Goal: Task Accomplishment & Management: Use online tool/utility

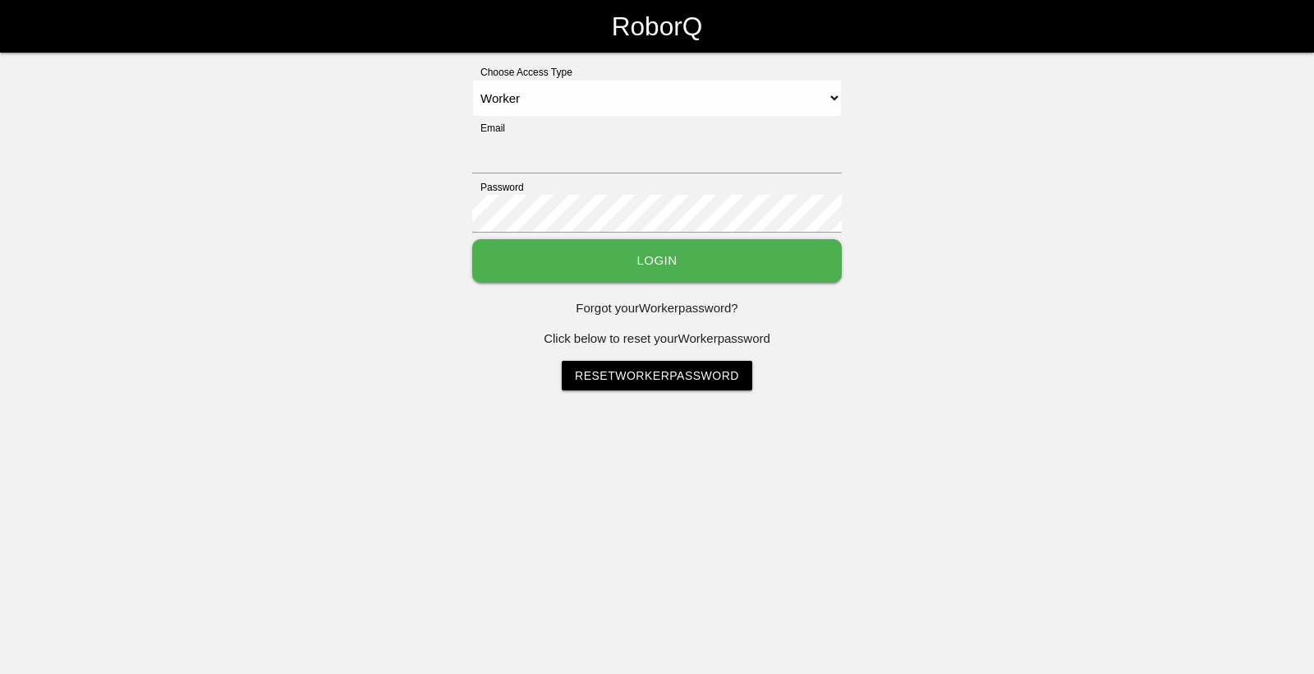
select select "Worker"
type input "sfmaac@big3precision.com"
click at [697, 269] on button "Login" at bounding box center [657, 261] width 370 height 44
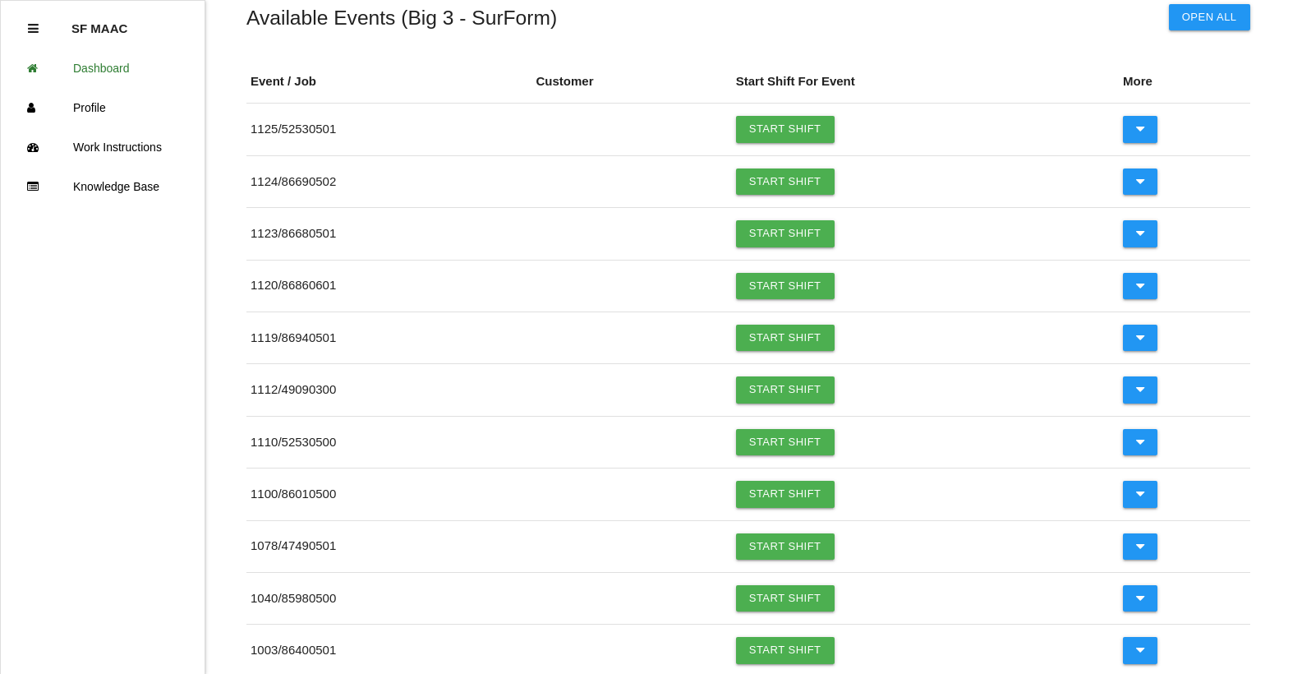
scroll to position [198, 0]
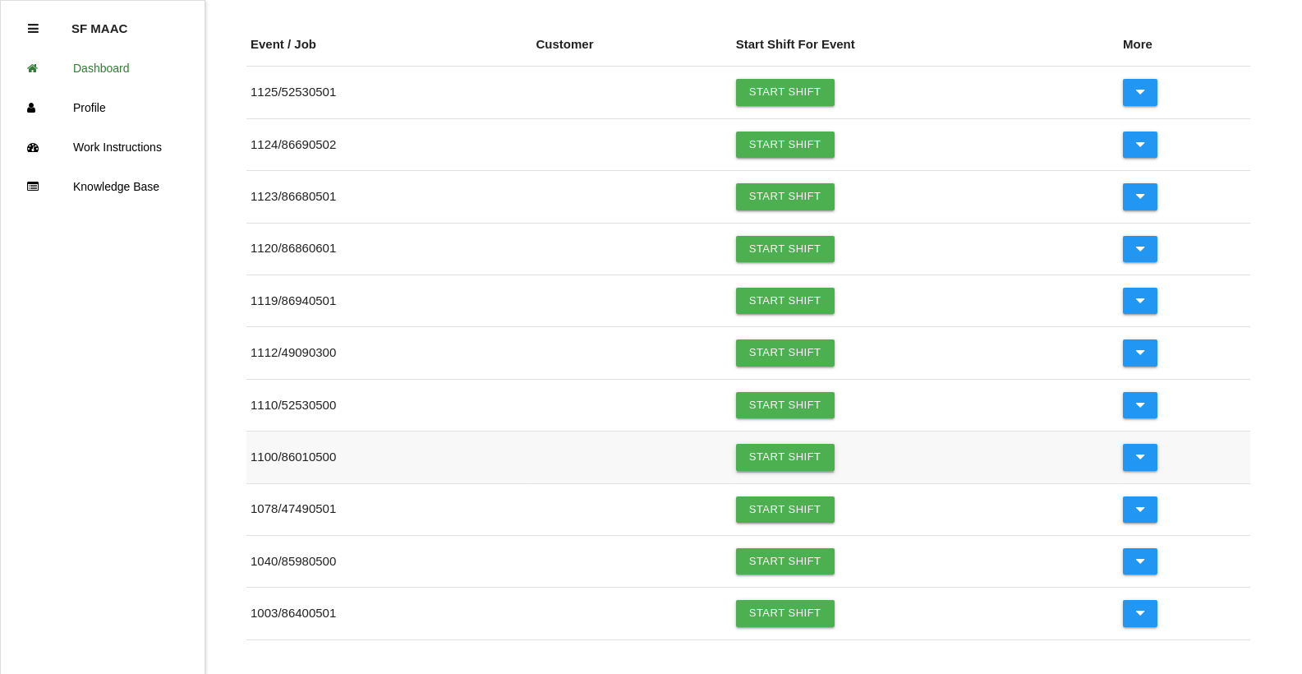
click at [807, 456] on link "Start Shift" at bounding box center [785, 457] width 99 height 26
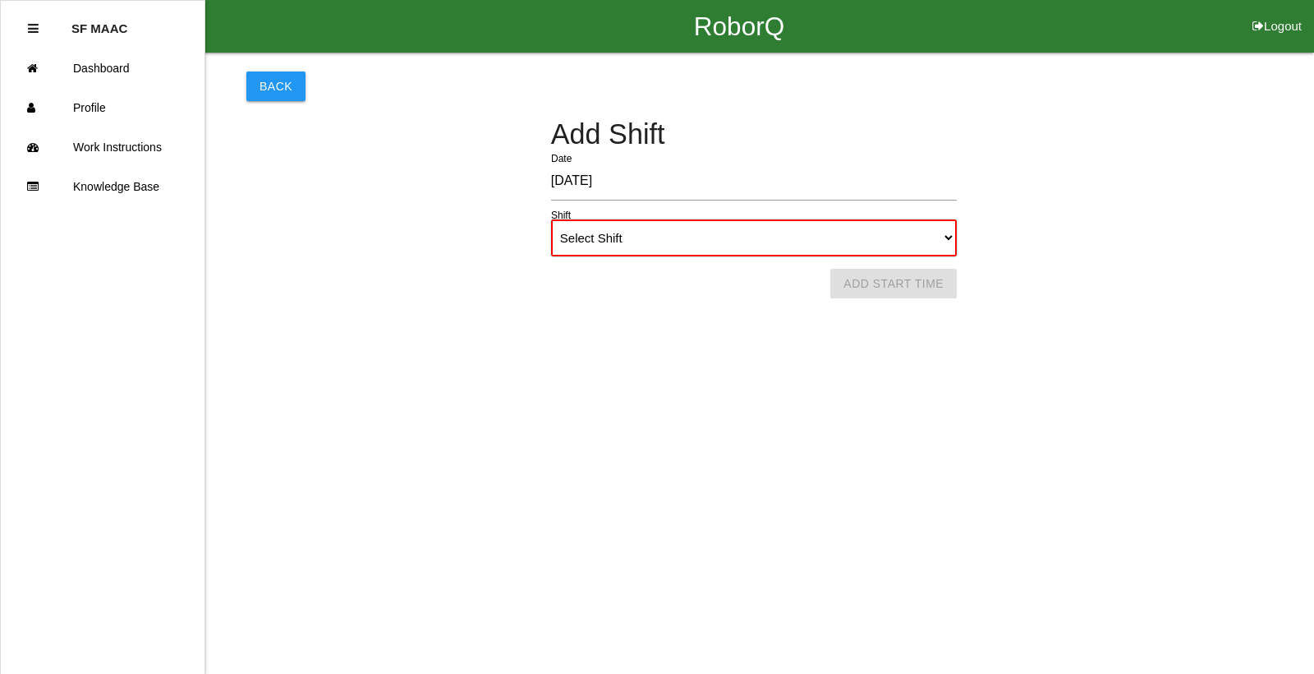
click at [869, 249] on select "Select Shift 1st Shift 2nd Shift 3rd Shift 4th Shift" at bounding box center [754, 237] width 406 height 37
select select "1"
click at [551, 219] on select "Select Shift 1st Shift 2nd Shift 3rd Shift 4th Shift" at bounding box center [754, 237] width 406 height 37
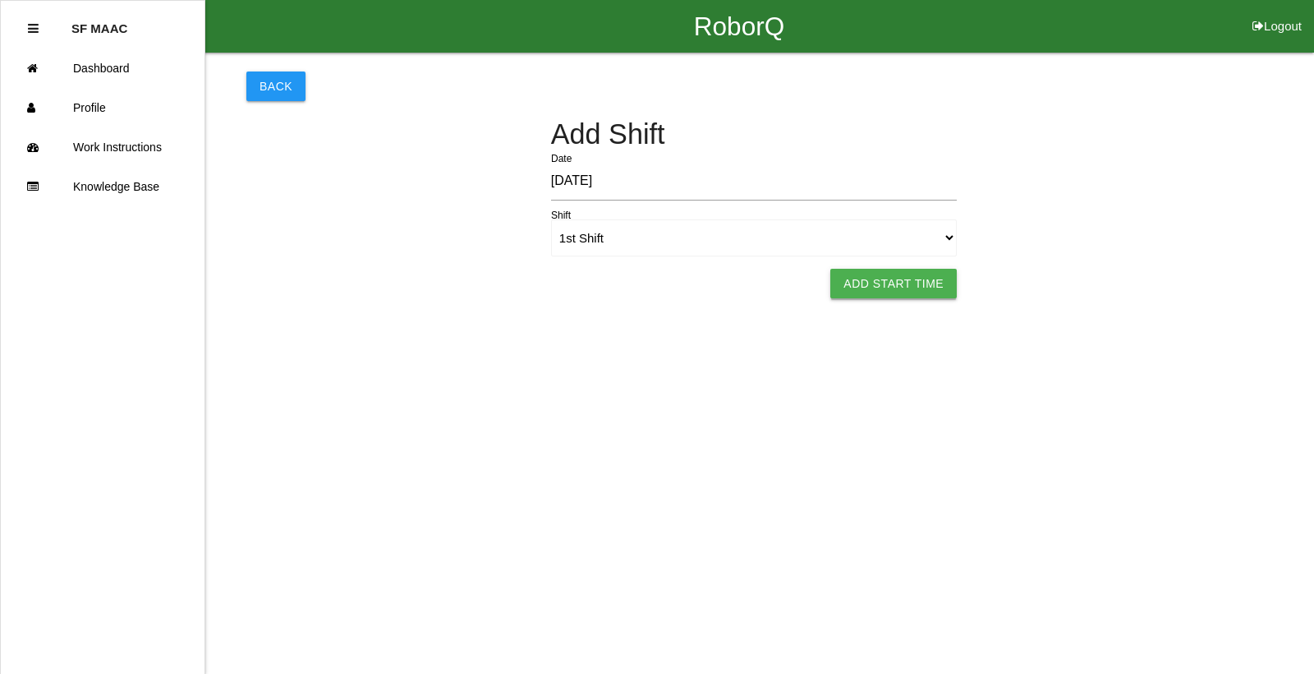
click at [940, 284] on button "Add Start Time" at bounding box center [893, 284] width 126 height 30
select select "6"
select select "25"
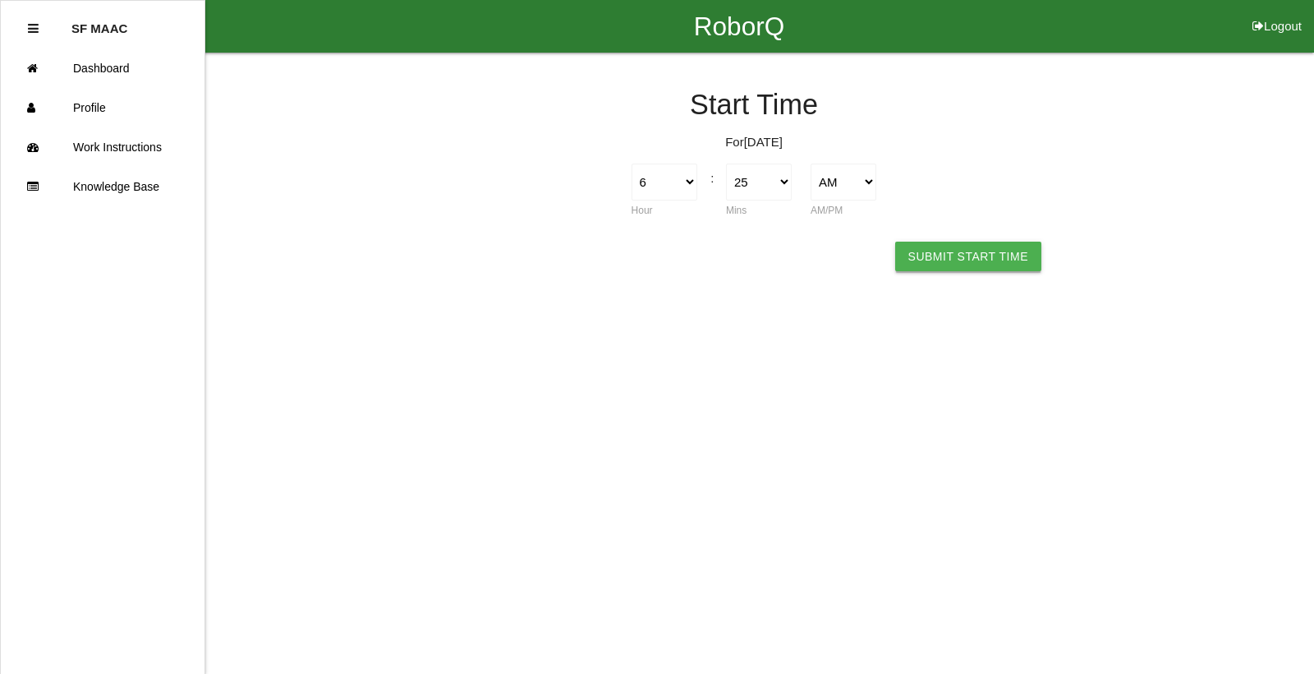
click at [952, 260] on button "Submit Start Time" at bounding box center [968, 256] width 146 height 30
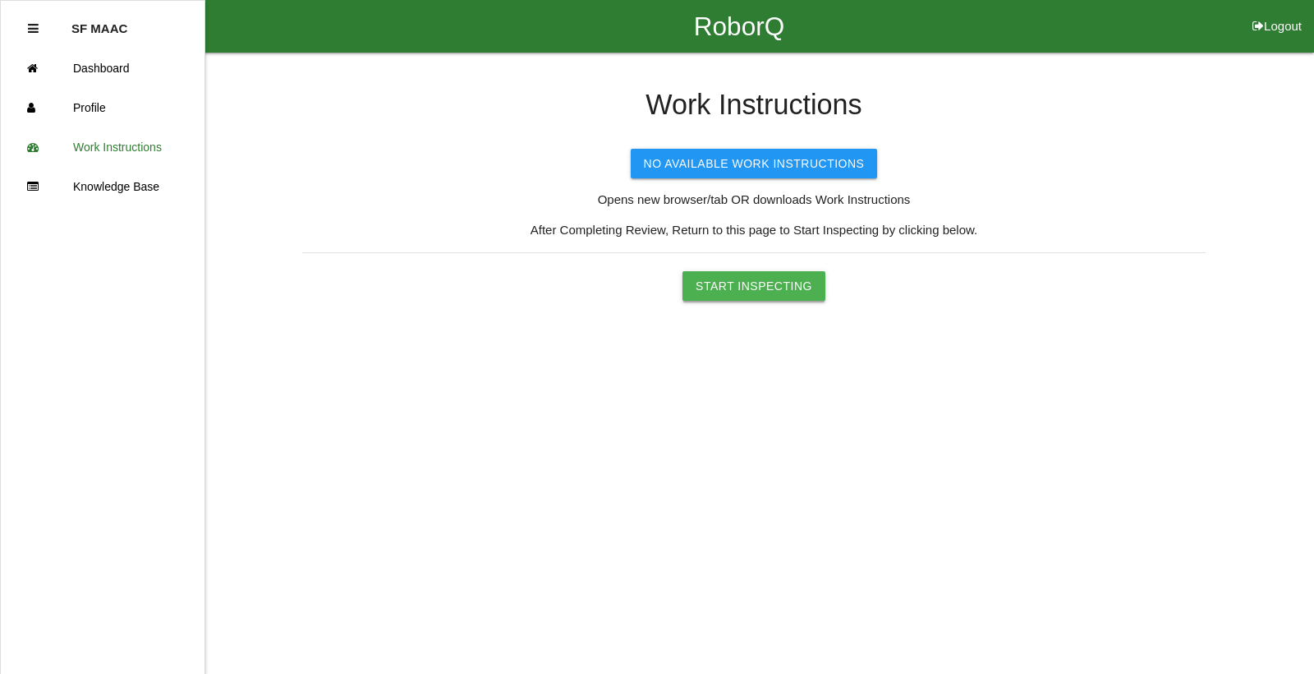
click at [731, 277] on button "Start Inspecting" at bounding box center [754, 286] width 143 height 30
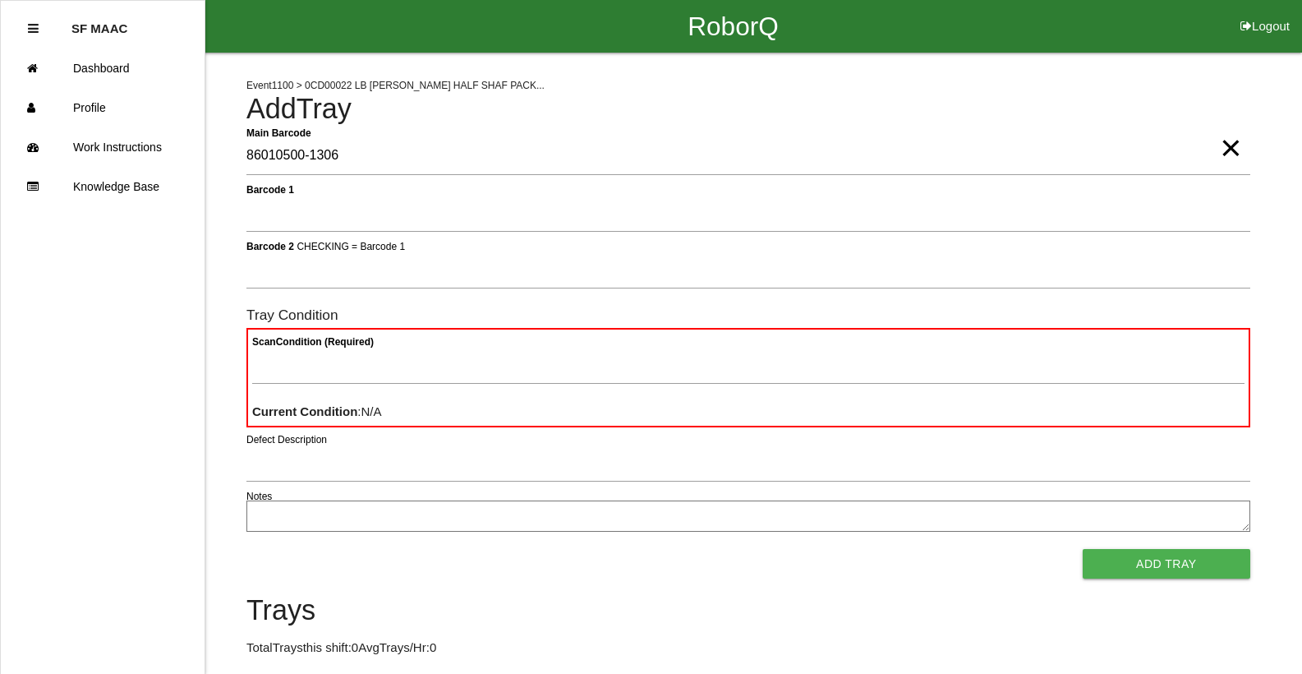
type Barcode "86010500-1306"
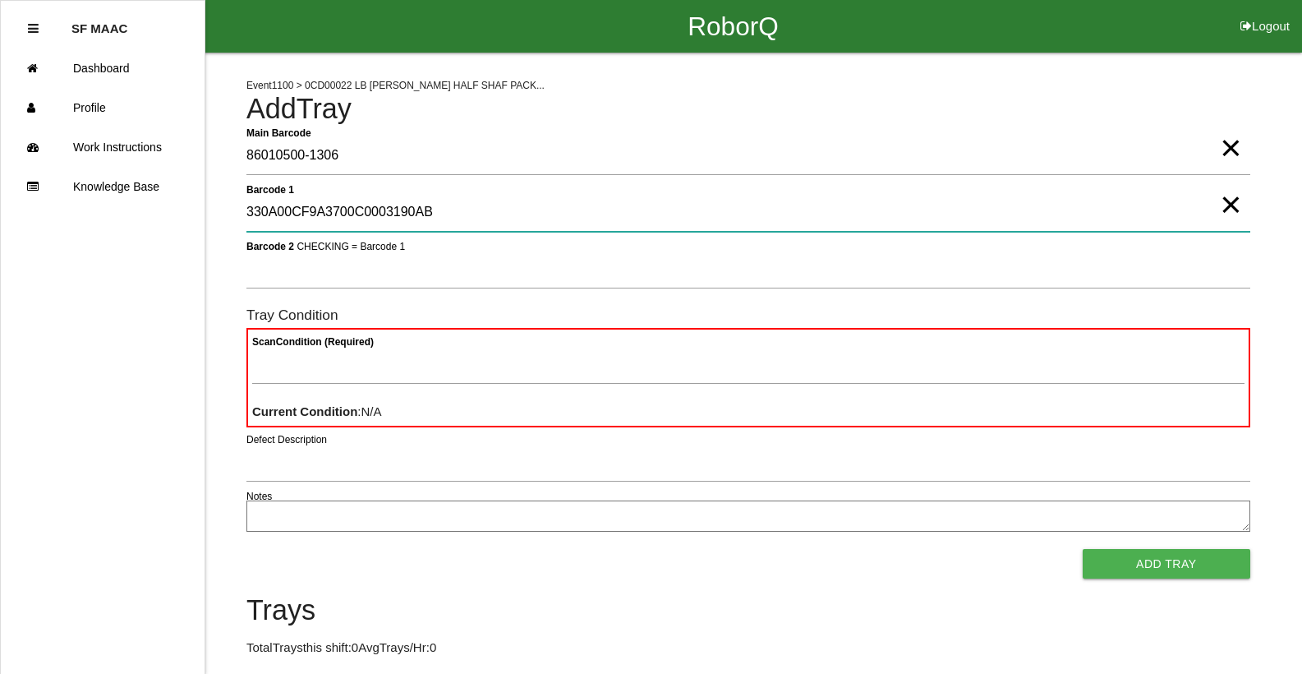
type 1 "330A00CF9A3700C0003190AB"
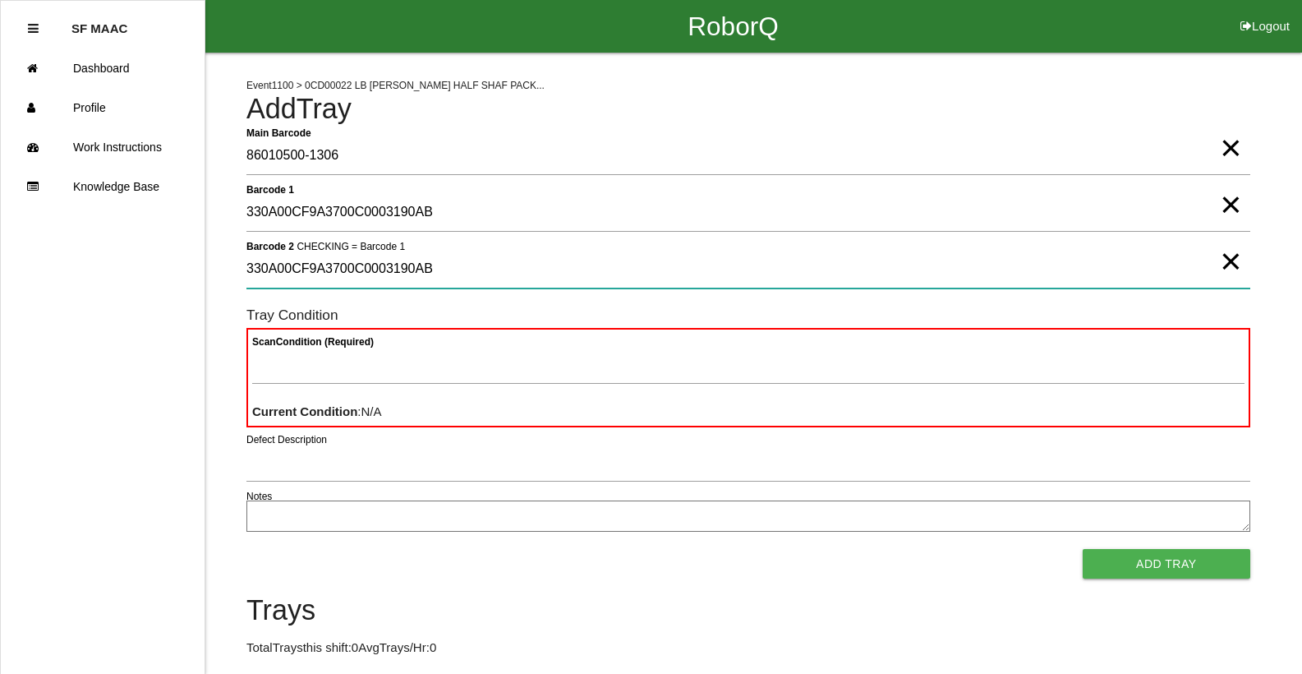
type 2 "330A00CF9A3700C0003190AB"
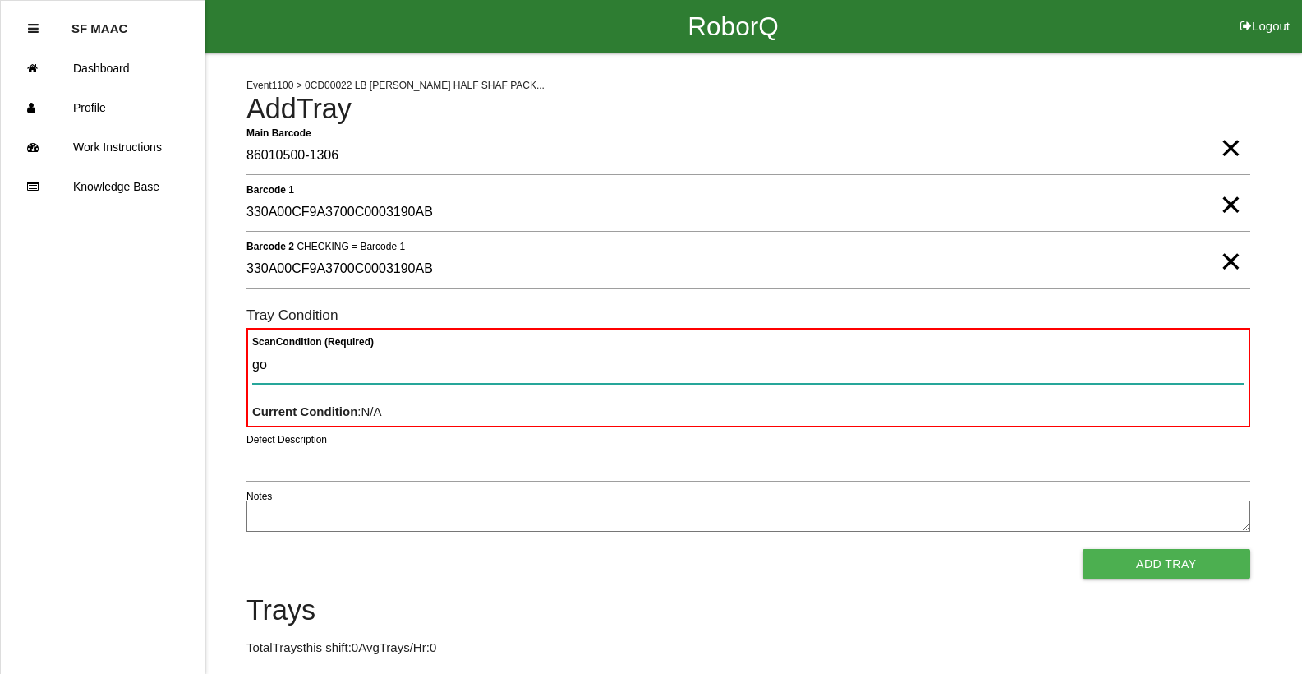
type Condition "goo"
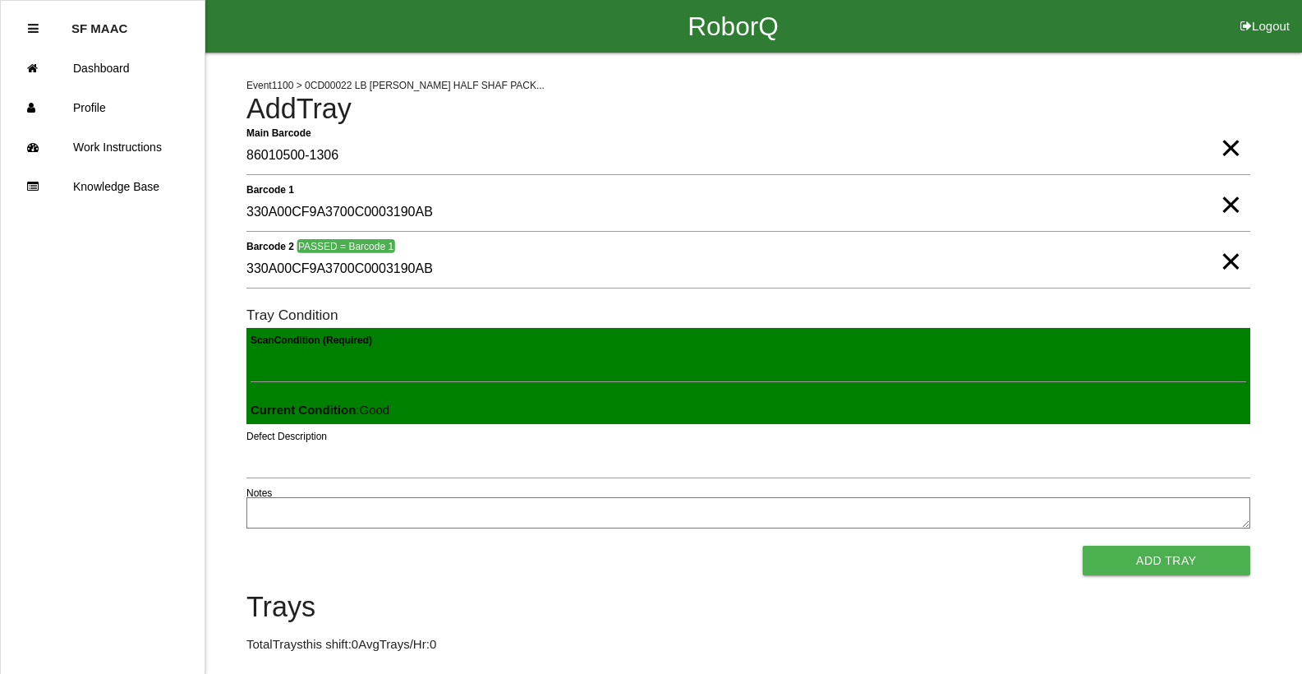
click at [1083, 545] on button "Add Tray" at bounding box center [1167, 560] width 168 height 30
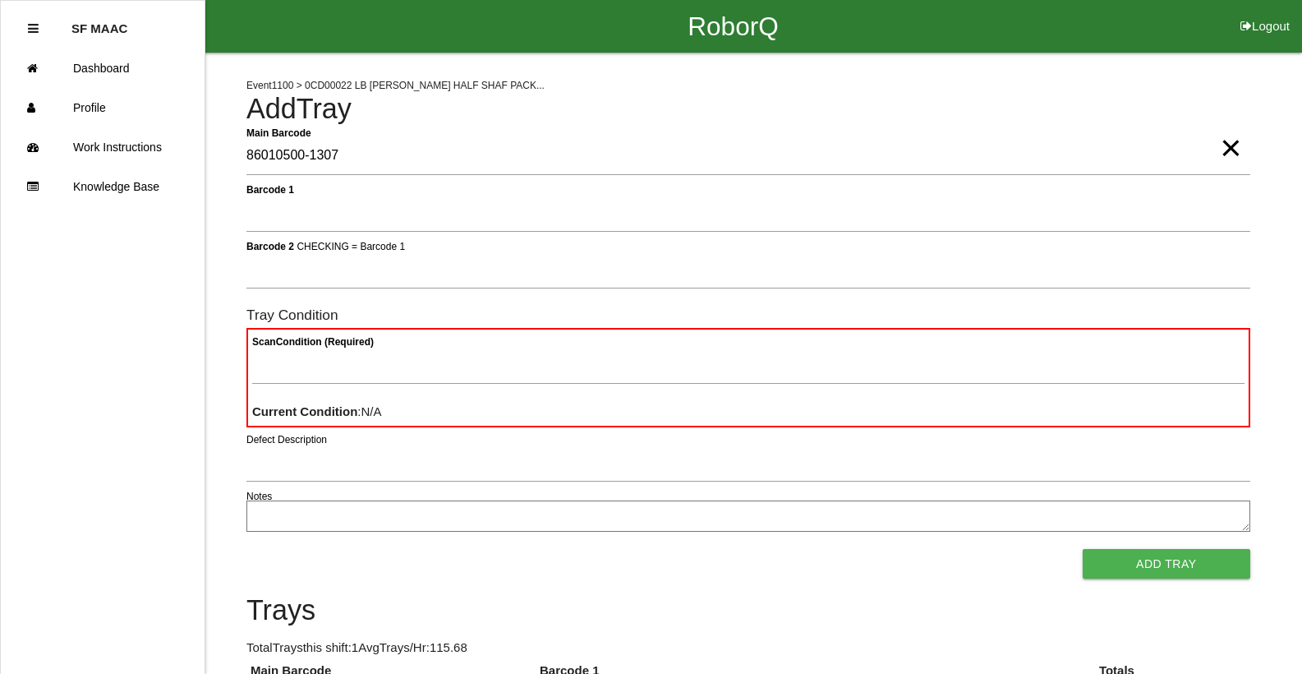
type Barcode "86010500-1307"
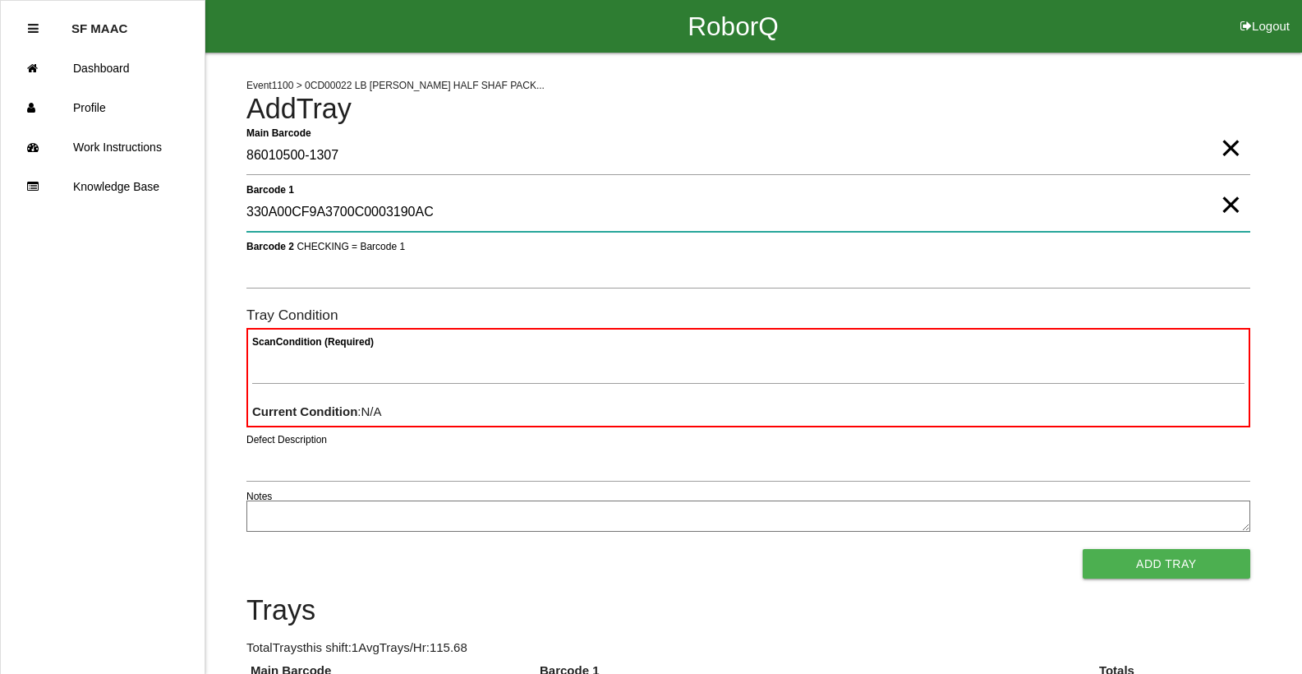
type 1 "330A00CF9A3700C0003190AC"
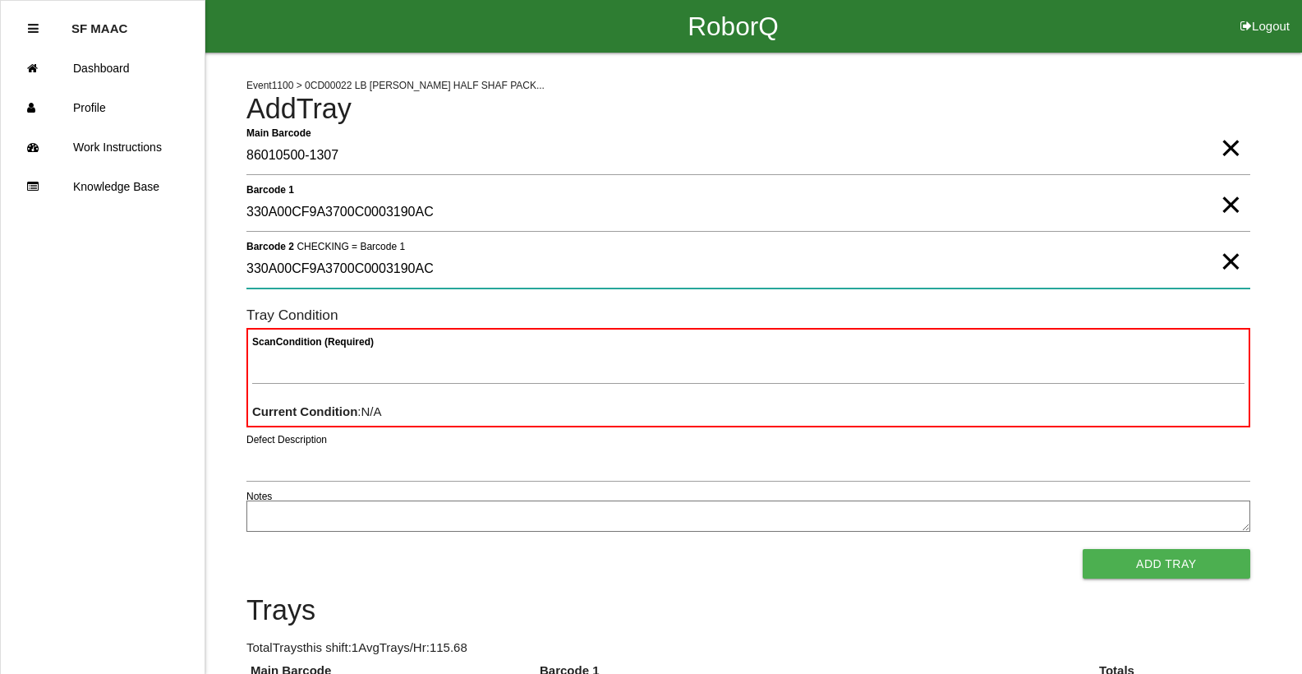
type 2 "330A00CF9A3700C0003190AC"
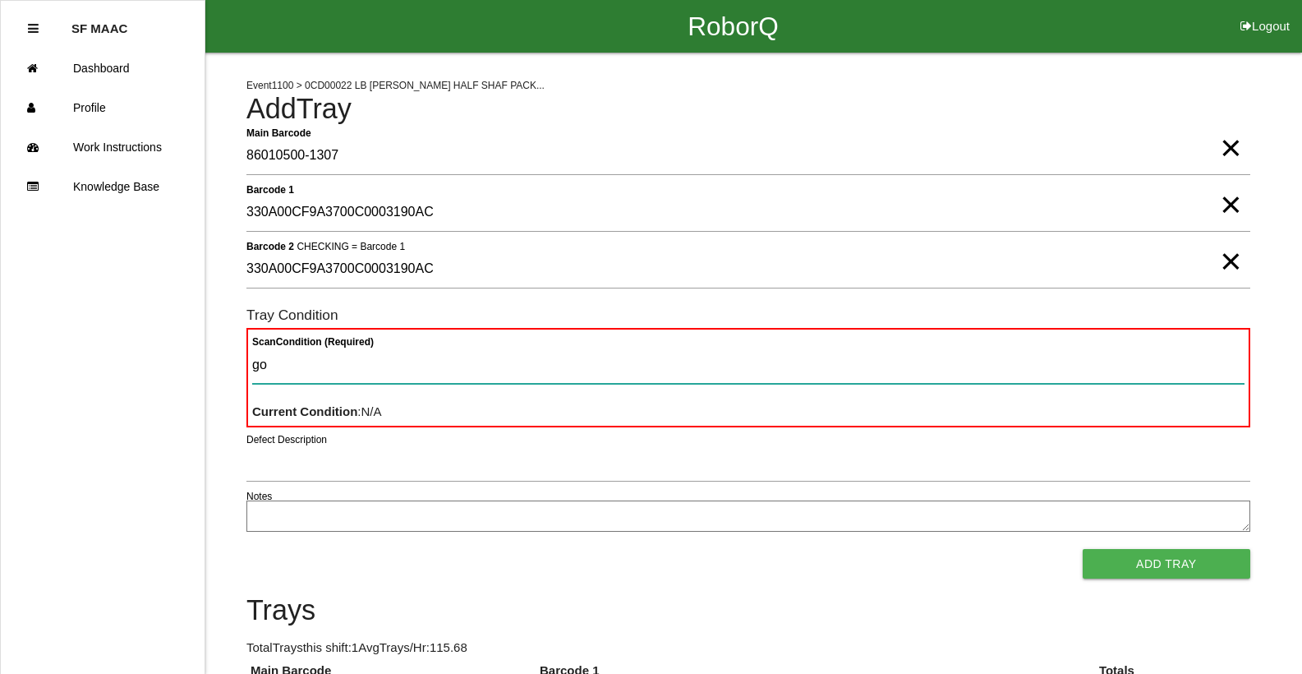
type Condition "goo"
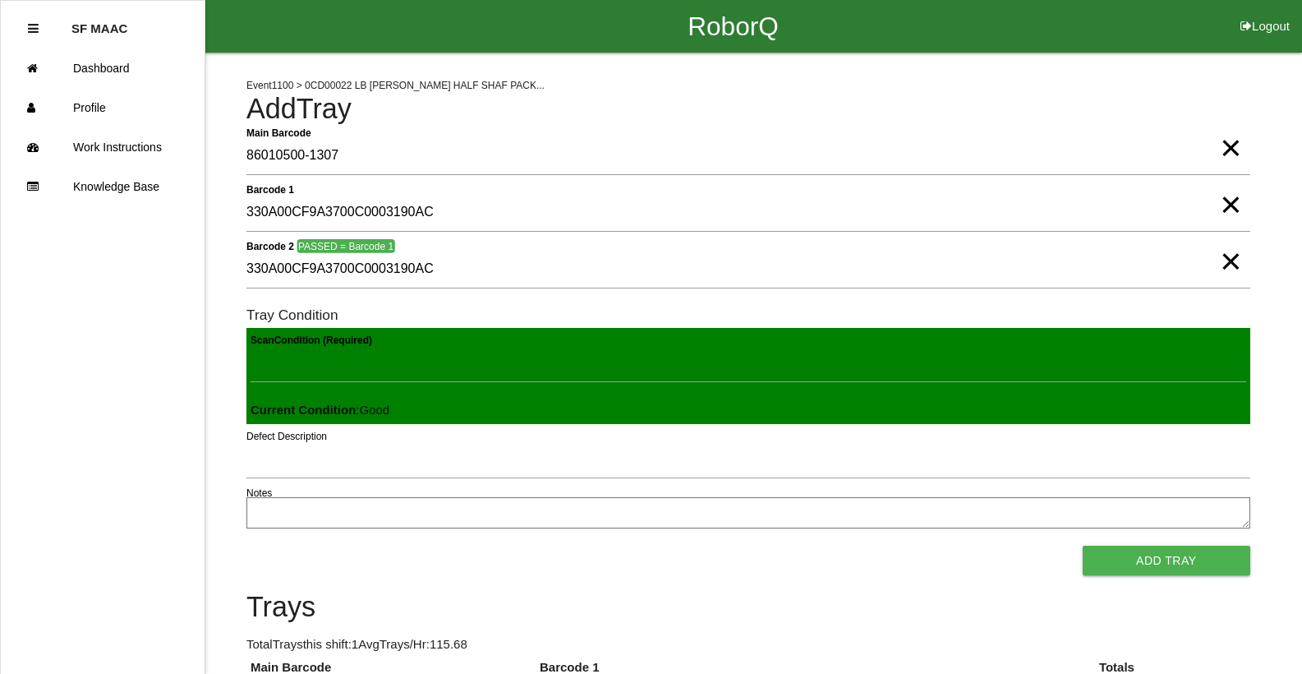
click at [1083, 545] on button "Add Tray" at bounding box center [1167, 560] width 168 height 30
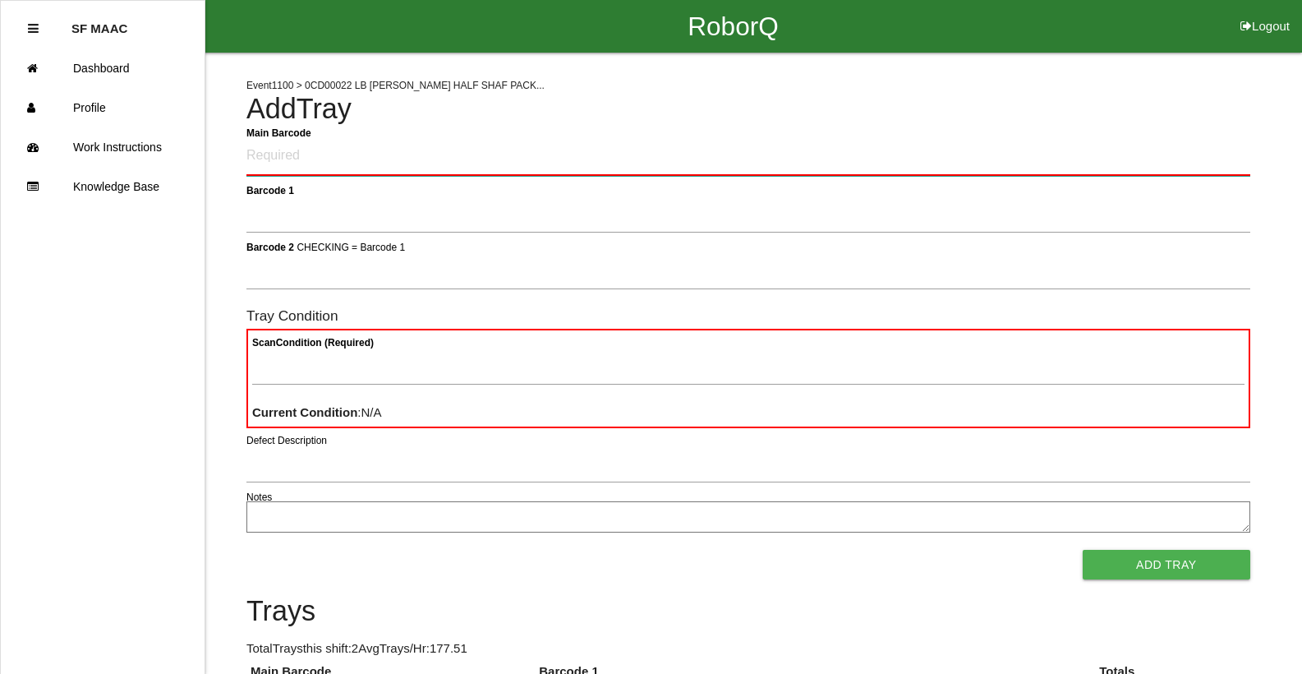
drag, startPoint x: 482, startPoint y: 139, endPoint x: 517, endPoint y: 154, distance: 38.3
click at [517, 154] on Barcode "Main Barcode" at bounding box center [748, 156] width 1004 height 39
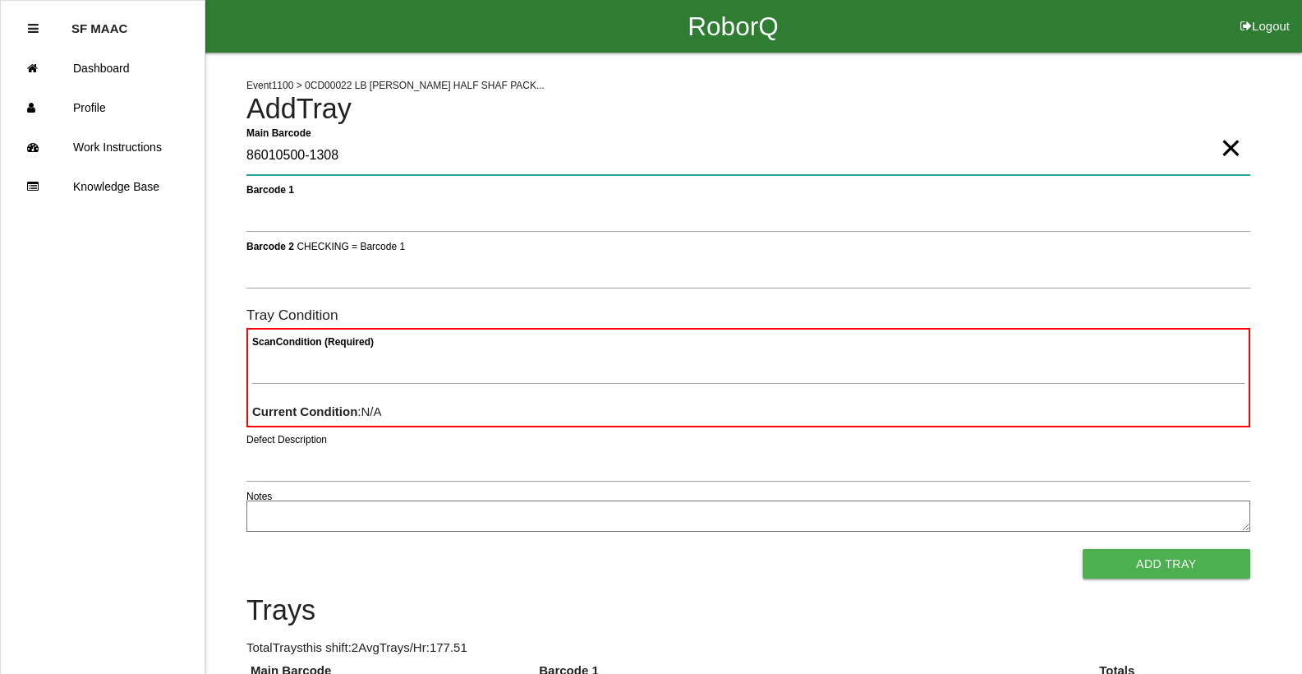
type Barcode "86010500-1308"
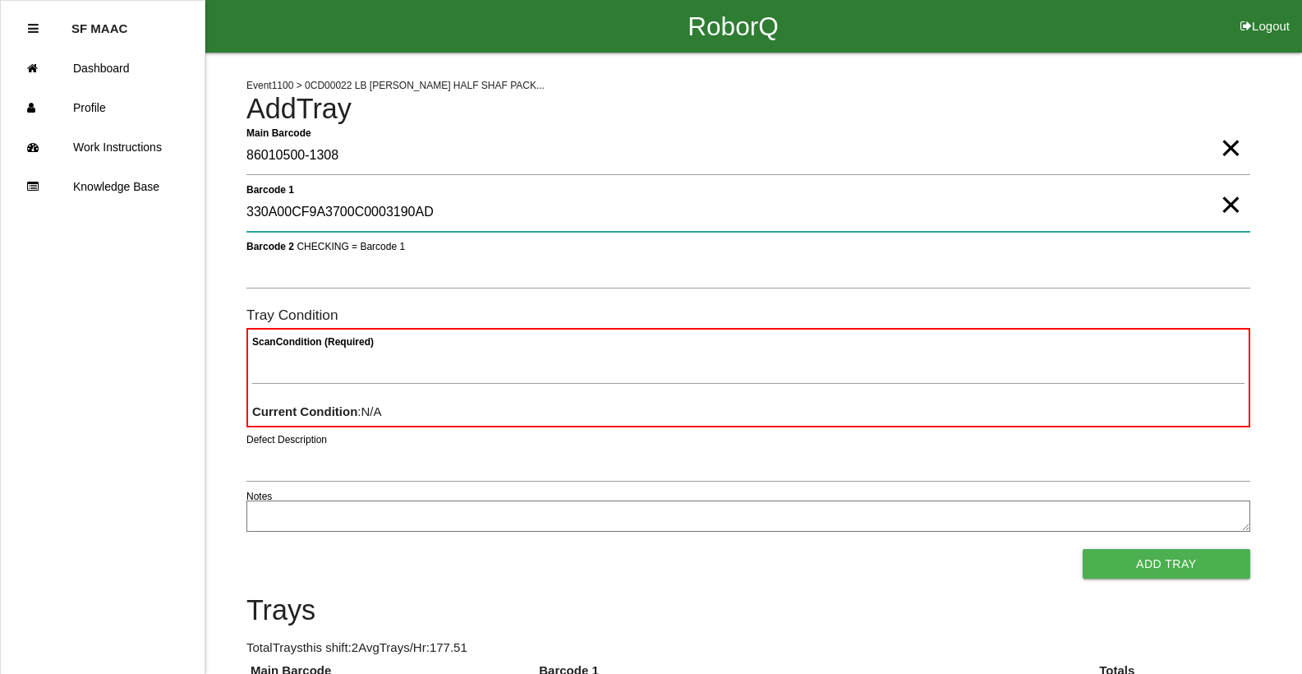
type 1 "330A00CF9A3700C0003190AD"
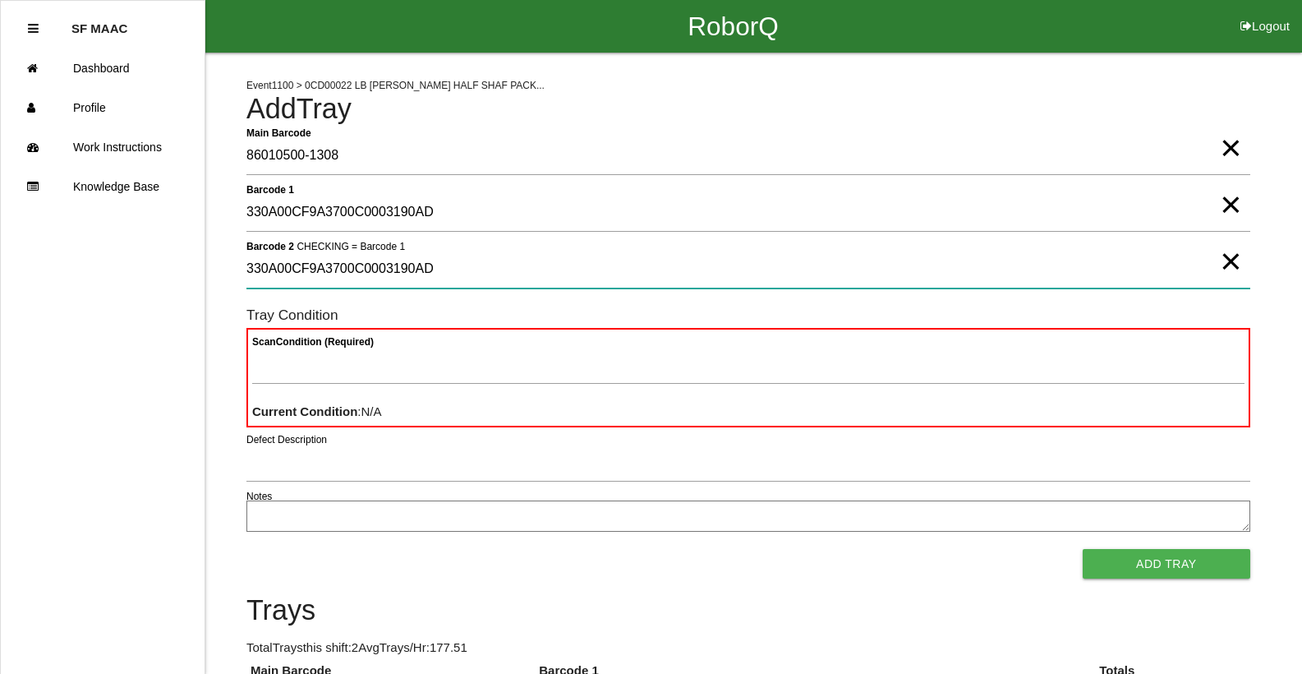
type 2 "330A00CF9A3700C0003190AD"
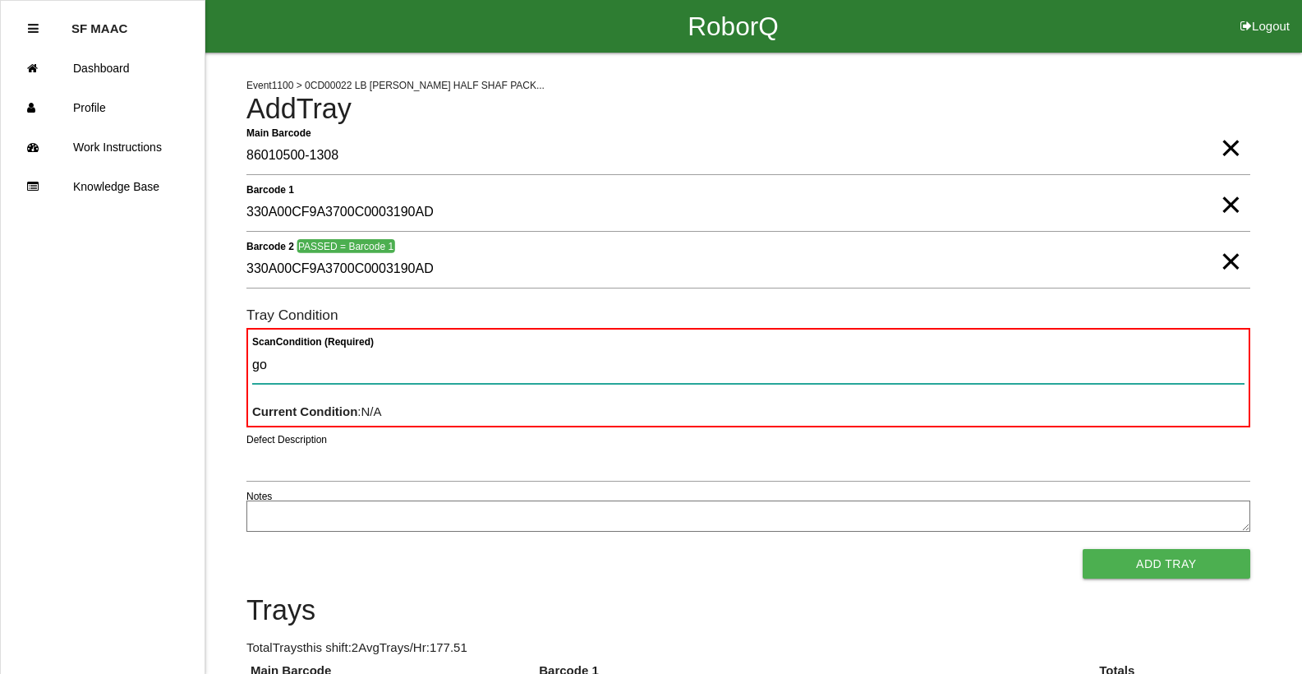
type Condition "goo"
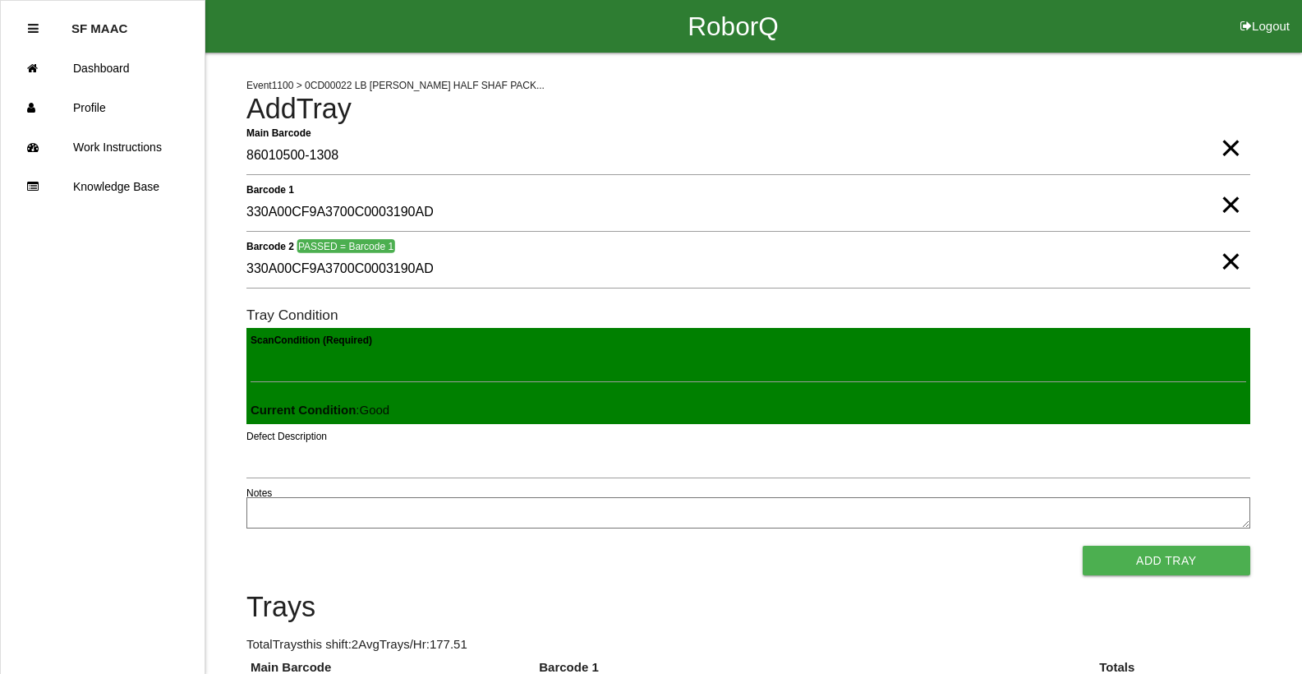
click at [1083, 545] on button "Add Tray" at bounding box center [1167, 560] width 168 height 30
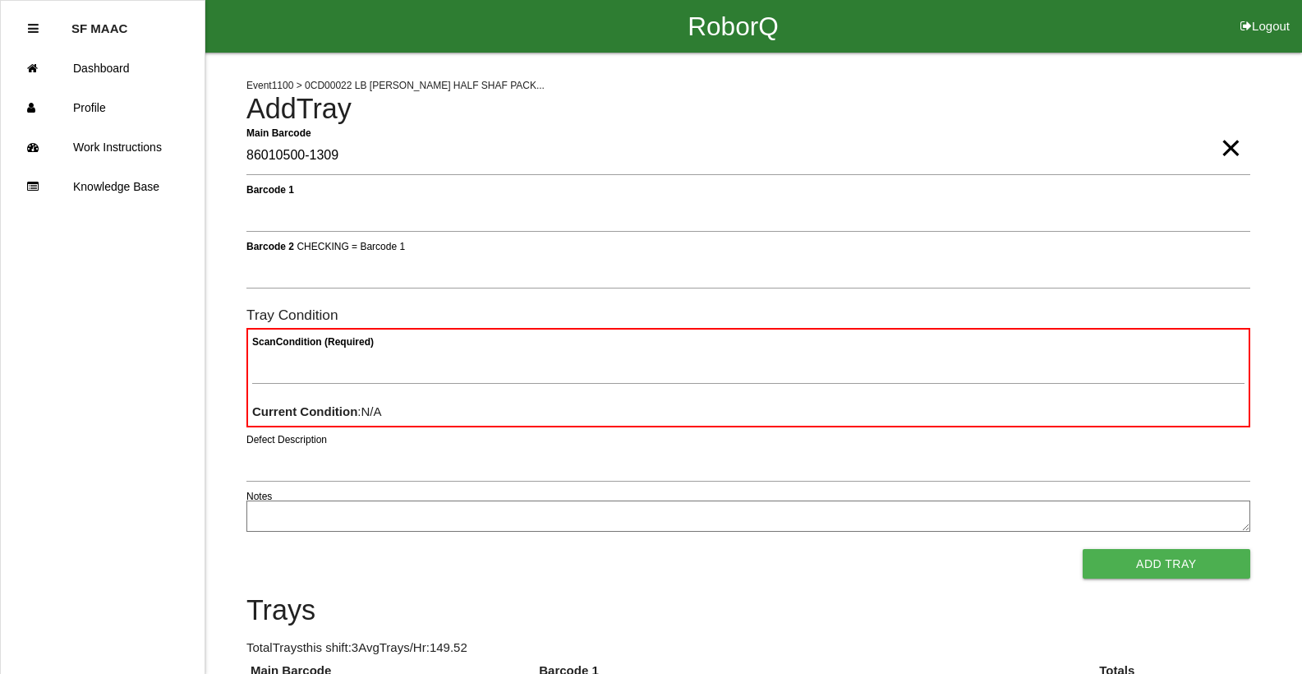
type Barcode "86010500-1309"
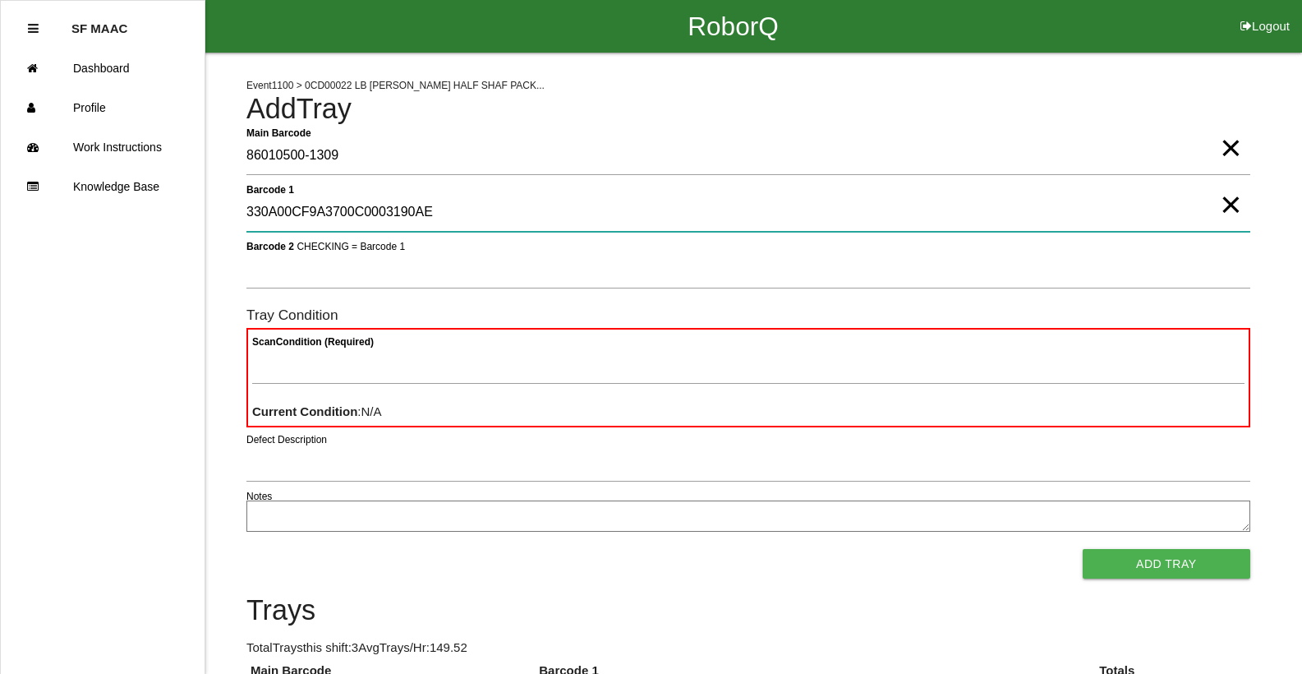
type 1 "330A00CF9A3700C0003190AE"
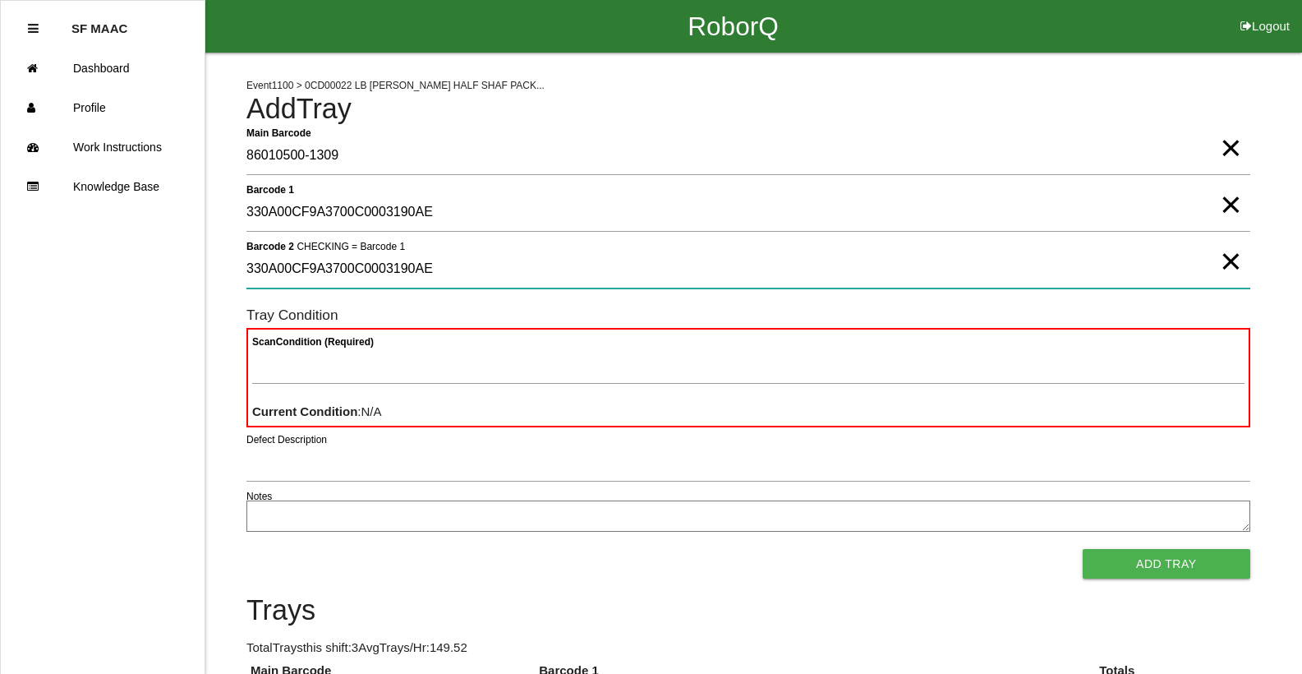
type 2 "330A00CF9A3700C0003190AE"
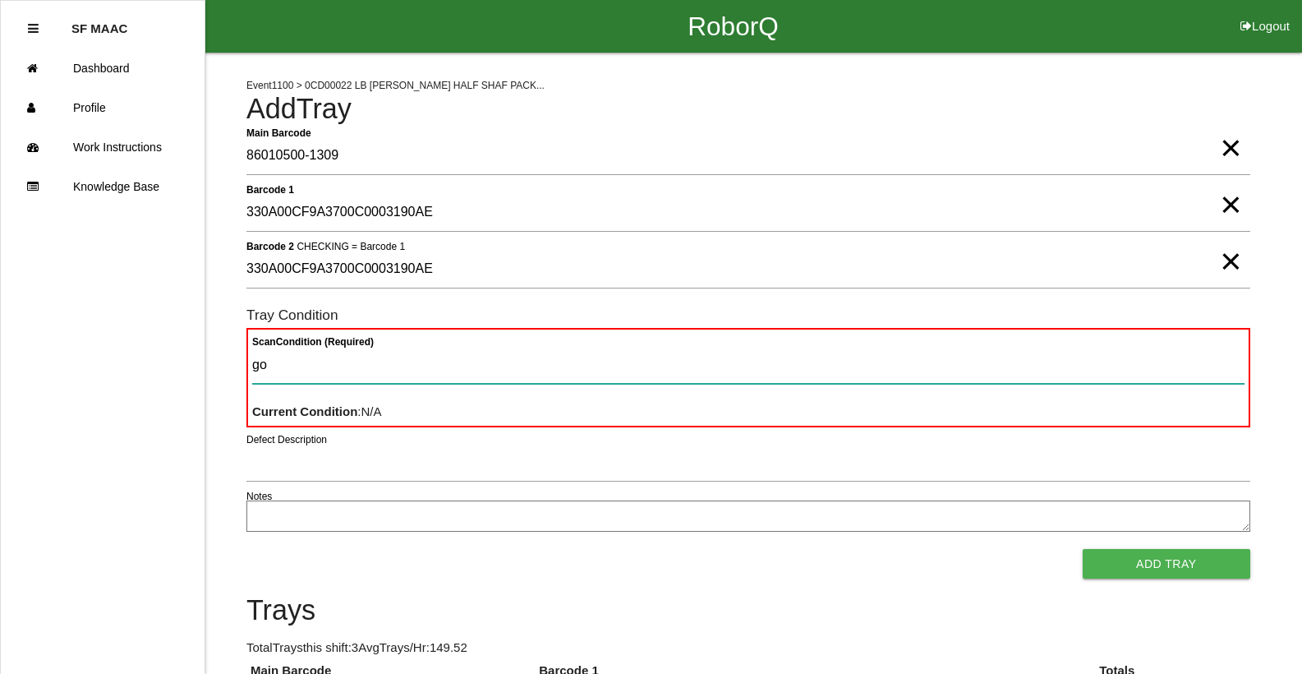
type Condition "goo"
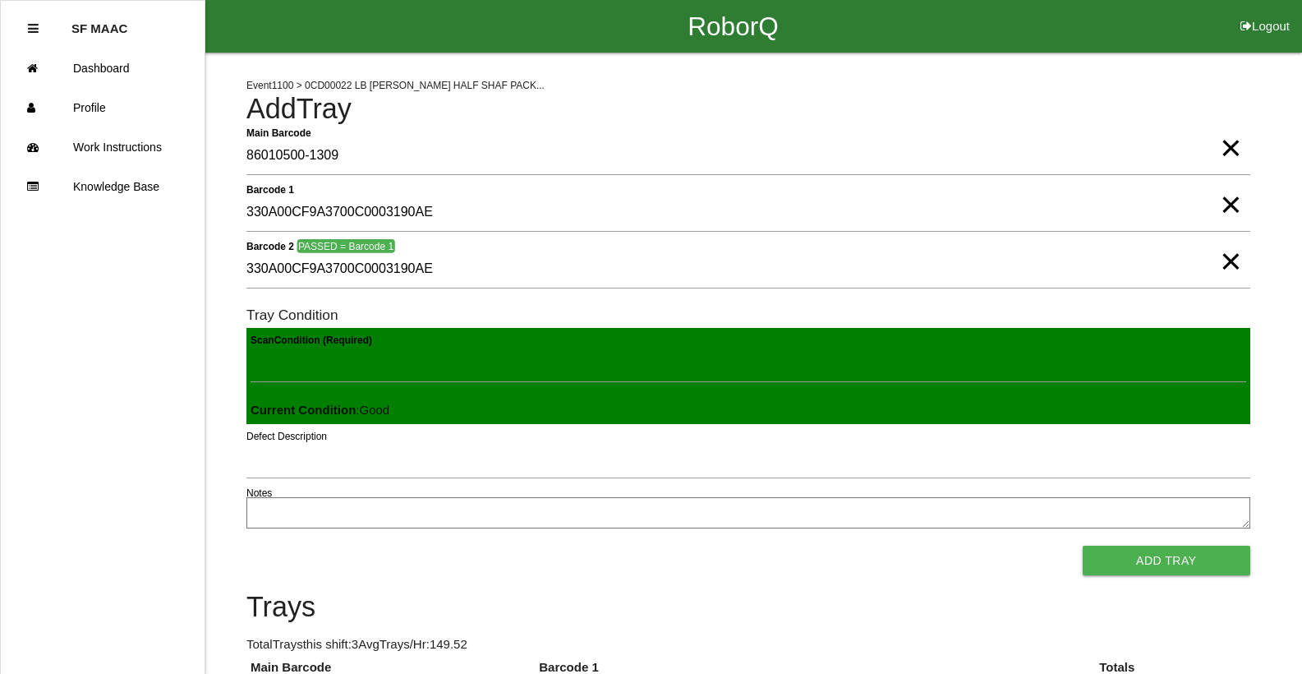
click button "Add Tray" at bounding box center [1167, 560] width 168 height 30
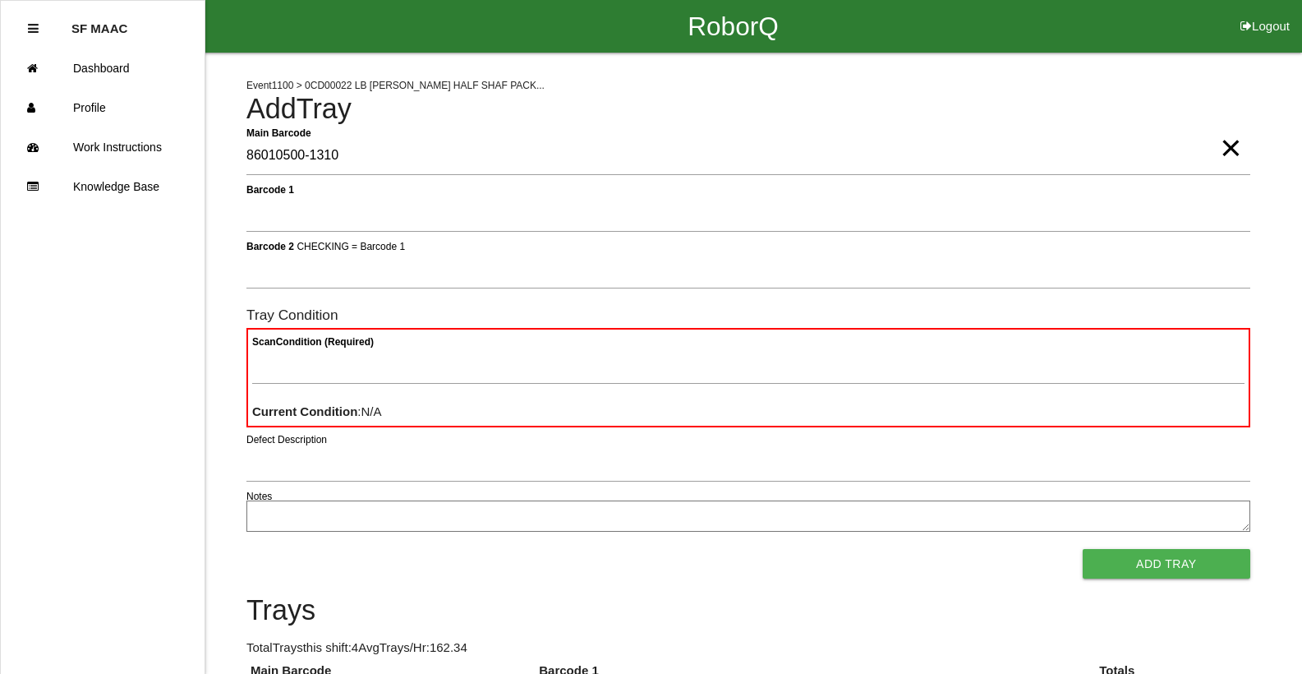
type Barcode "86010500-1310"
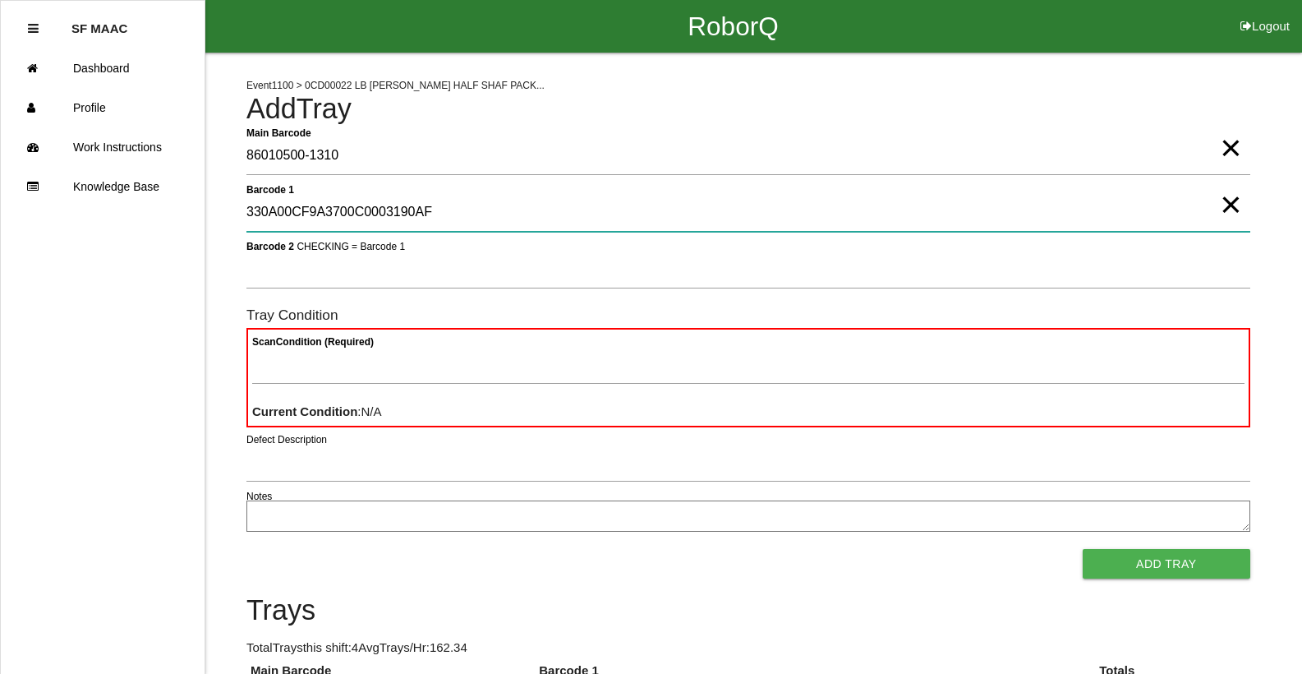
type 1 "330A00CF9A3700C0003190AF"
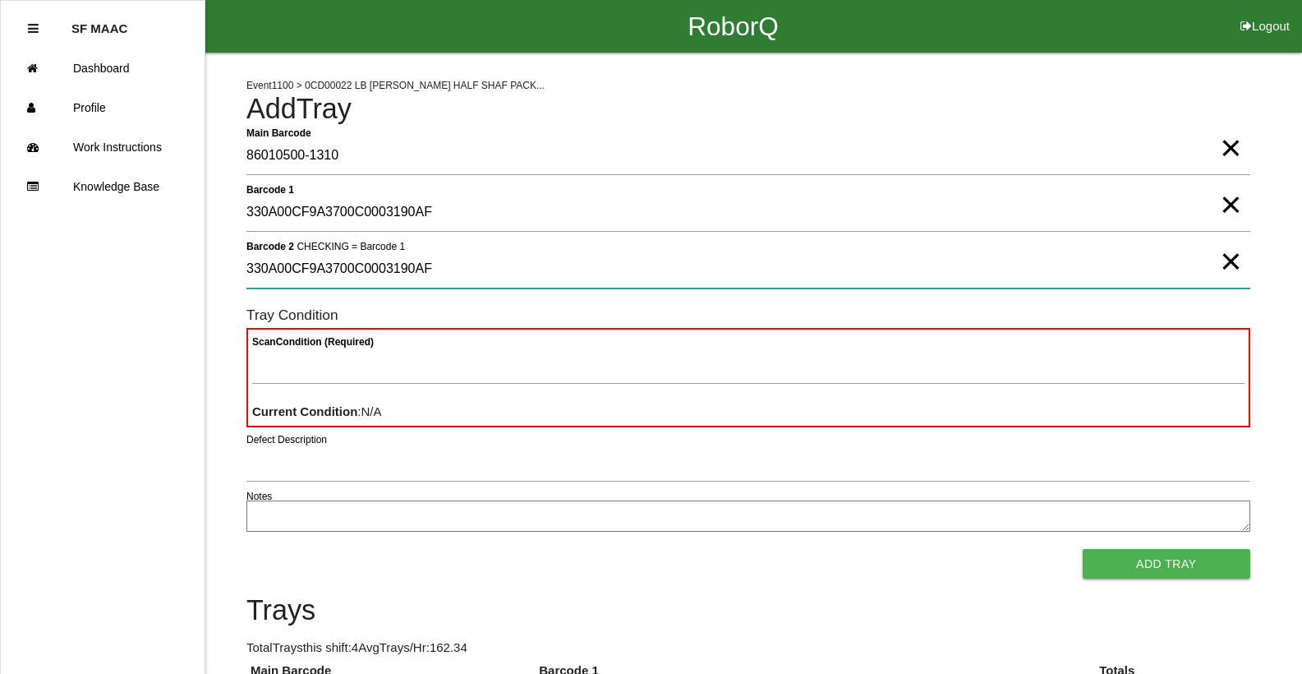
type 2 "330A00CF9A3700C0003190AF"
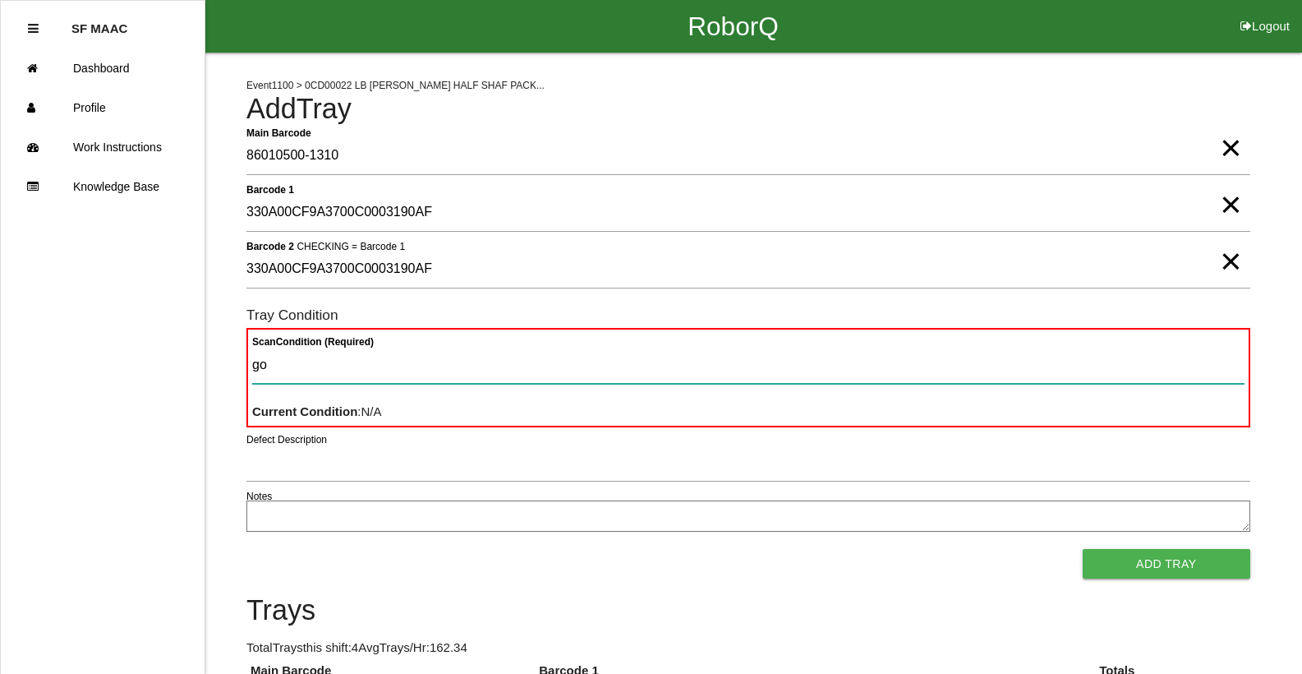
type Condition "goo"
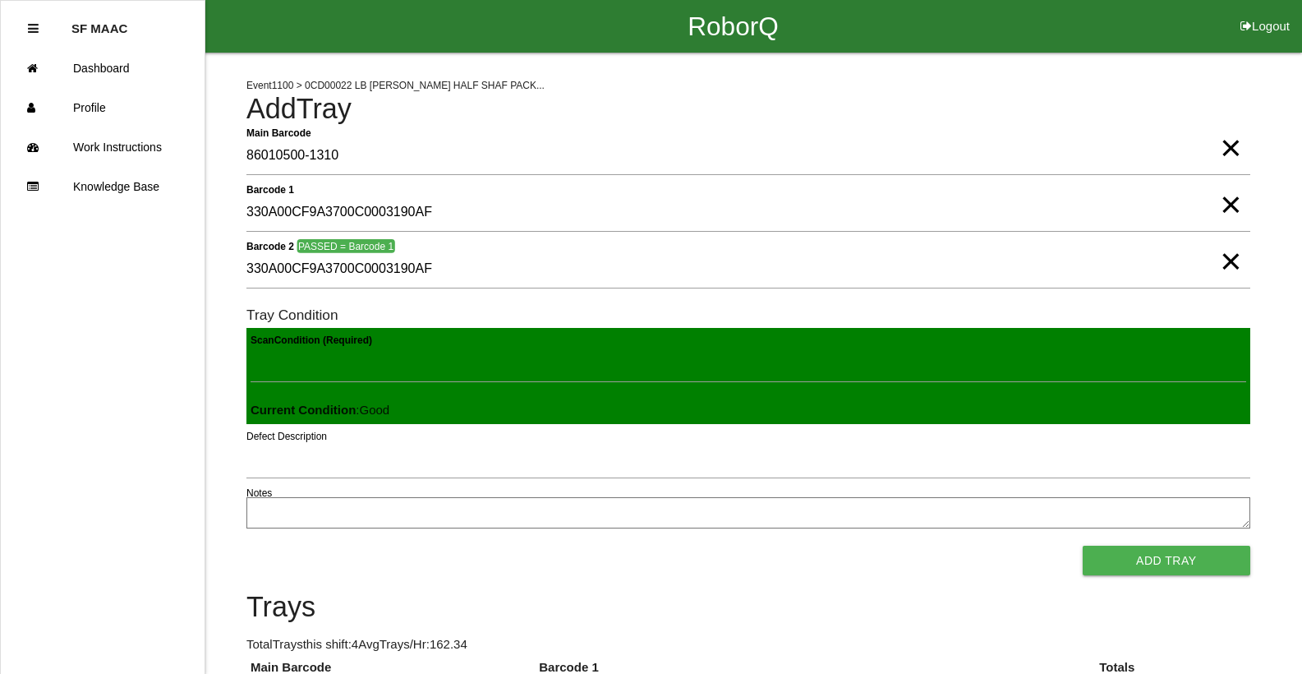
click at [1083, 545] on button "Add Tray" at bounding box center [1167, 560] width 168 height 30
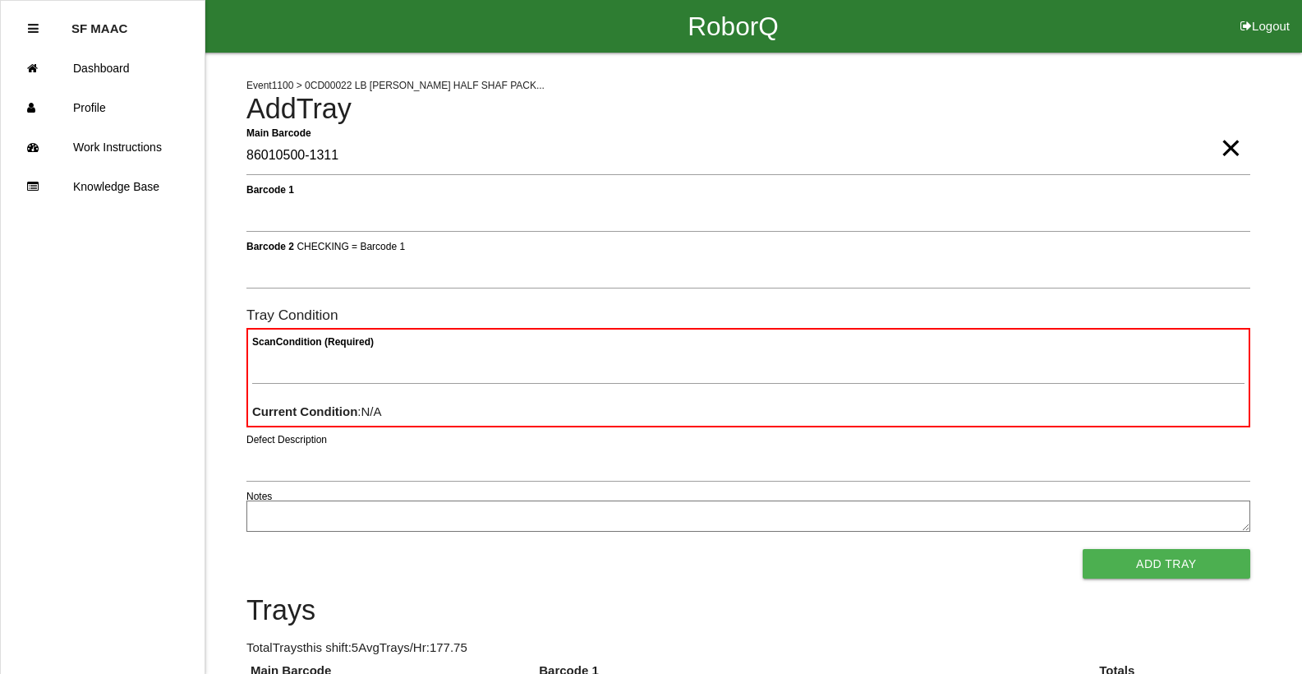
type Barcode "86010500-1311"
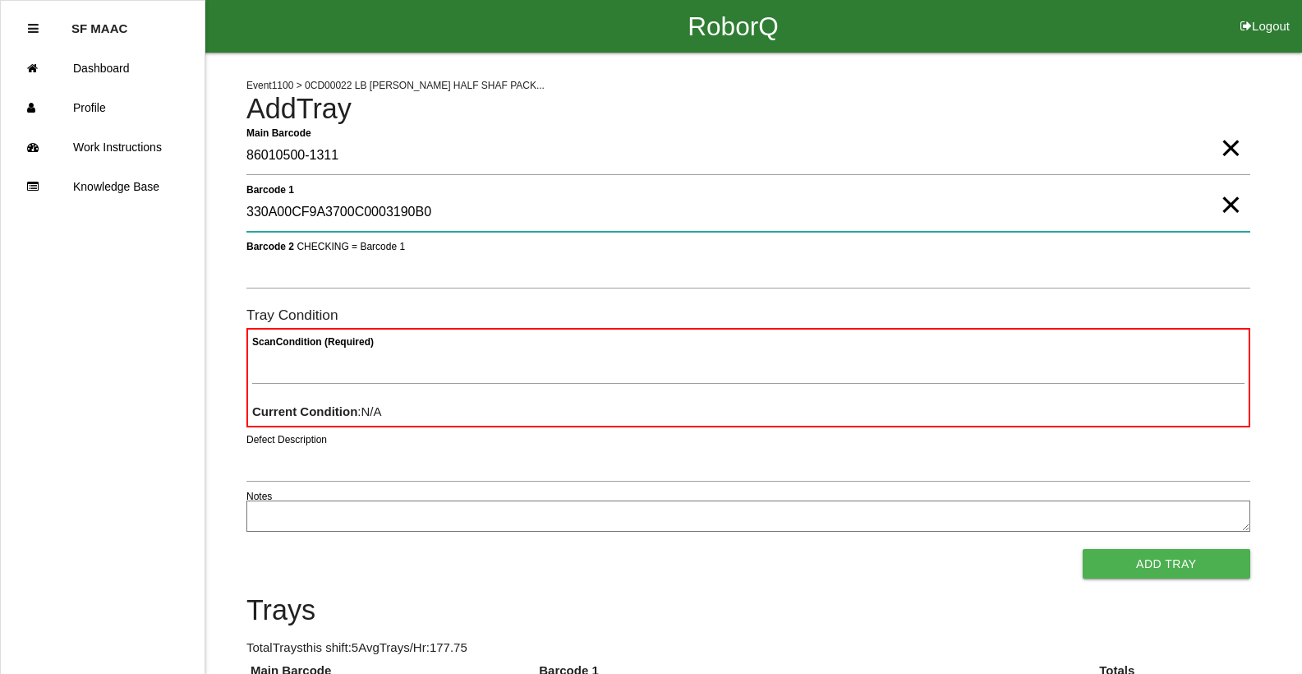
type 1 "330A00CF9A3700C0003190B0"
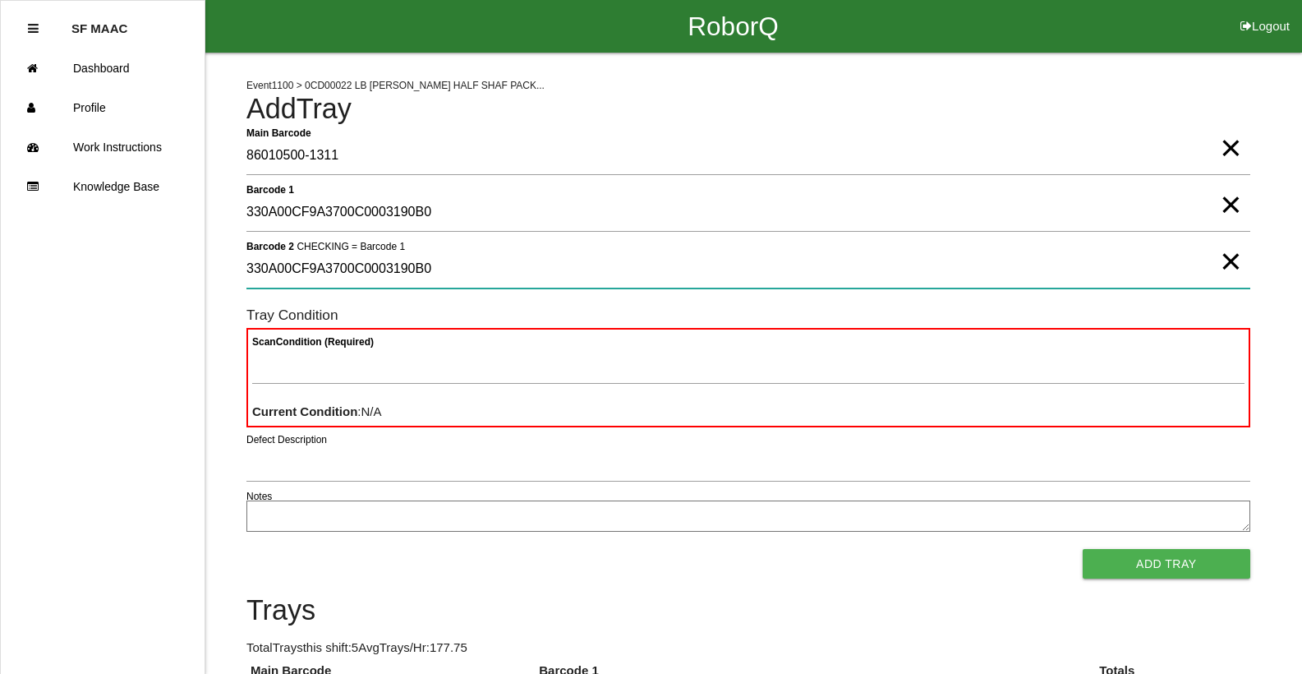
type 2 "330A00CF9A3700C0003190B0"
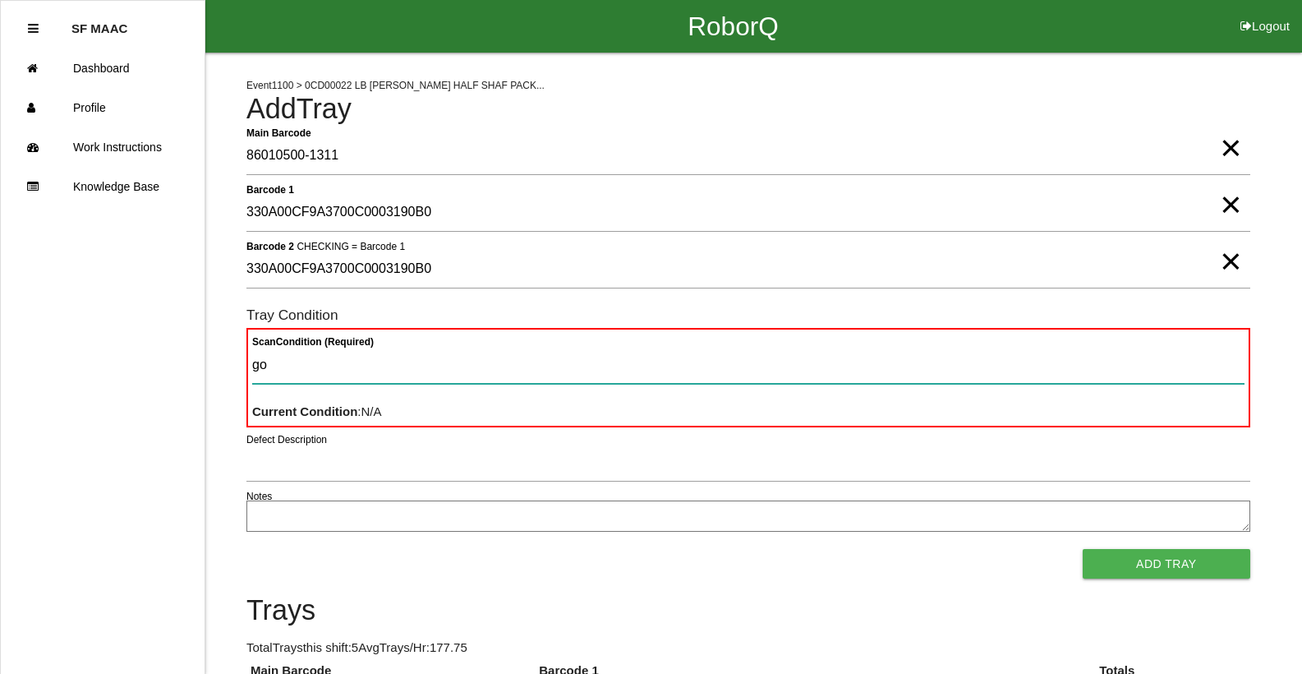
type Condition "goo"
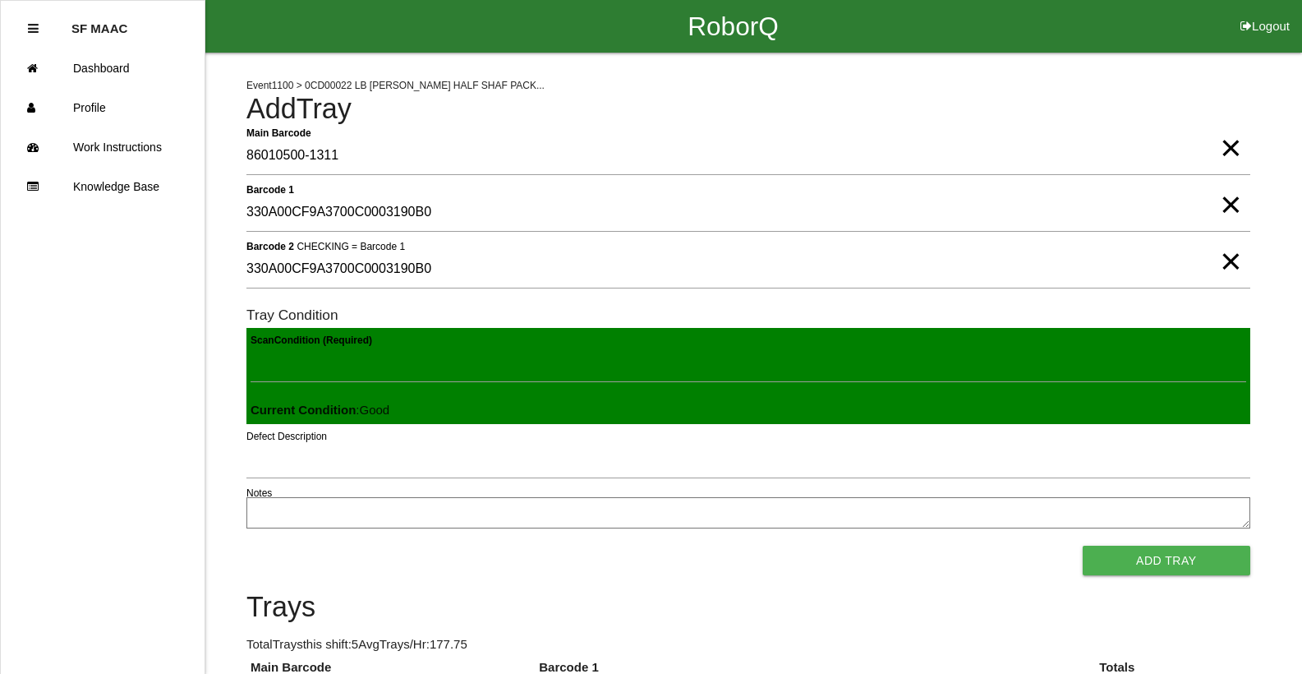
click button "Add Tray" at bounding box center [1167, 560] width 168 height 30
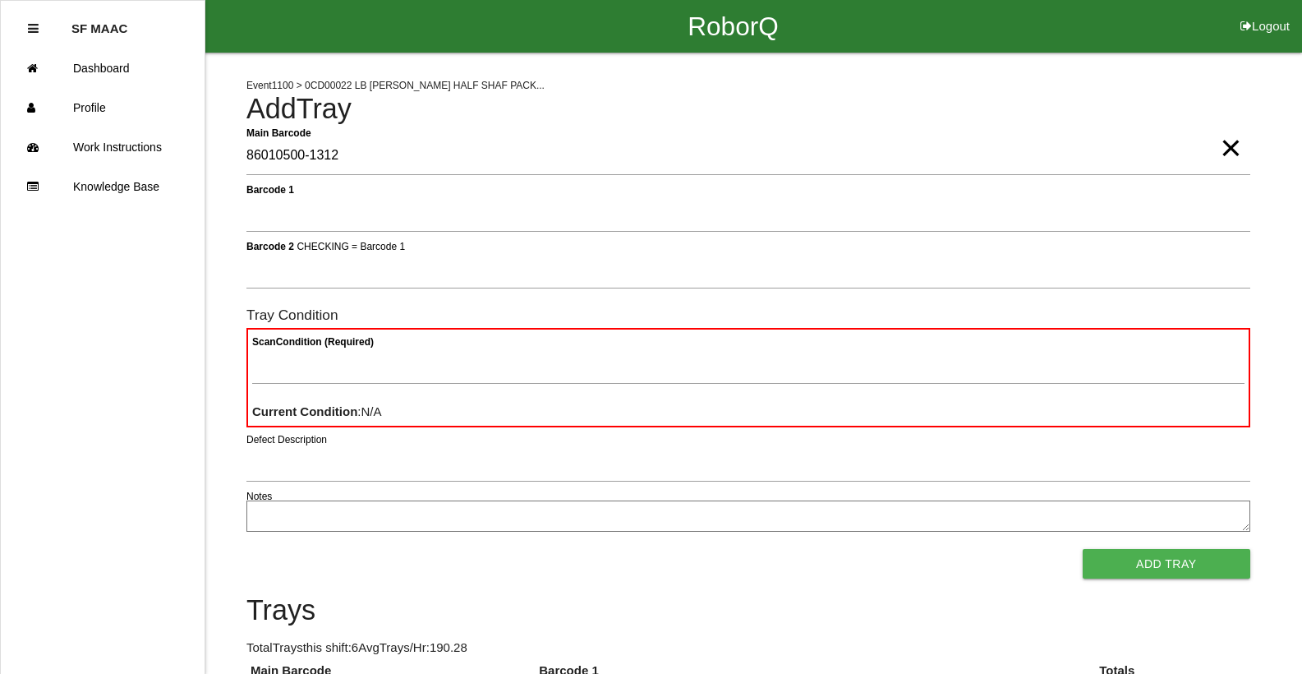
type Barcode "86010500-1312"
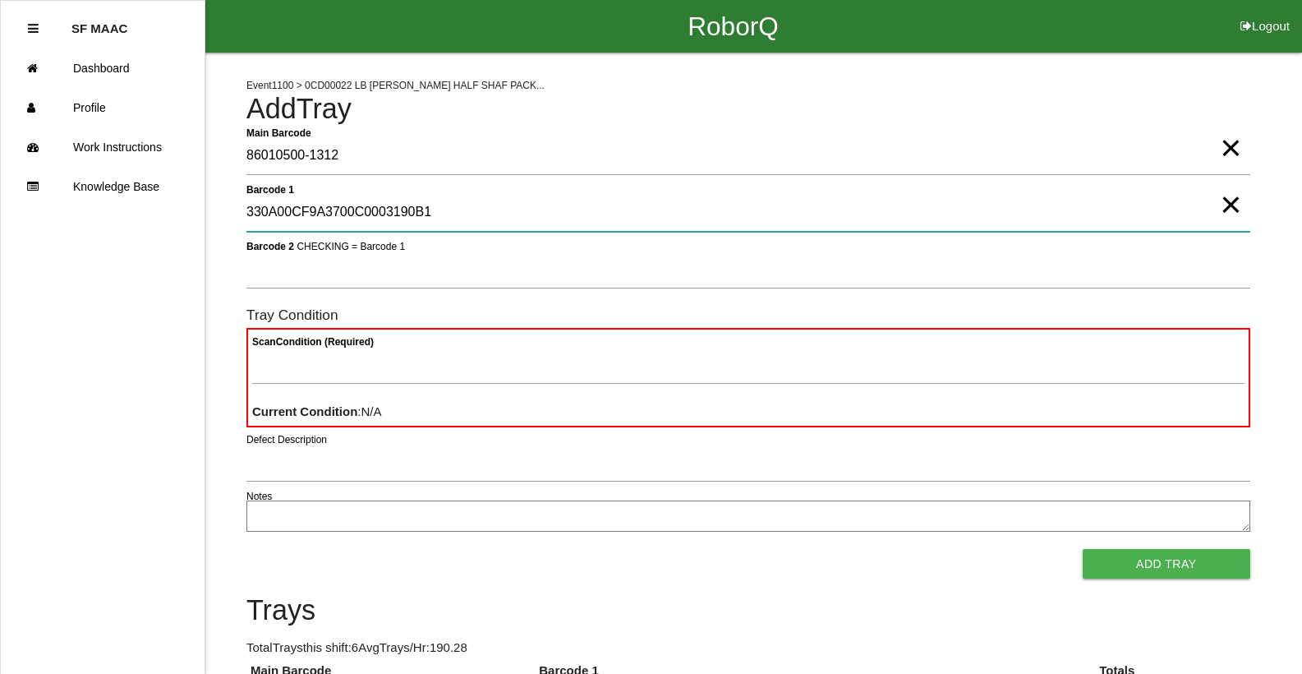
type 1 "330A00CF9A3700C0003190B1"
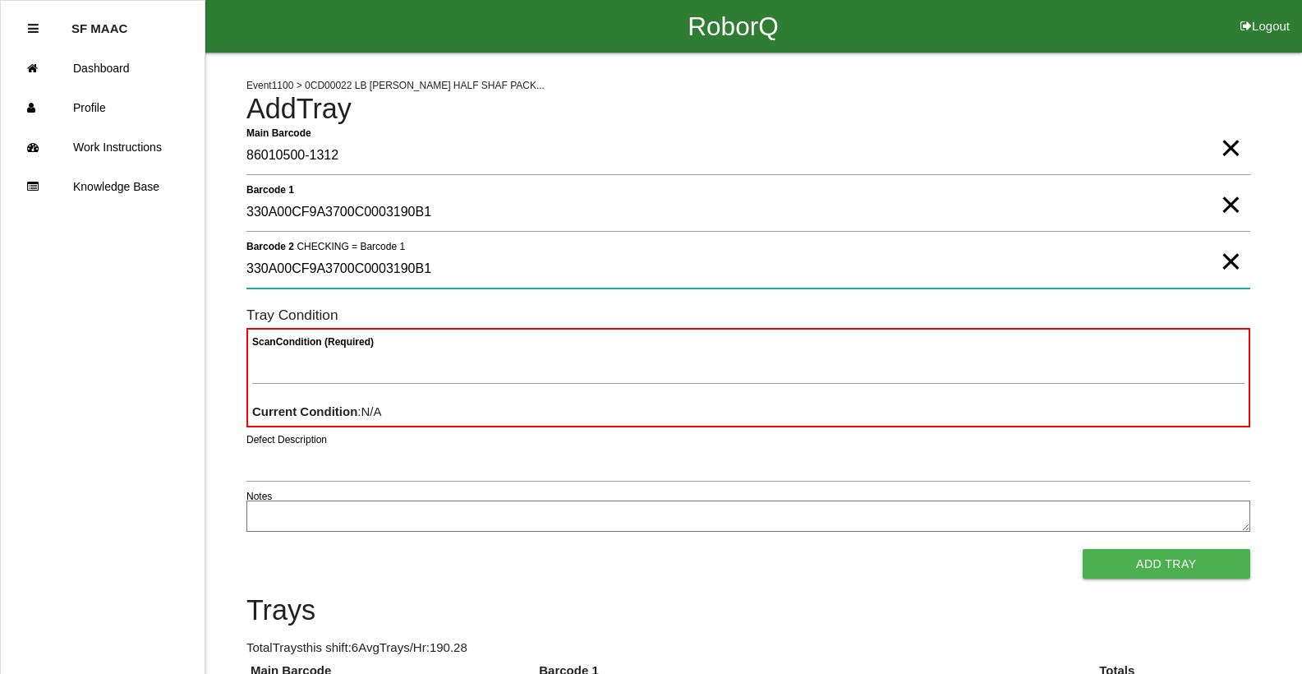
type 2 "330A00CF9A3700C0003190B1"
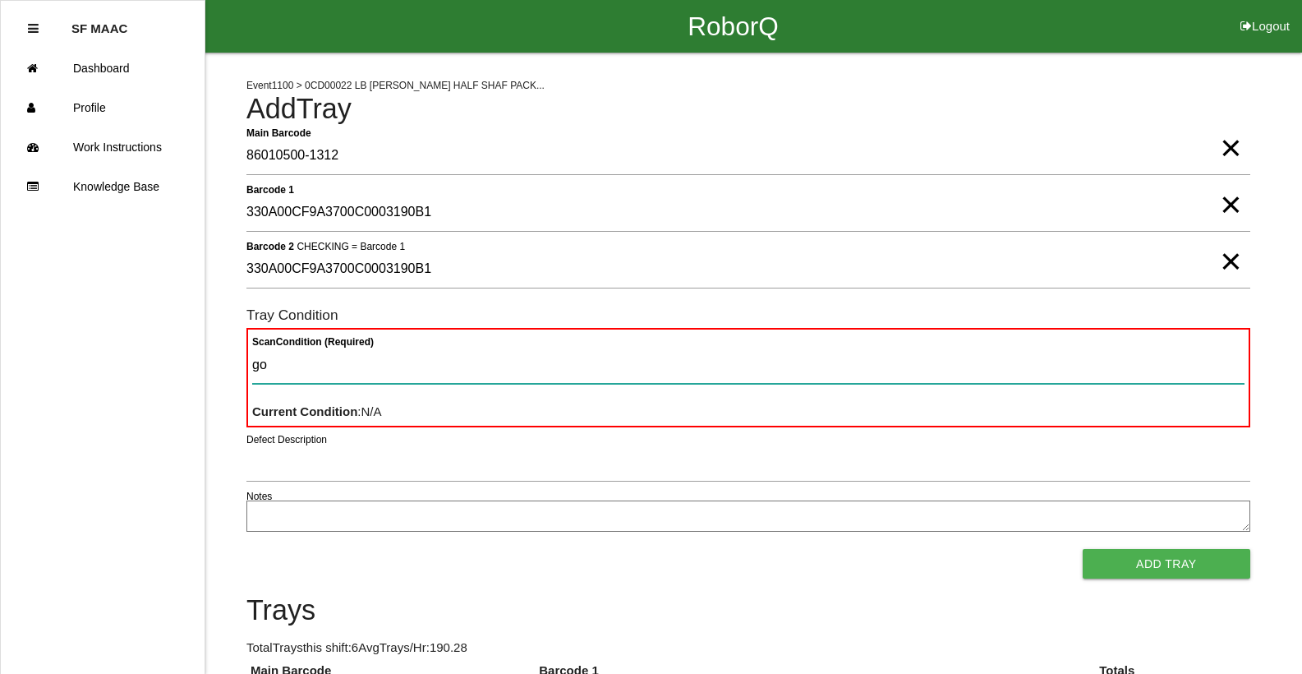
type Condition "goo"
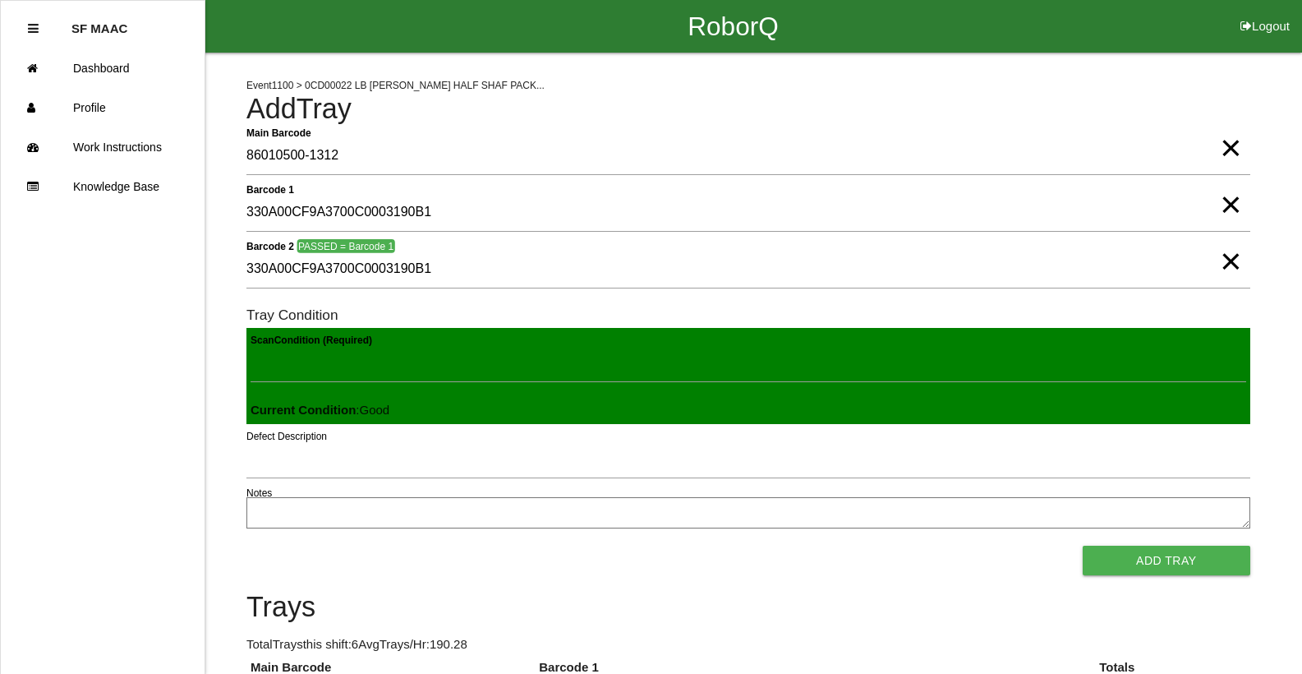
click at [1083, 545] on button "Add Tray" at bounding box center [1167, 560] width 168 height 30
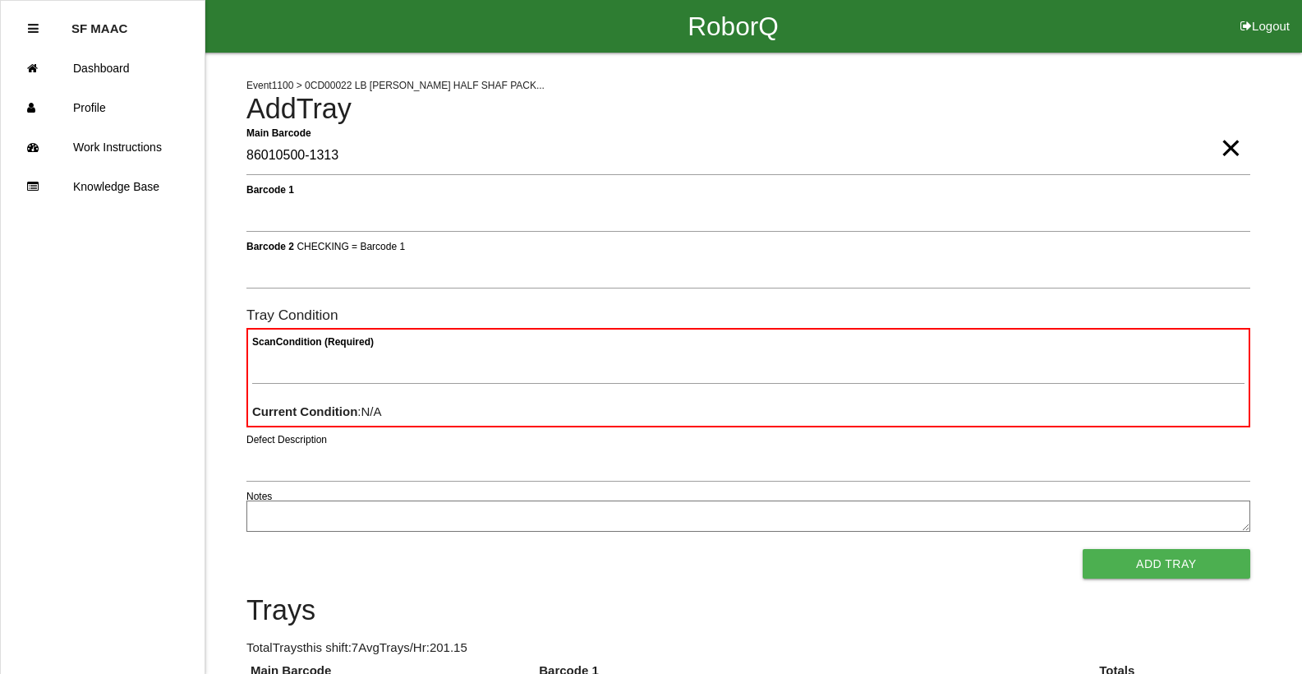
type Barcode "86010500-1313"
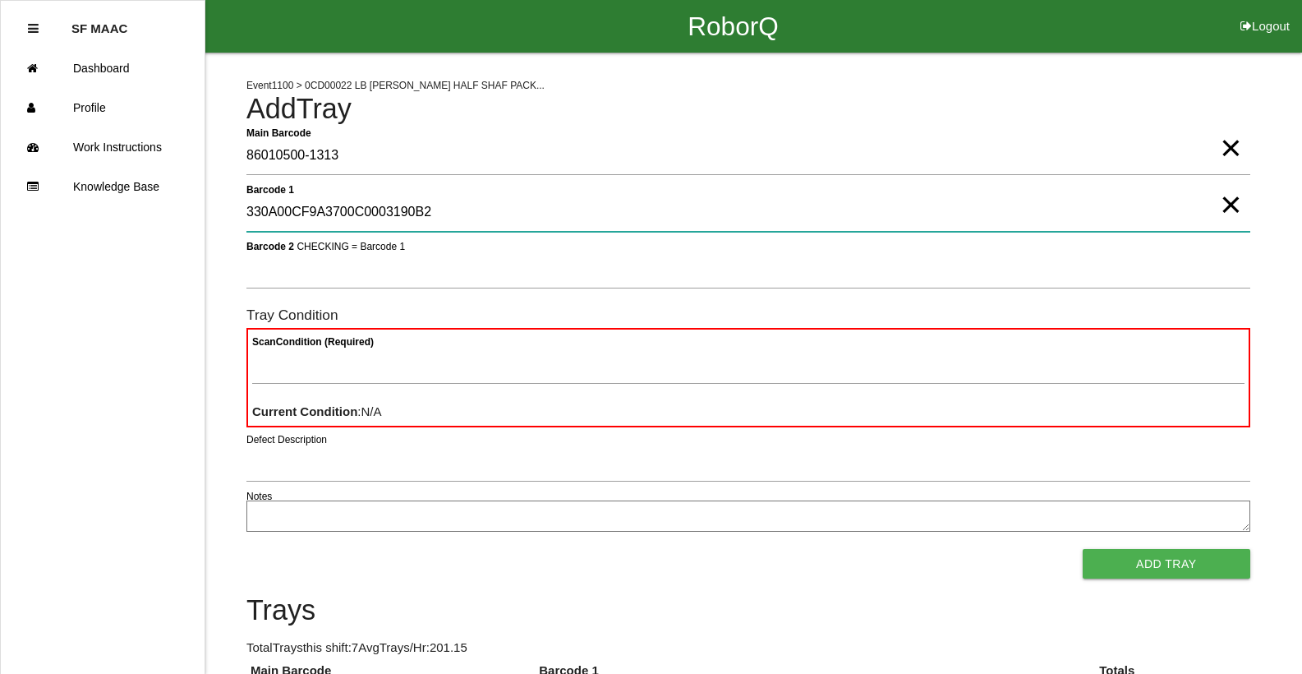
type 1 "330A00CF9A3700C0003190B2"
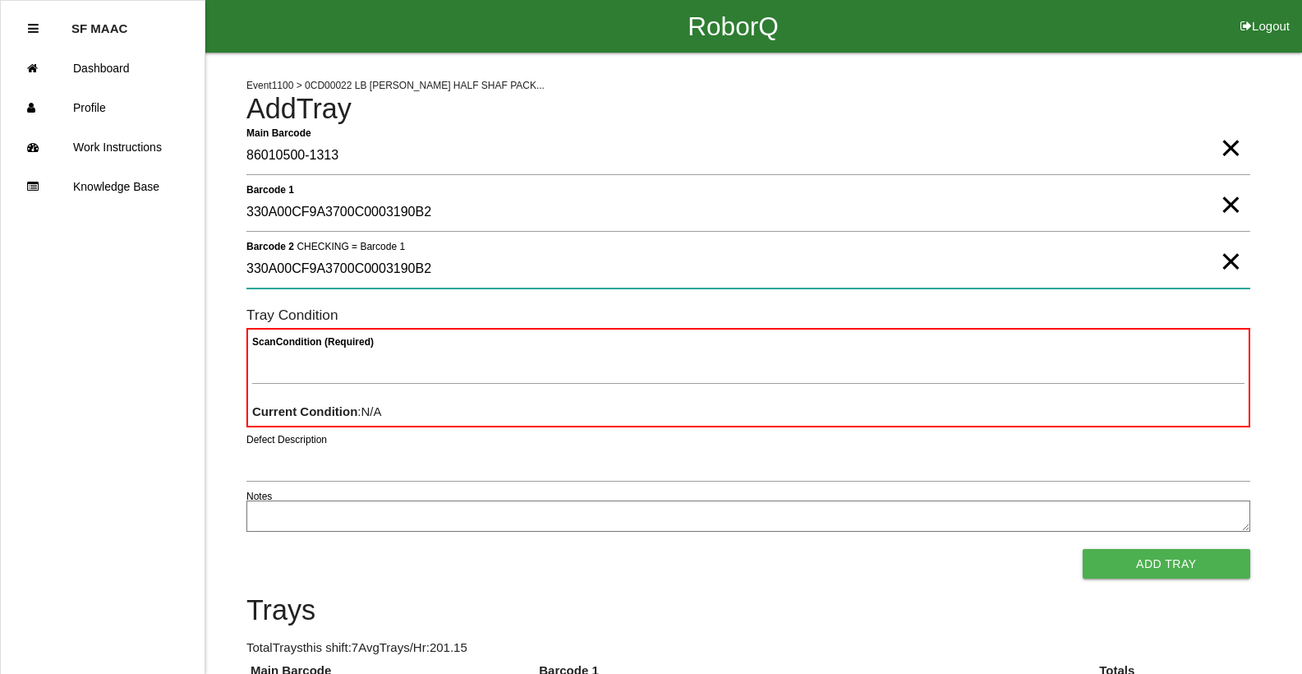
type 2 "330A00CF9A3700C0003190B2"
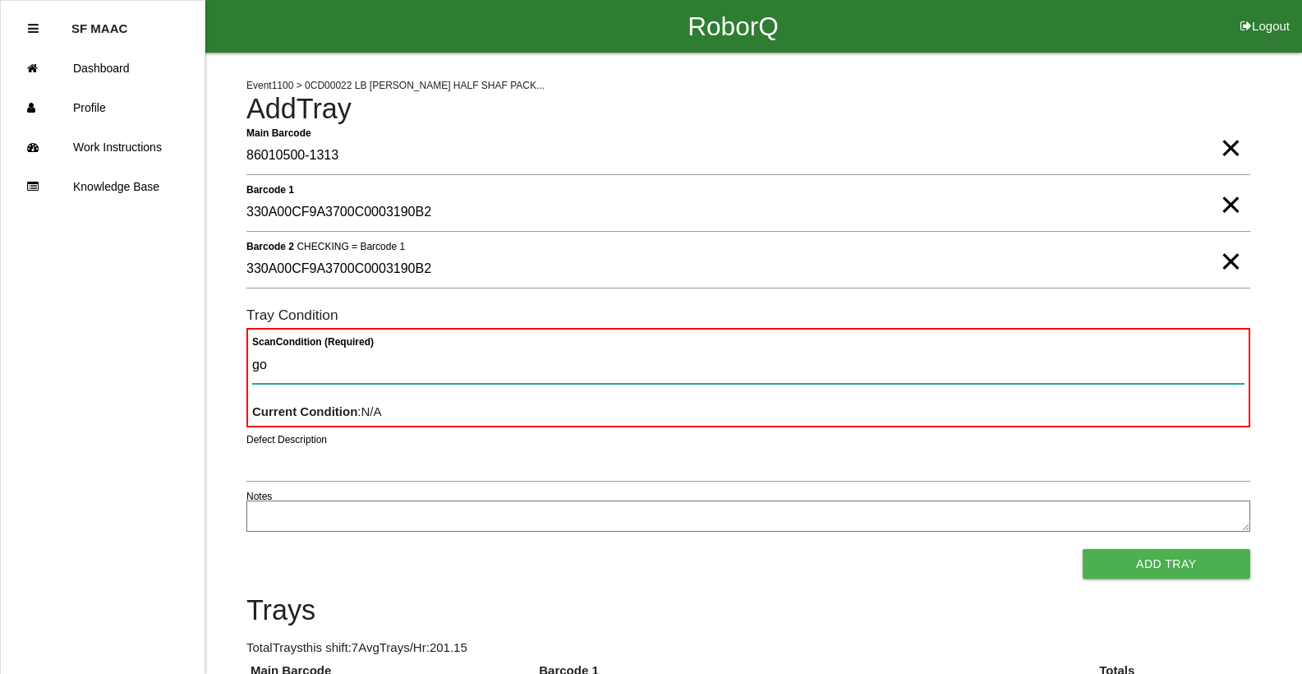
type Condition "goo"
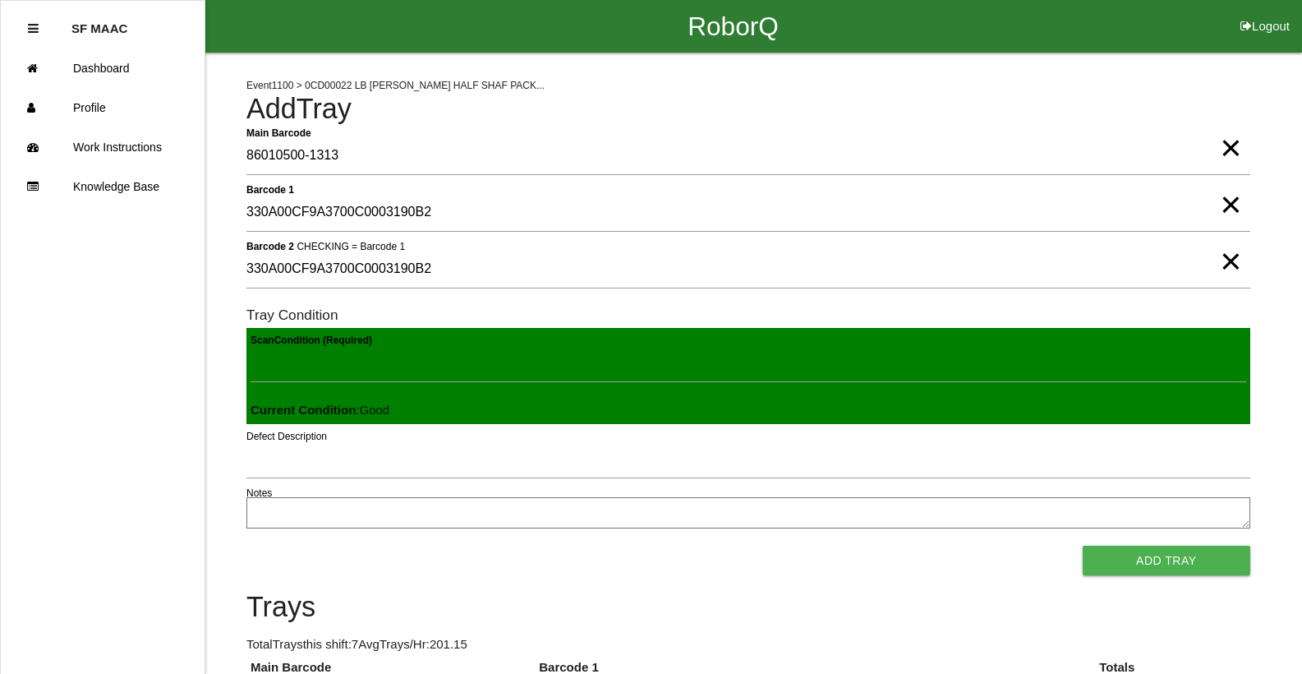
click button "Add Tray" at bounding box center [1167, 560] width 168 height 30
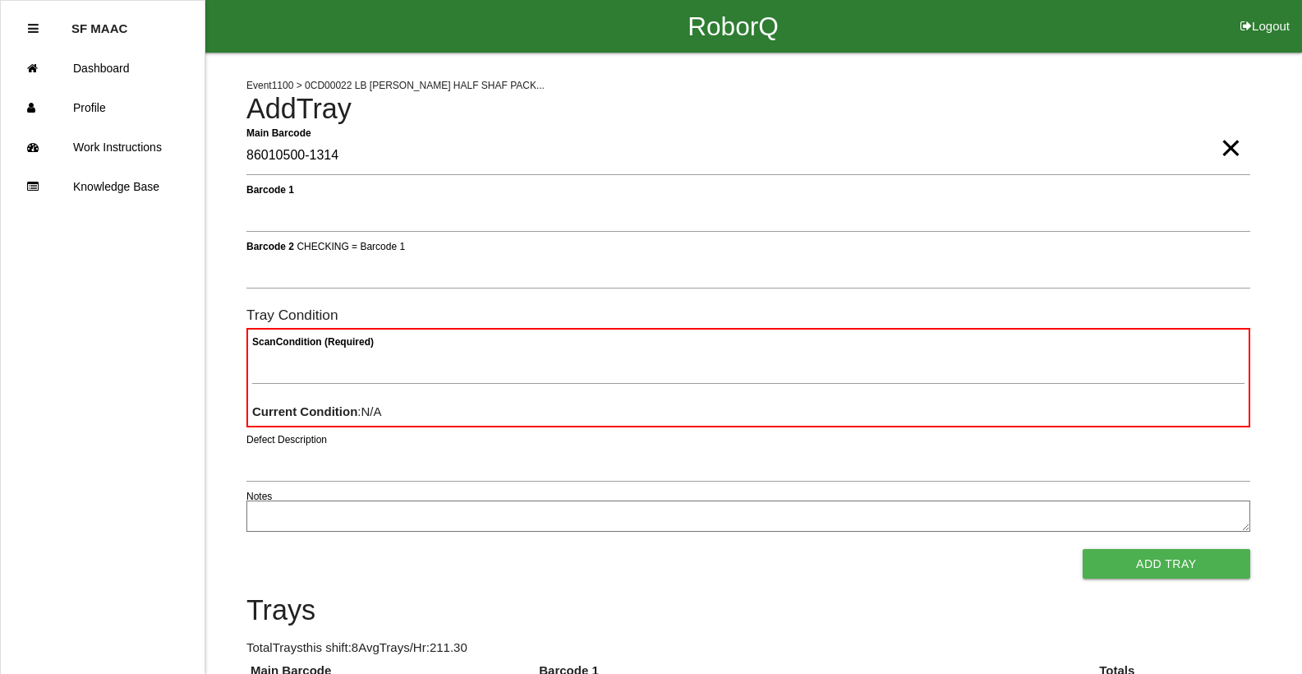
type Barcode "86010500-1314"
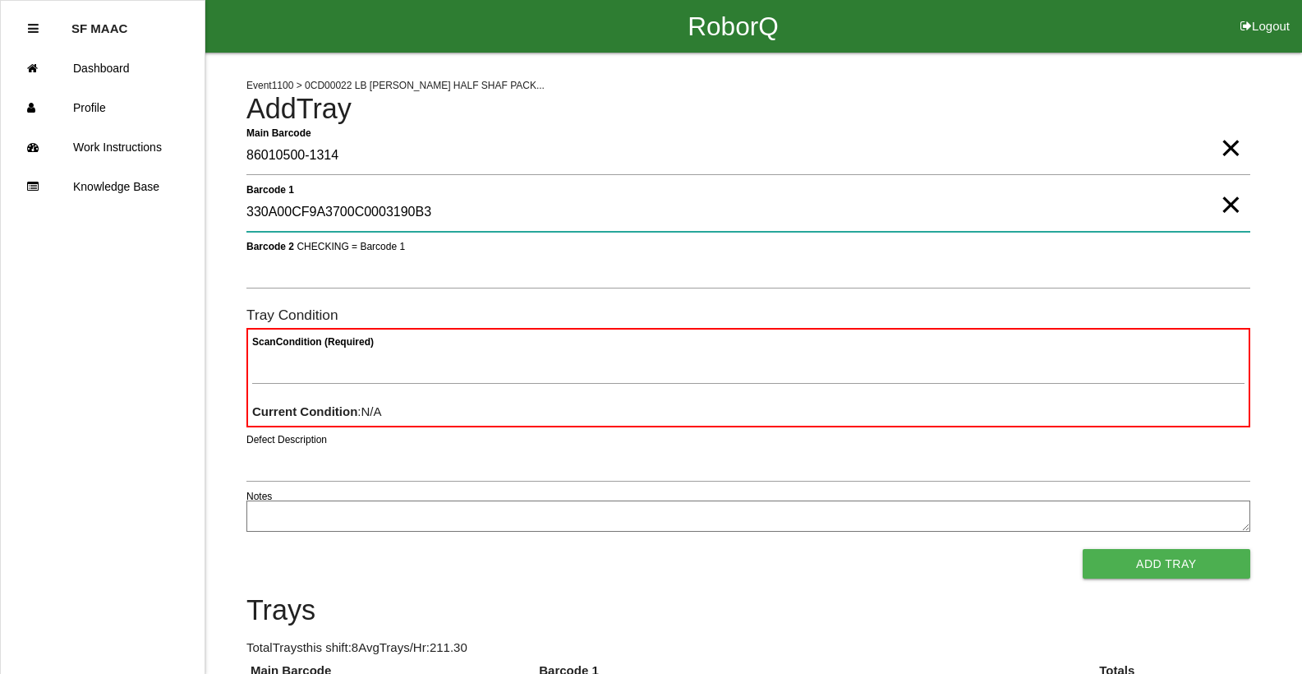
type 1 "330A00CF9A3700C0003190B3"
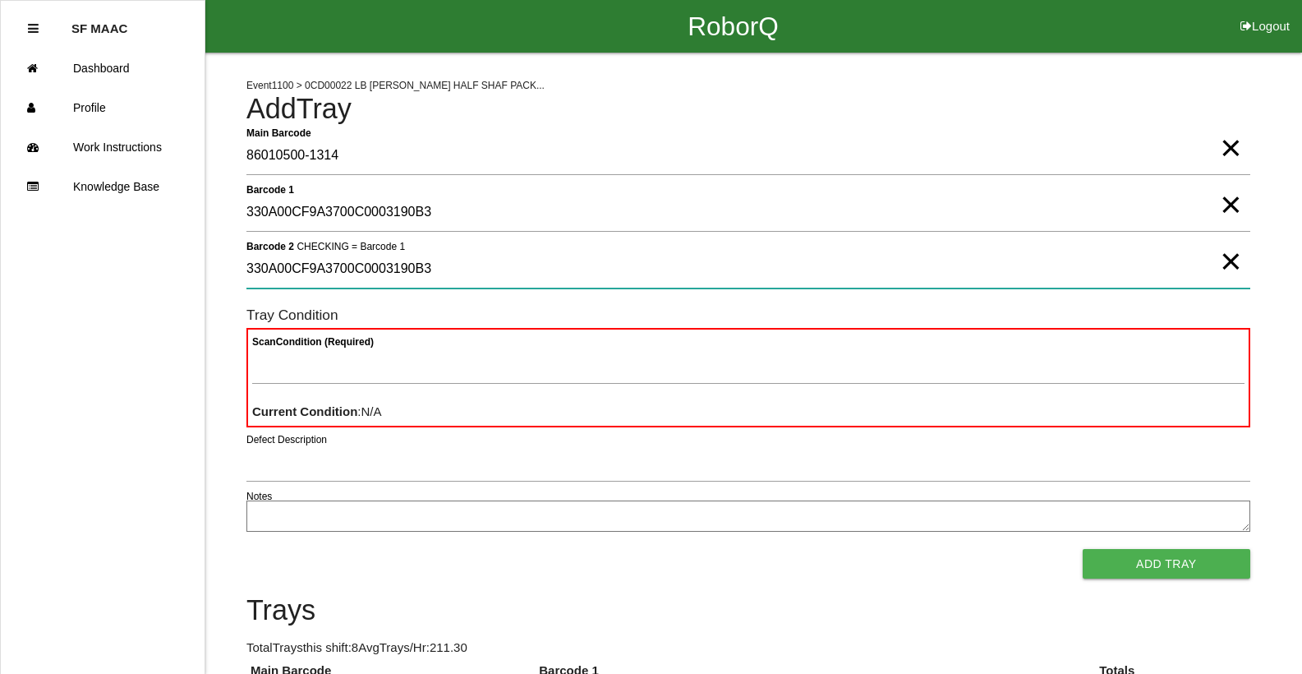
type 2 "330A00CF9A3700C0003190B3"
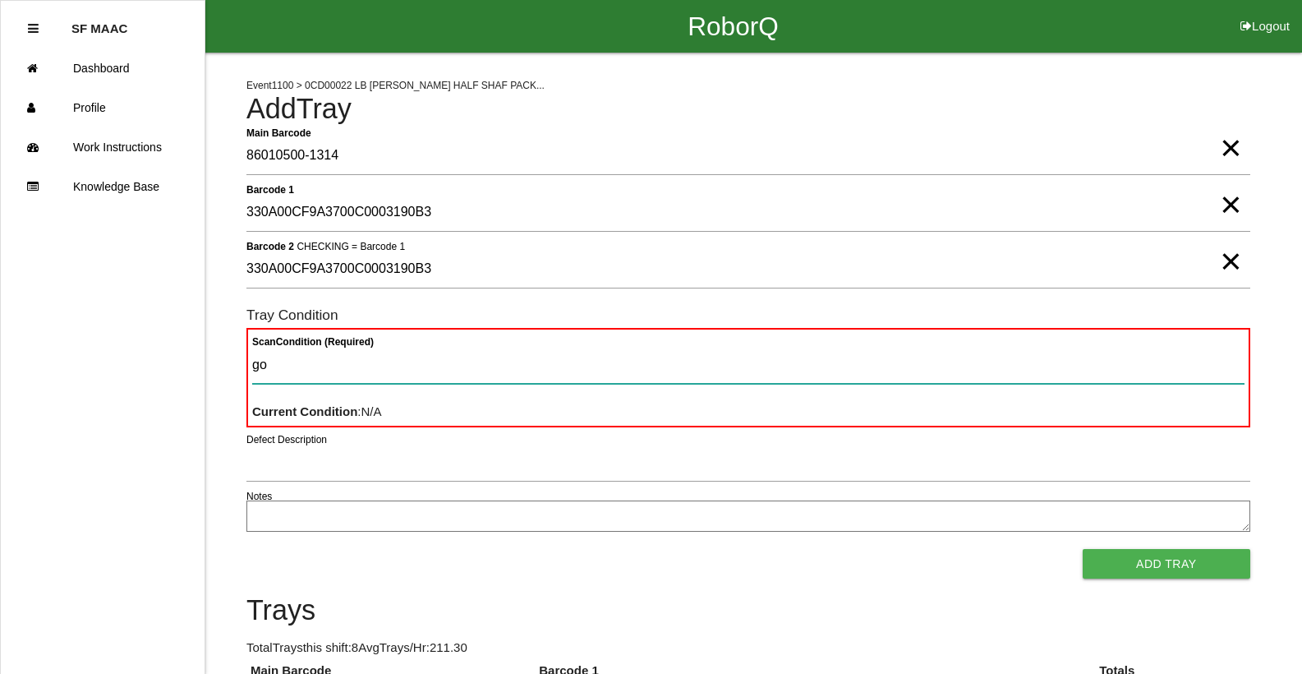
type Condition "goo"
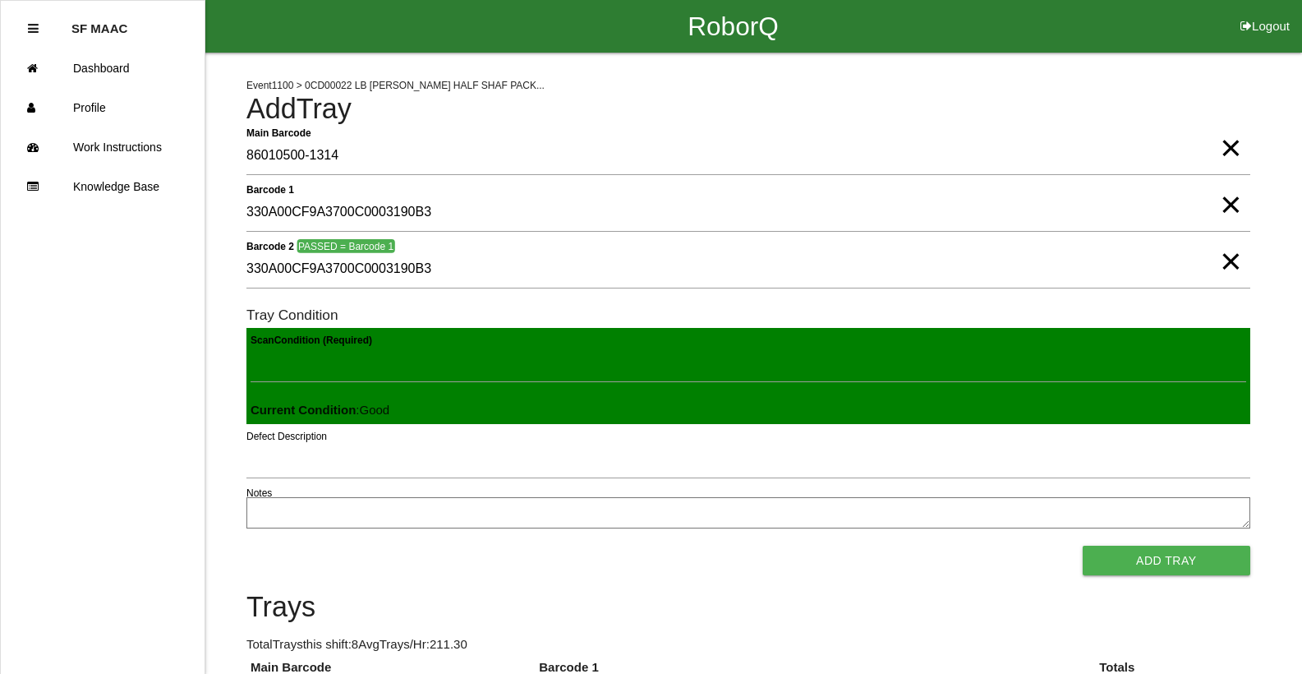
click at [1083, 545] on button "Add Tray" at bounding box center [1167, 560] width 168 height 30
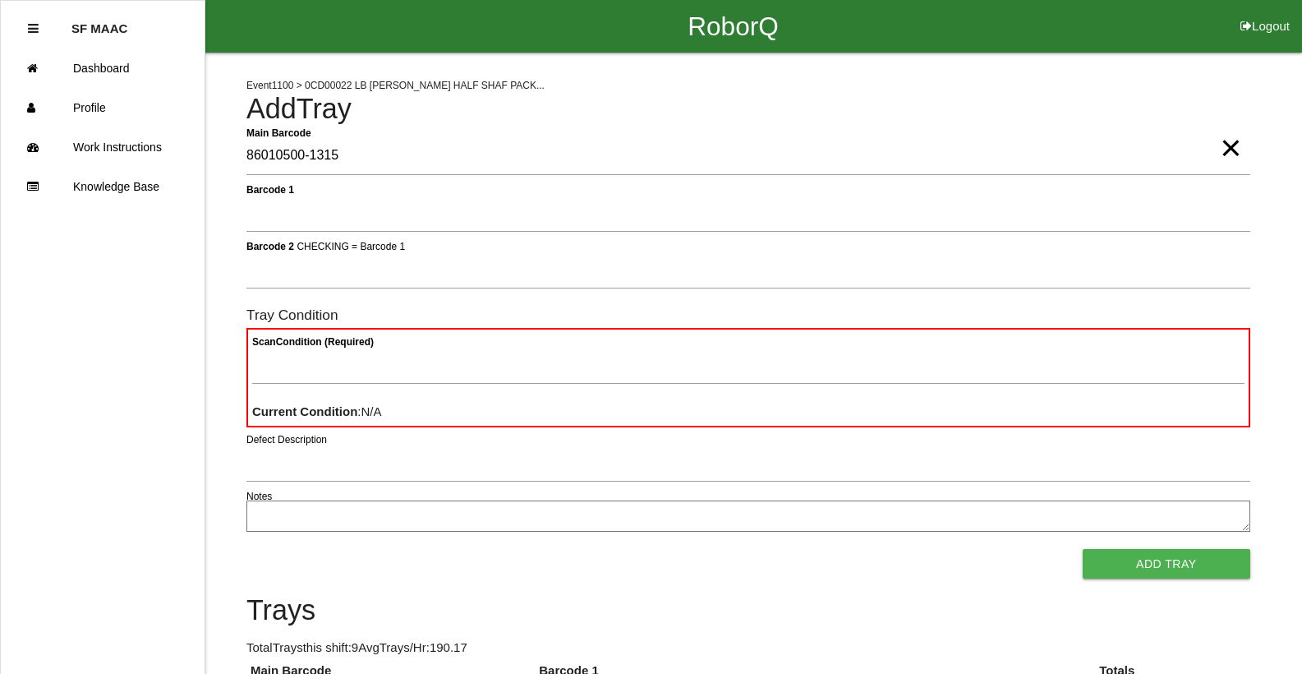
type Barcode "86010500-1315"
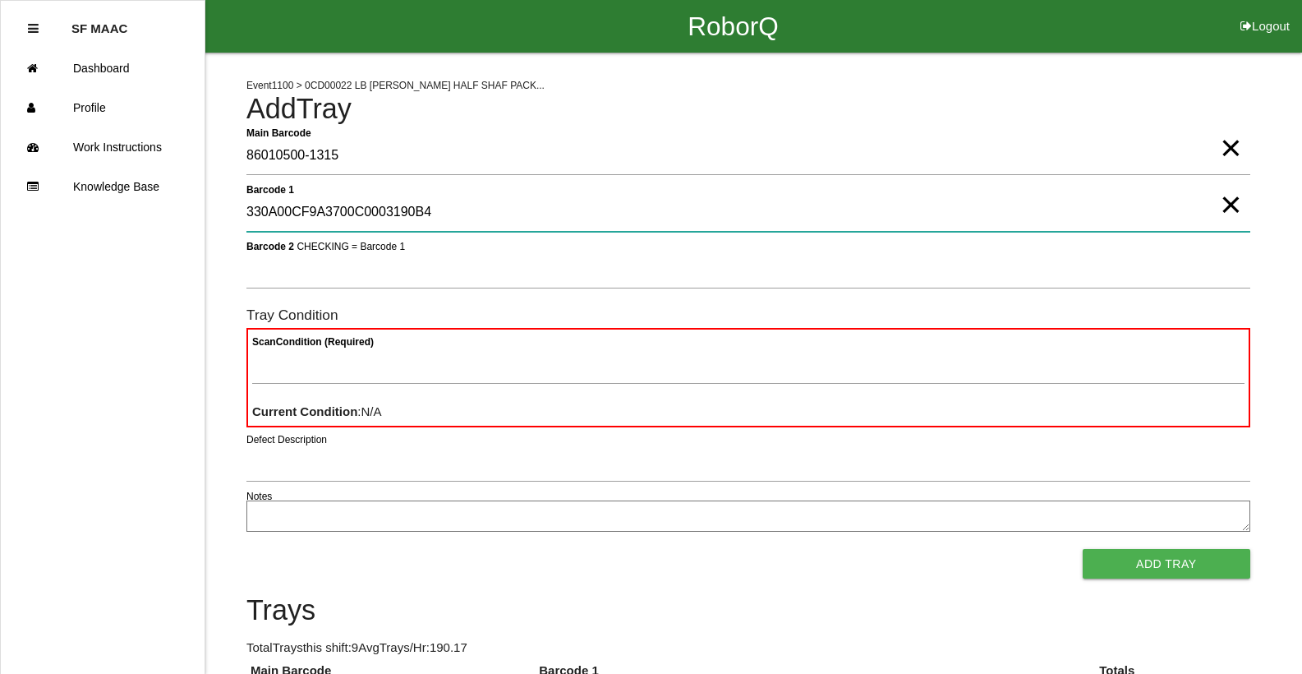
type 1 "330A00CF9A3700C0003190B4"
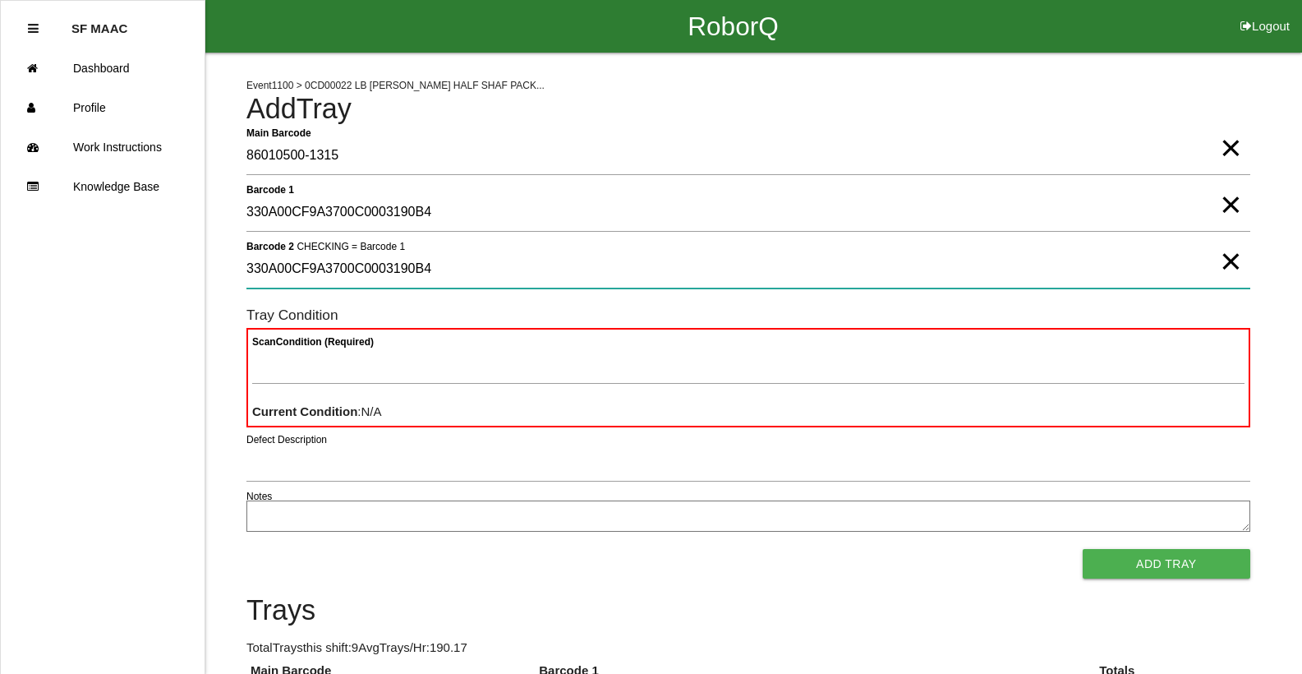
type 2 "330A00CF9A3700C0003190B4"
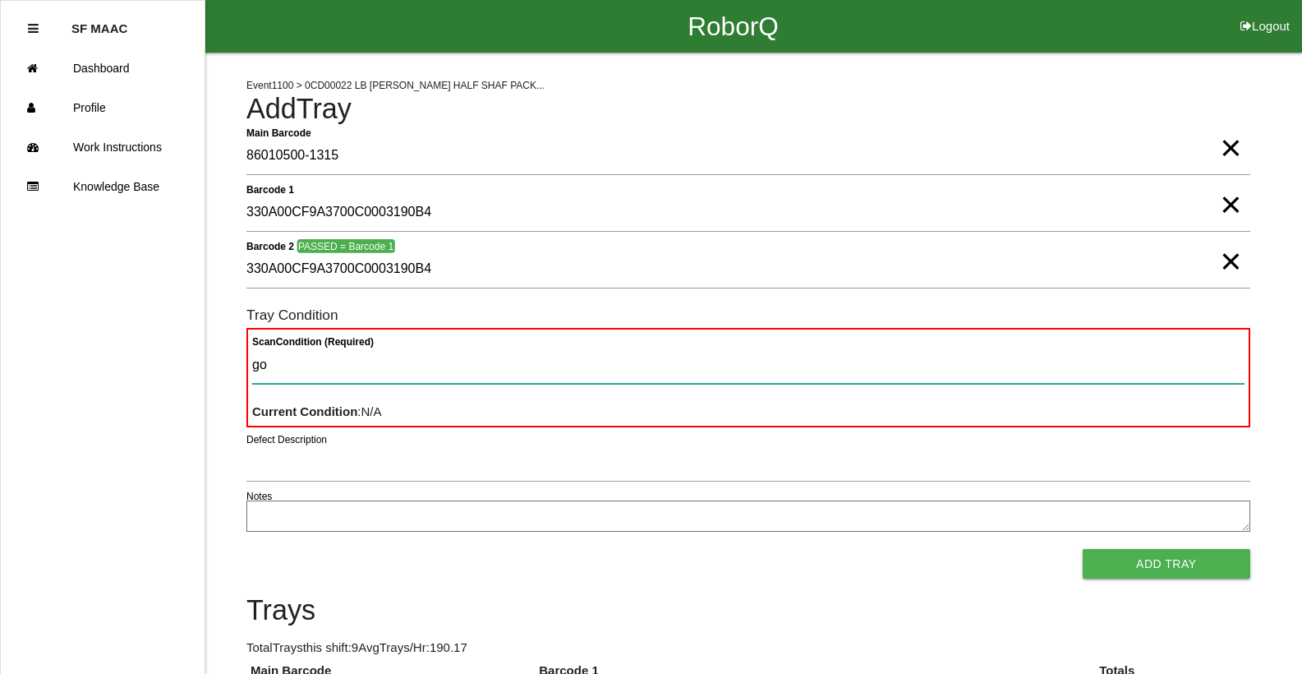
type Condition "goo"
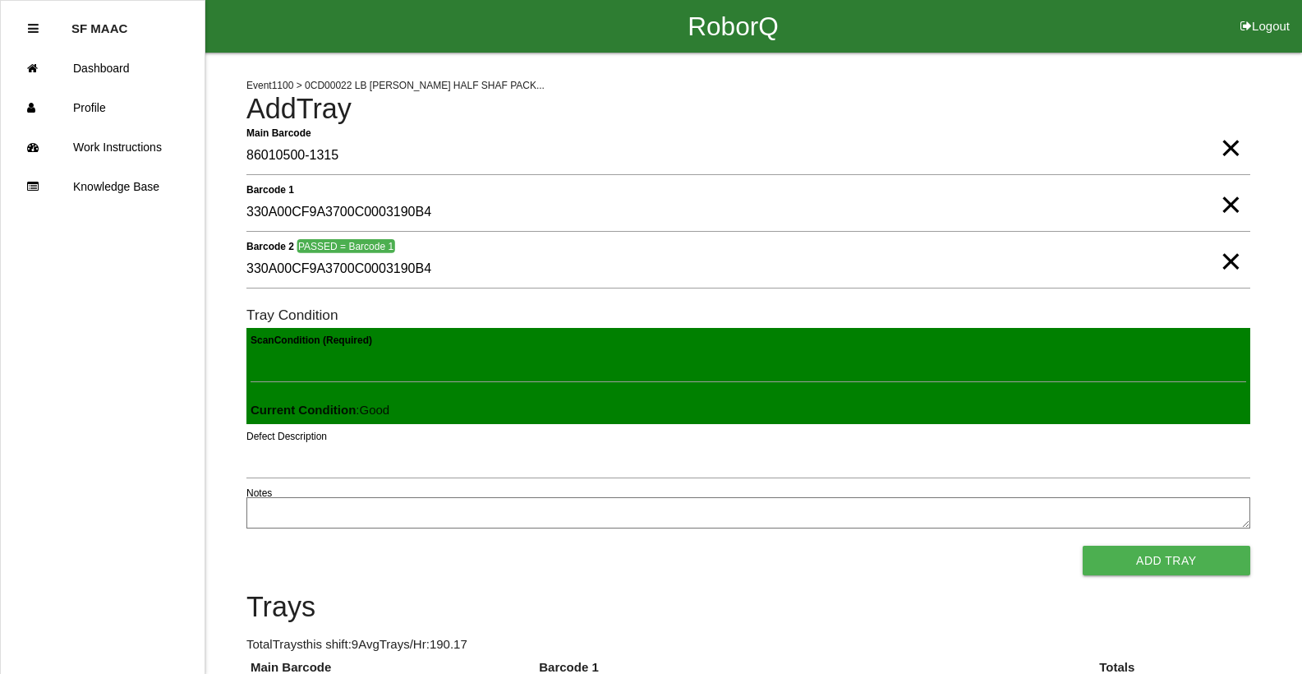
click at [1083, 545] on button "Add Tray" at bounding box center [1167, 560] width 168 height 30
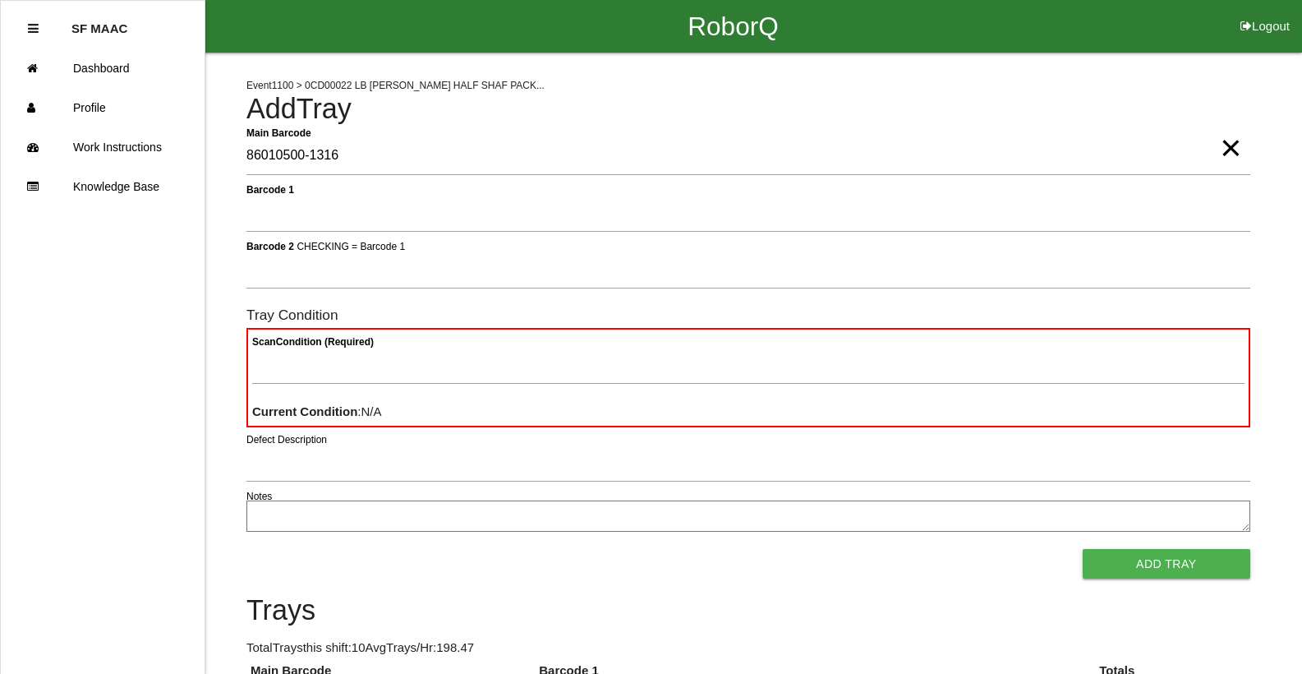
type Barcode "86010500-1316"
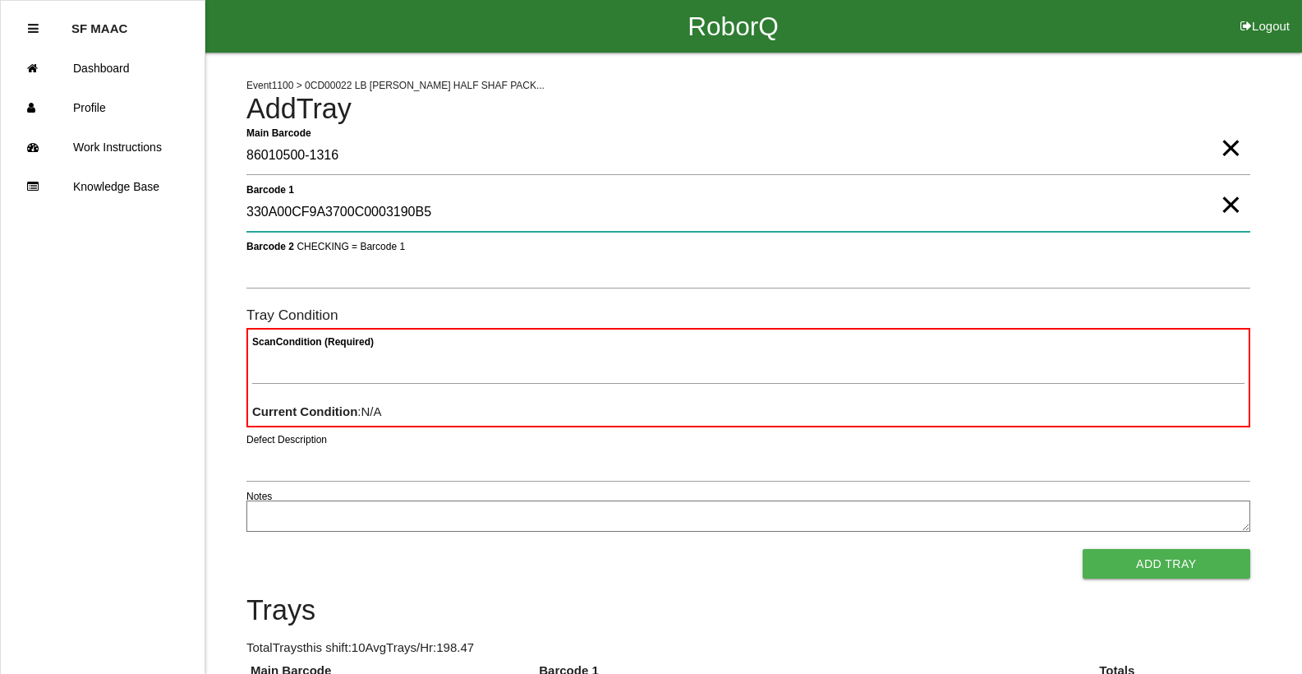
type 1 "330A00CF9A3700C0003190B5"
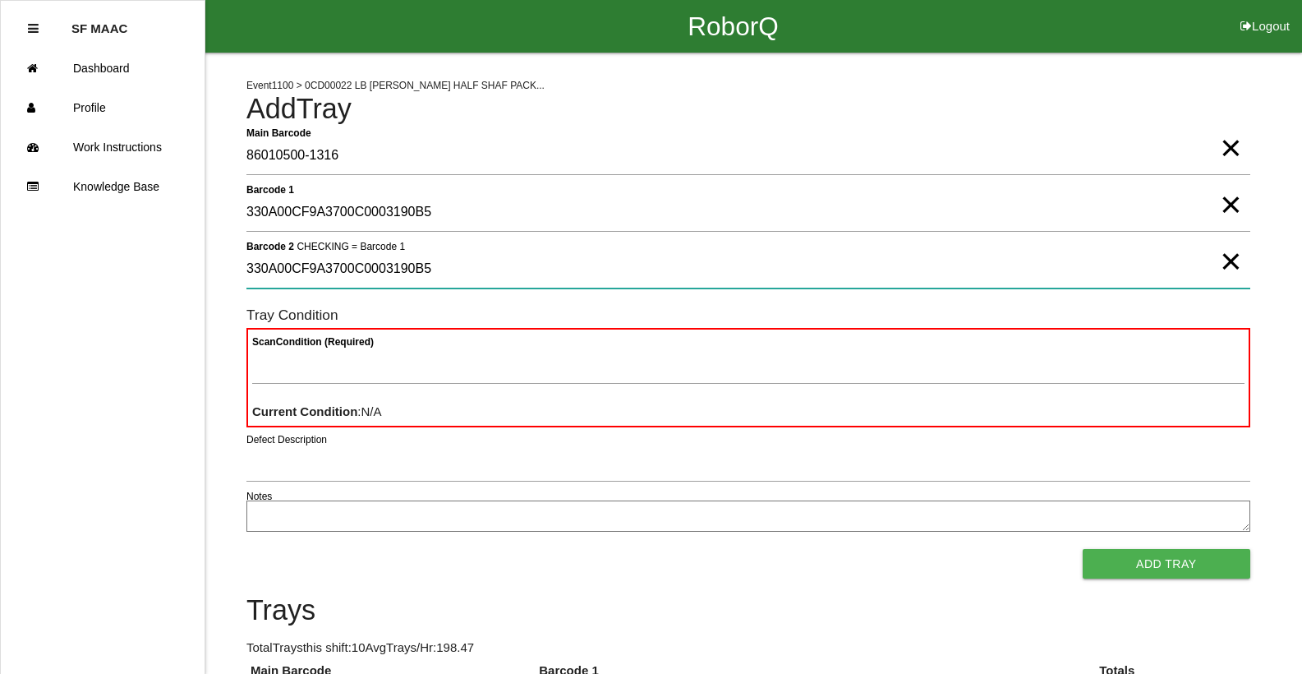
type 2 "330A00CF9A3700C0003190B5"
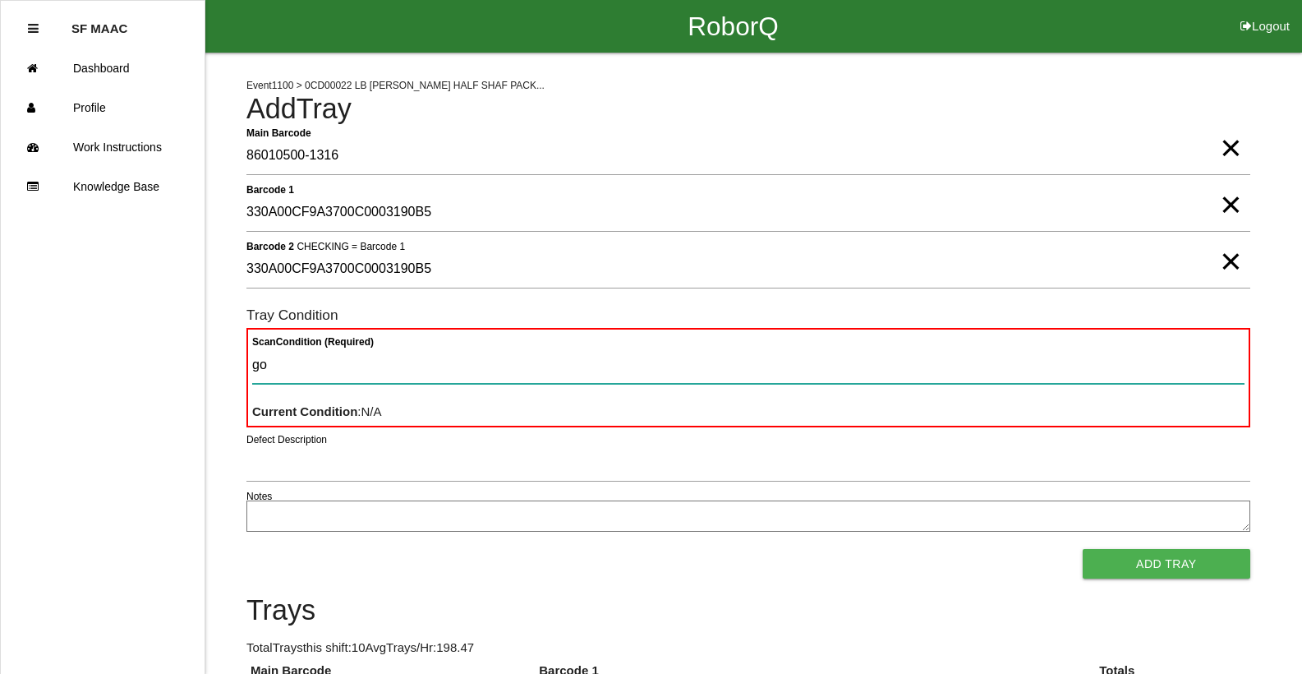
type Condition "goo"
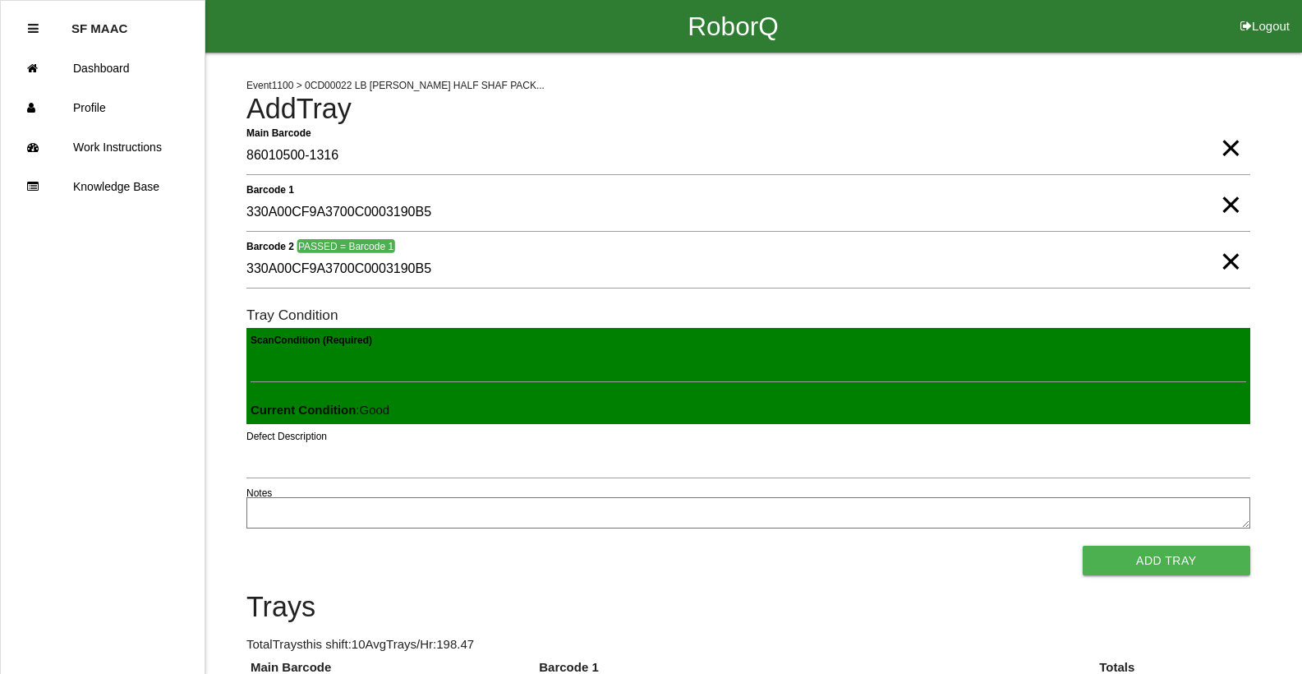
click at [1083, 545] on button "Add Tray" at bounding box center [1167, 560] width 168 height 30
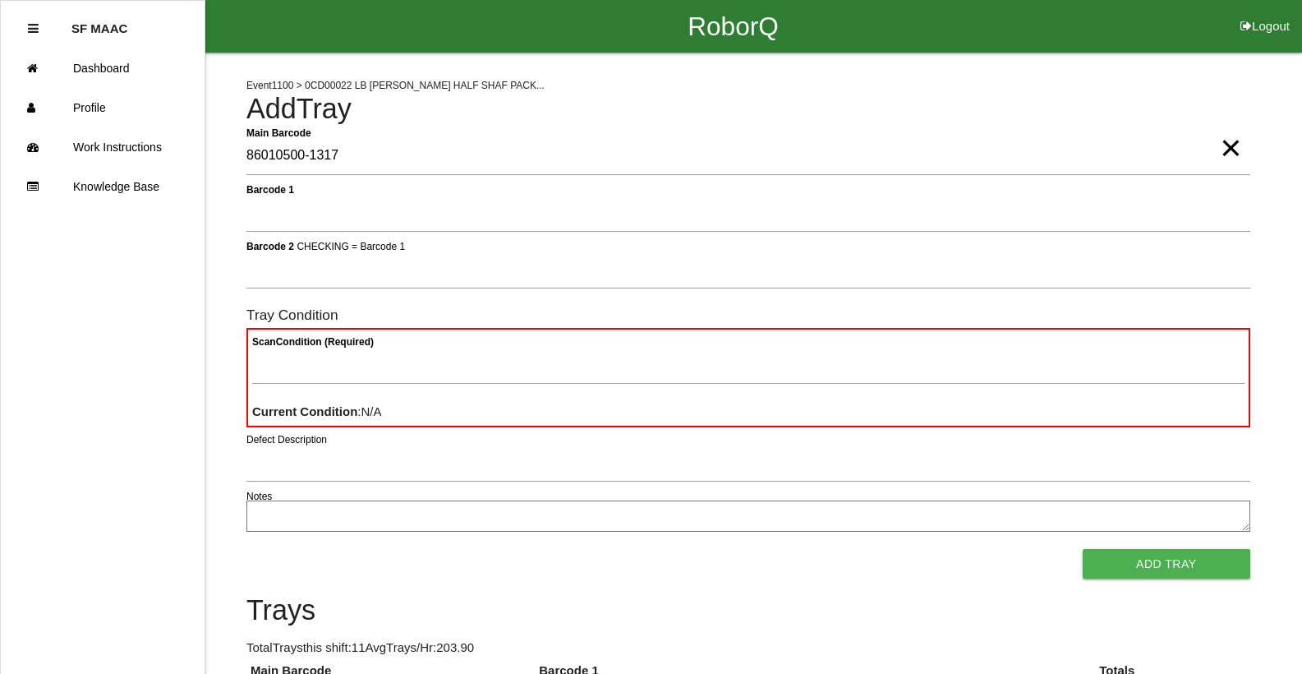
type Barcode "86010500-1317"
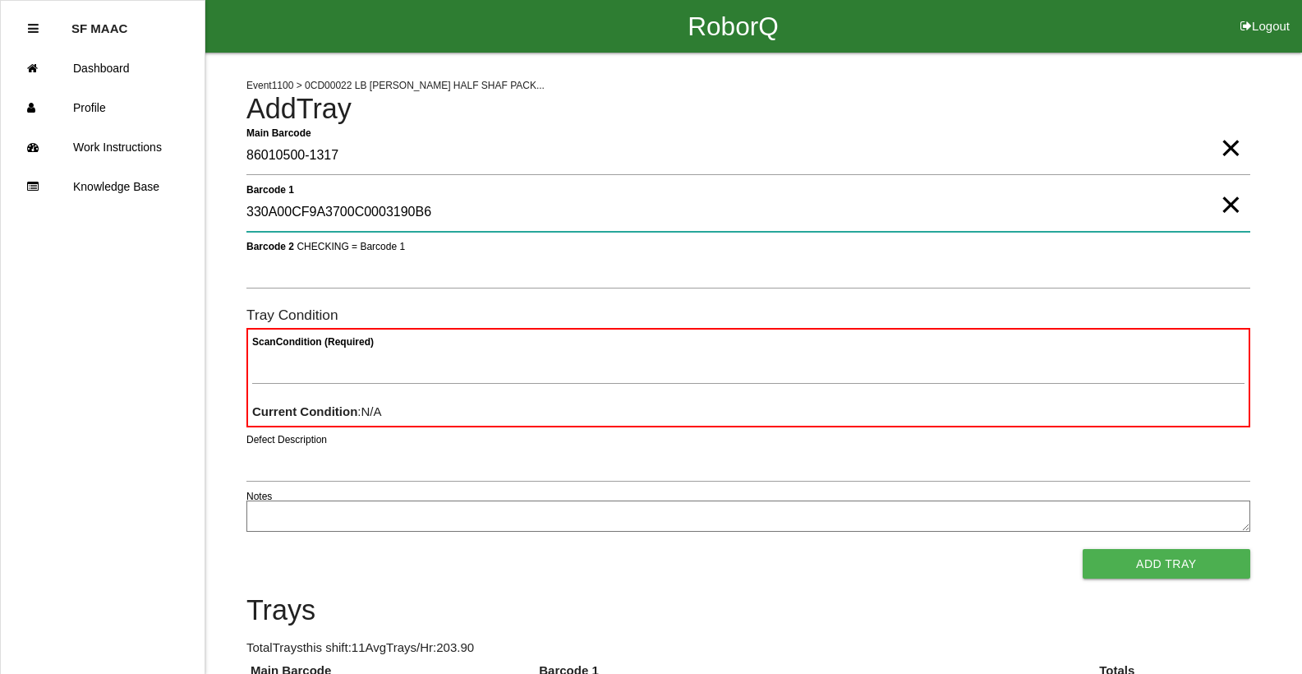
type 1 "330A00CF9A3700C0003190B6"
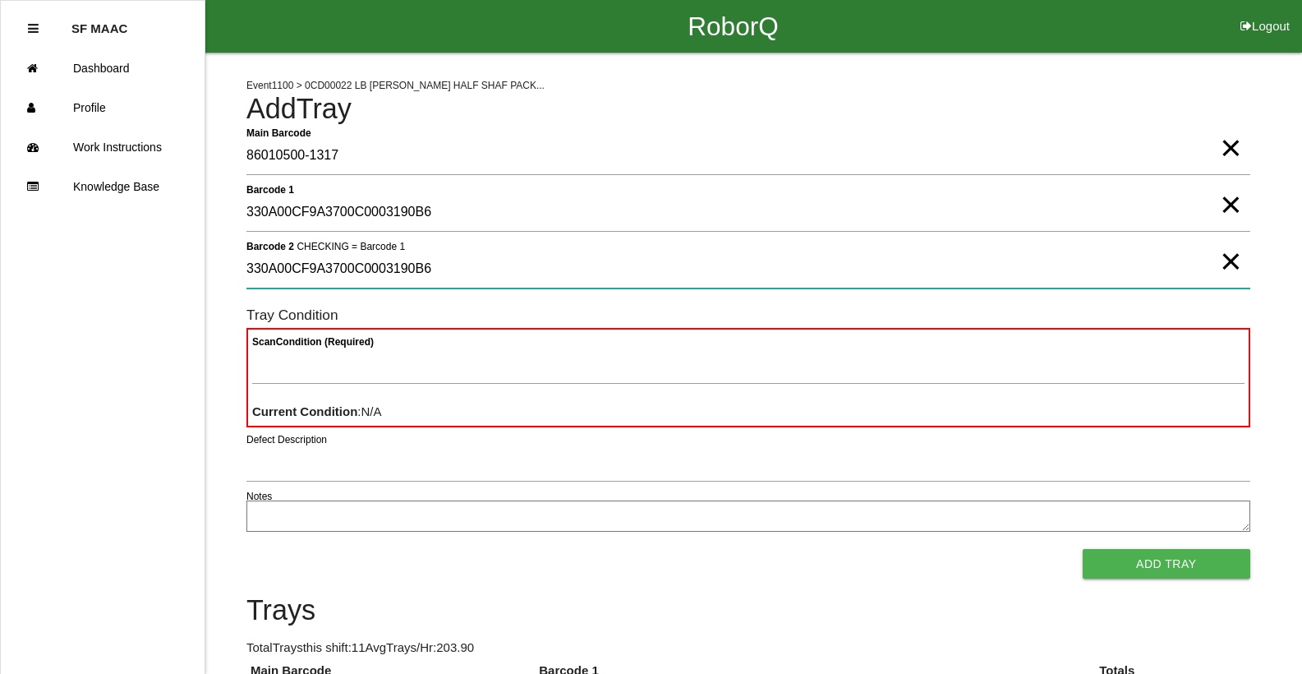
type 2 "330A00CF9A3700C0003190B6"
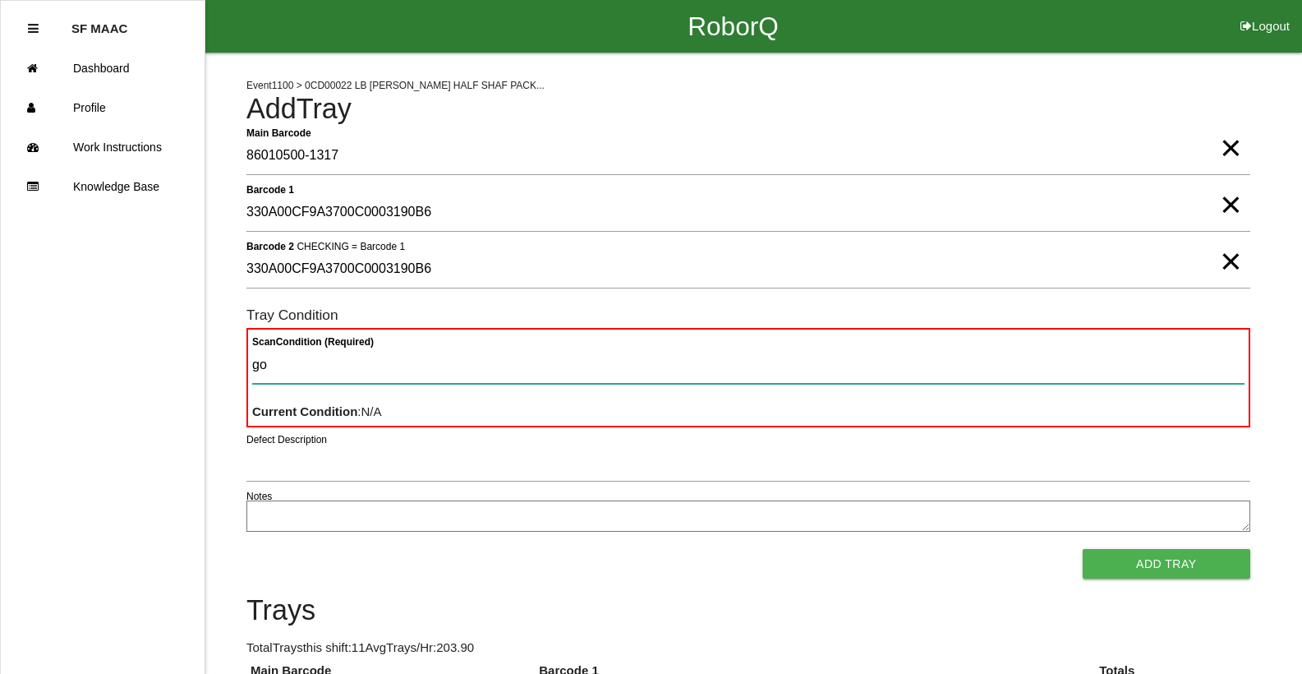
type Condition "goo"
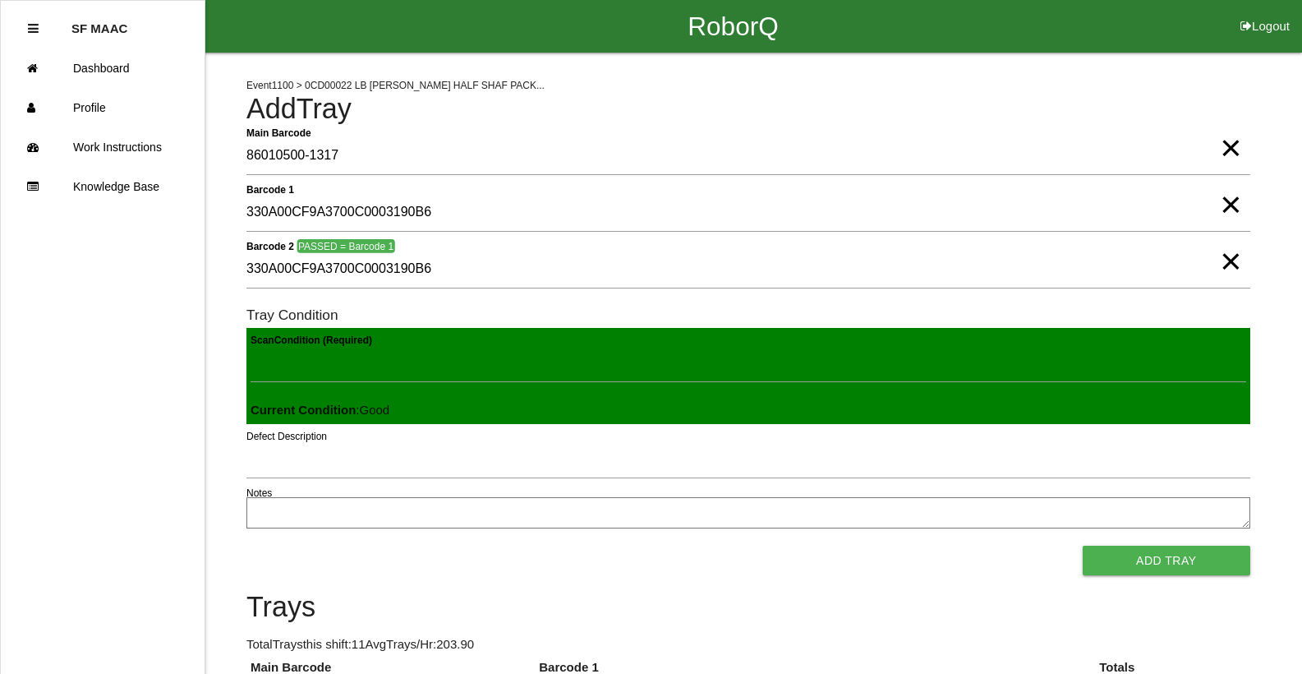
click at [1083, 545] on button "Add Tray" at bounding box center [1167, 560] width 168 height 30
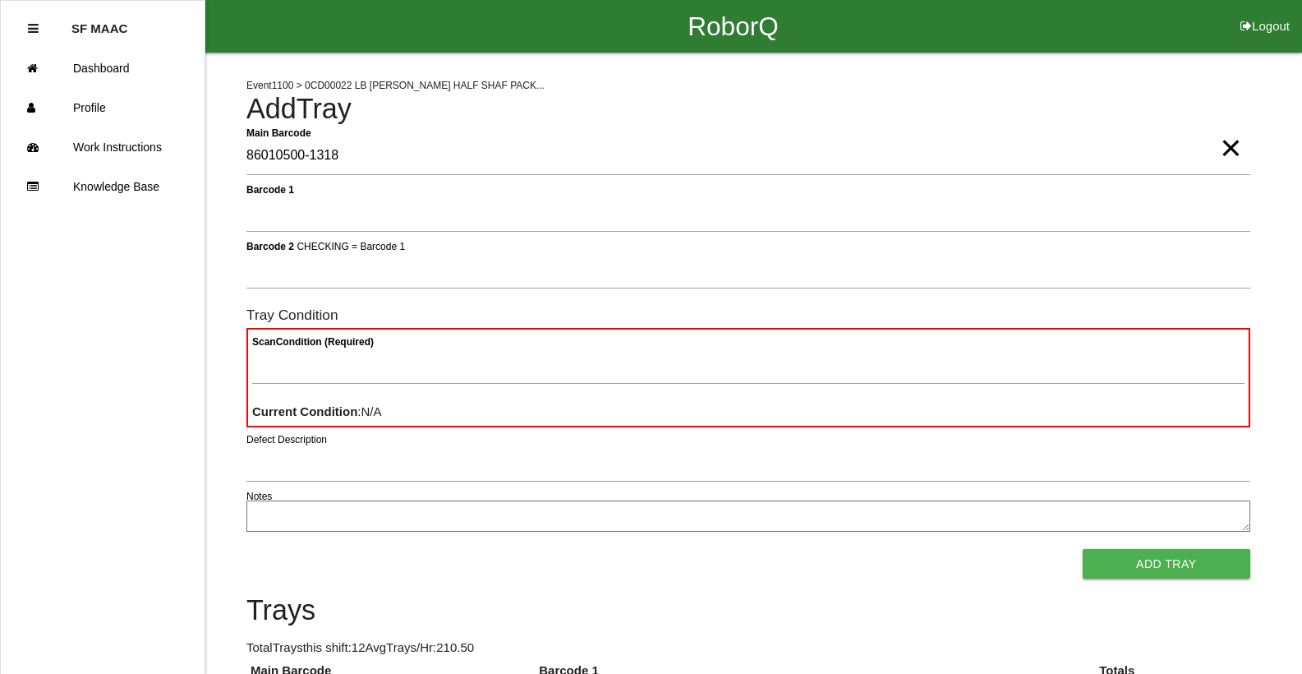
type Barcode "86010500-1318"
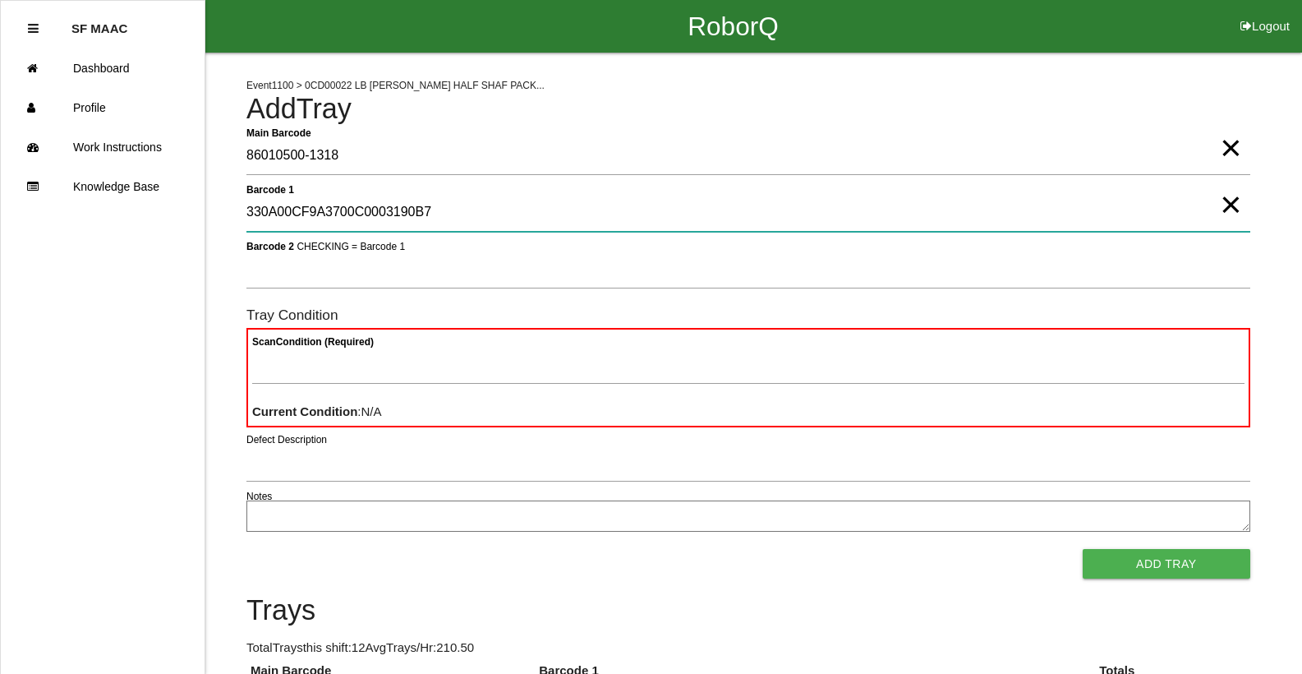
type 1 "330A00CF9A3700C0003190B7"
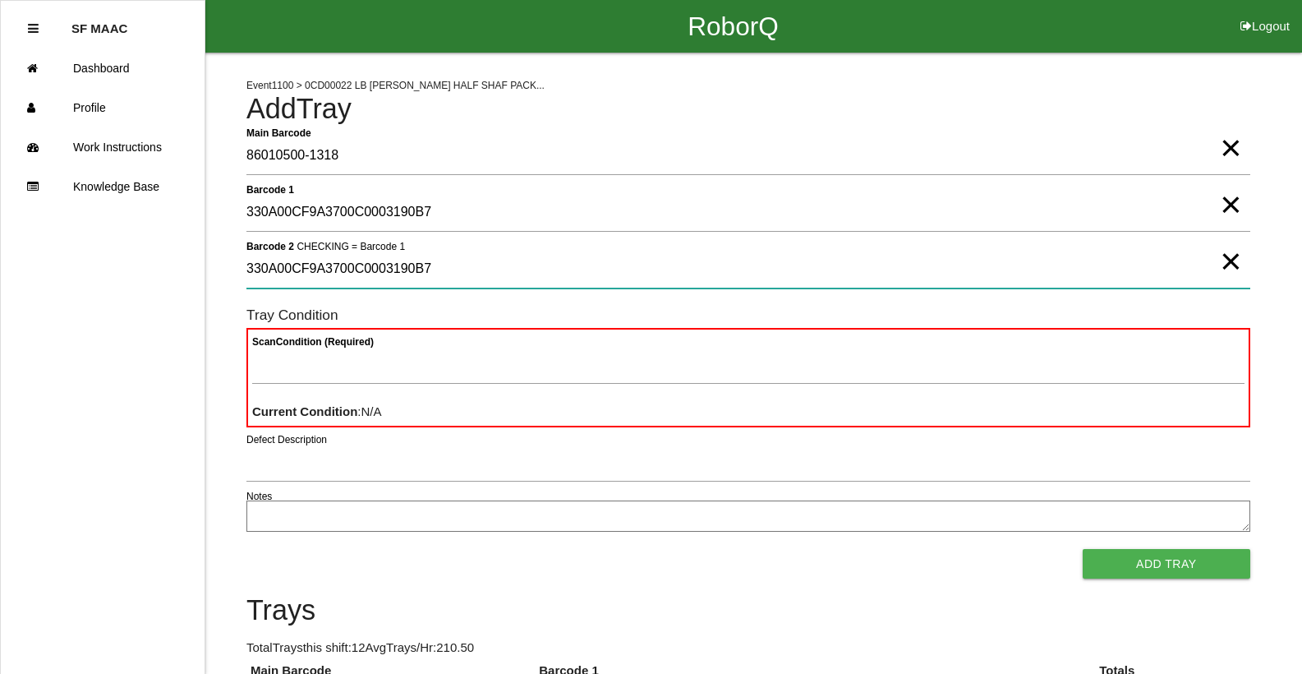
type 2 "330A00CF9A3700C0003190B7"
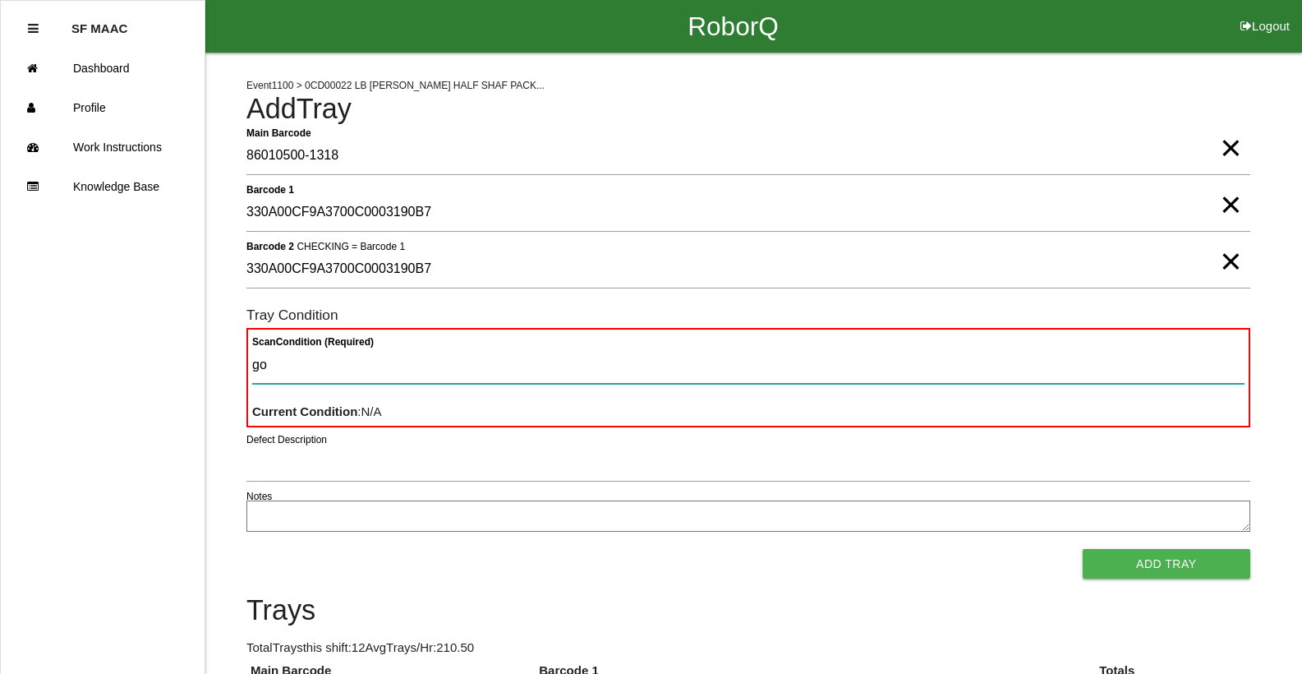
type Condition "goo"
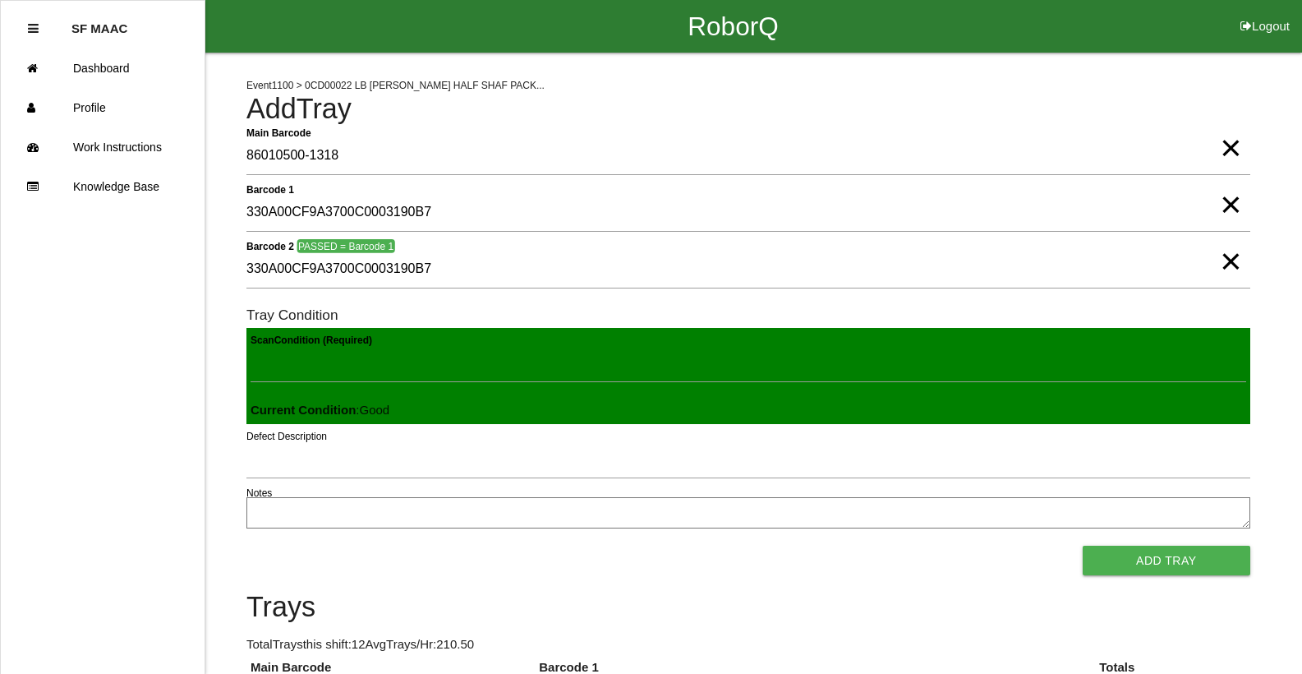
click at [1083, 545] on button "Add Tray" at bounding box center [1167, 560] width 168 height 30
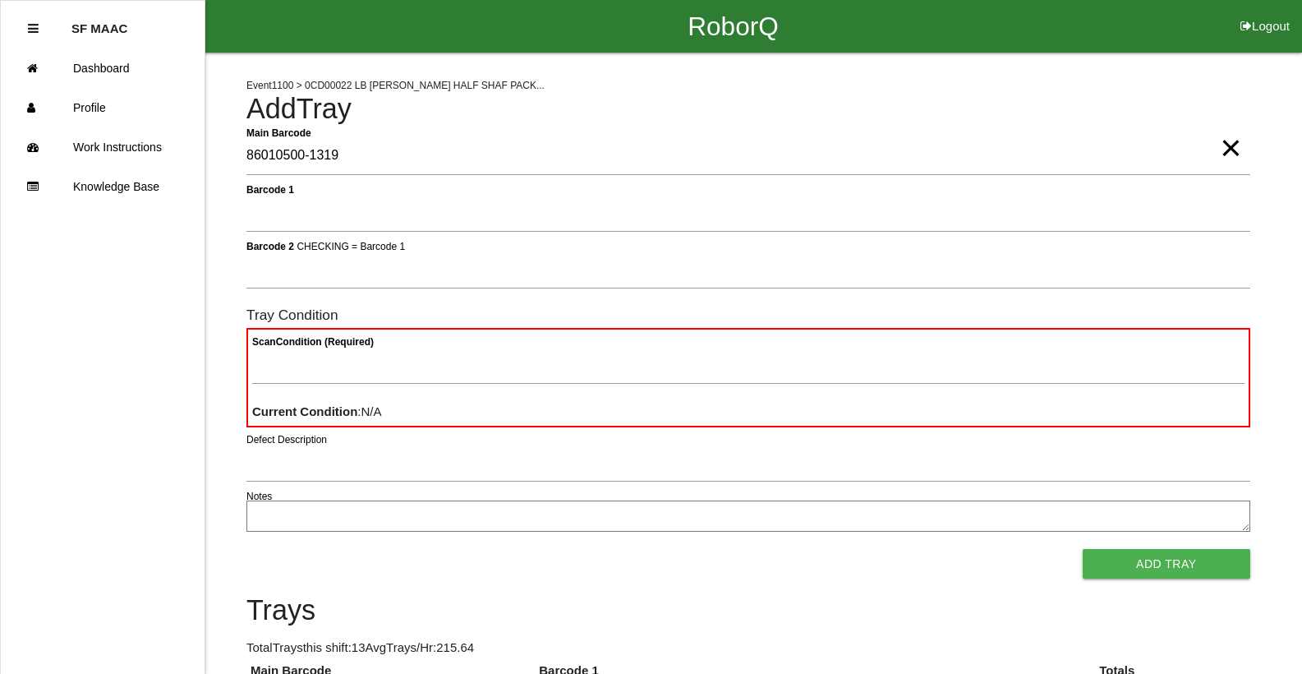
type Barcode "86010500-1319"
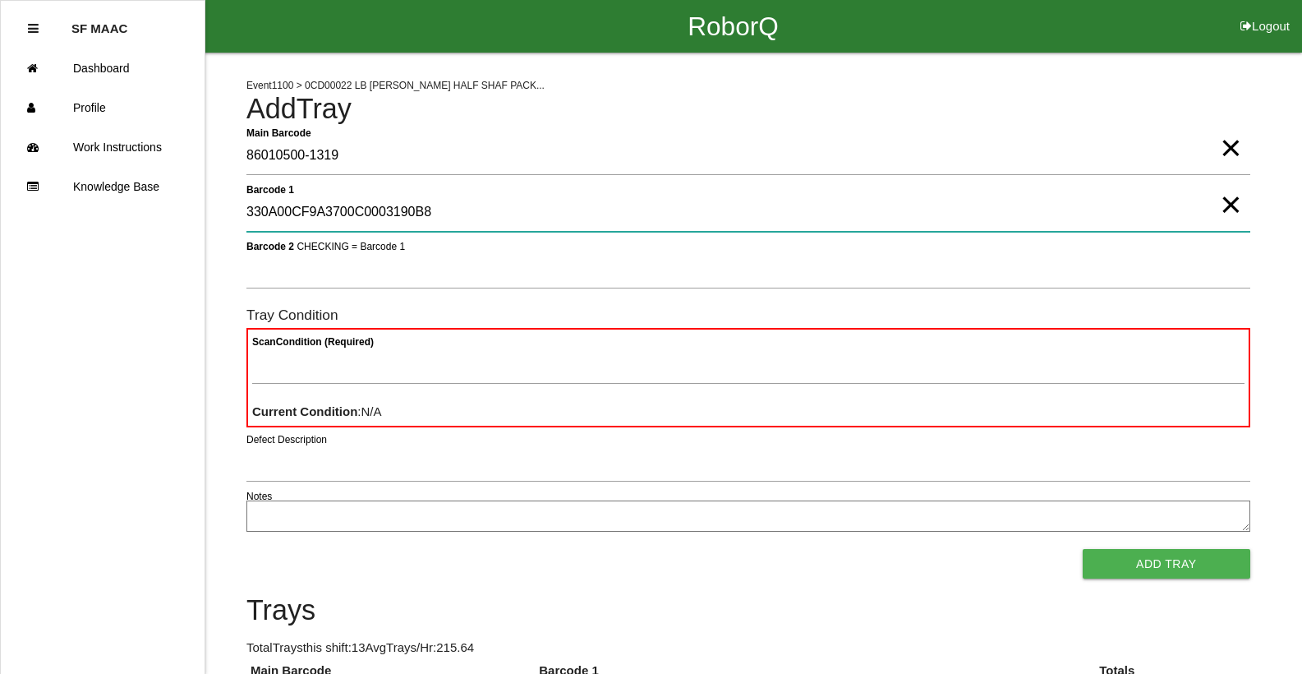
type 1 "330A00CF9A3700C0003190B8"
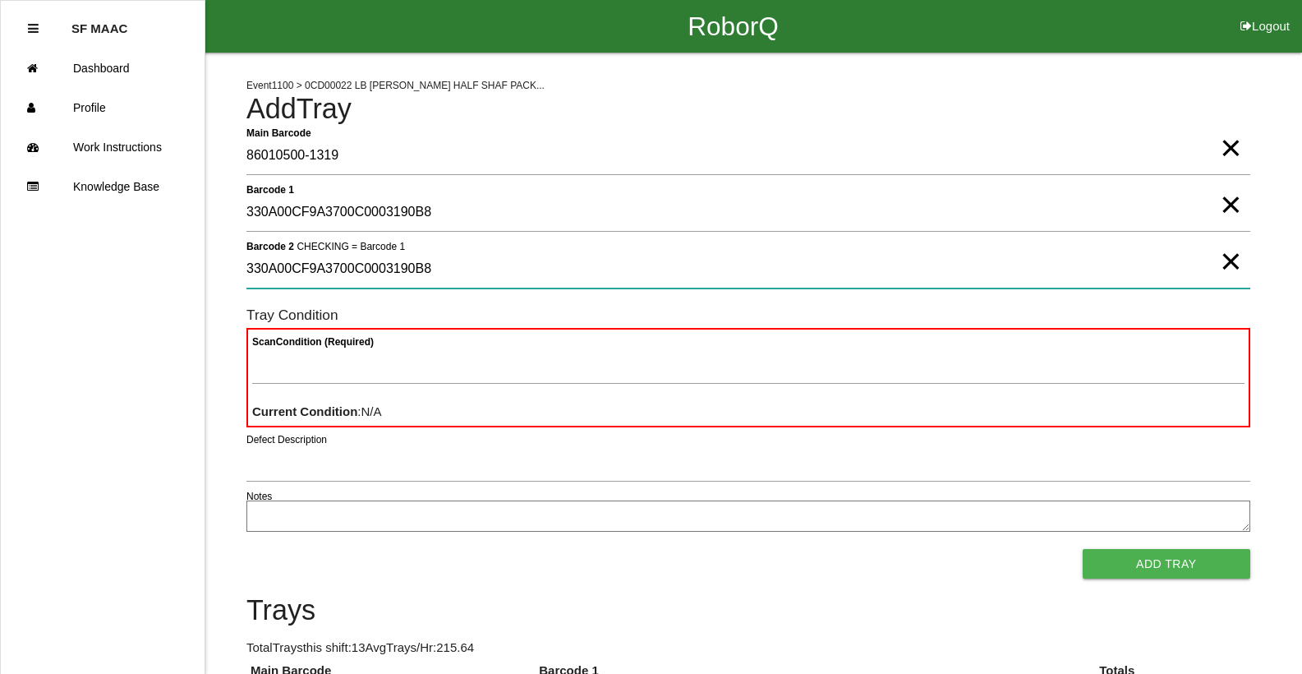
type 2 "330A00CF9A3700C0003190B8"
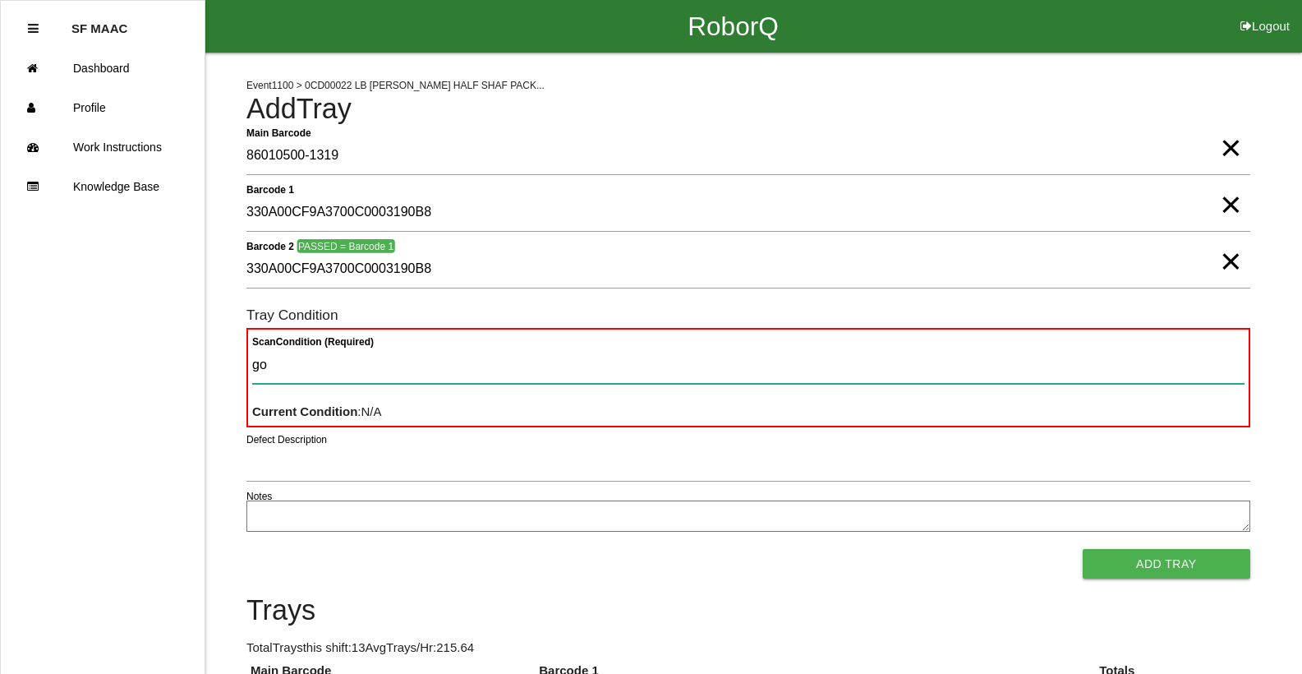
type Condition "goo"
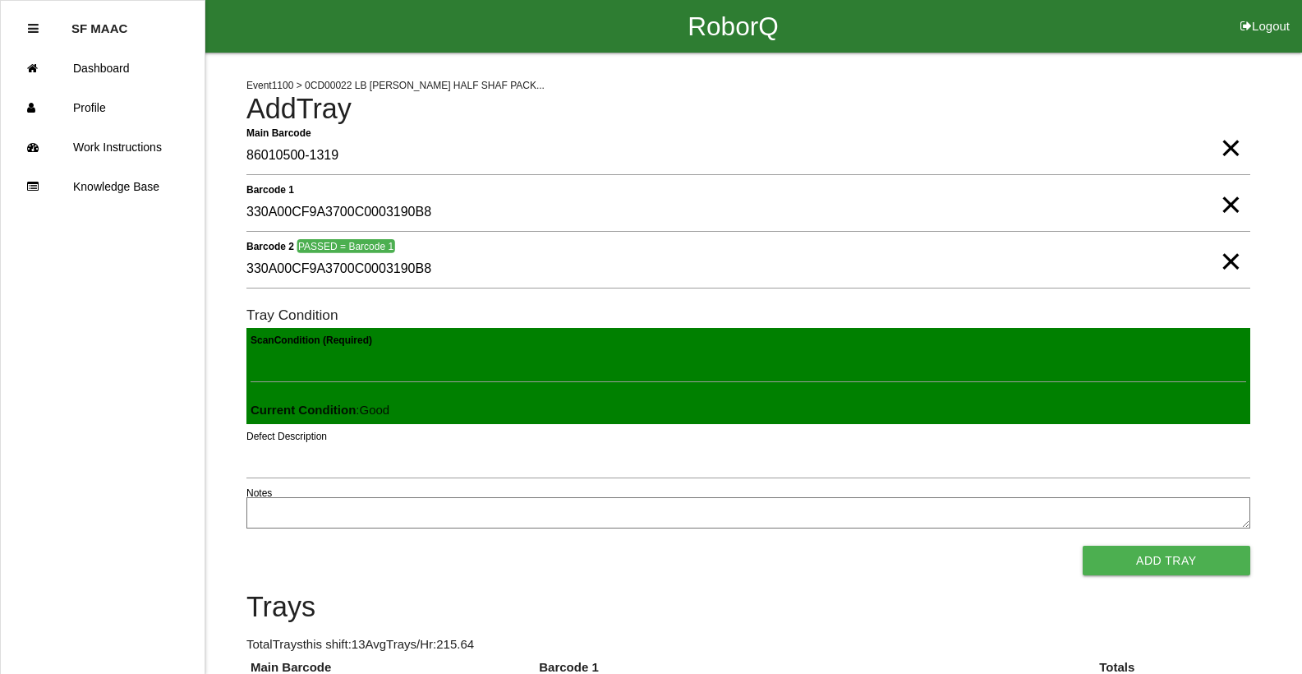
click at [1083, 545] on button "Add Tray" at bounding box center [1167, 560] width 168 height 30
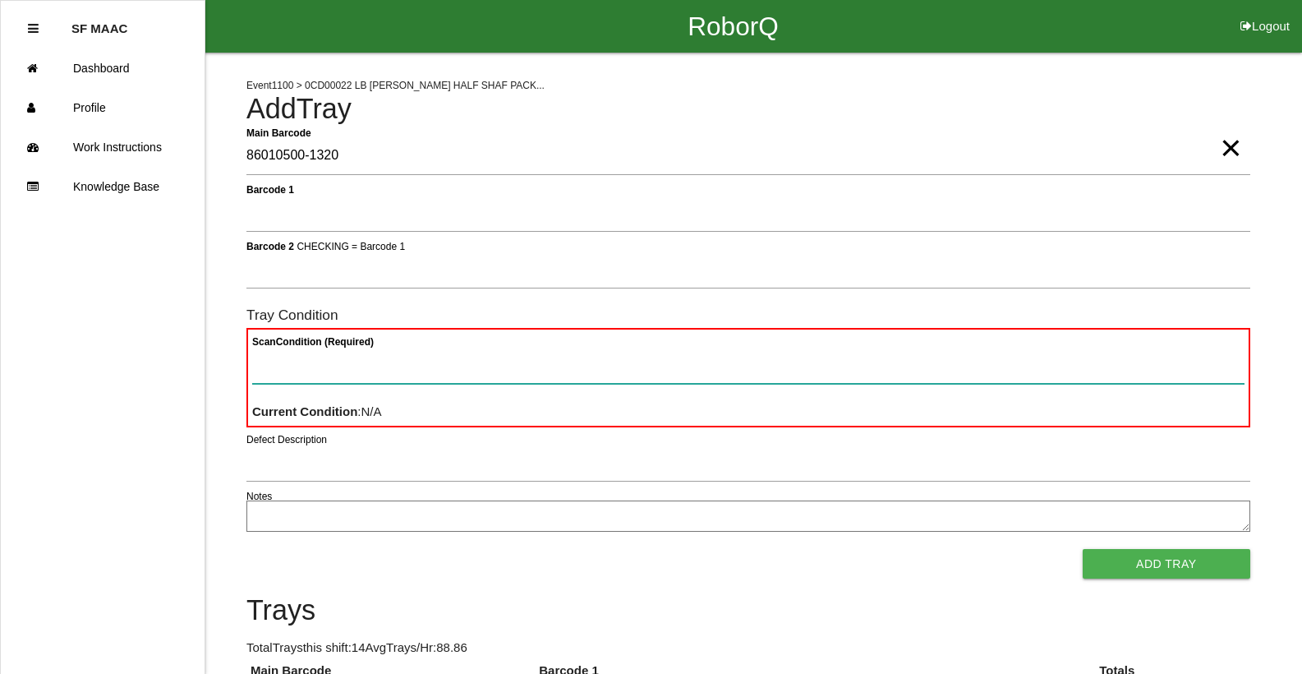
click at [309, 370] on Condition "Scan Condition (Required)" at bounding box center [748, 365] width 992 height 38
type Condition "ba"
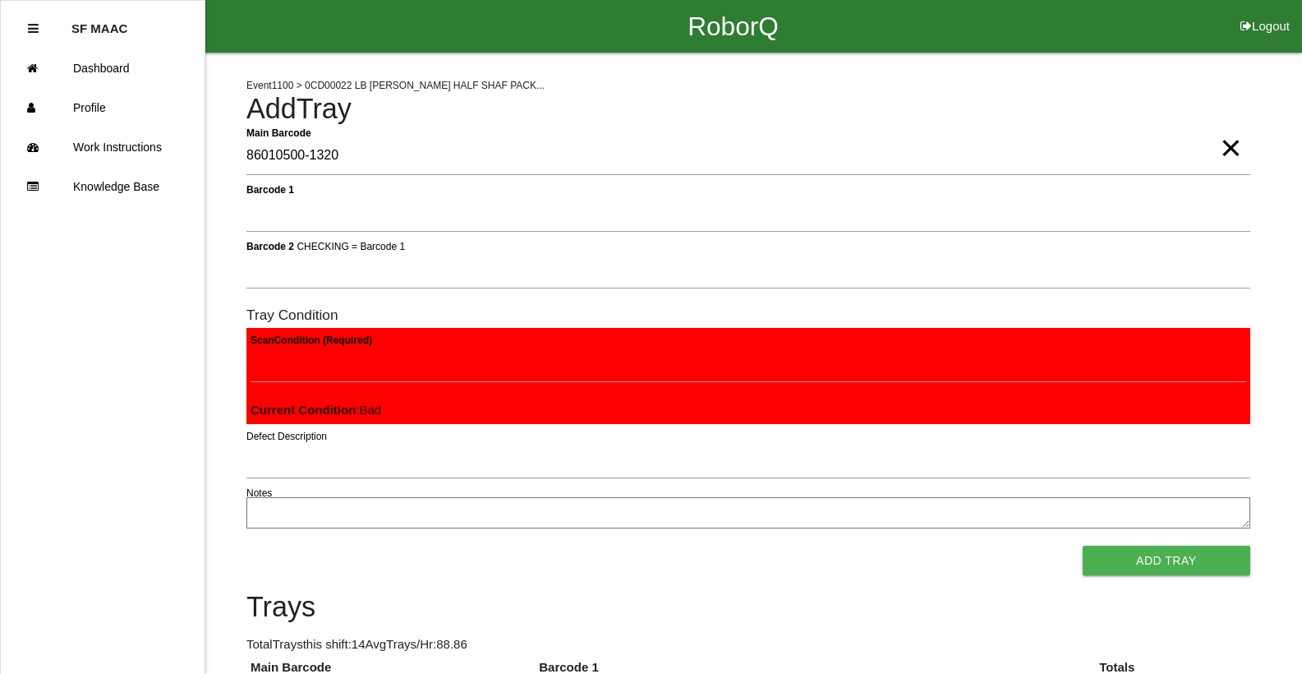
click at [1083, 545] on button "Add Tray" at bounding box center [1167, 560] width 168 height 30
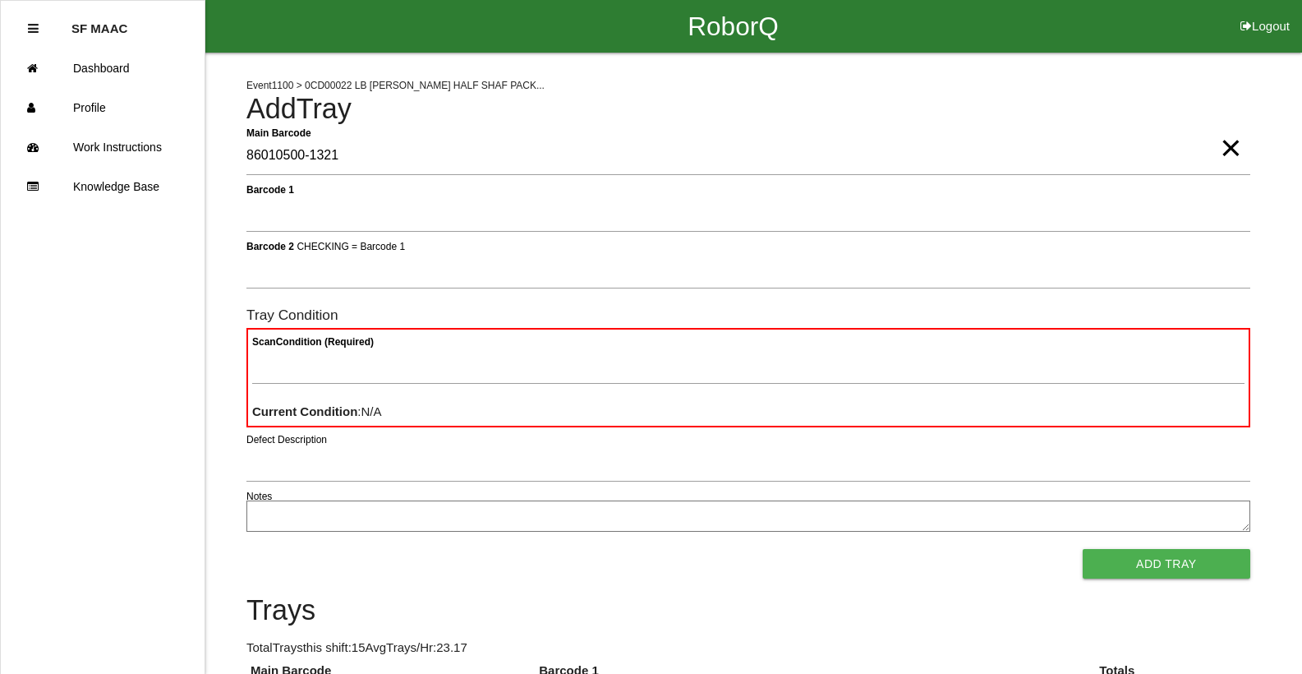
type Barcode "86010500-1321"
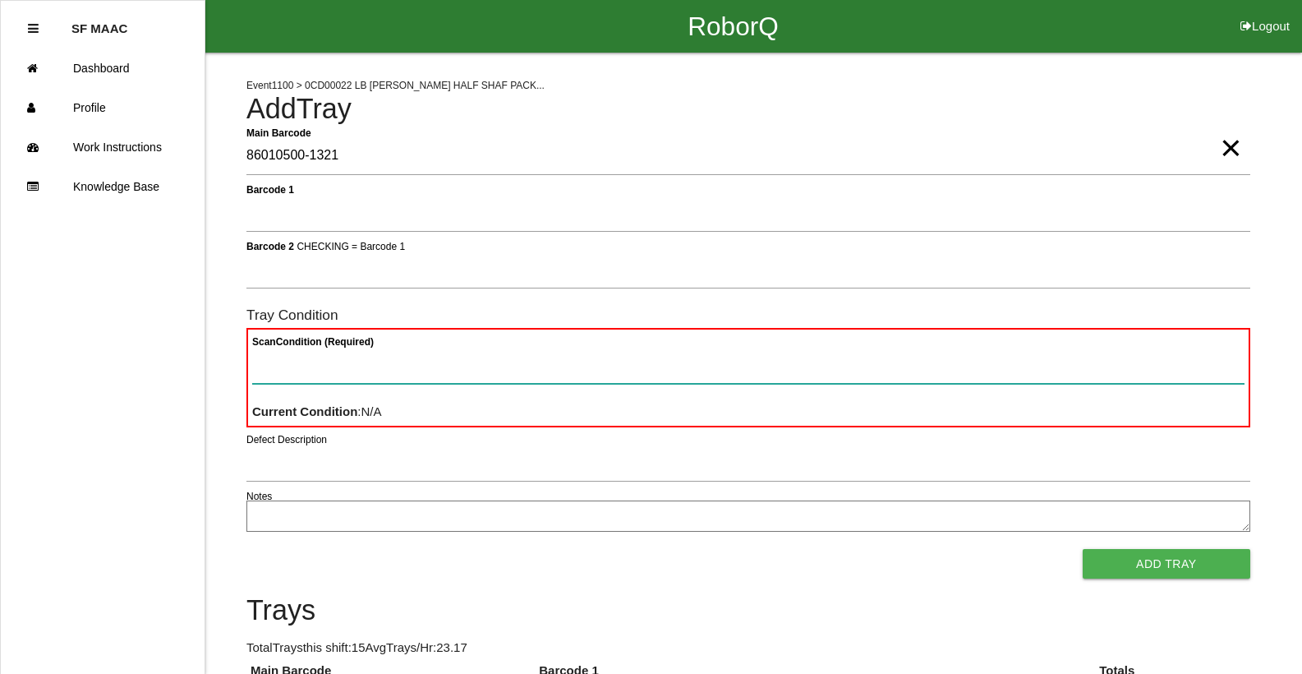
click at [298, 354] on Condition "Scan Condition (Required)" at bounding box center [748, 365] width 992 height 38
type Condition "ba"
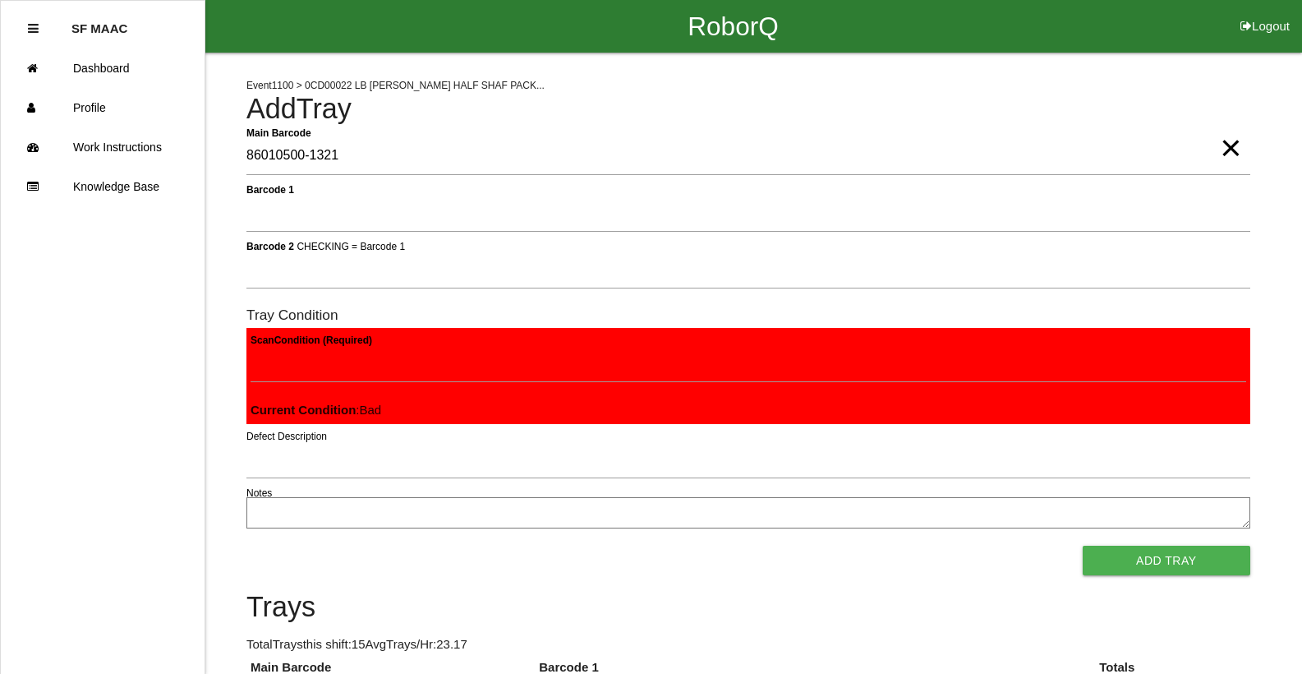
click at [1083, 545] on button "Add Tray" at bounding box center [1167, 560] width 168 height 30
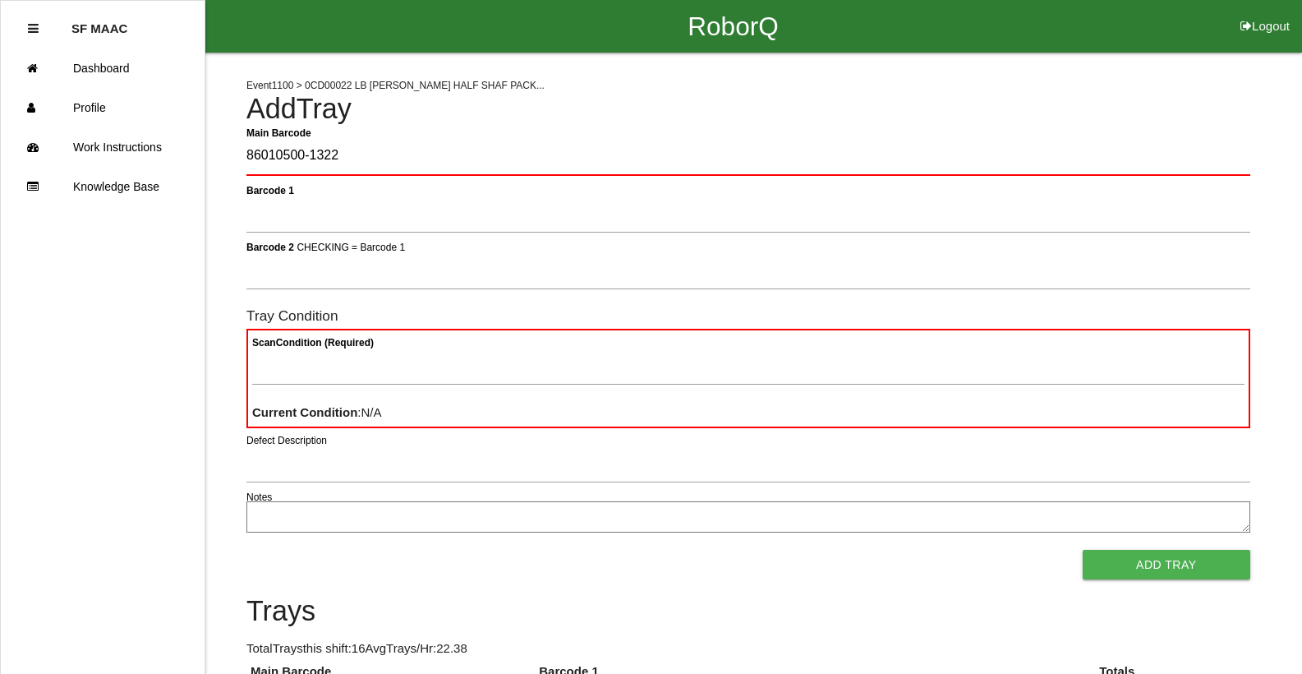
type Barcode "86010500-1322"
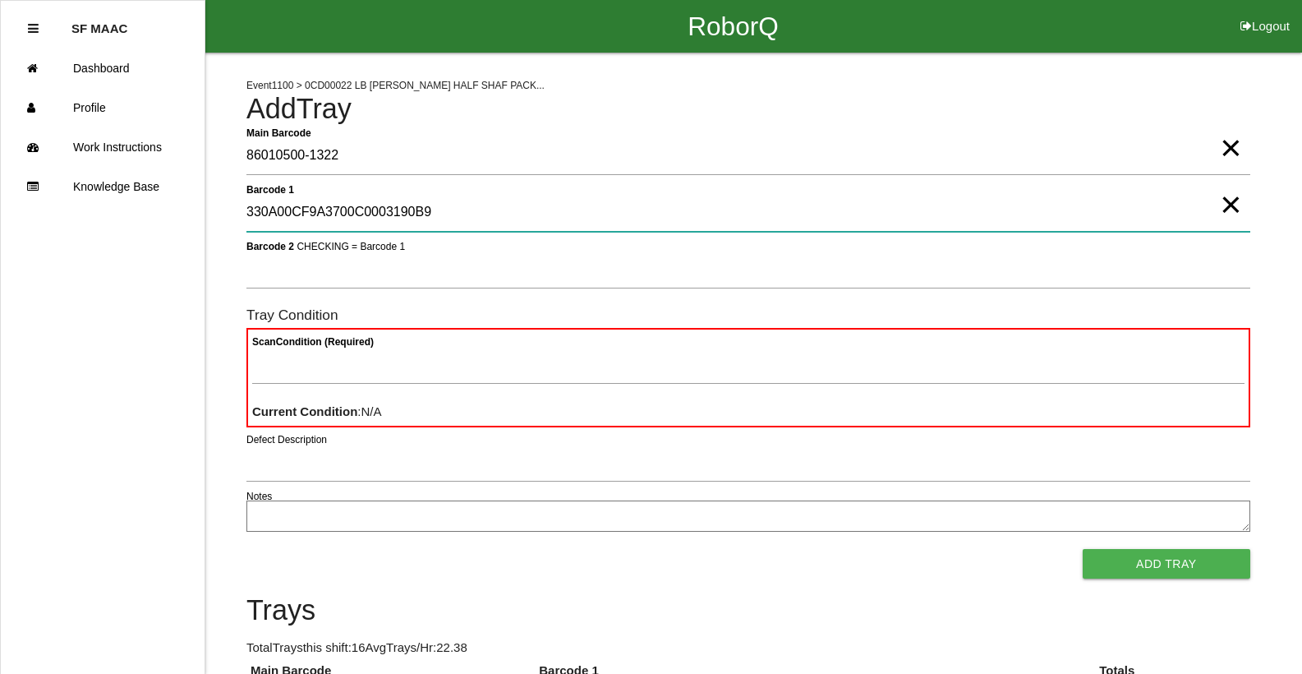
type 1 "330A00CF9A3700C0003190B9"
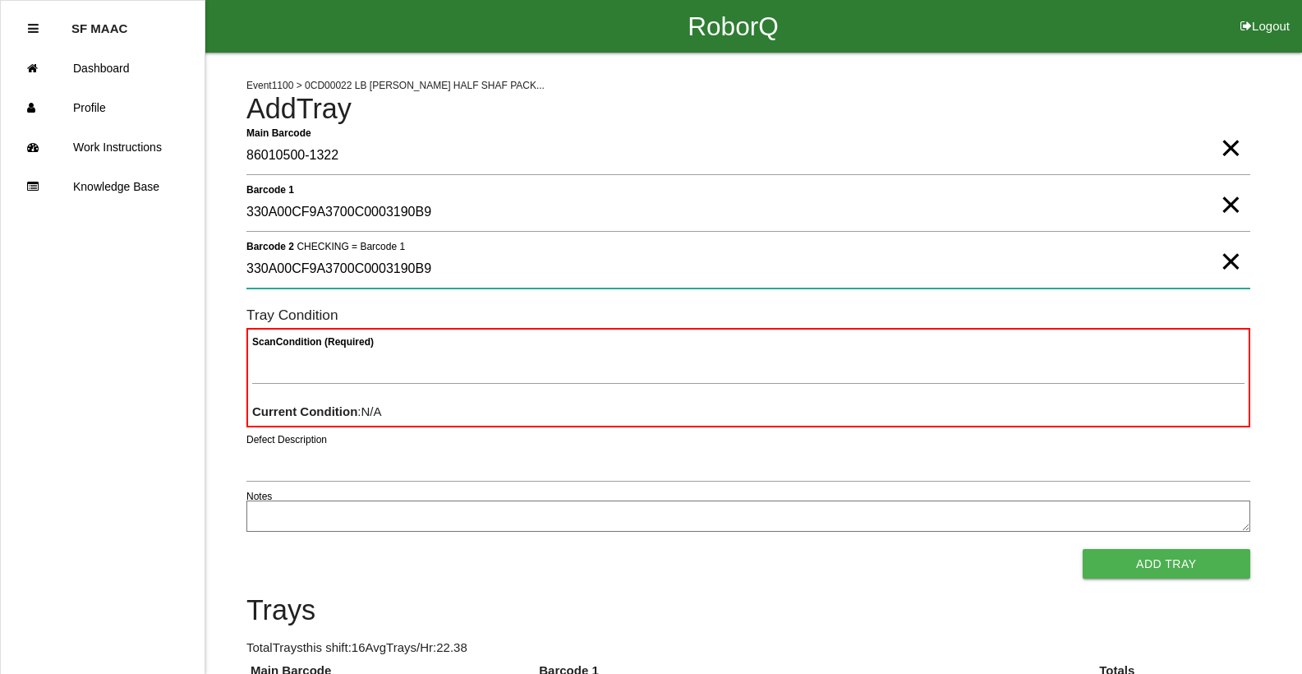
type 2 "330A00CF9A3700C0003190B9"
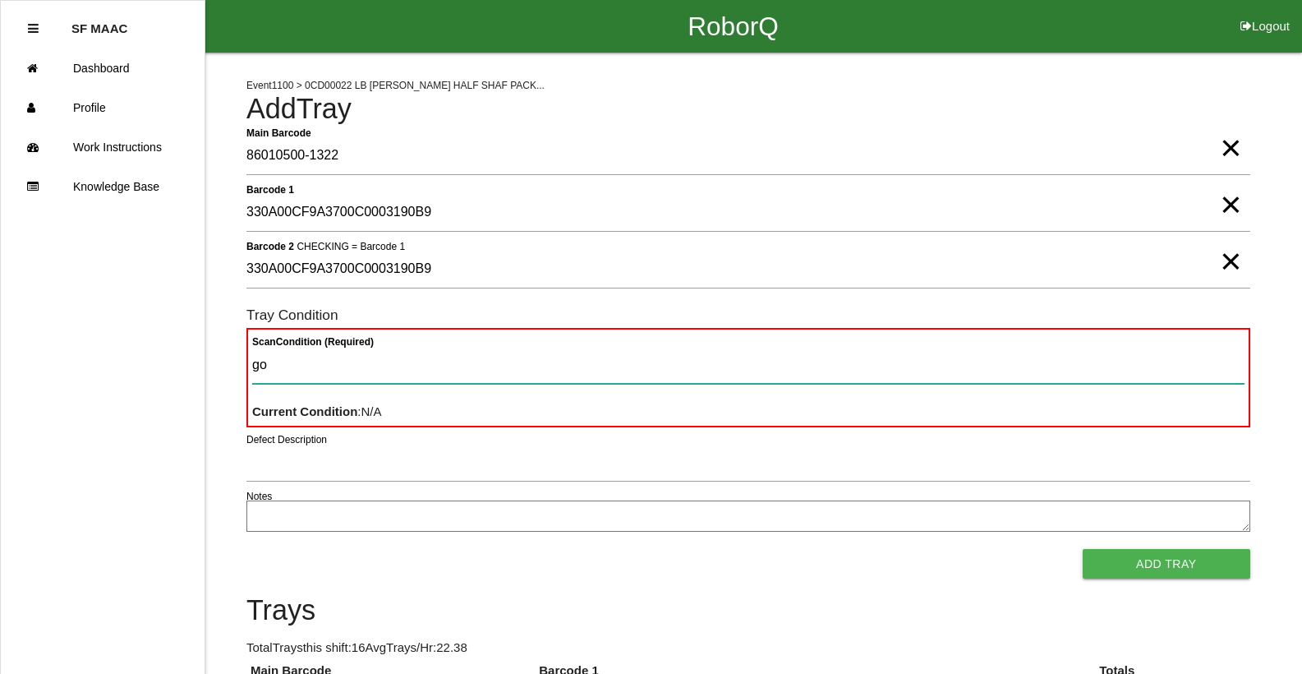
type Condition "goo"
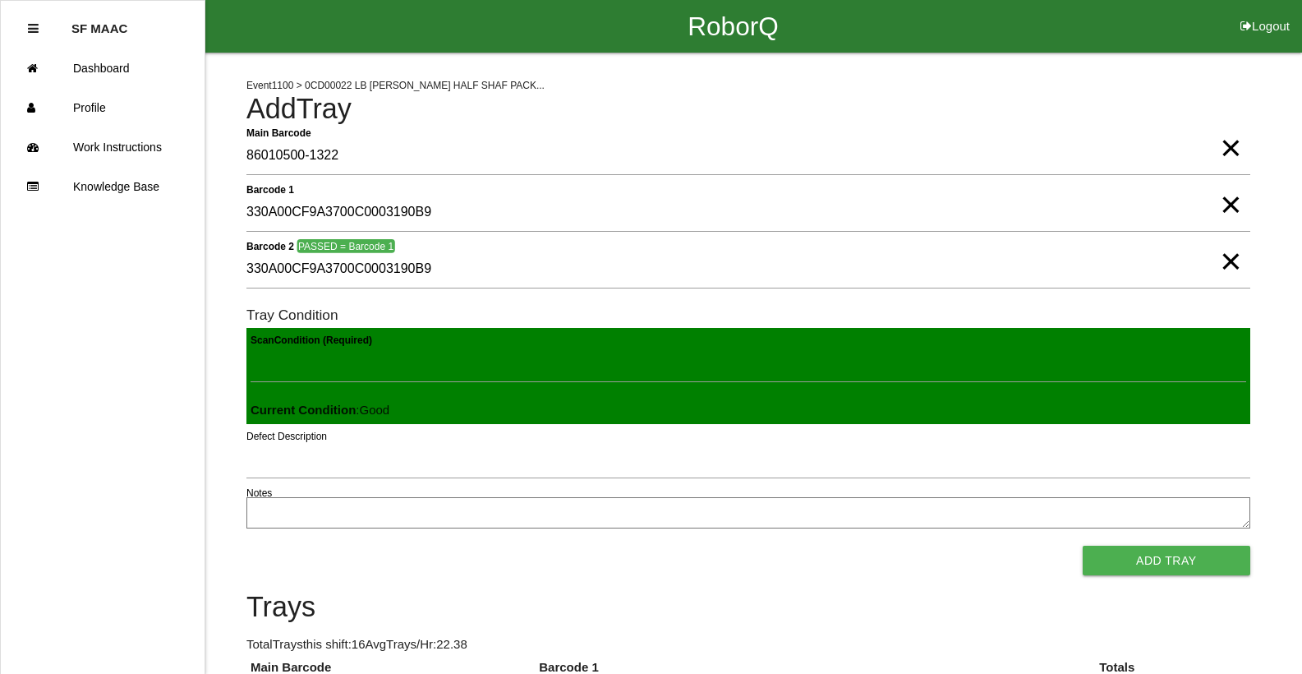
click at [1083, 545] on button "Add Tray" at bounding box center [1167, 560] width 168 height 30
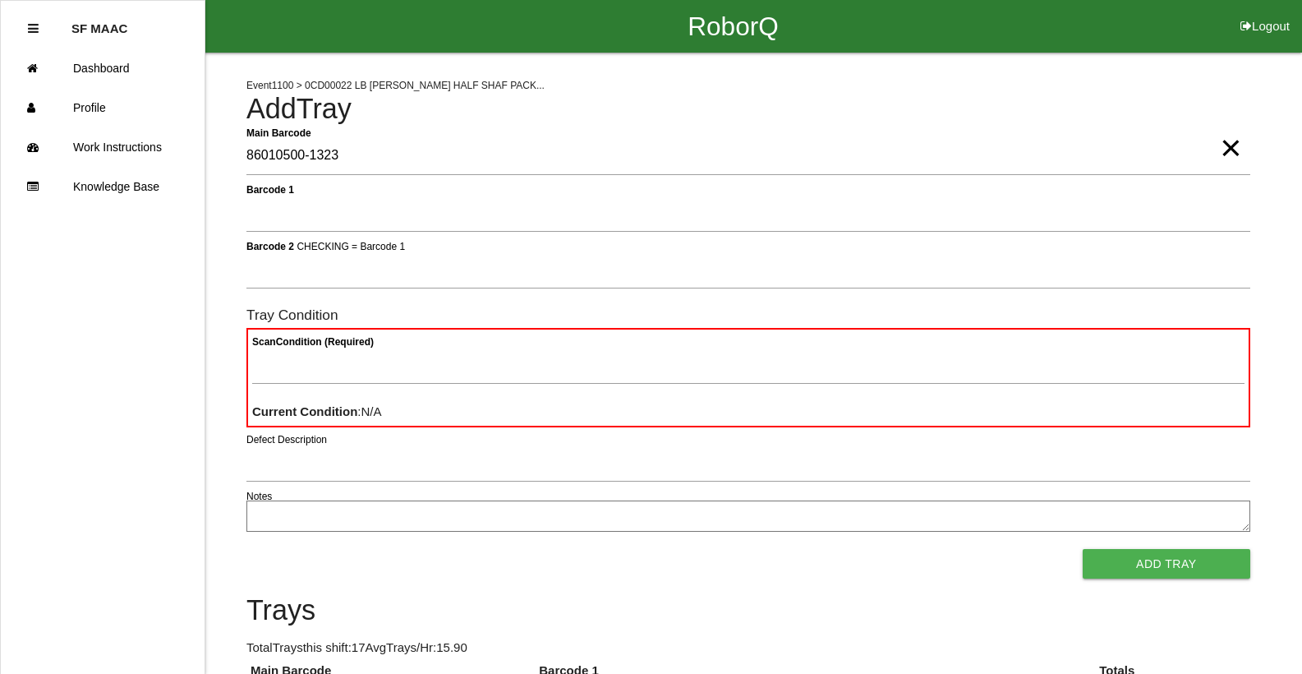
type Barcode "86010500-1323"
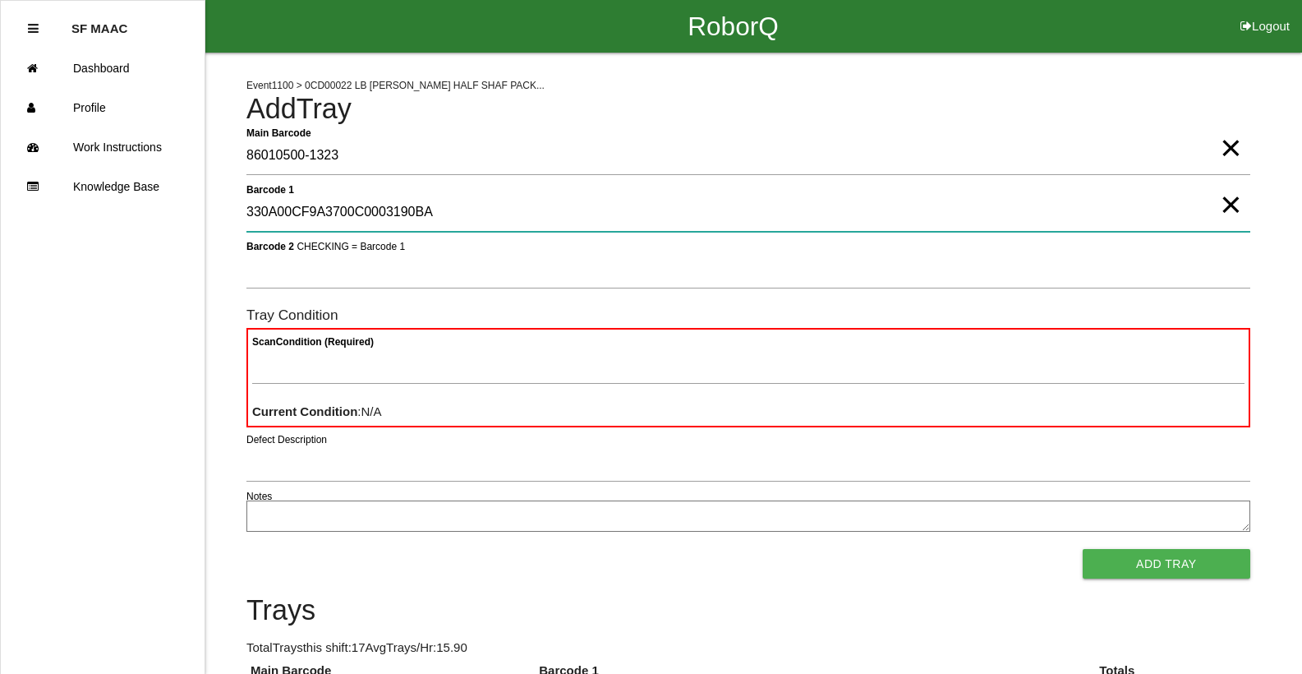
type 1 "330A00CF9A3700C0003190BA"
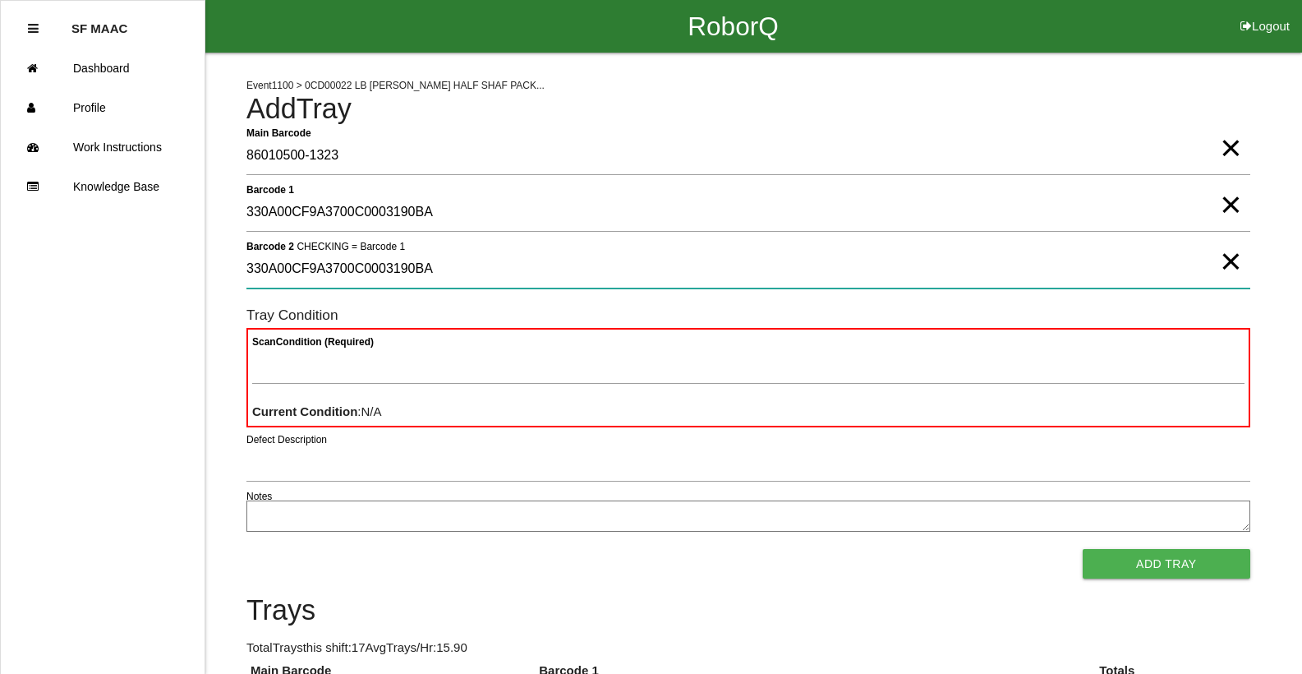
type 2 "330A00CF9A3700C0003190BA"
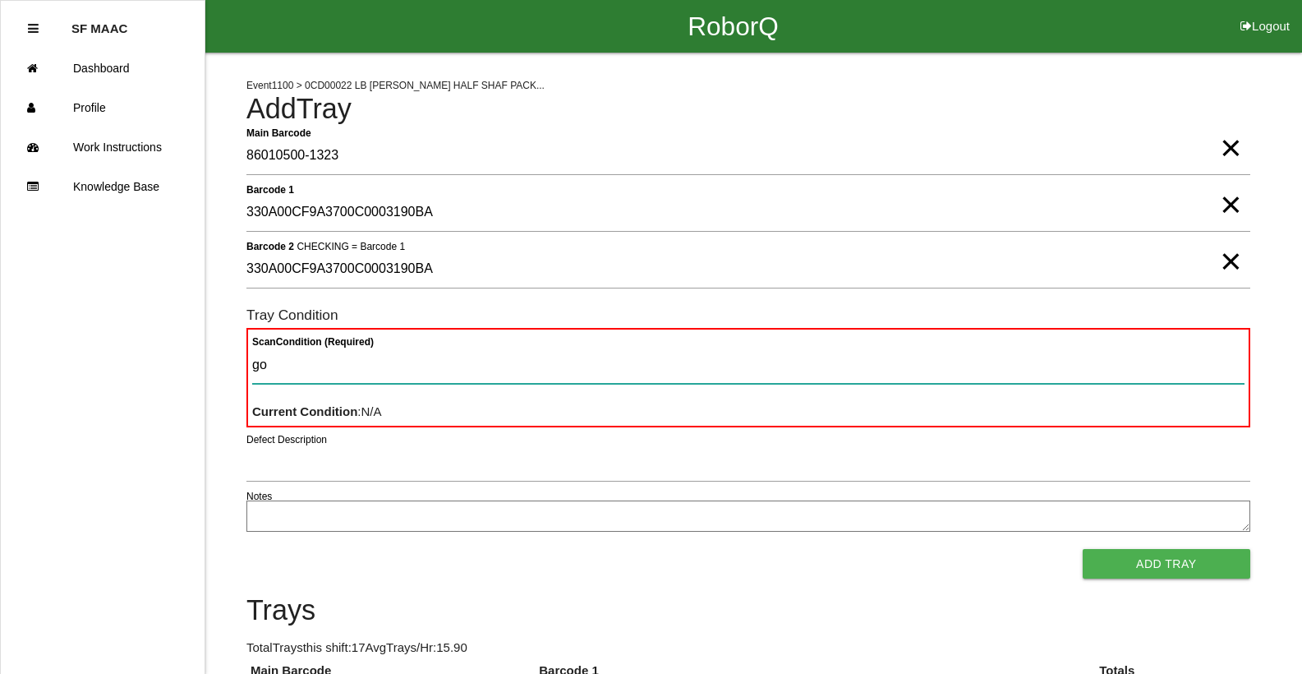
type Condition "goo"
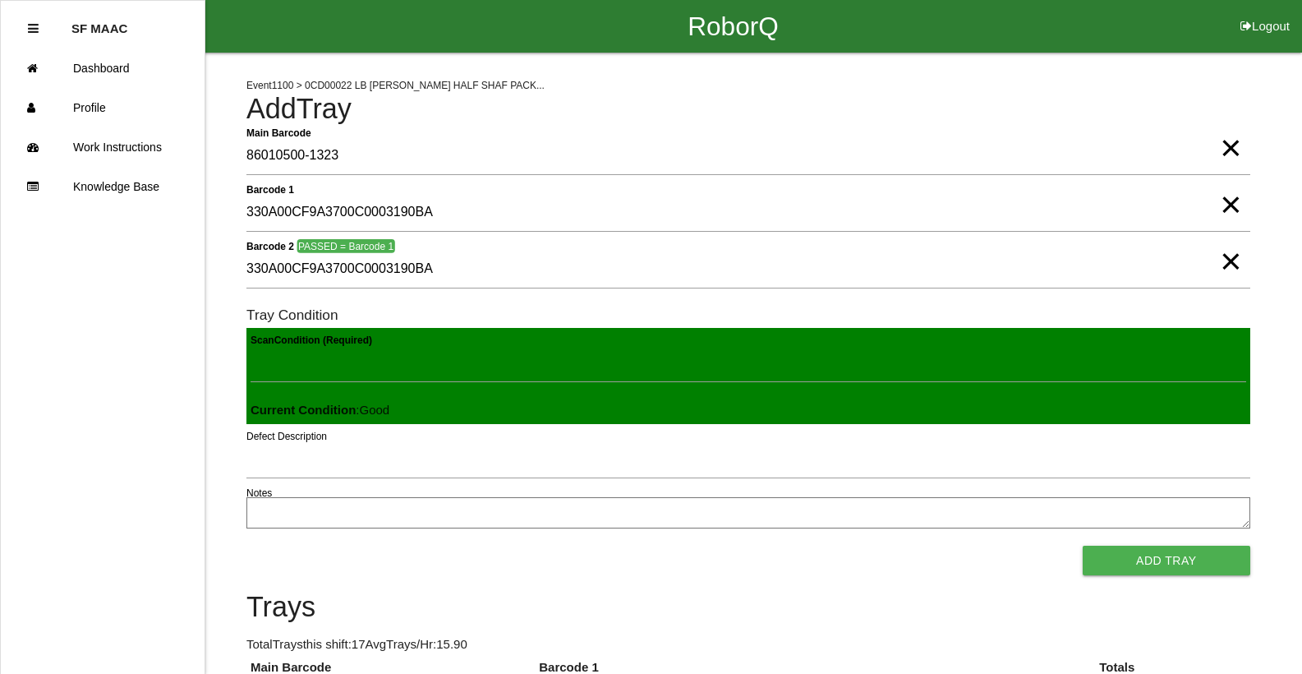
click at [1083, 545] on button "Add Tray" at bounding box center [1167, 560] width 168 height 30
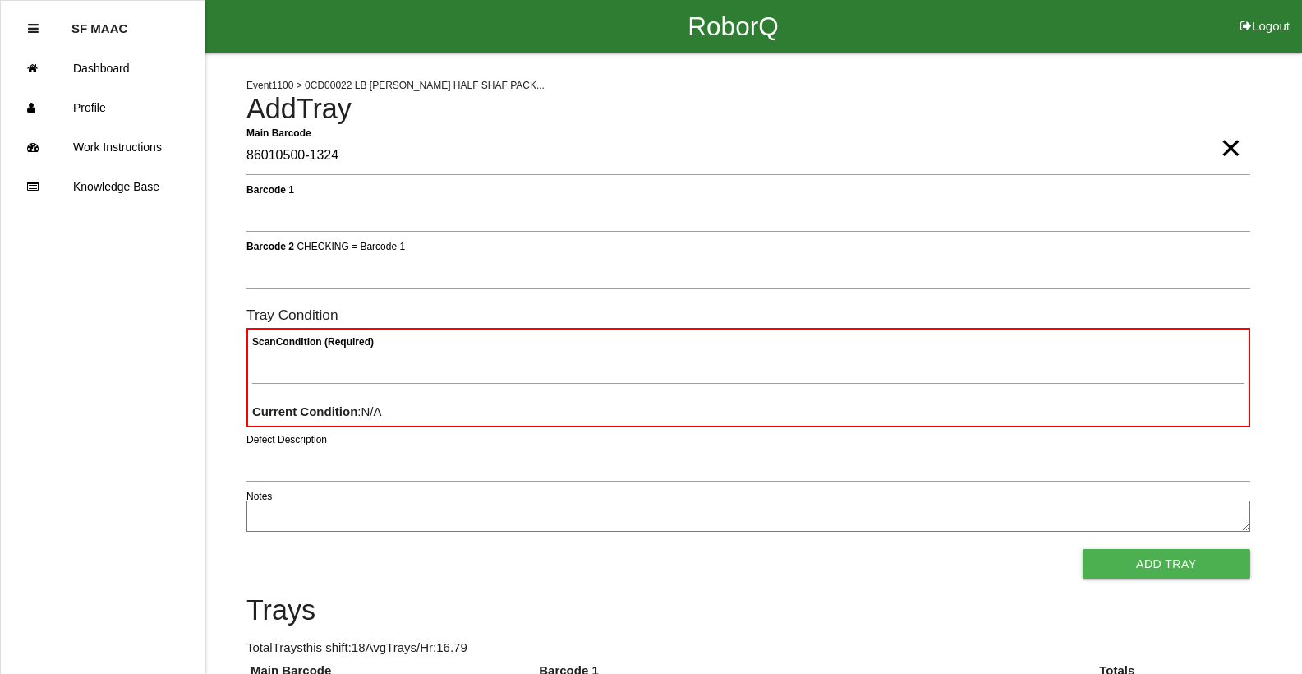
type Barcode "86010500-1324"
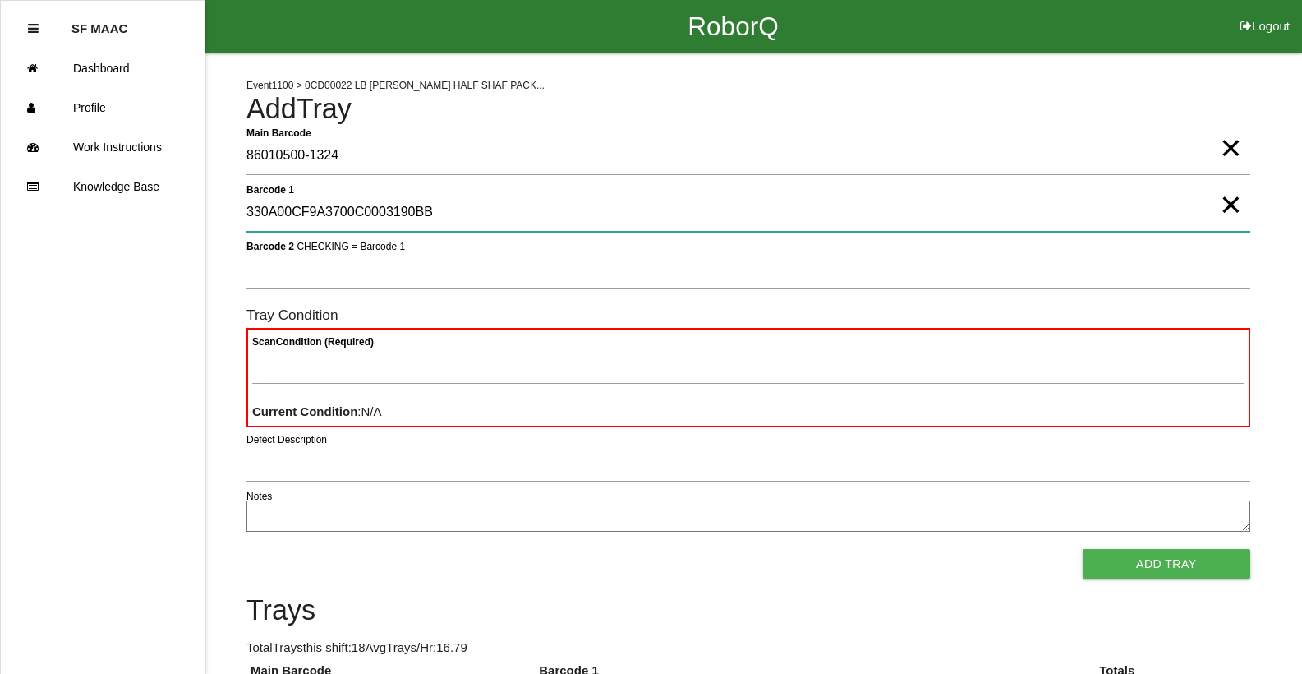
type 1 "330A00CF9A3700C0003190BB"
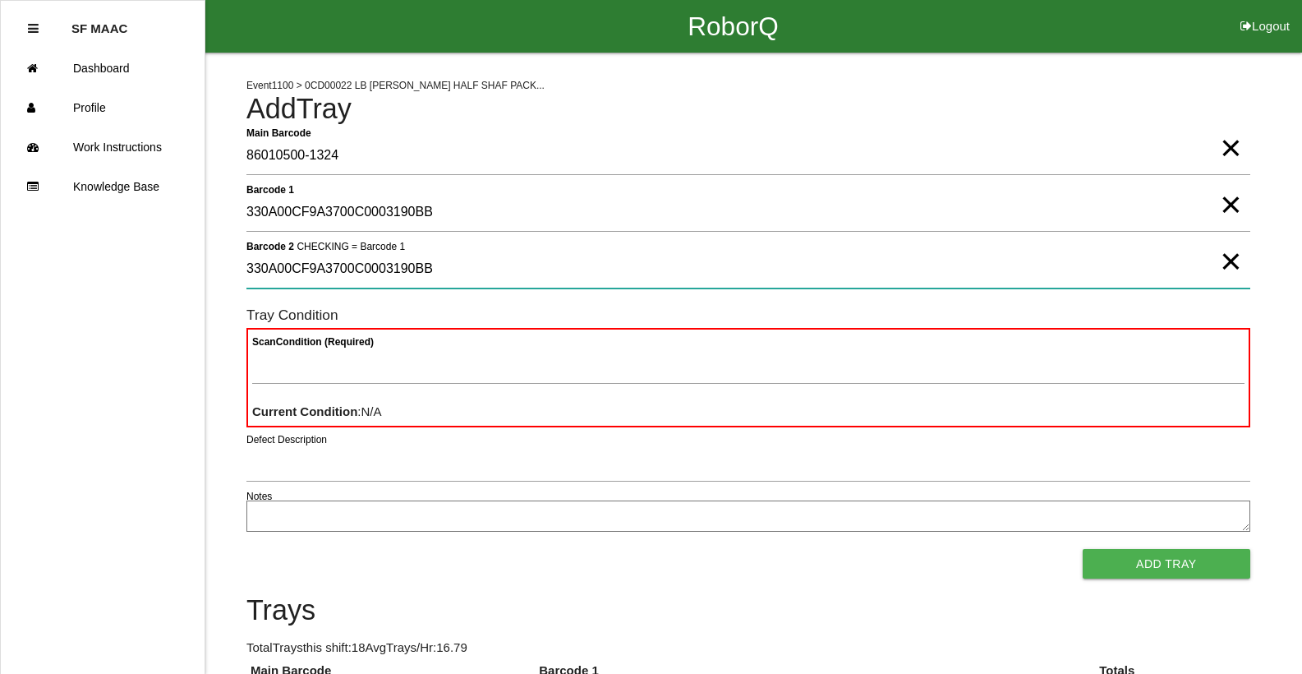
type 2 "330A00CF9A3700C0003190BB"
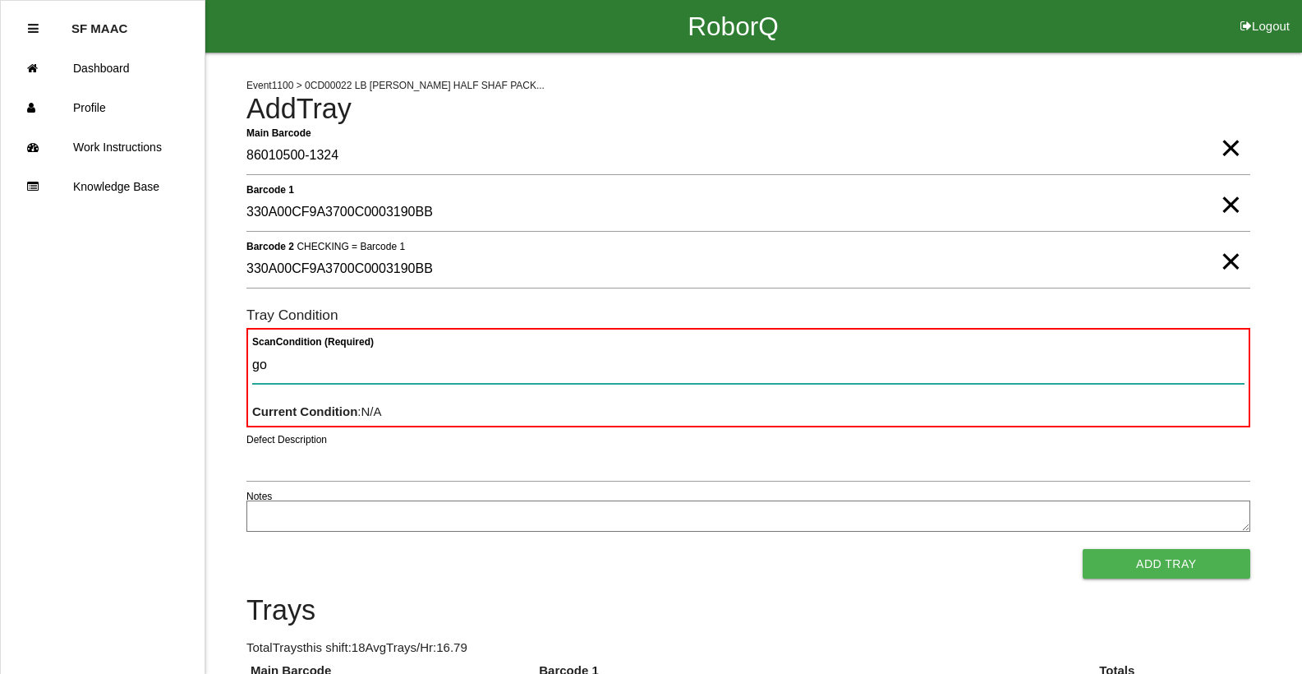
type Condition "goo"
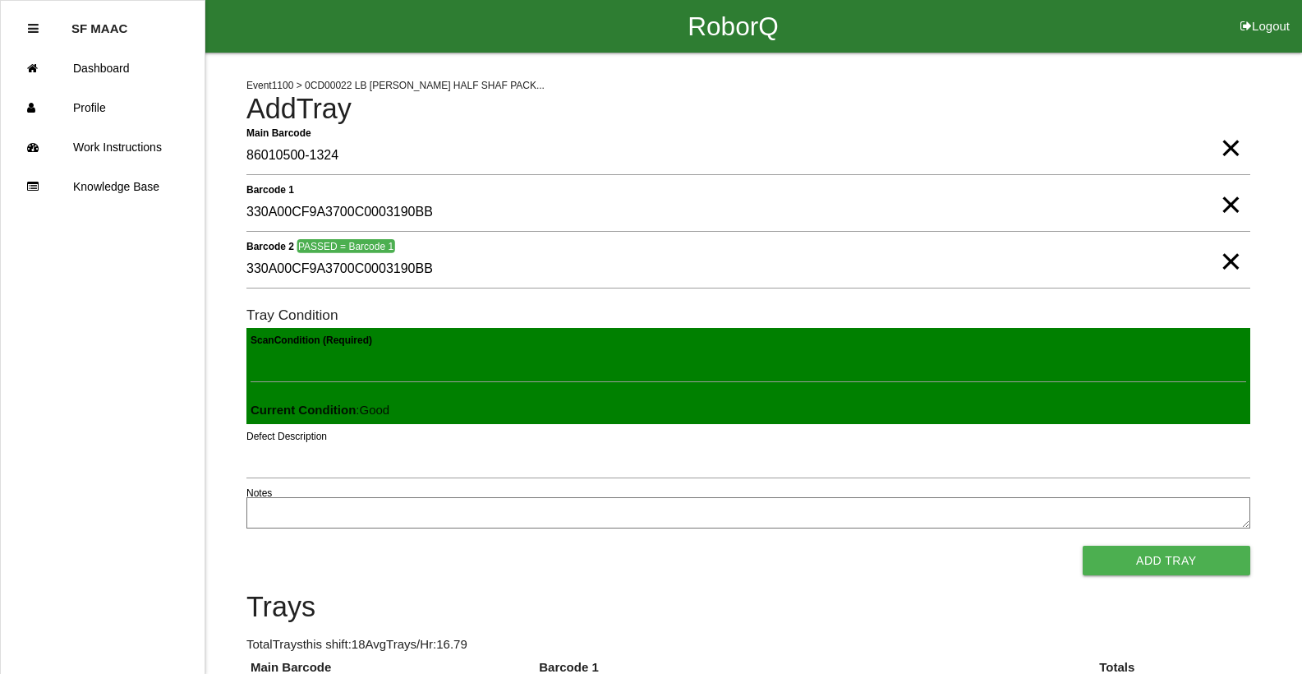
click at [1083, 545] on button "Add Tray" at bounding box center [1167, 560] width 168 height 30
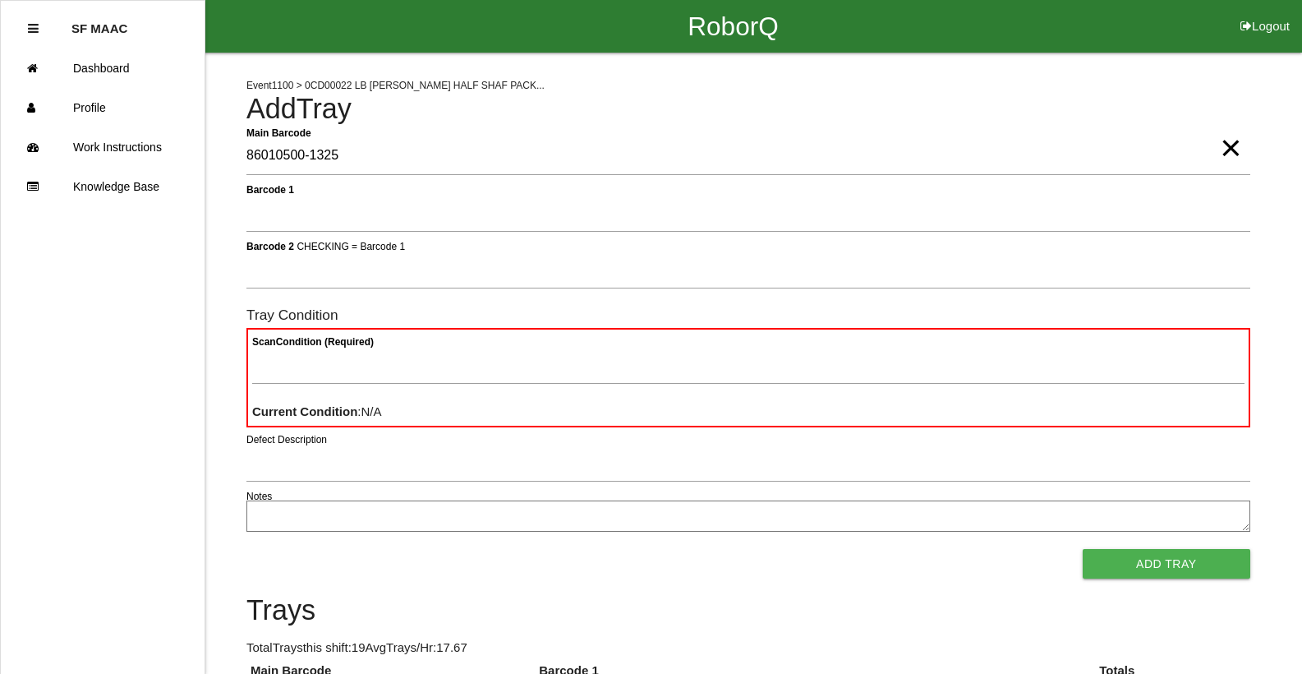
type Barcode "86010500-1325"
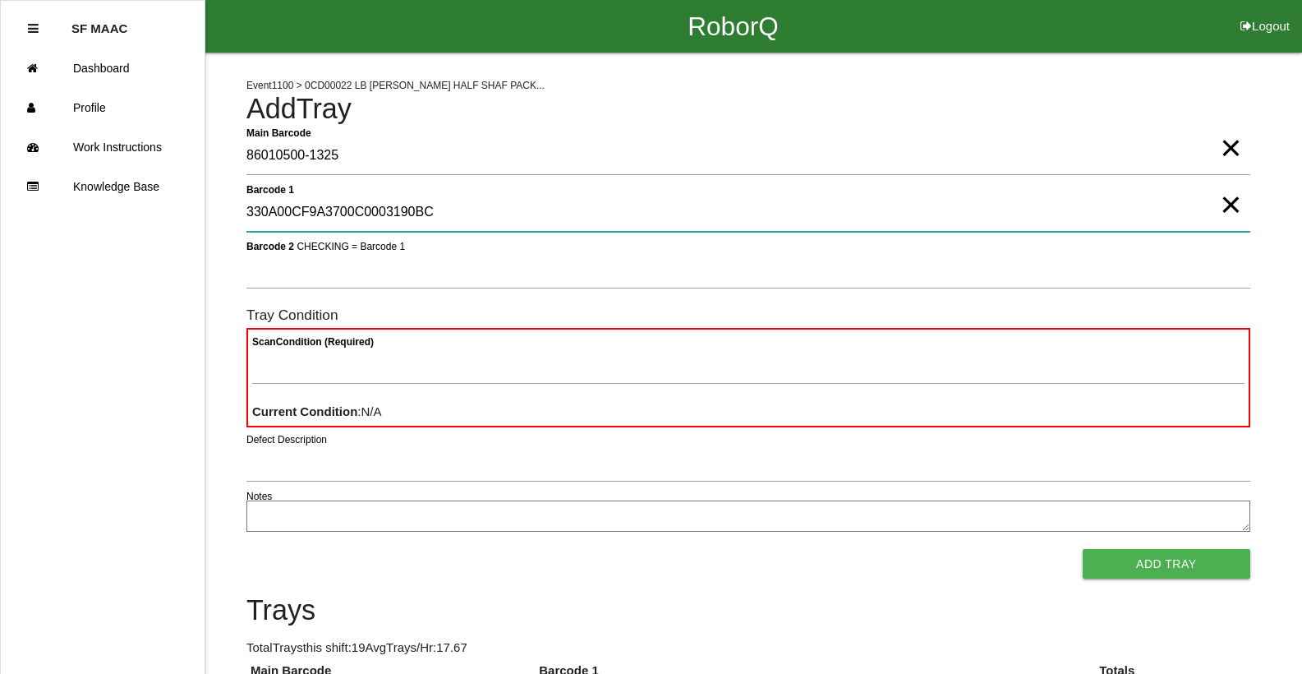
type 1 "330A00CF9A3700C0003190BC"
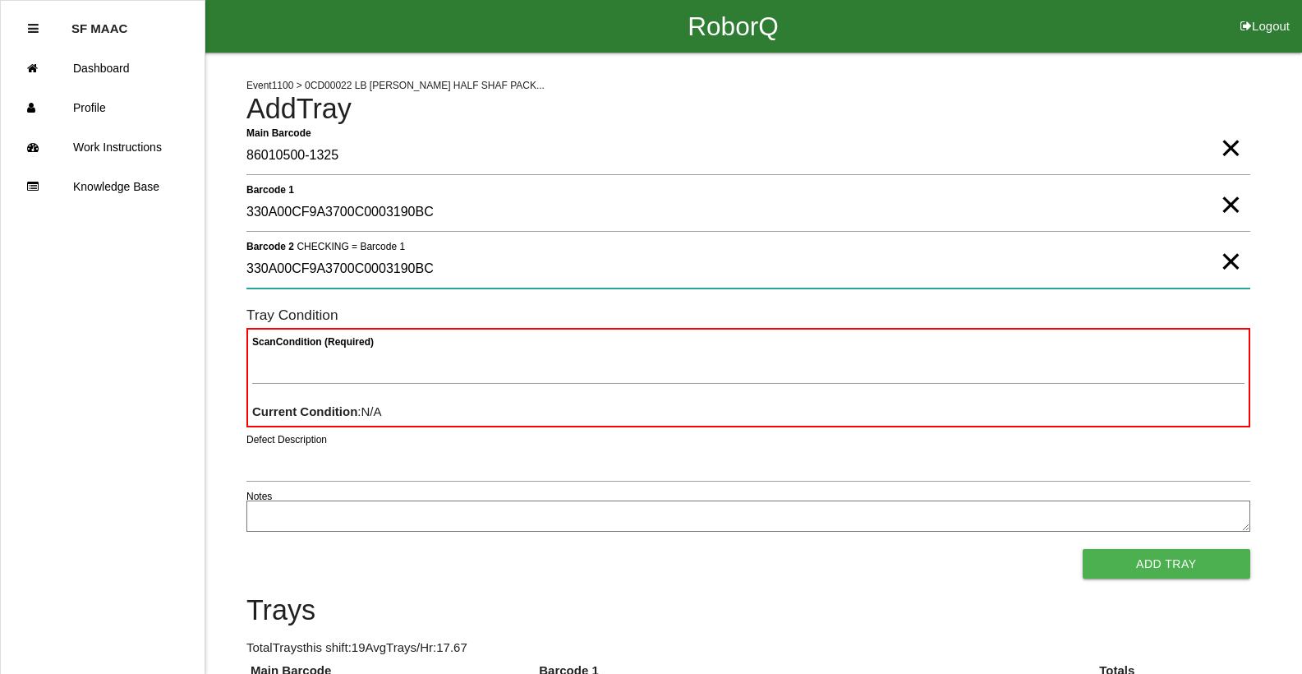
type 2 "330A00CF9A3700C0003190BC"
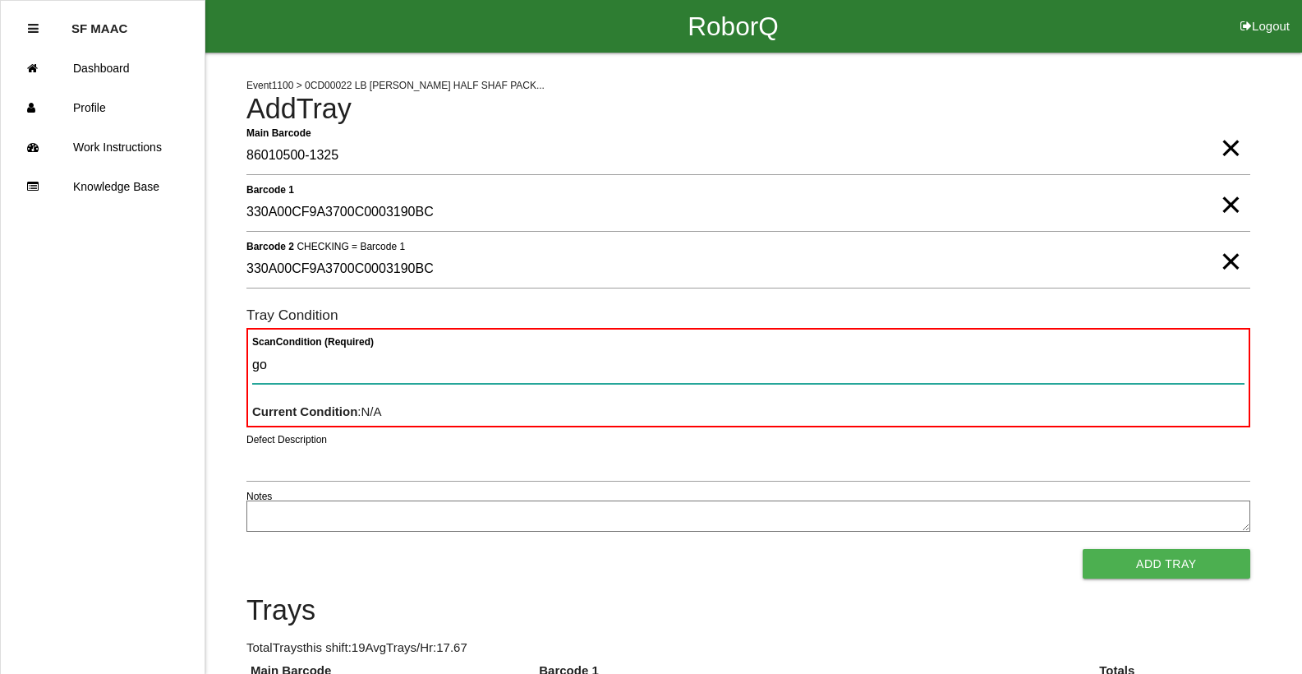
type Condition "goo"
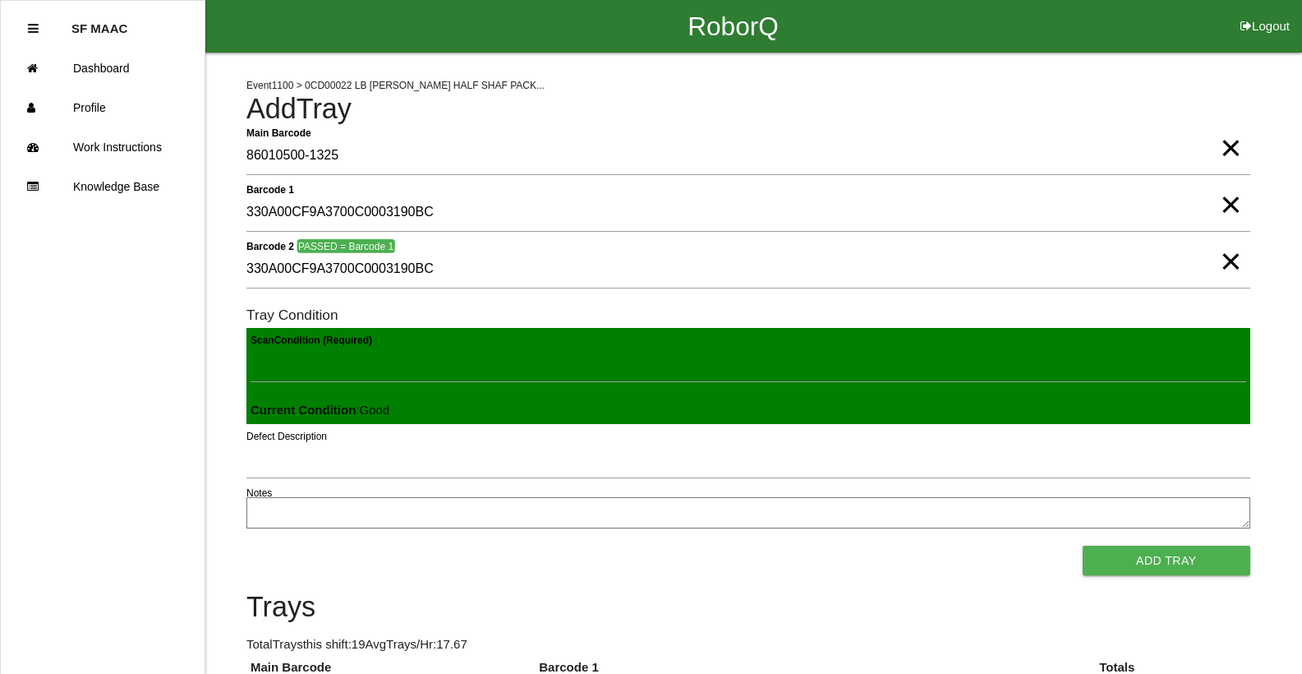
click at [1083, 545] on button "Add Tray" at bounding box center [1167, 560] width 168 height 30
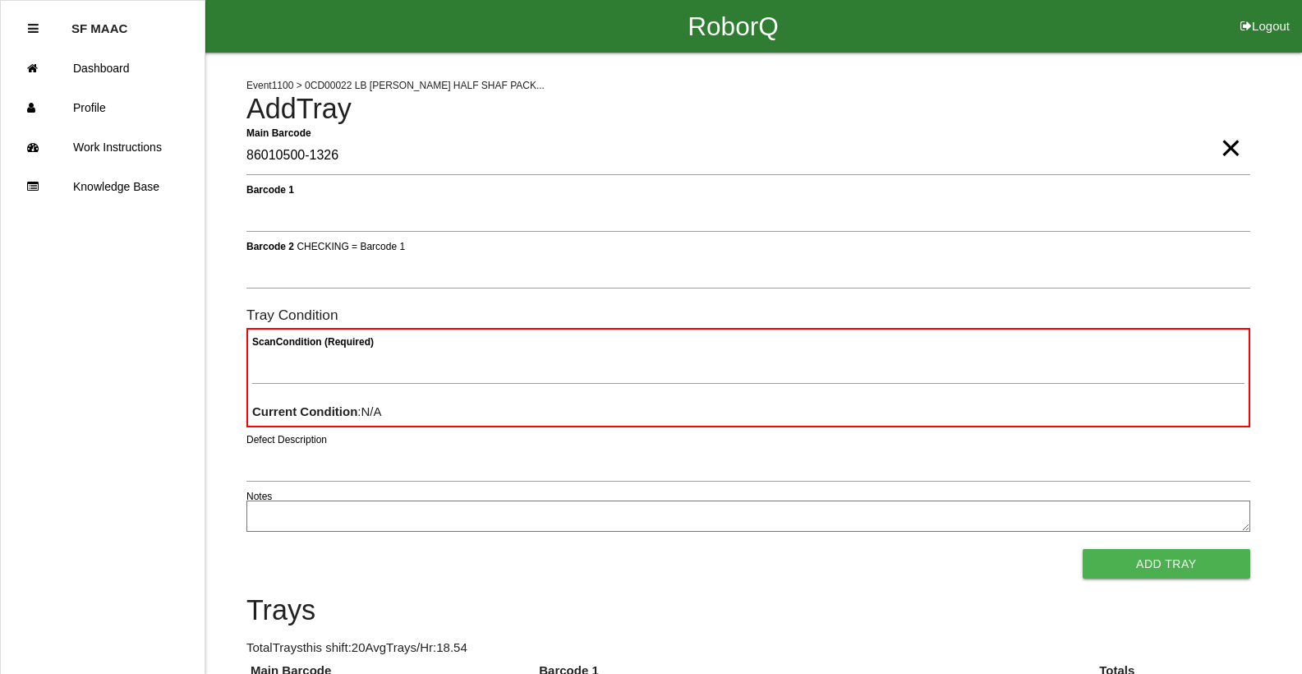
type Barcode "86010500-1326"
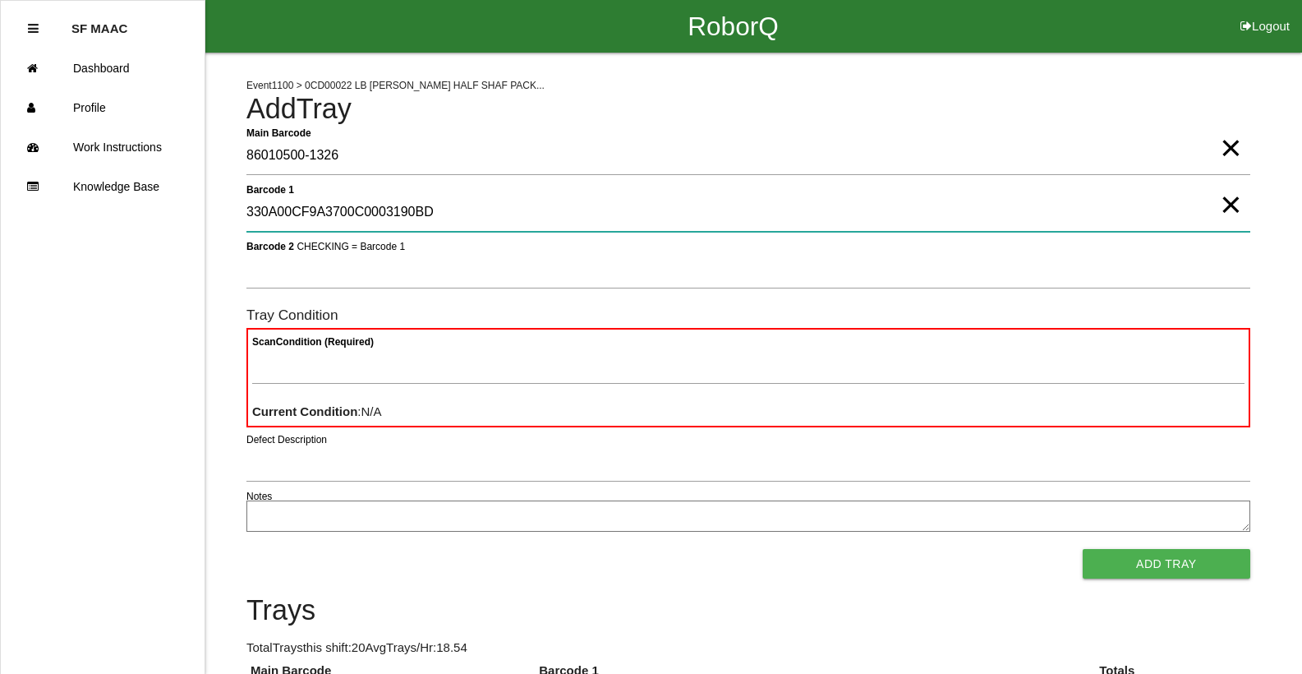
type 1 "330A00CF9A3700C0003190BD"
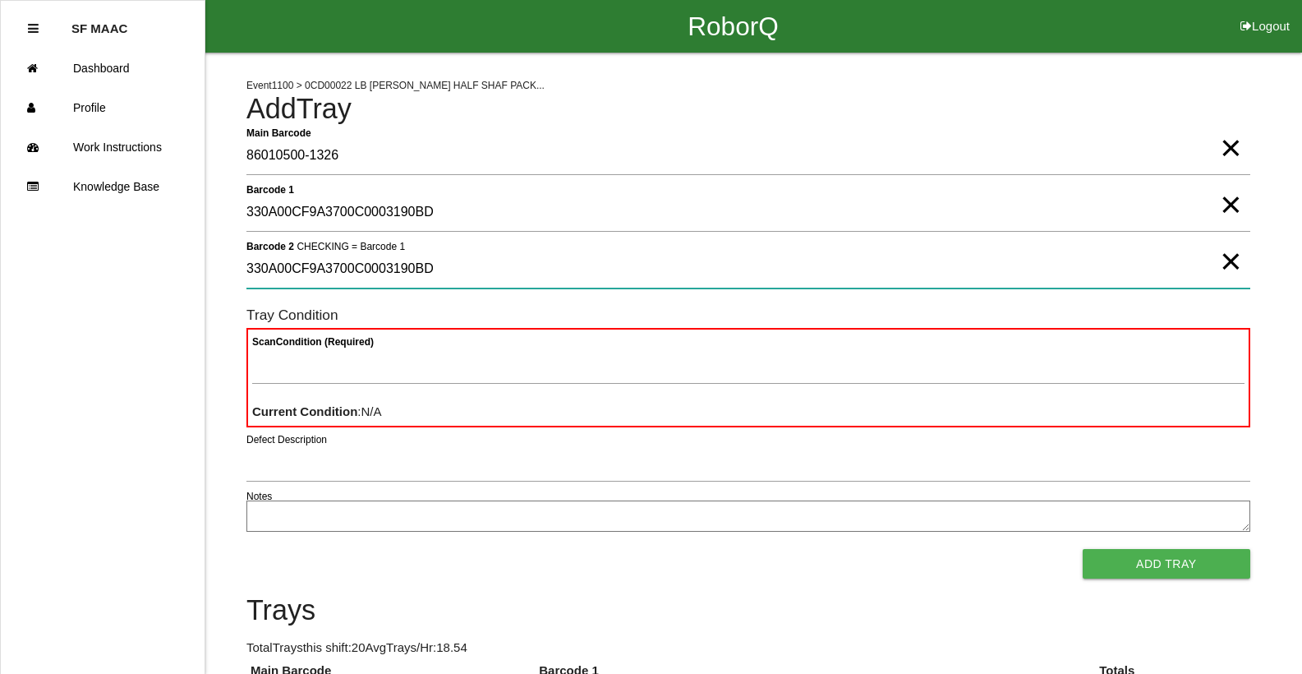
type 2 "330A00CF9A3700C0003190BD"
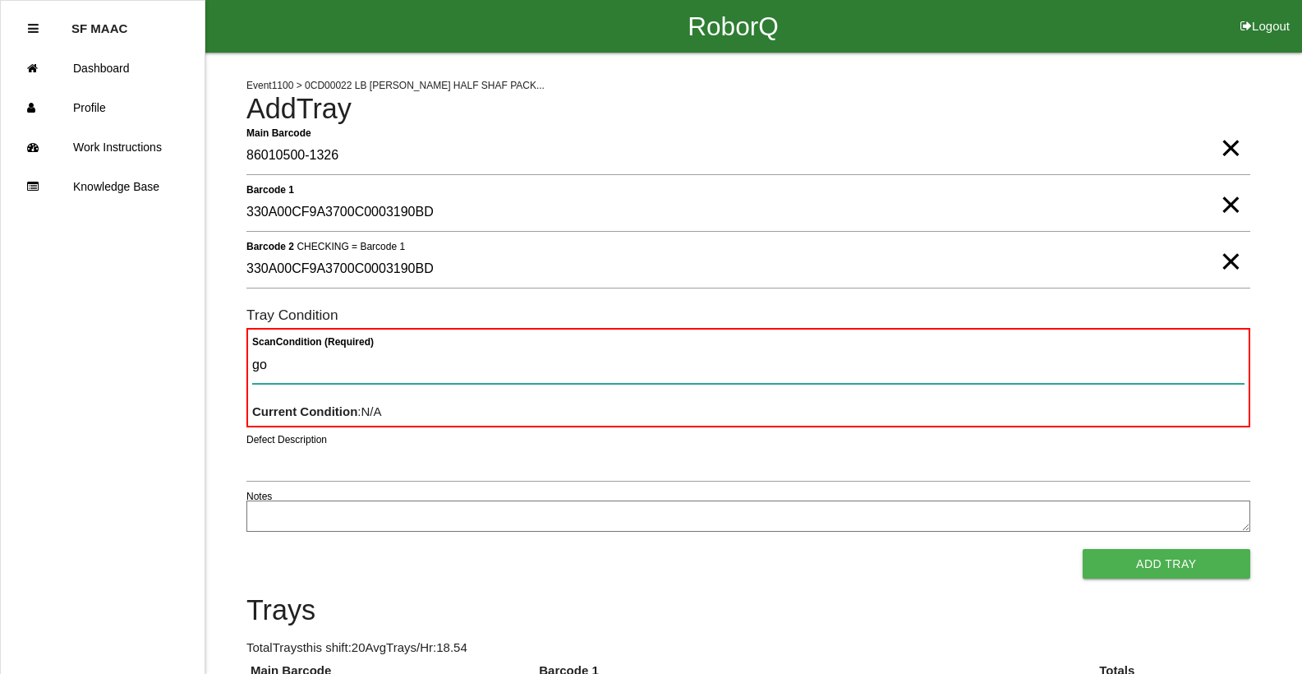
type Condition "goo"
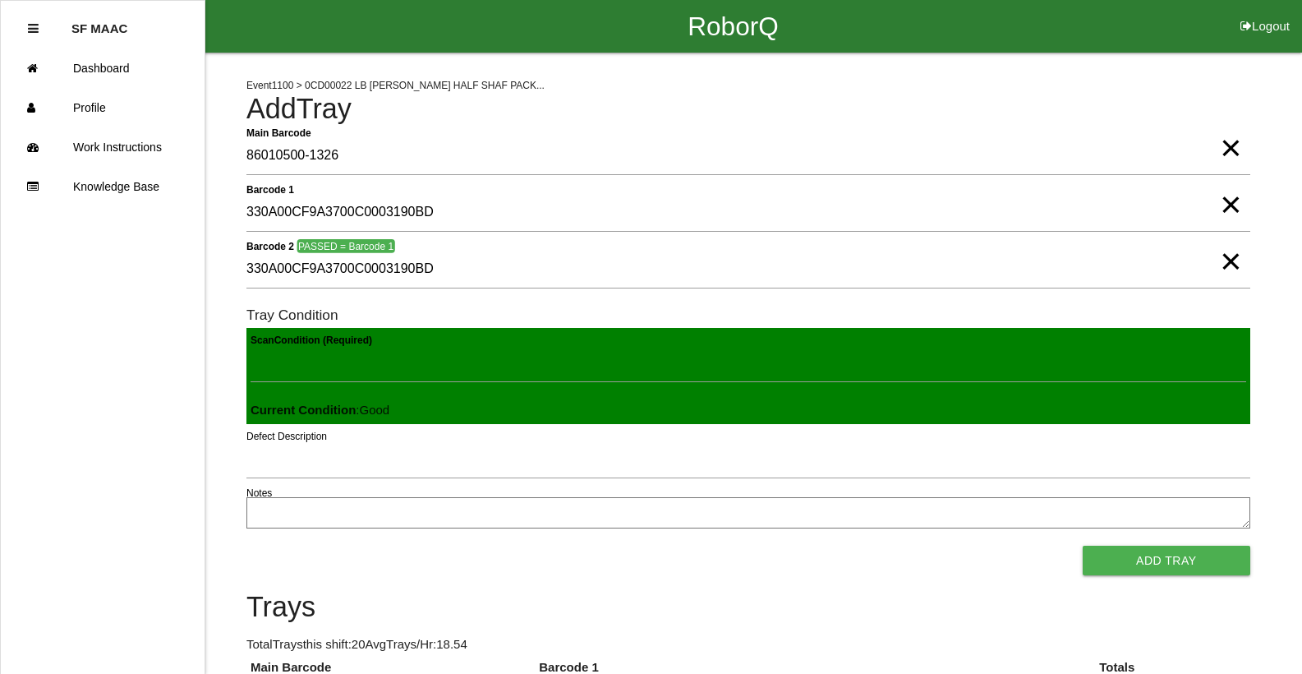
click at [1083, 545] on button "Add Tray" at bounding box center [1167, 560] width 168 height 30
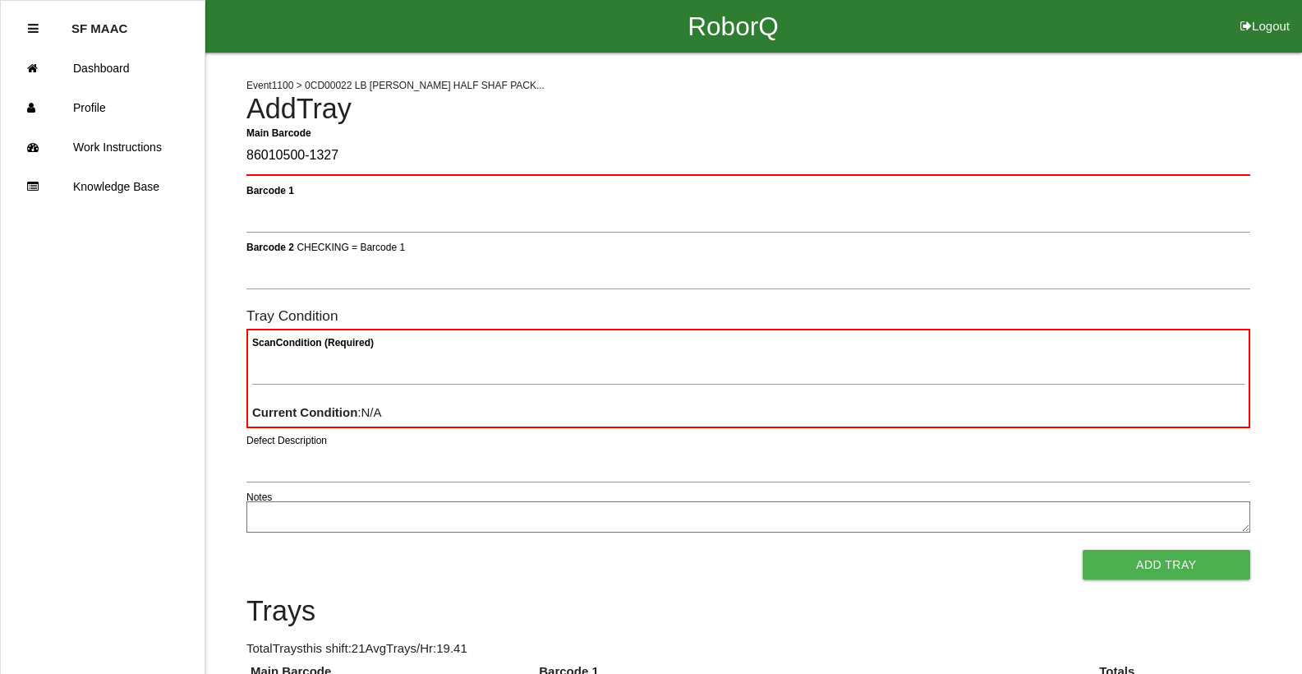
type Barcode "86010500-1327"
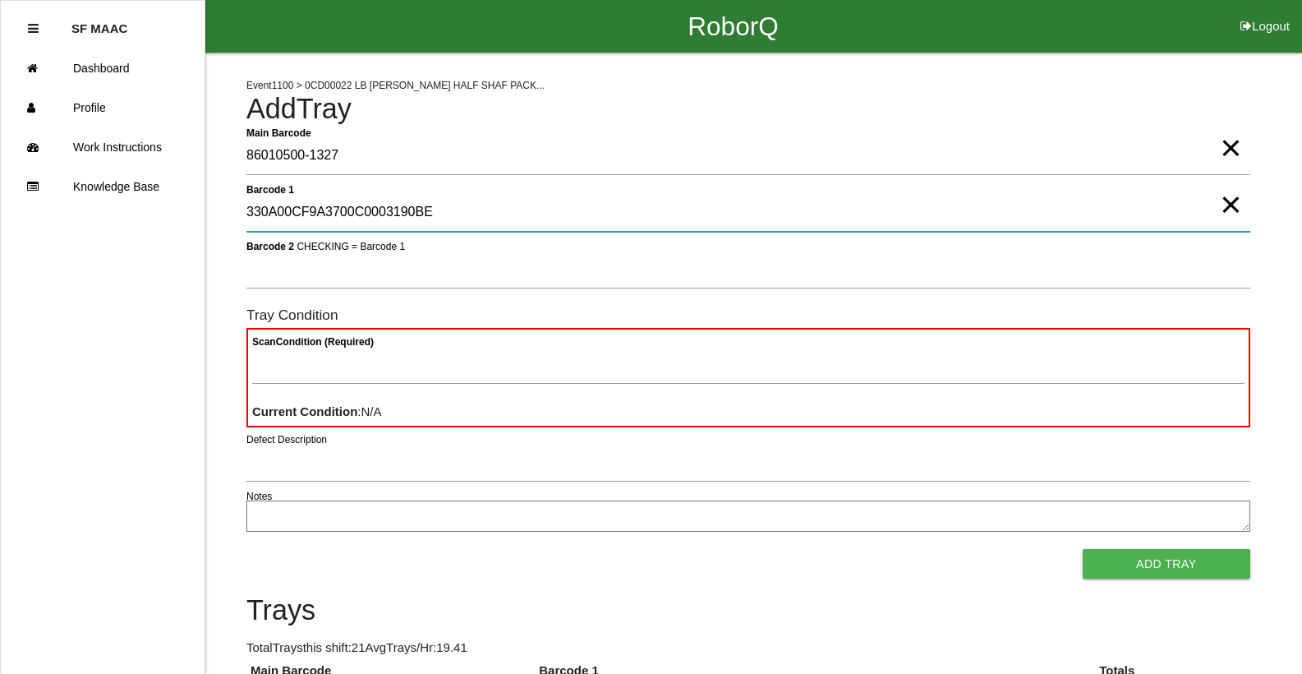
type 1 "330A00CF9A3700C0003190BE"
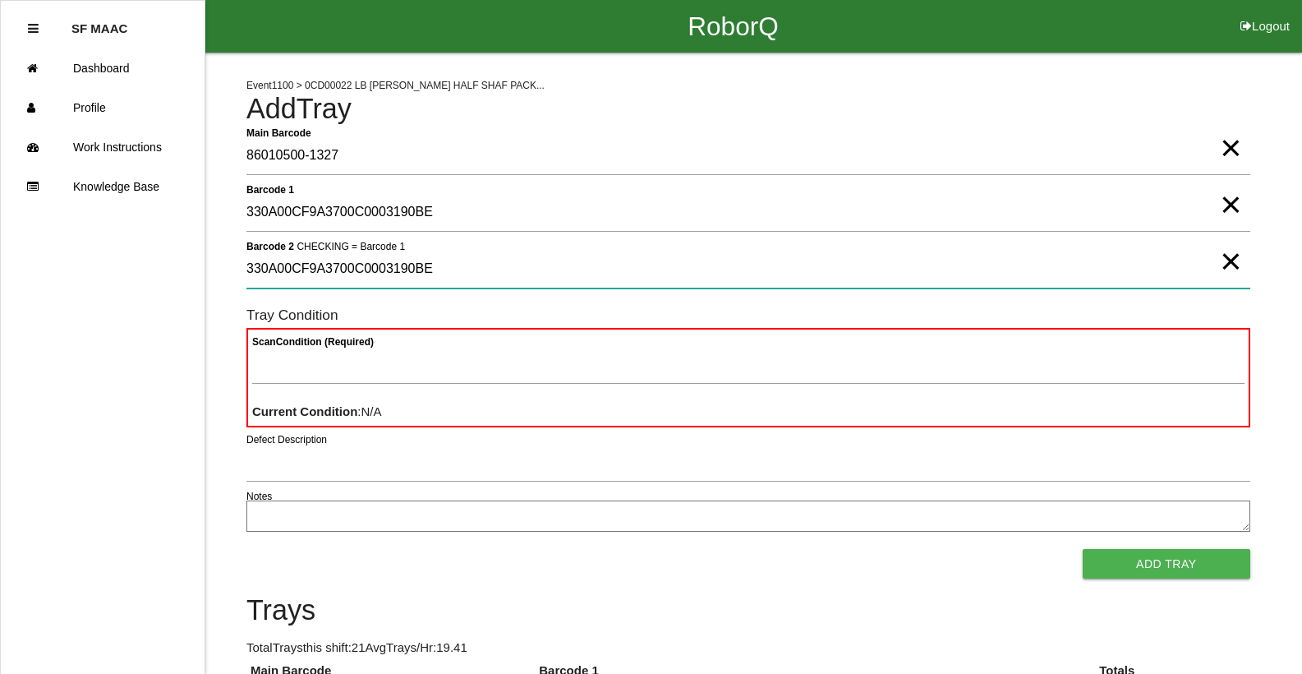
type 2 "330A00CF9A3700C0003190BE"
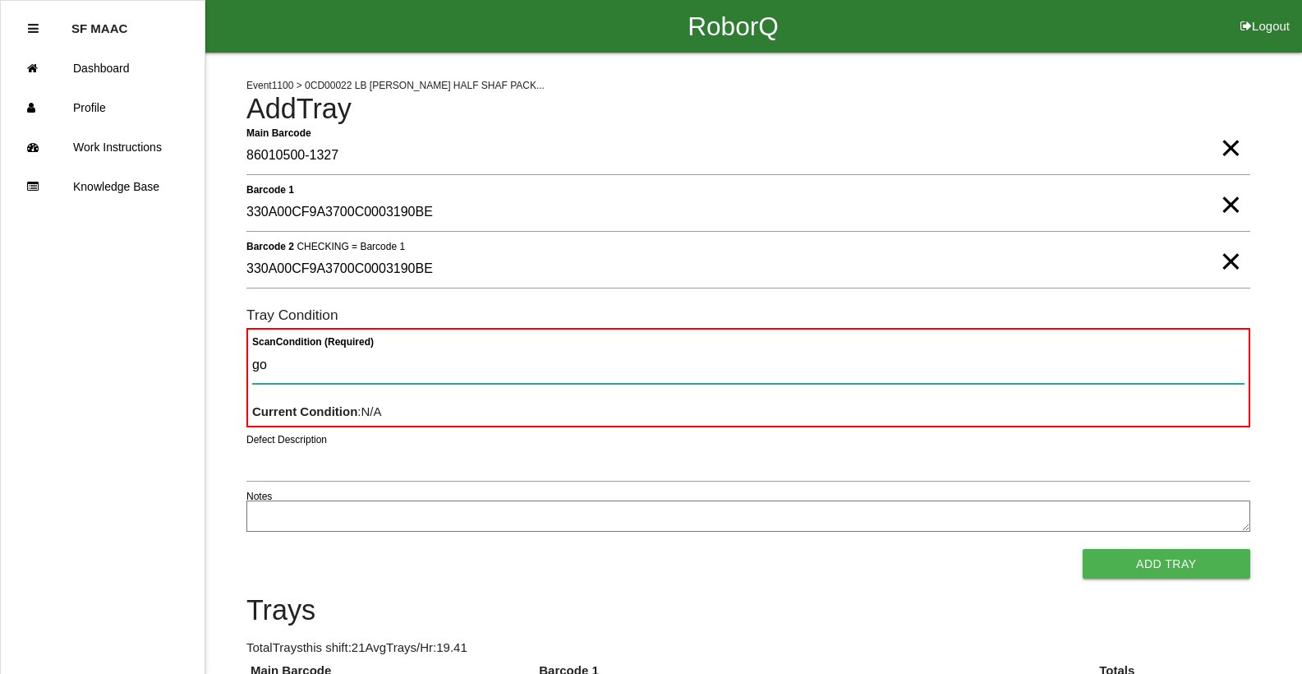
type Condition "goo"
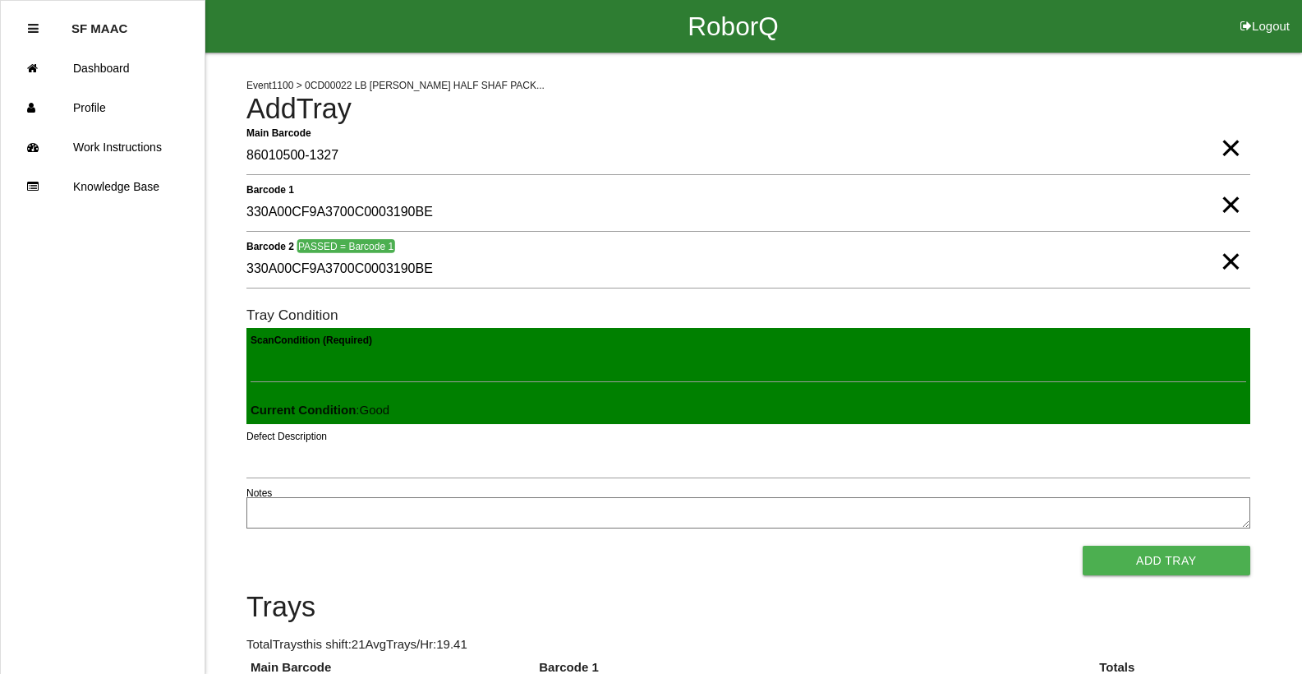
click at [1083, 545] on button "Add Tray" at bounding box center [1167, 560] width 168 height 30
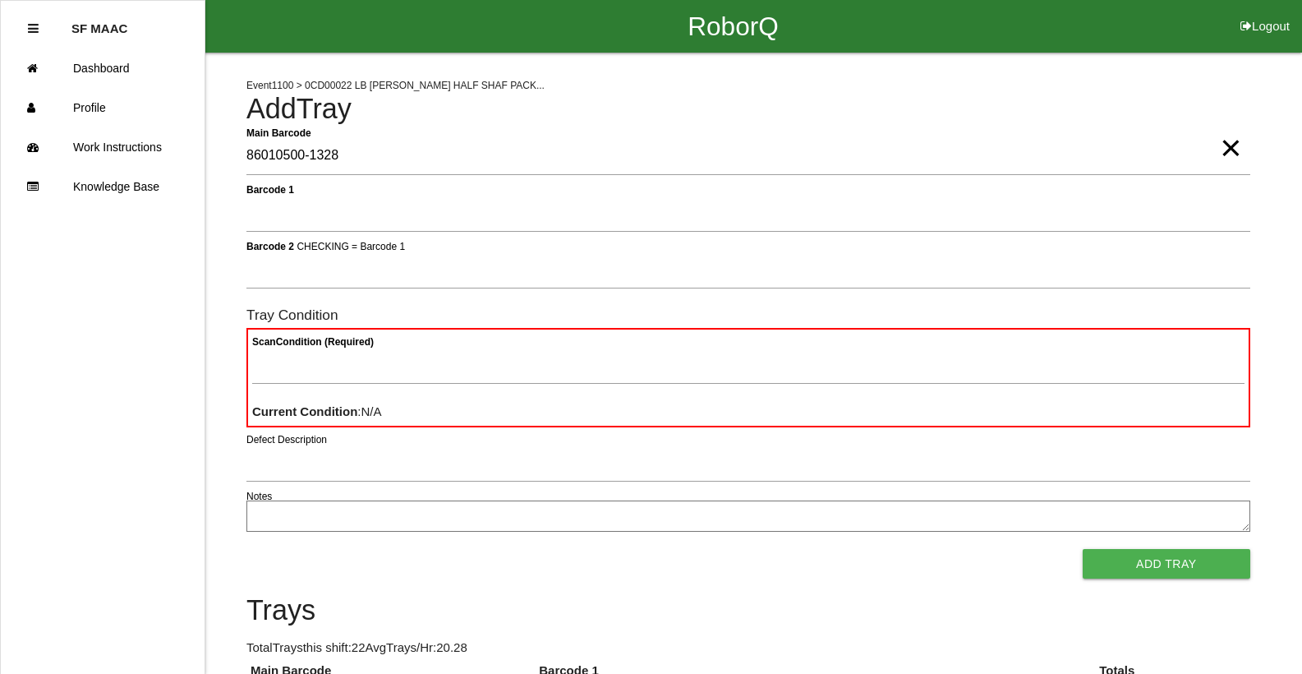
type Barcode "86010500-1328"
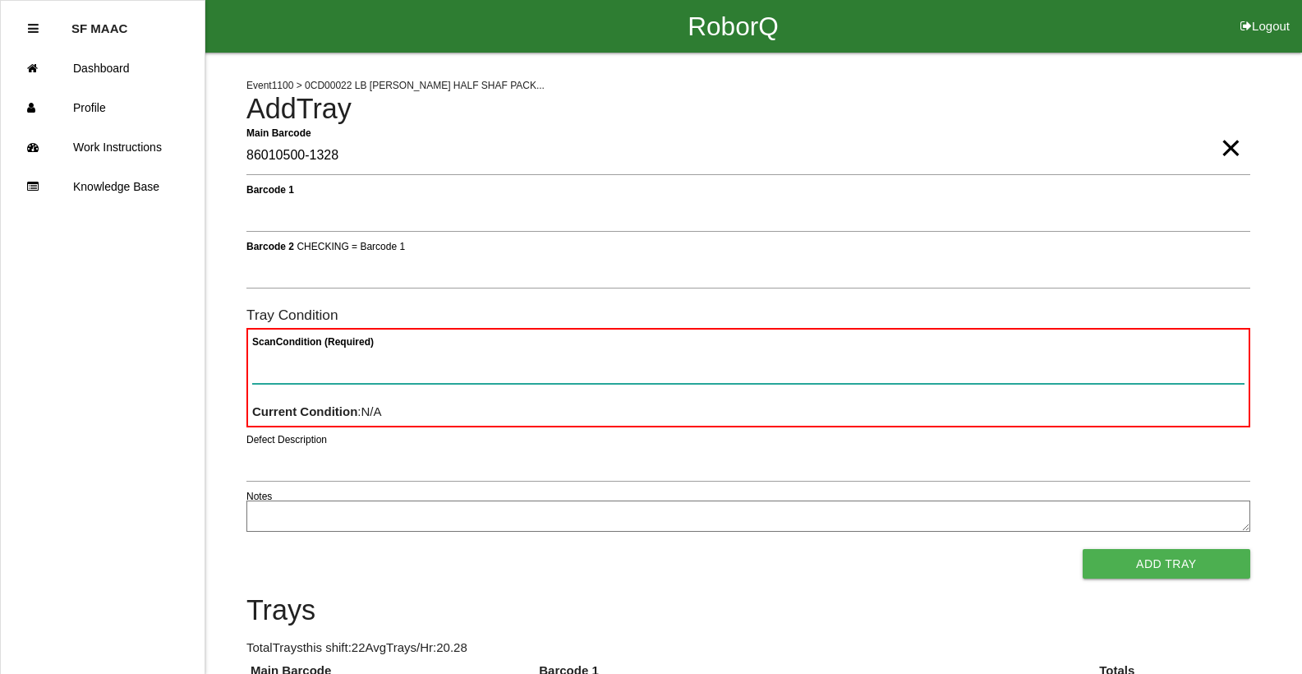
click at [553, 371] on Condition "Scan Condition (Required)" at bounding box center [748, 365] width 992 height 38
type Condition "ba"
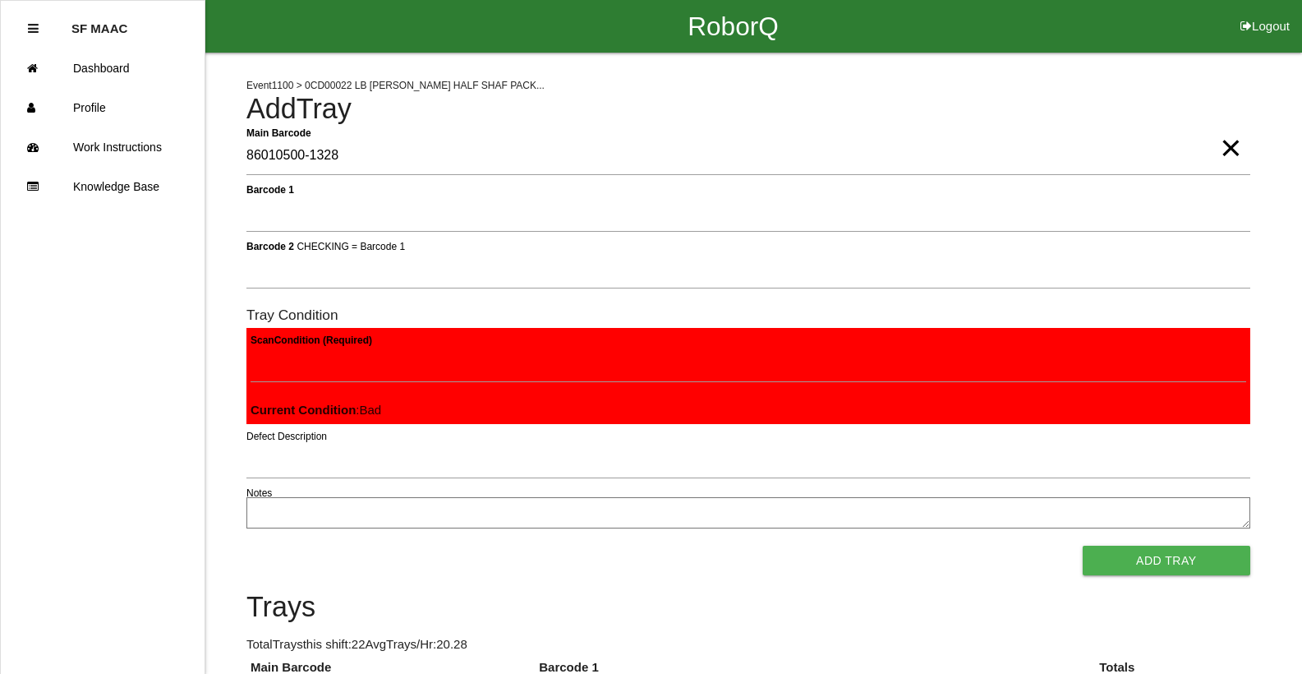
click at [1083, 545] on button "Add Tray" at bounding box center [1167, 560] width 168 height 30
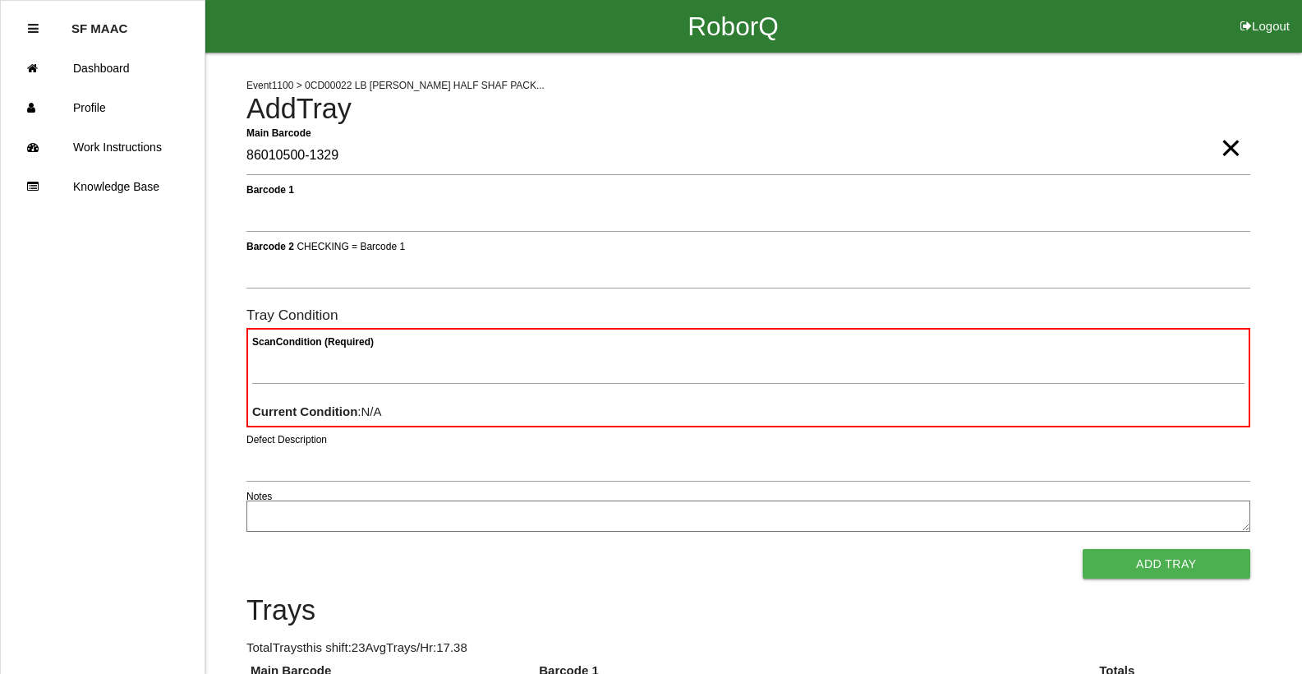
type Barcode "86010500-1329"
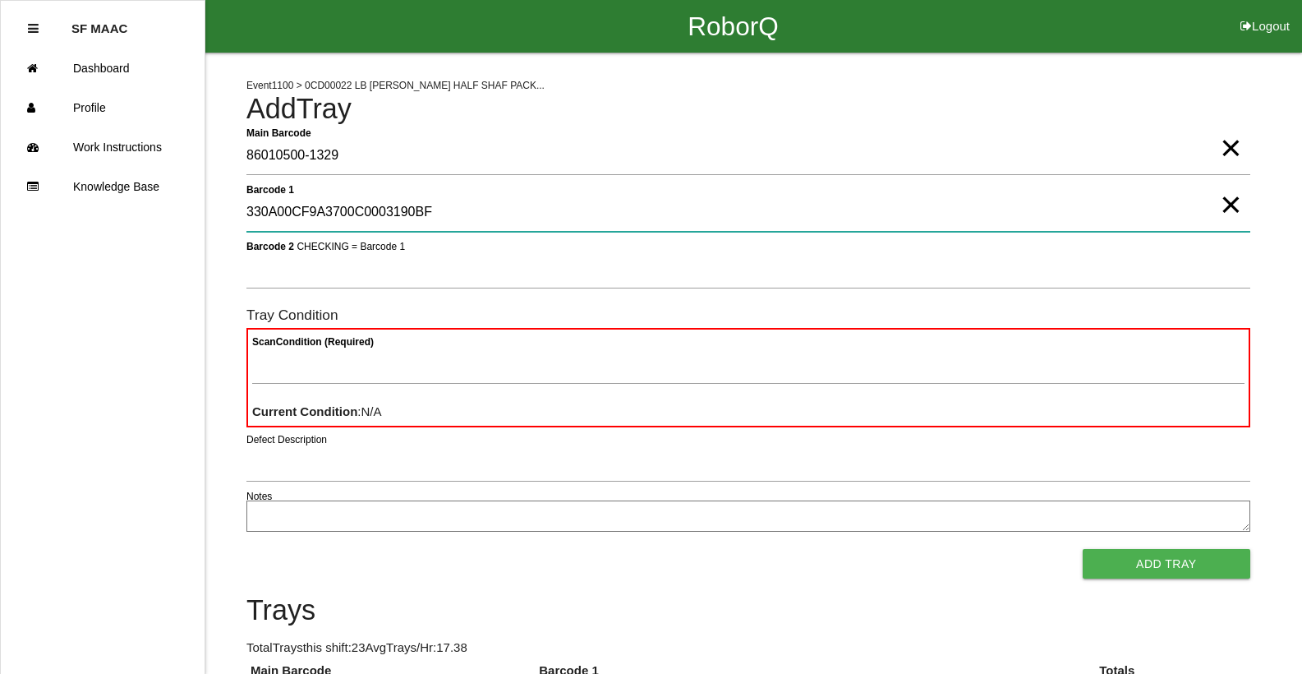
type 1 "330A00CF9A3700C0003190BF"
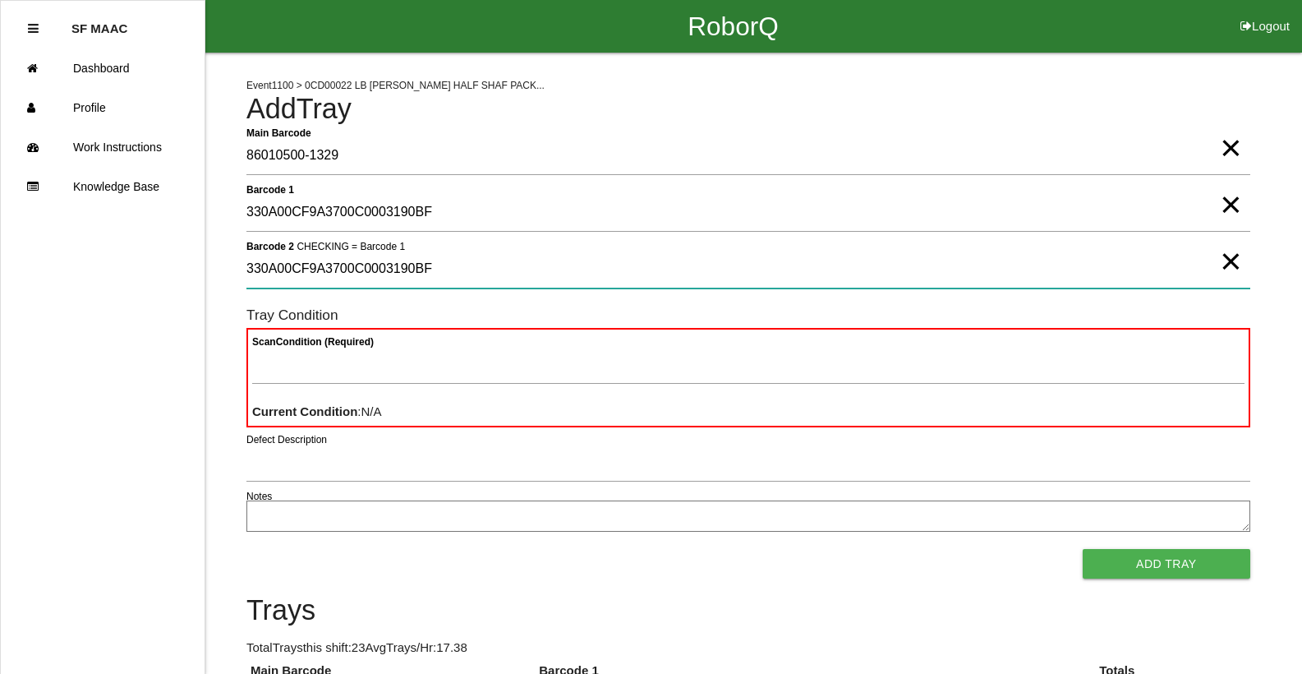
type 2 "330A00CF9A3700C0003190BF"
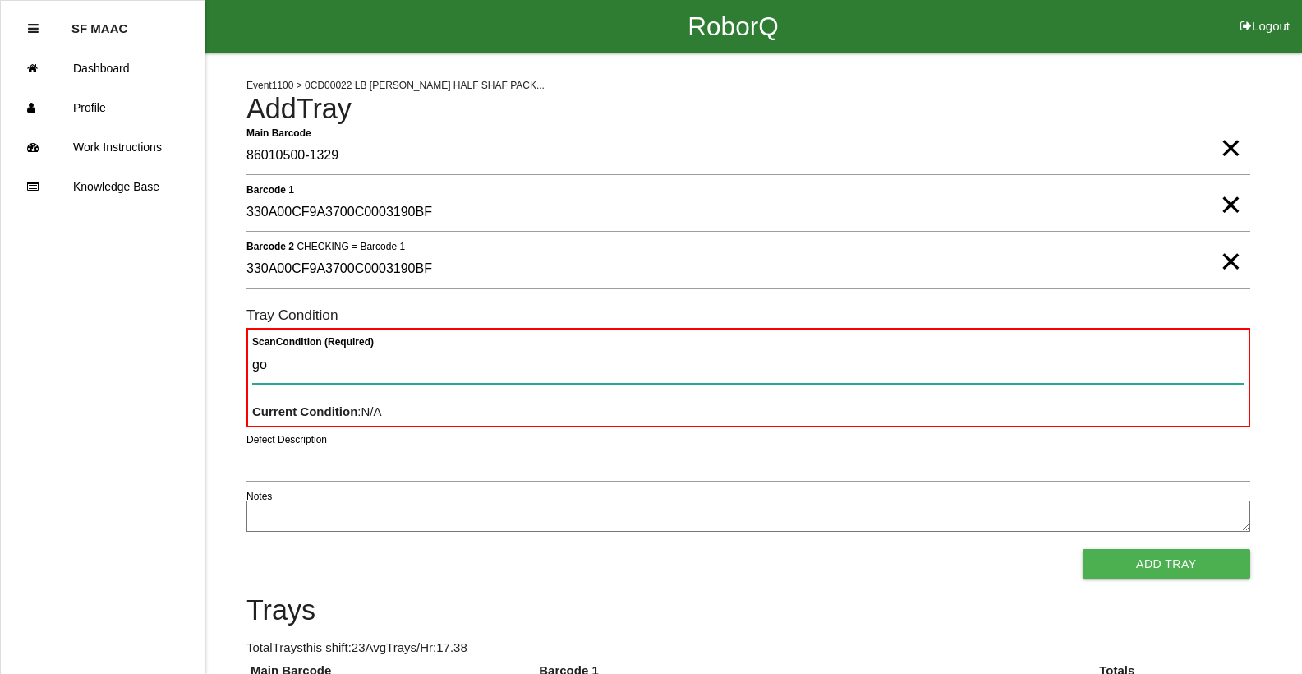
type Condition "goo"
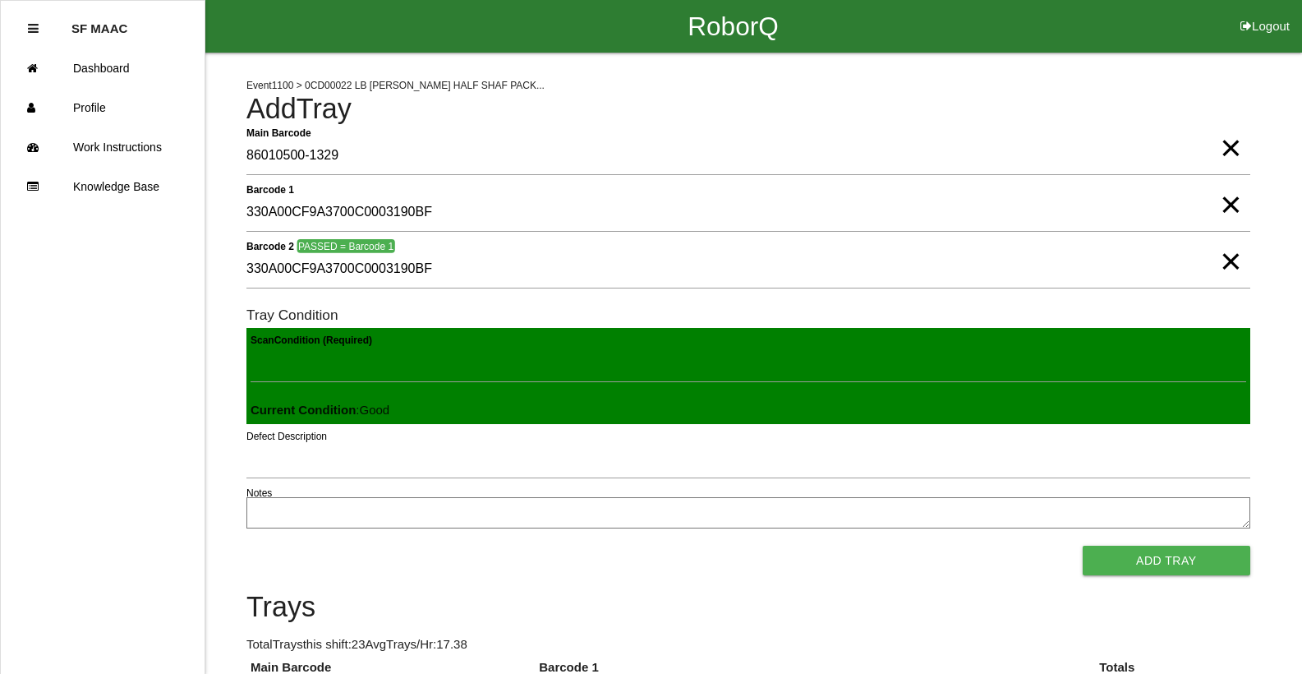
click at [1083, 545] on button "Add Tray" at bounding box center [1167, 560] width 168 height 30
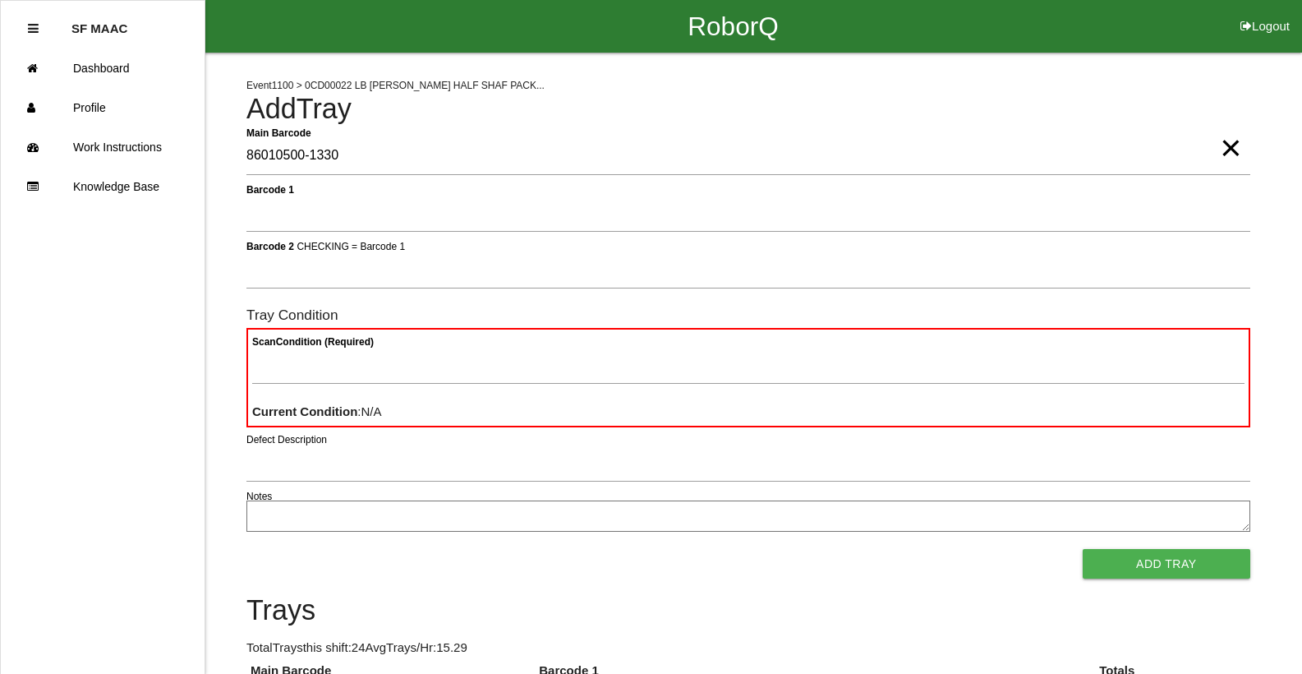
type Barcode "86010500-1330"
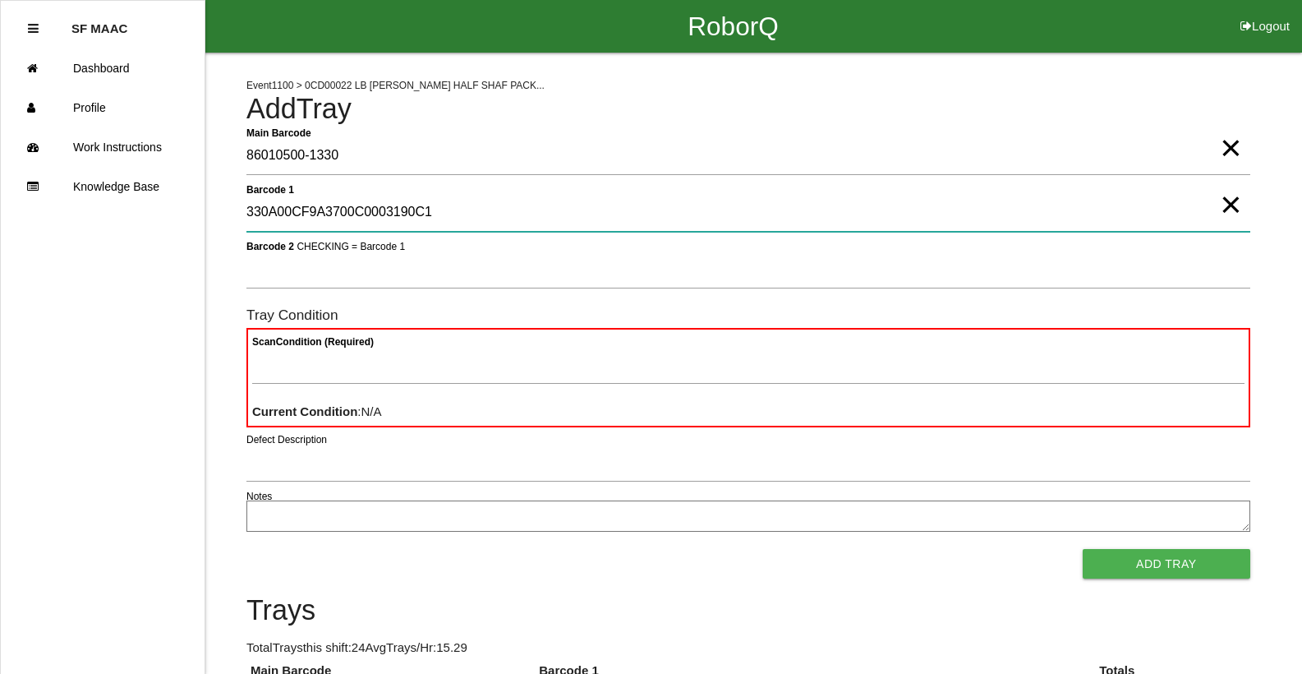
type 1 "330A00CF9A3700C0003190C1"
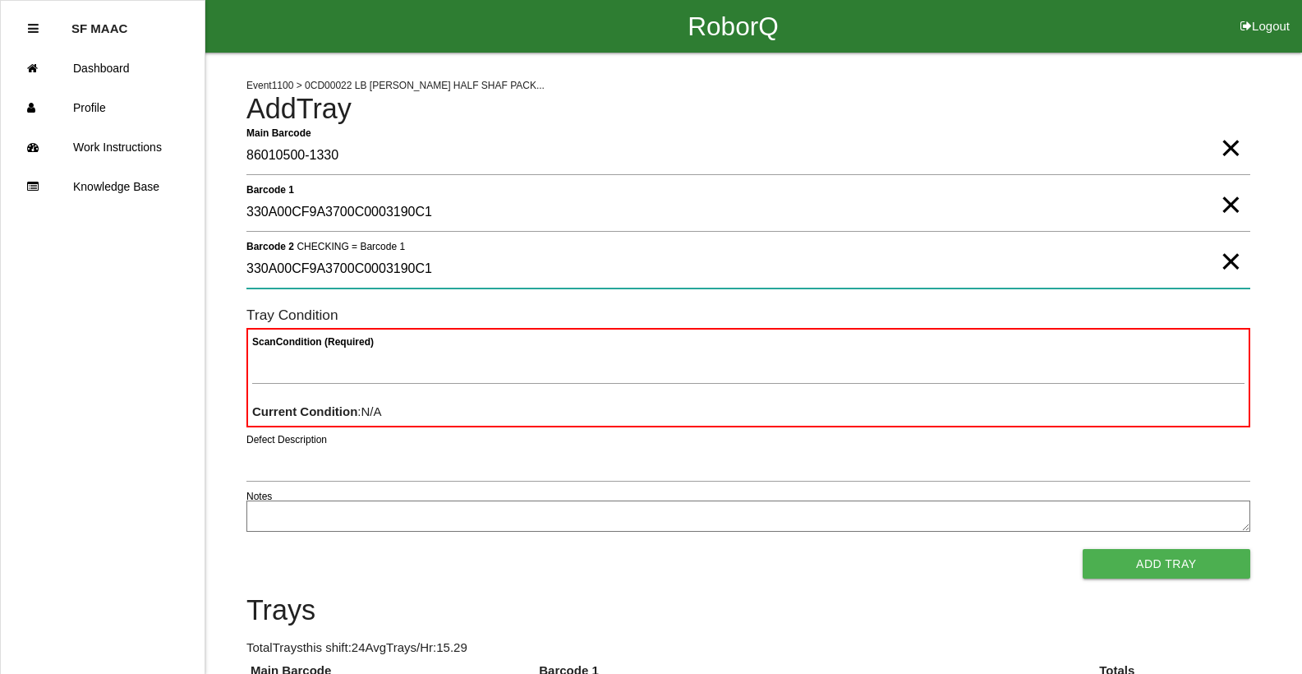
type 2 "330A00CF9A3700C0003190C1"
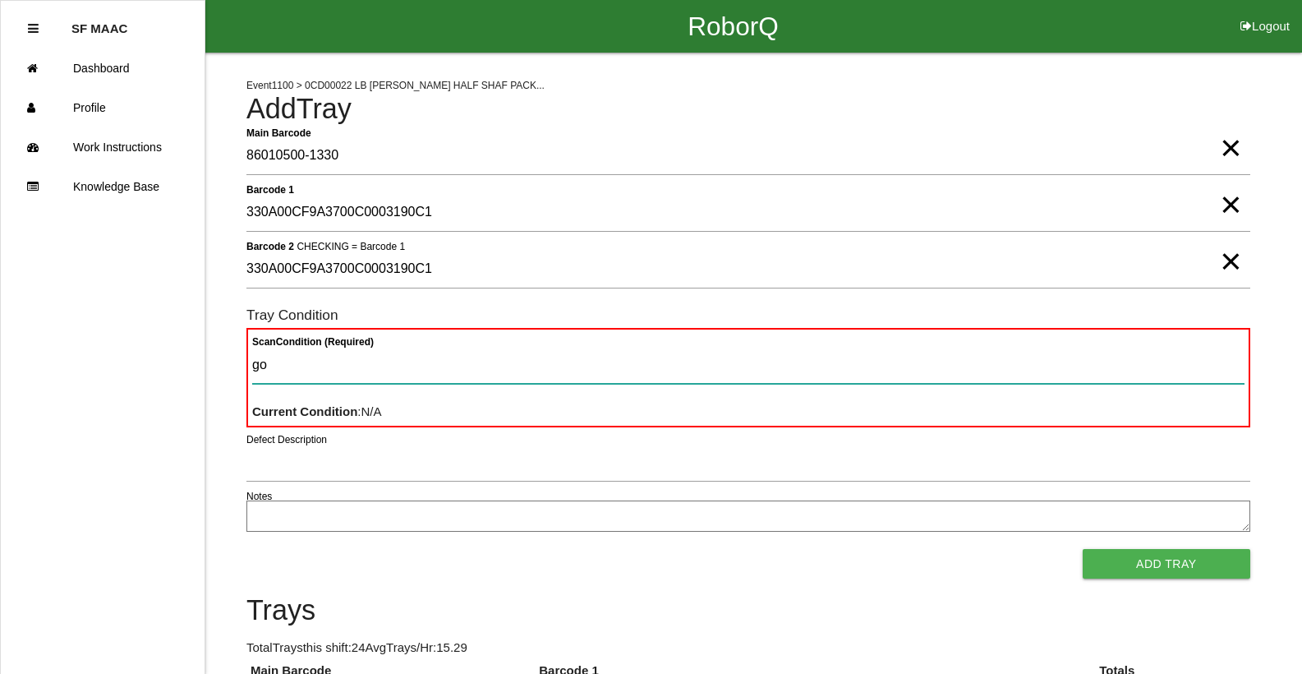
type Condition "goo"
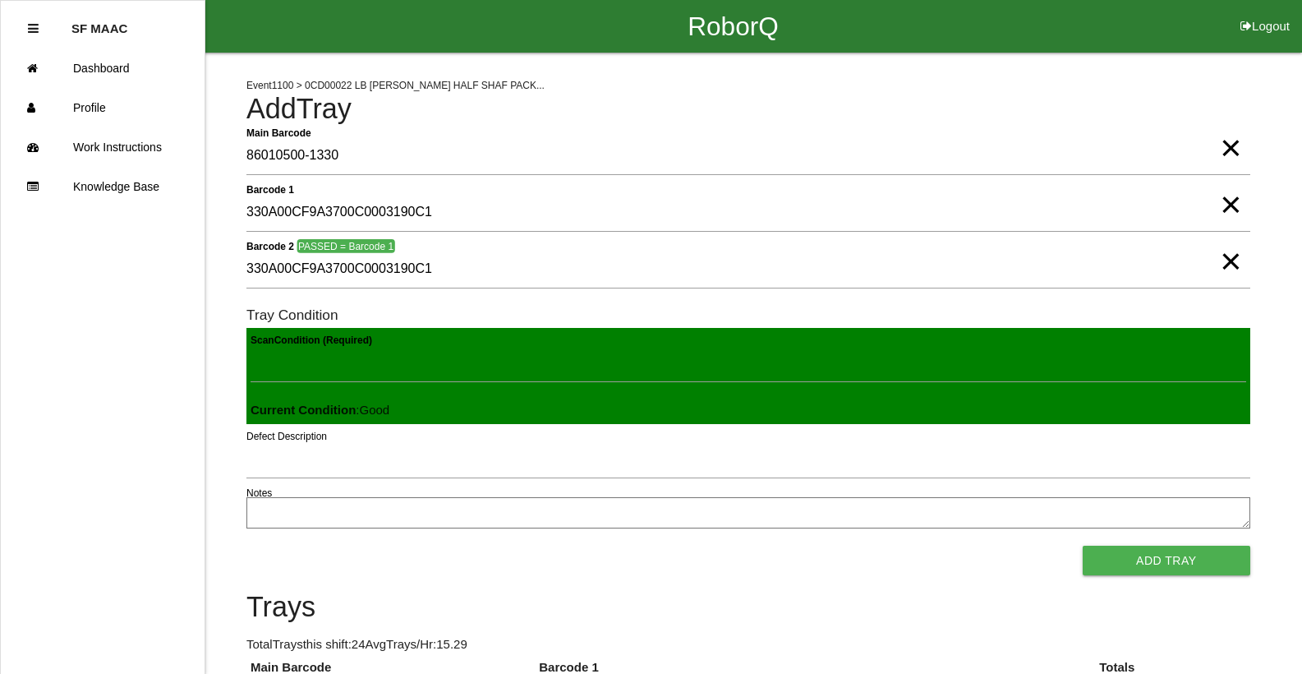
click at [1083, 545] on button "Add Tray" at bounding box center [1167, 560] width 168 height 30
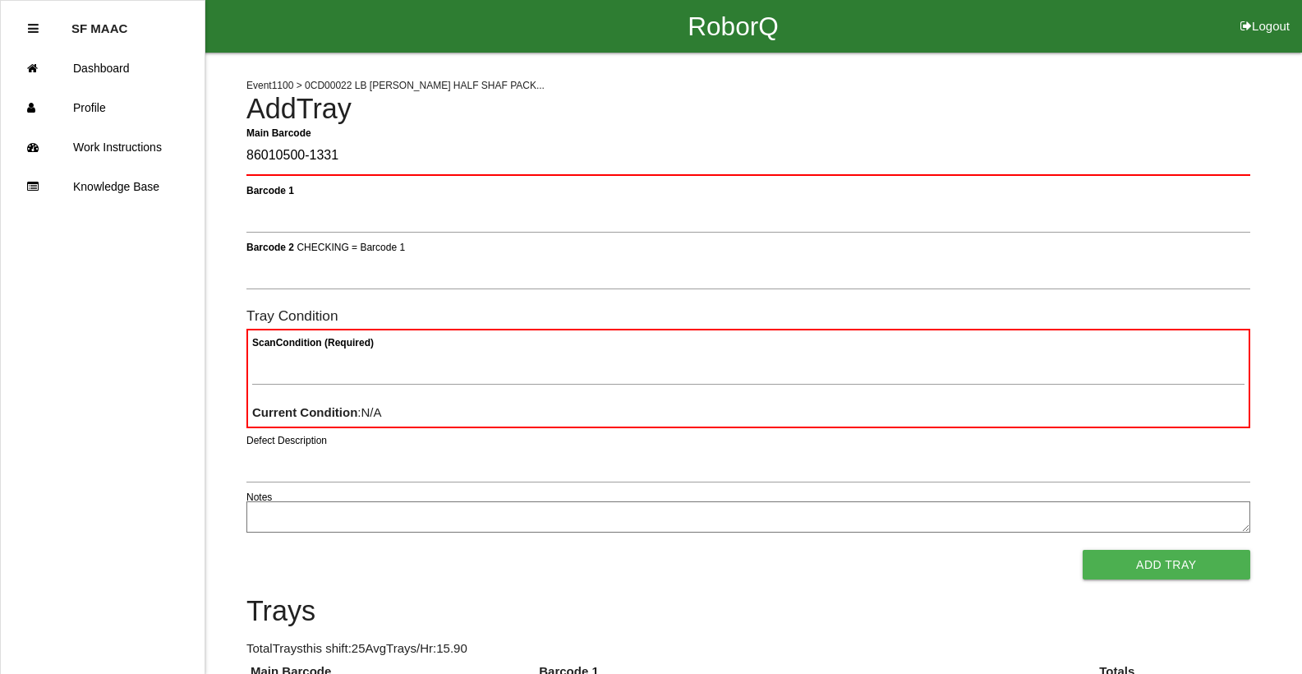
type Barcode "86010500-1331"
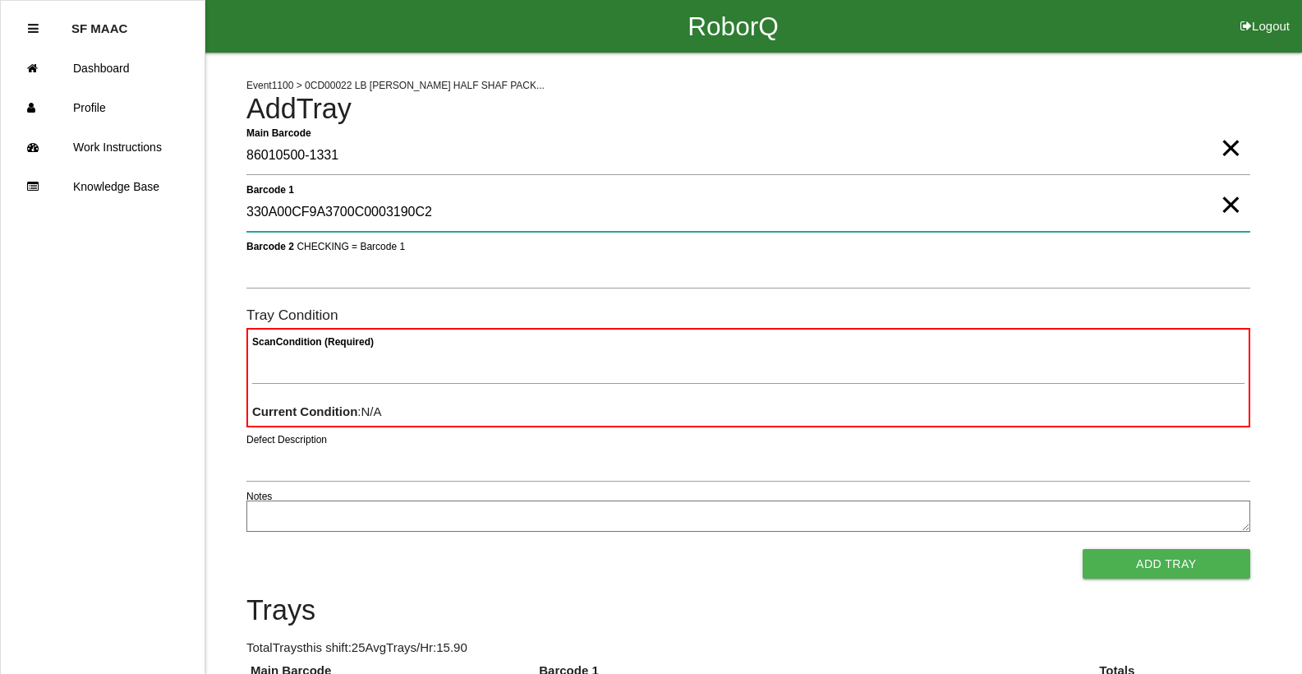
type 1 "330A00CF9A3700C0003190C2"
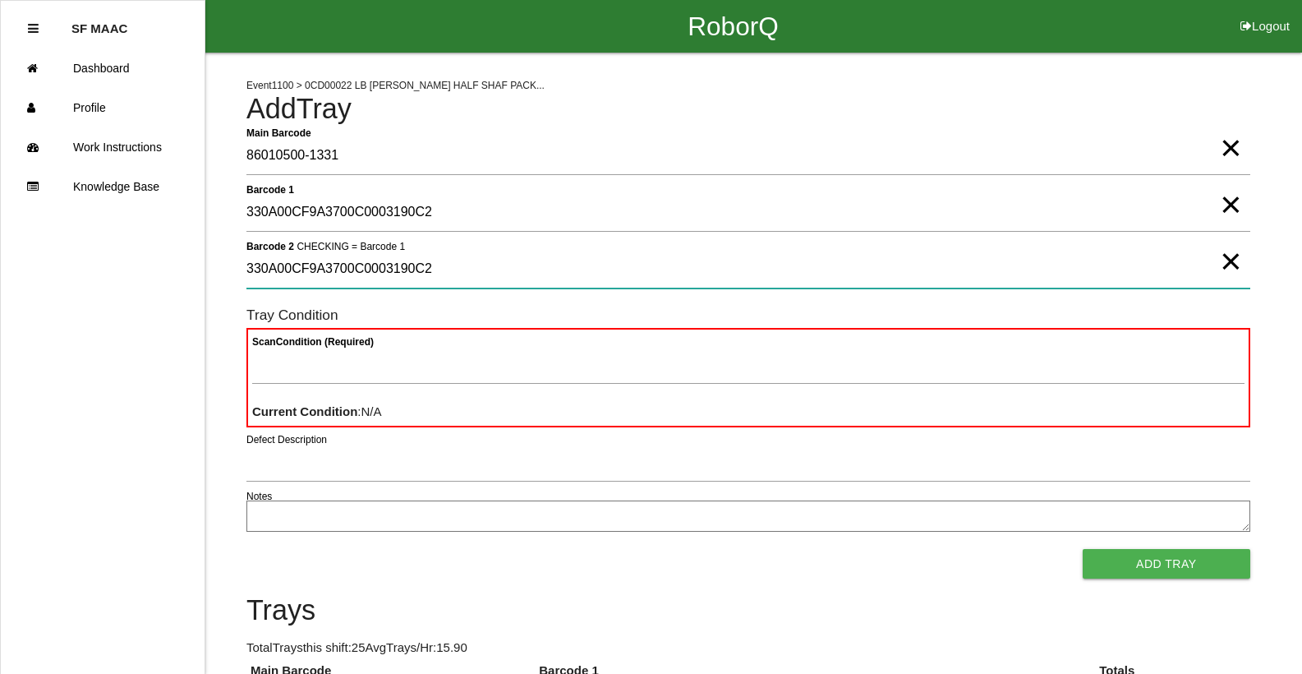
type 2 "330A00CF9A3700C0003190C2"
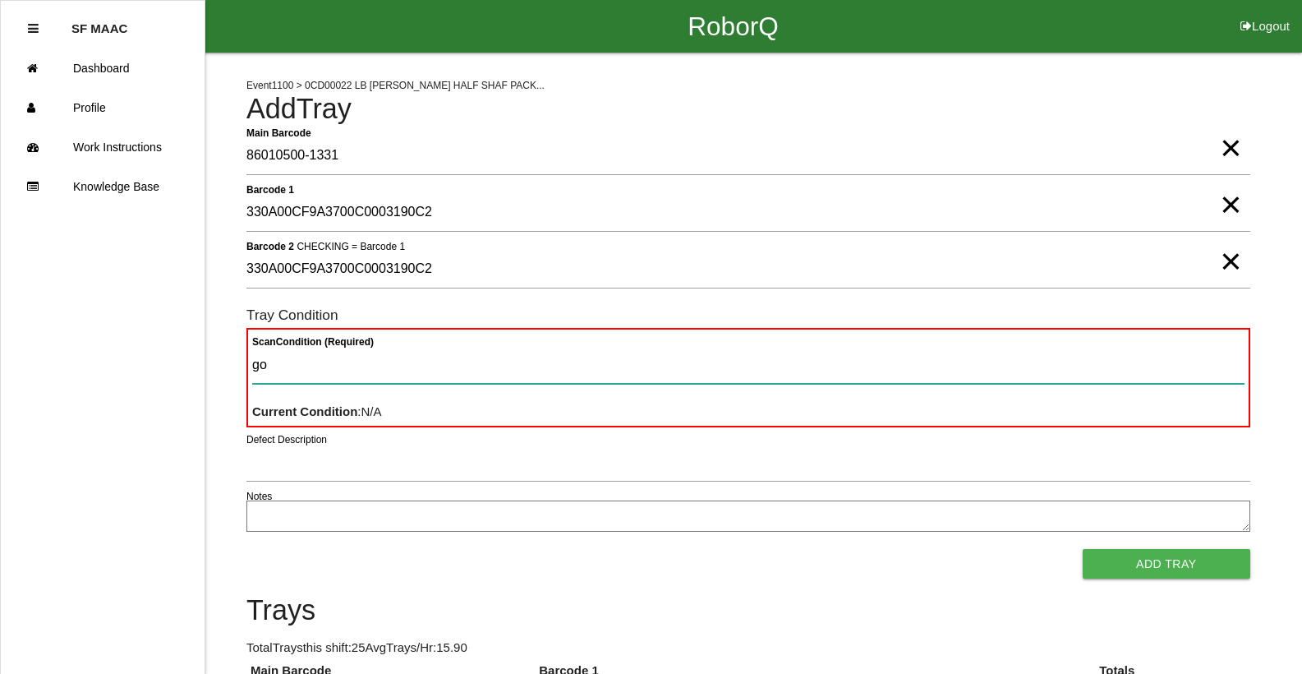
type Condition "goo"
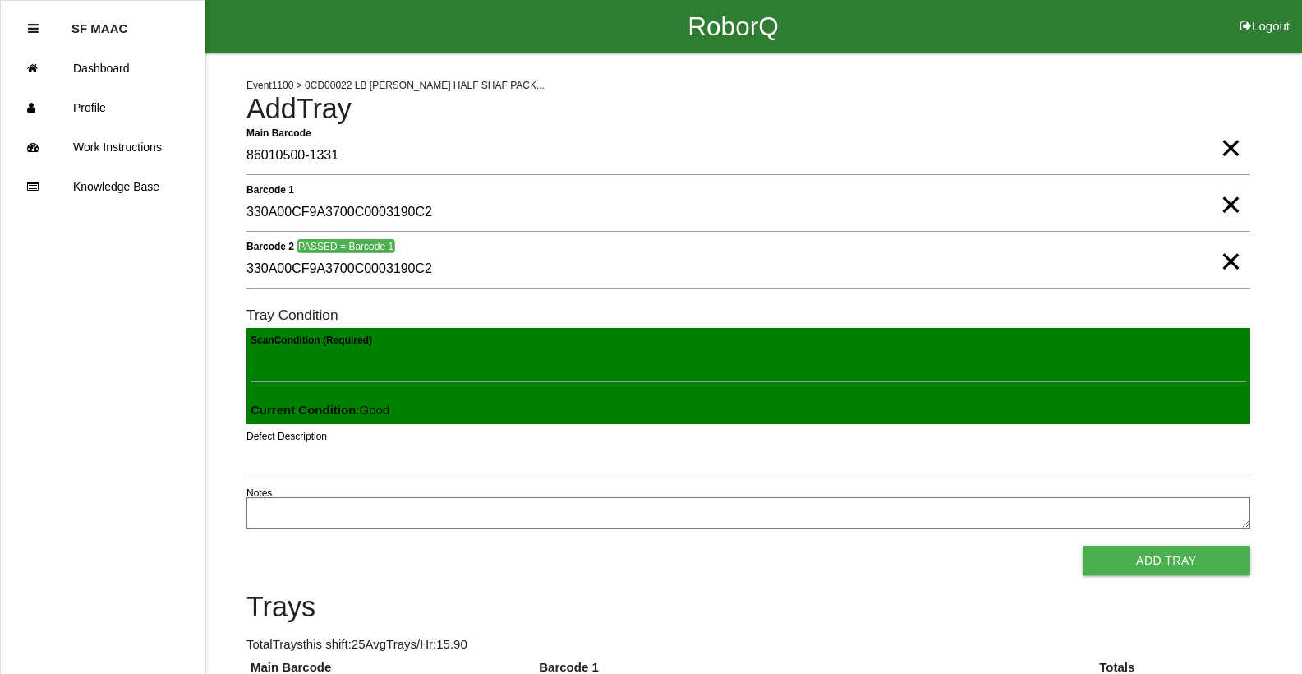
click at [1083, 545] on button "Add Tray" at bounding box center [1167, 560] width 168 height 30
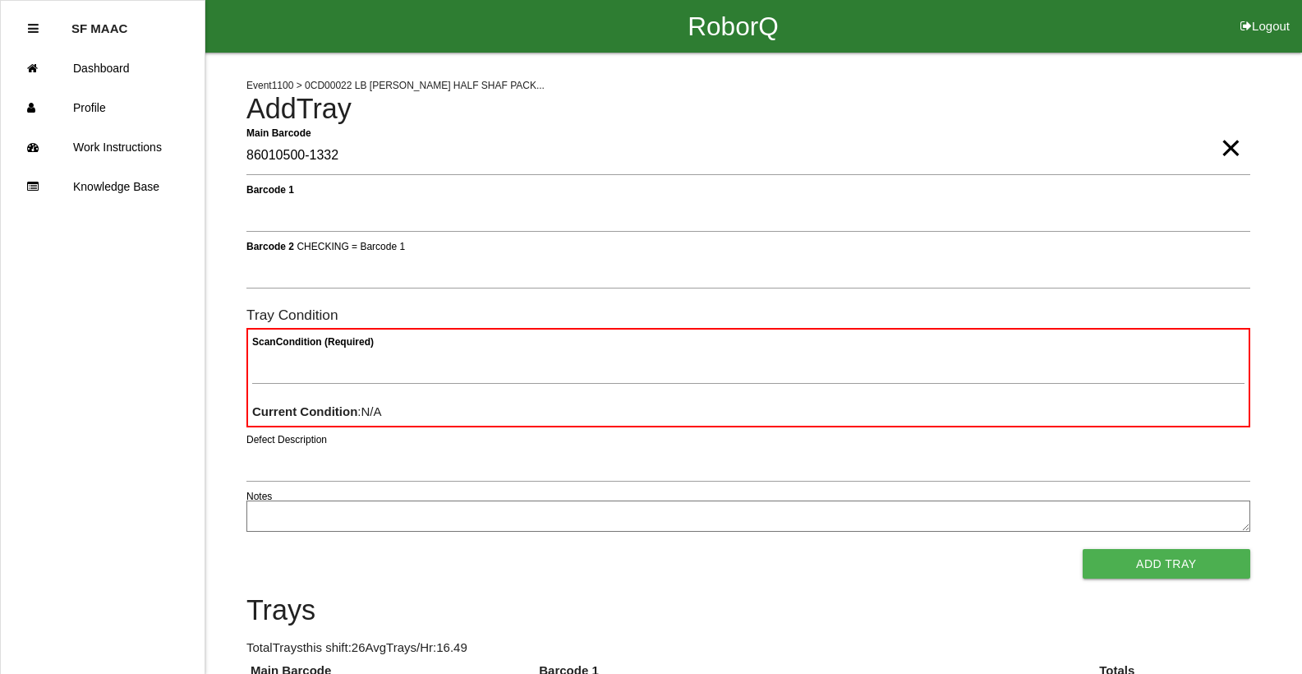
type Barcode "86010500-1332"
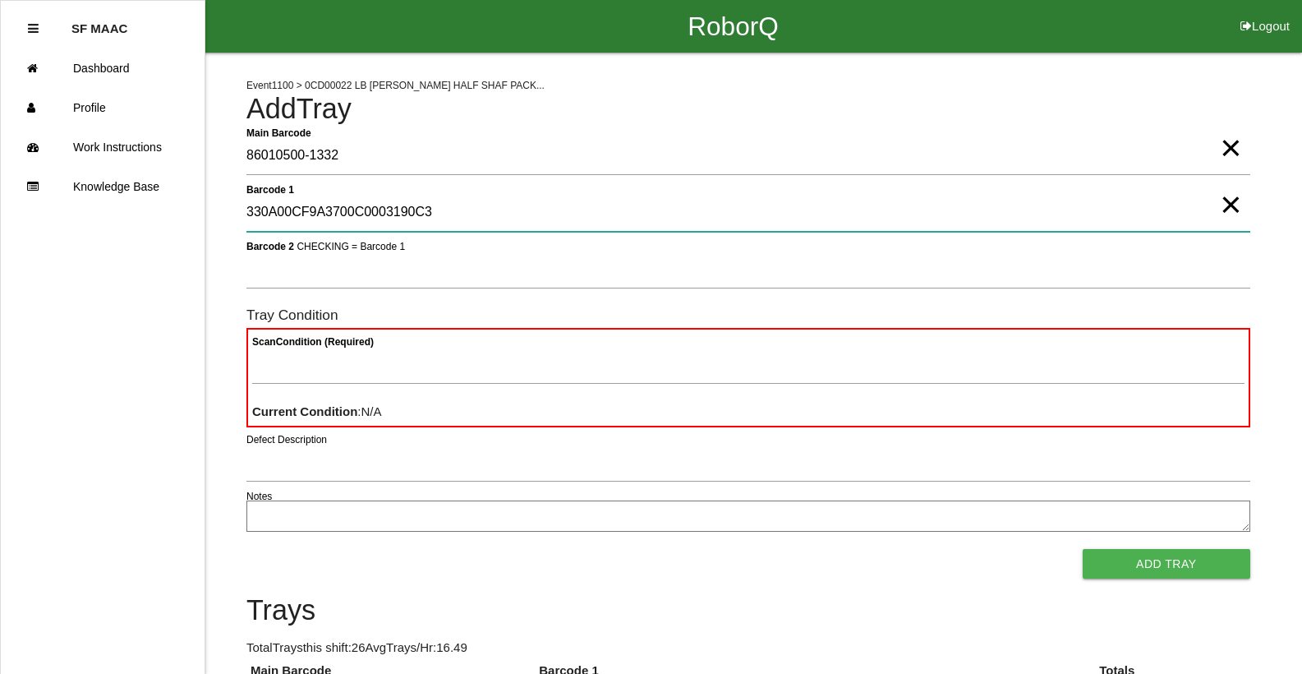
type 1 "330A00CF9A3700C0003190C3"
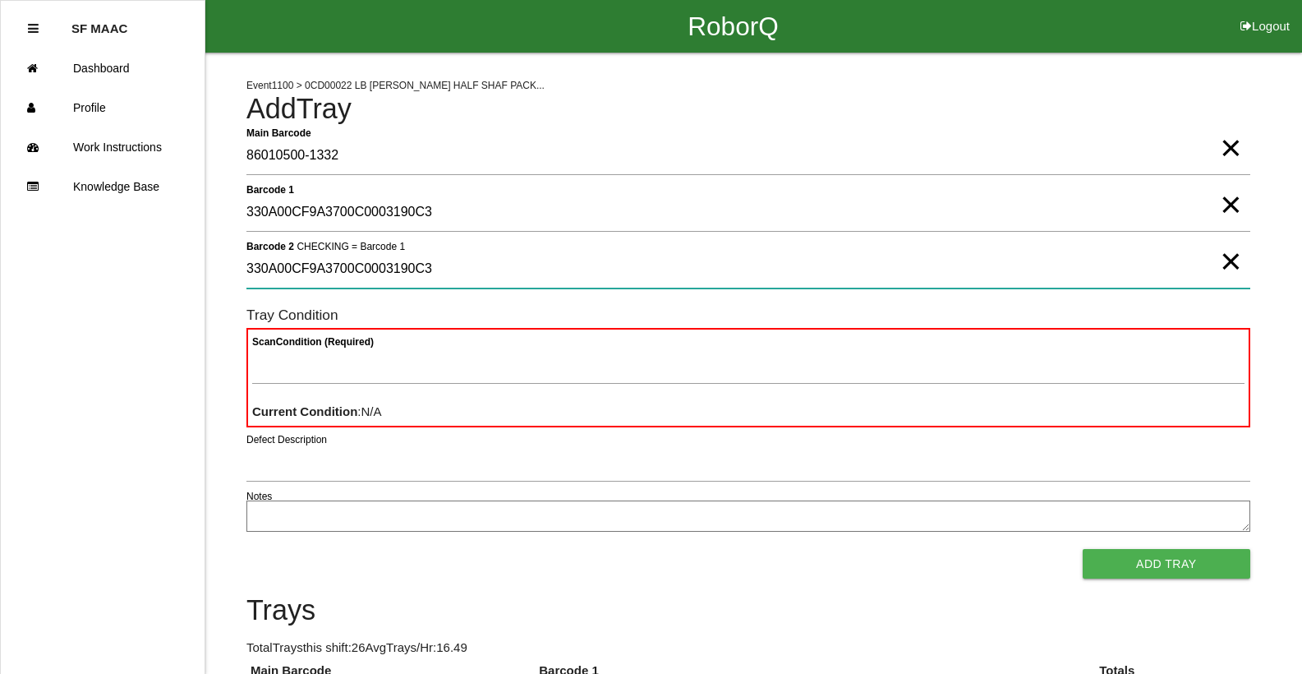
type 2 "330A00CF9A3700C0003190C3"
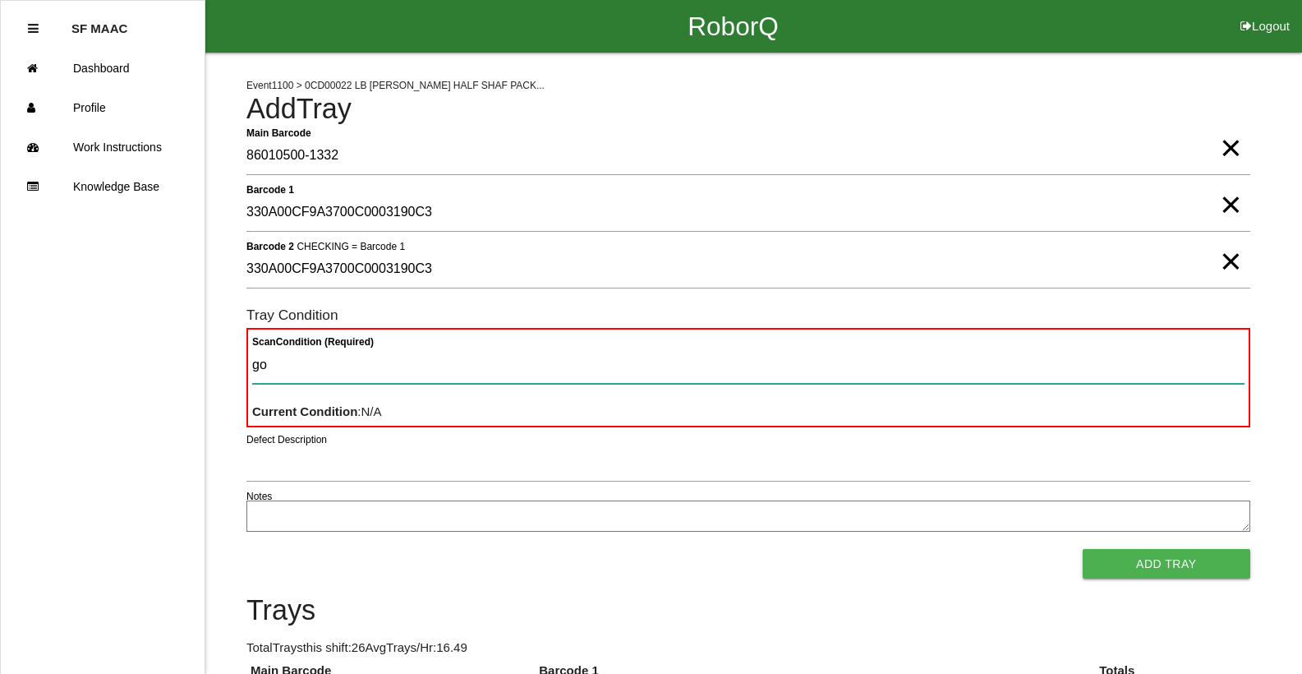
type Condition "goo"
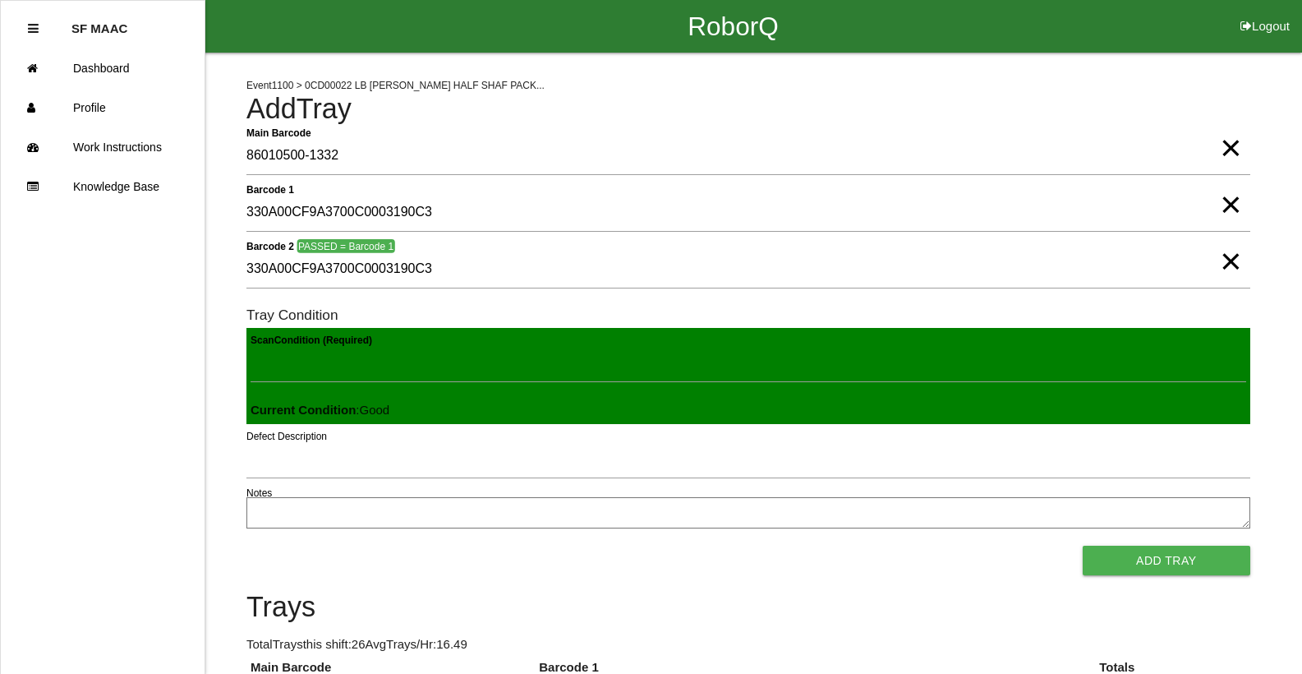
click at [1083, 545] on button "Add Tray" at bounding box center [1167, 560] width 168 height 30
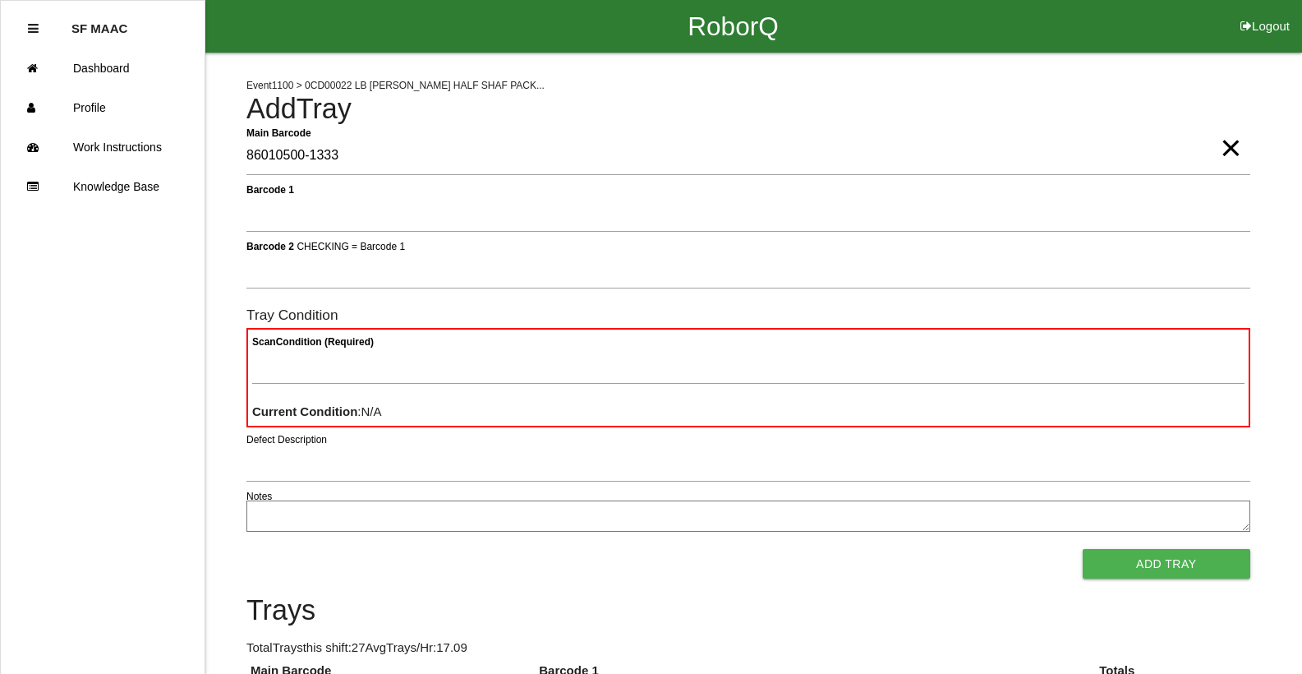
type Barcode "86010500-1333"
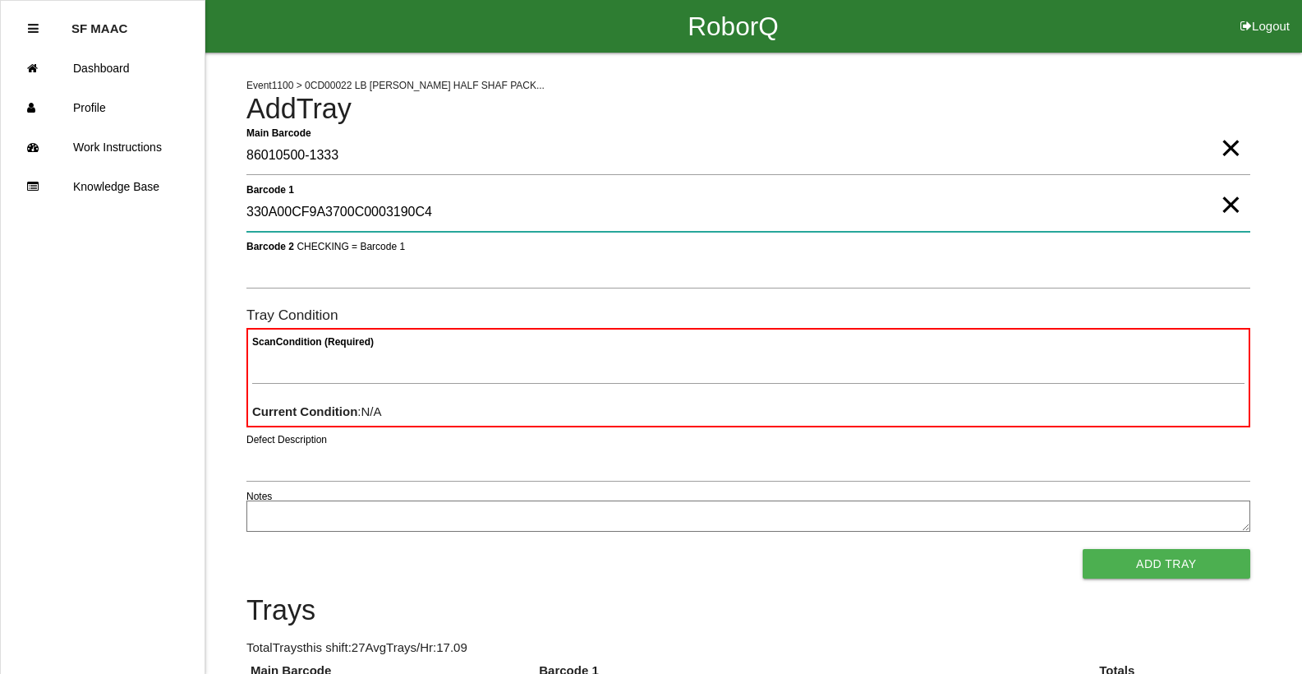
type 1 "330A00CF9A3700C0003190C4"
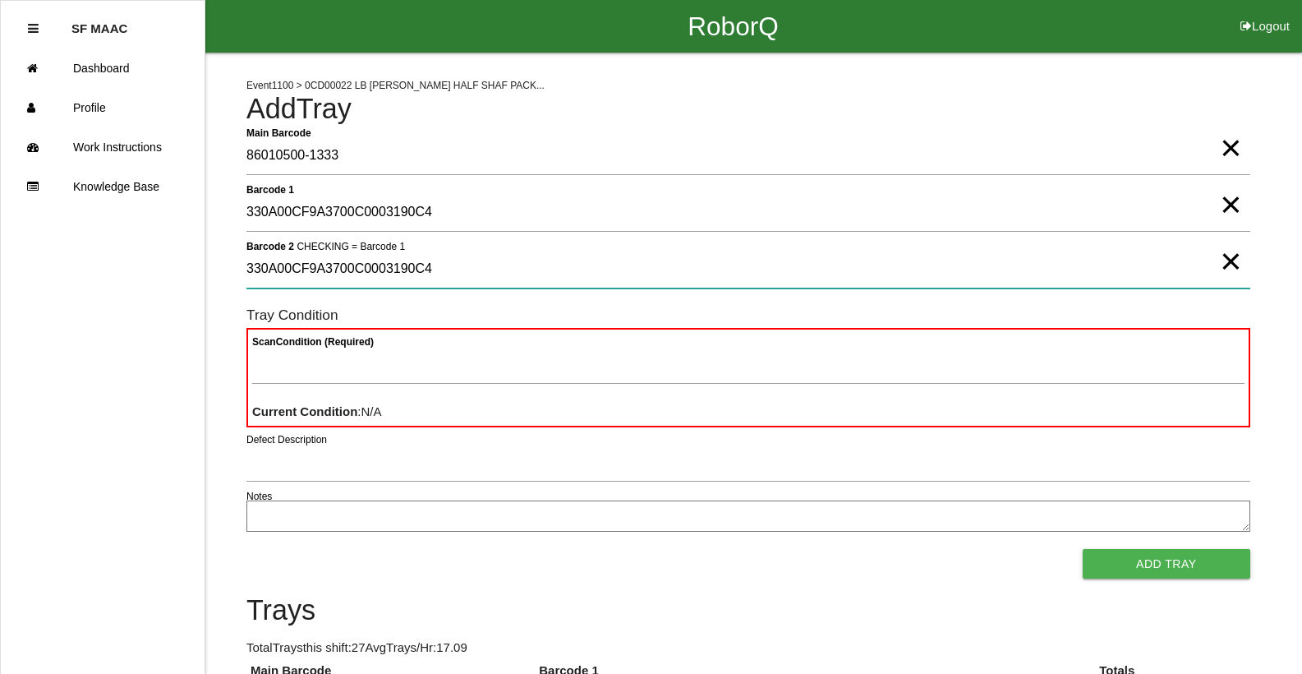
type 2 "330A00CF9A3700C0003190C4"
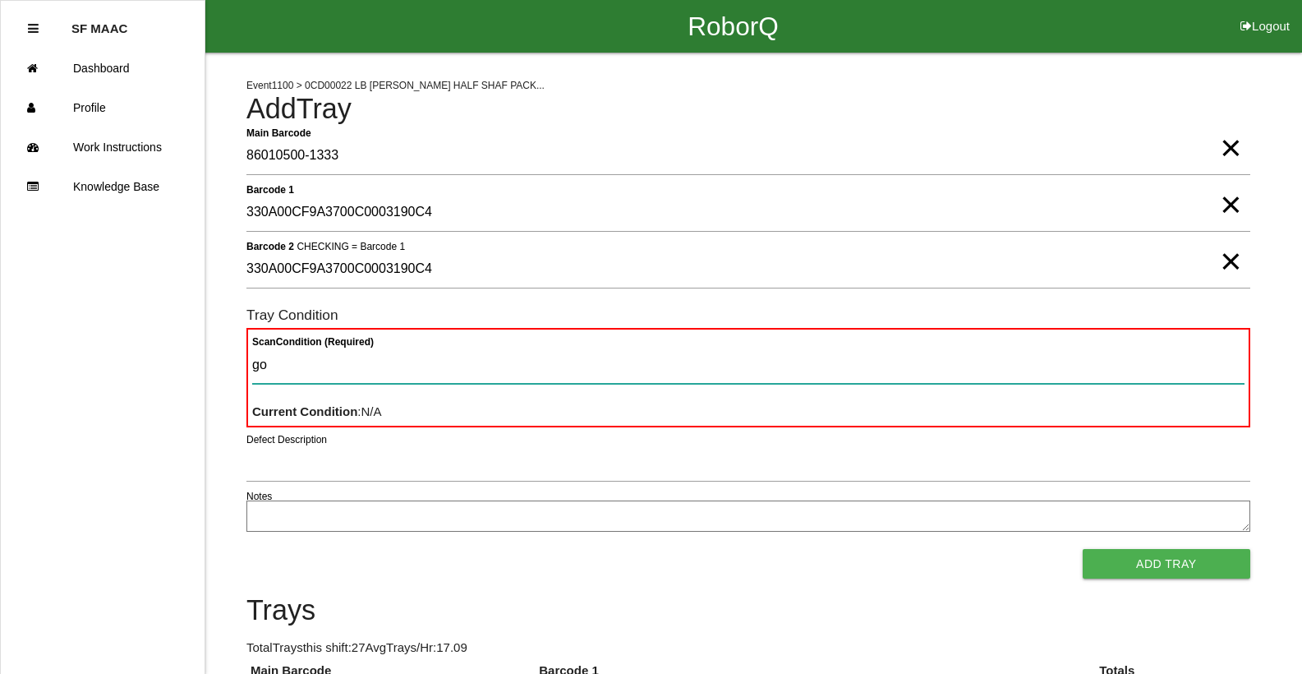
type Condition "goo"
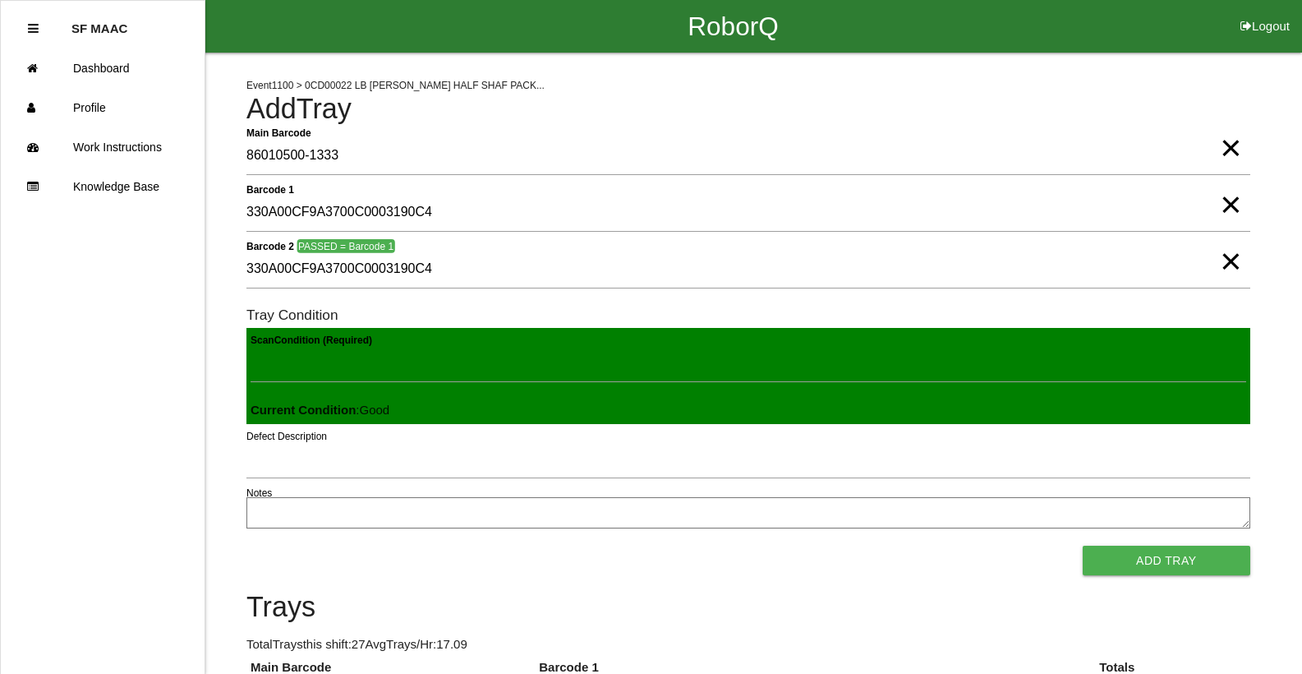
click at [1083, 545] on button "Add Tray" at bounding box center [1167, 560] width 168 height 30
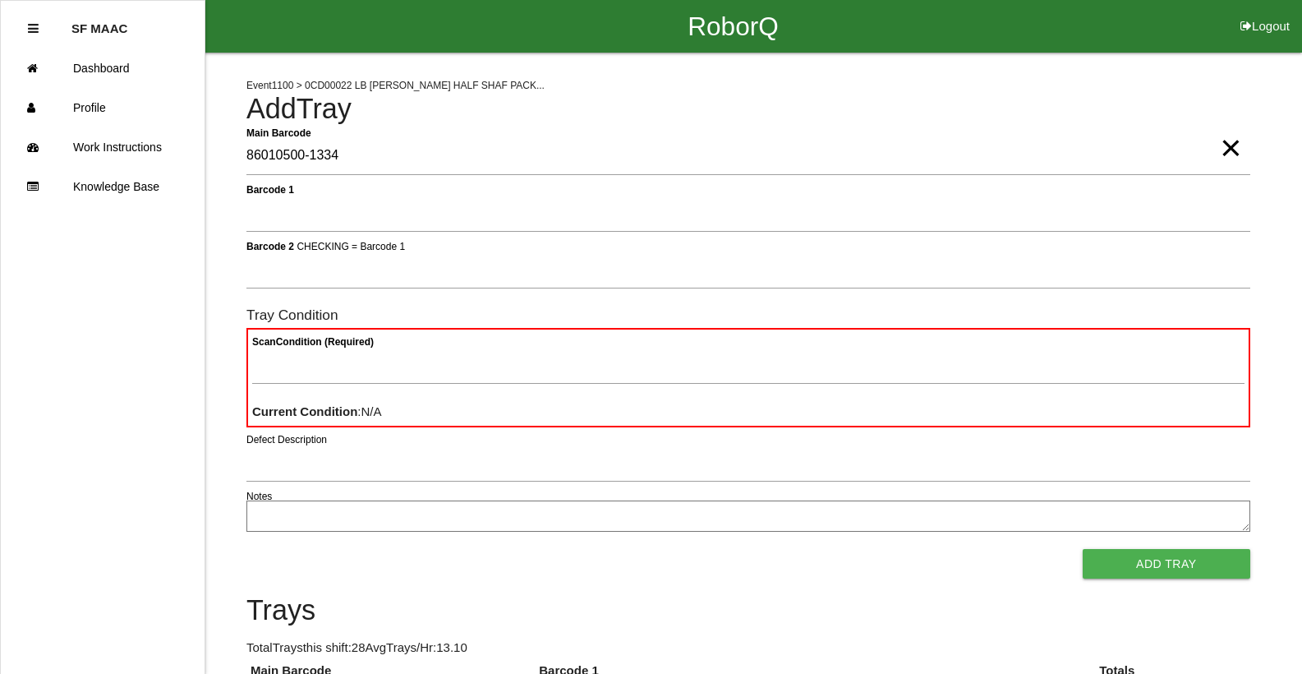
type Barcode "86010500-1334"
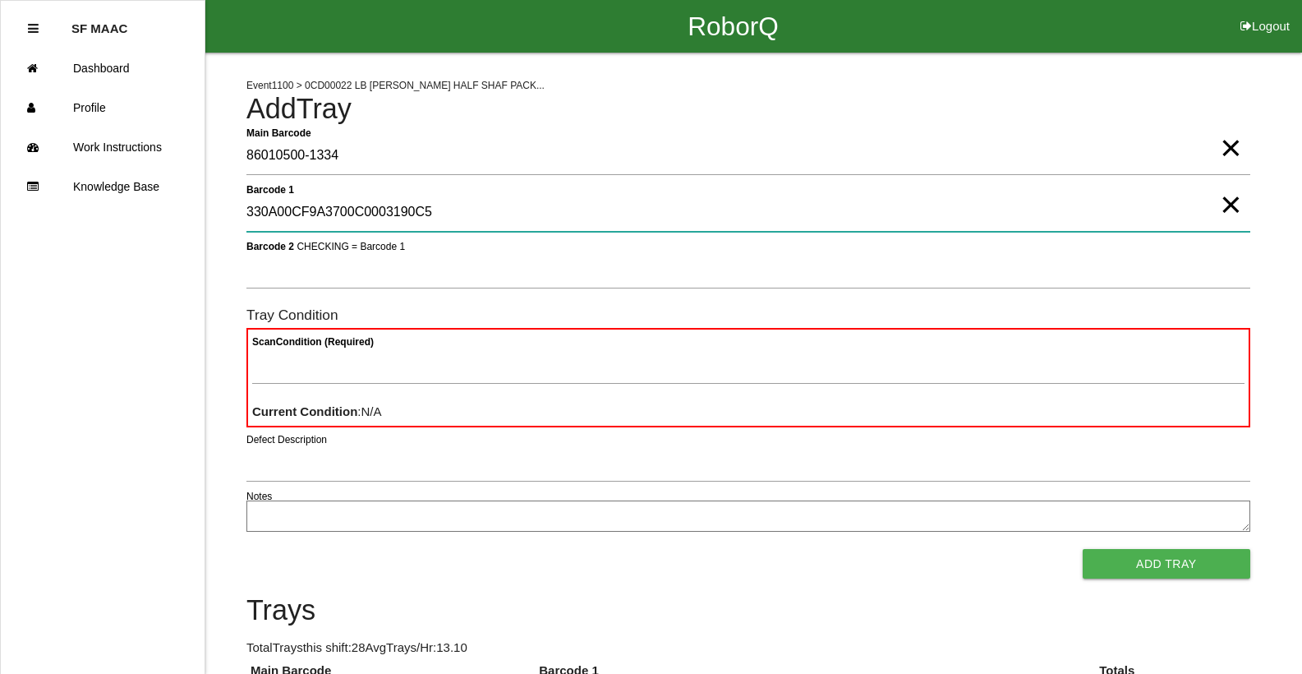
type 1 "330A00CF9A3700C0003190C5"
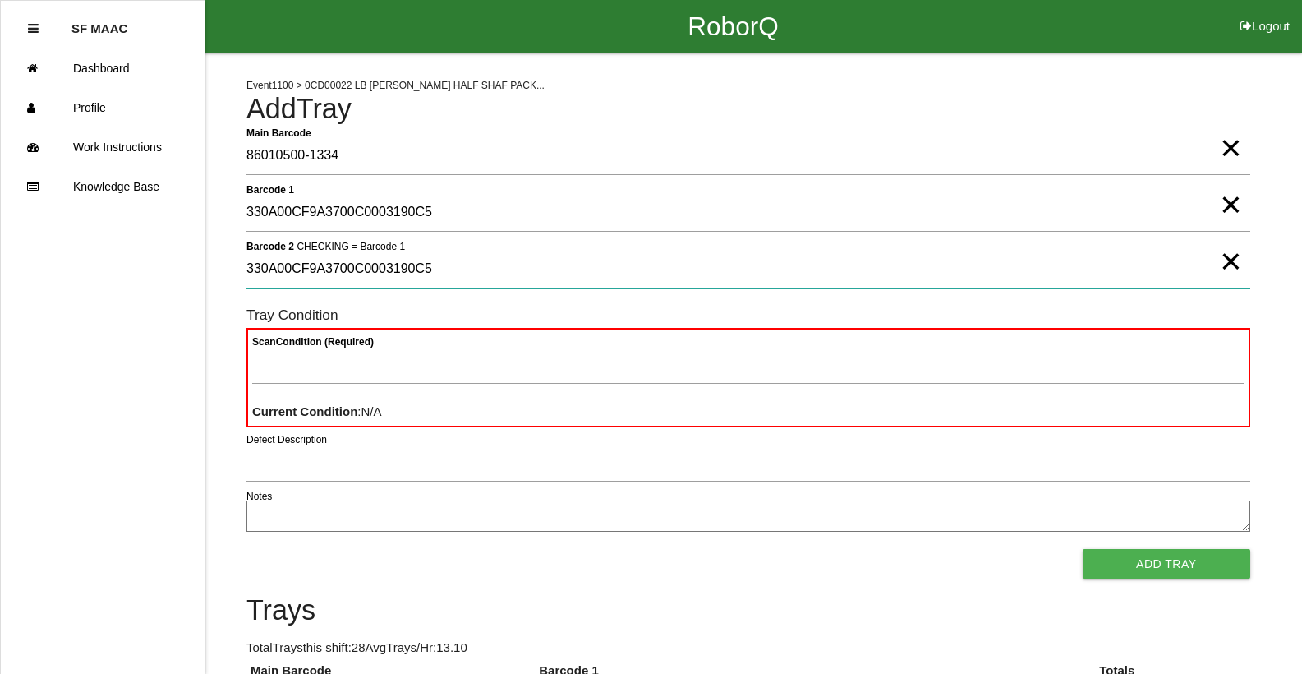
type 2 "330A00CF9A3700C0003190C5"
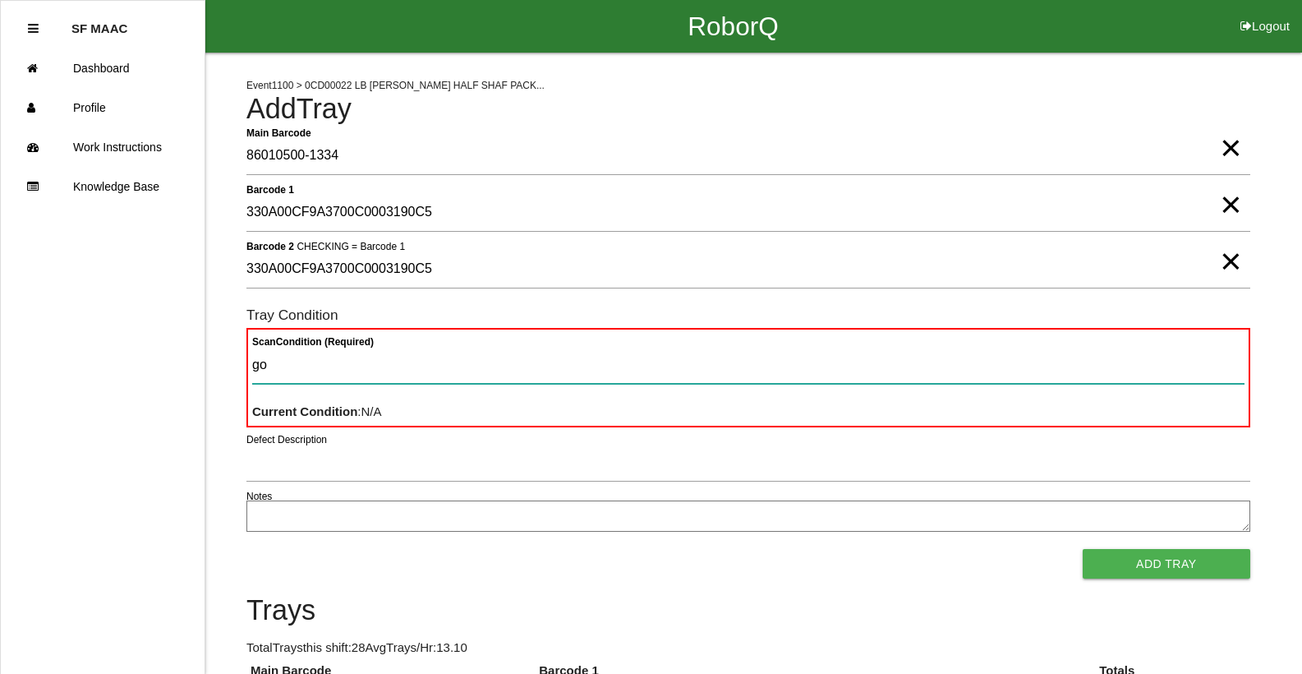
type Condition "goo"
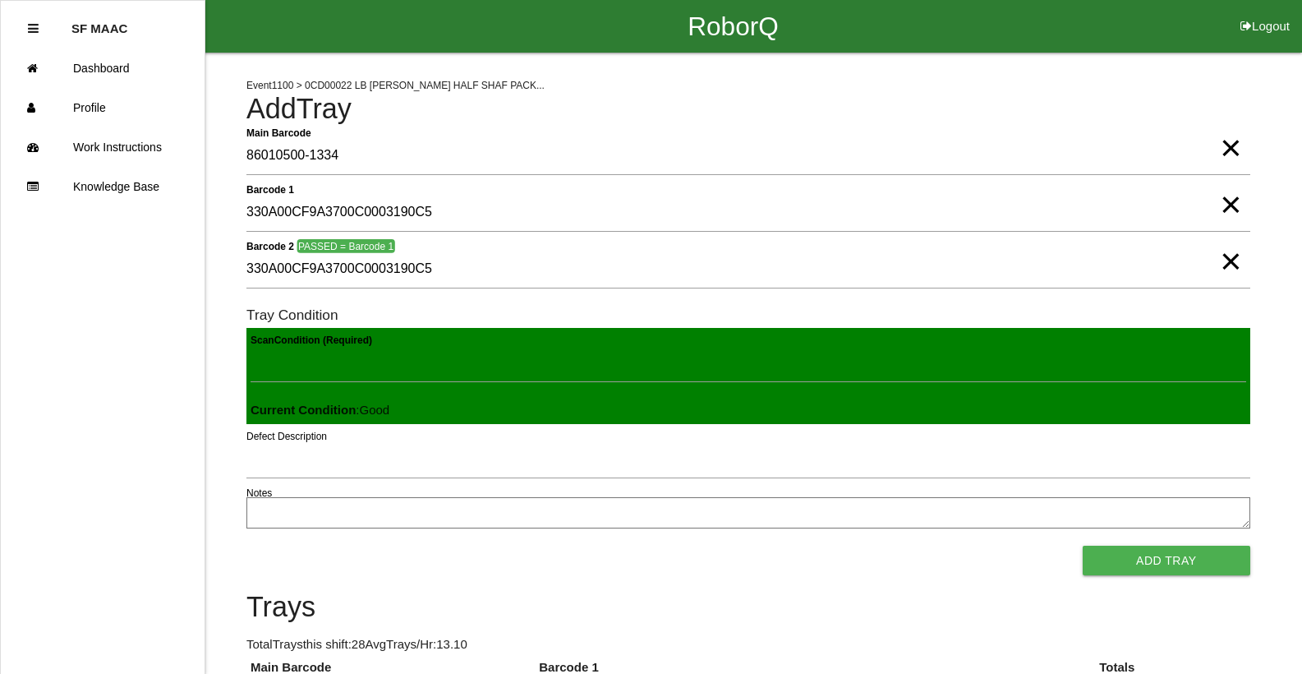
click at [1083, 545] on button "Add Tray" at bounding box center [1167, 560] width 168 height 30
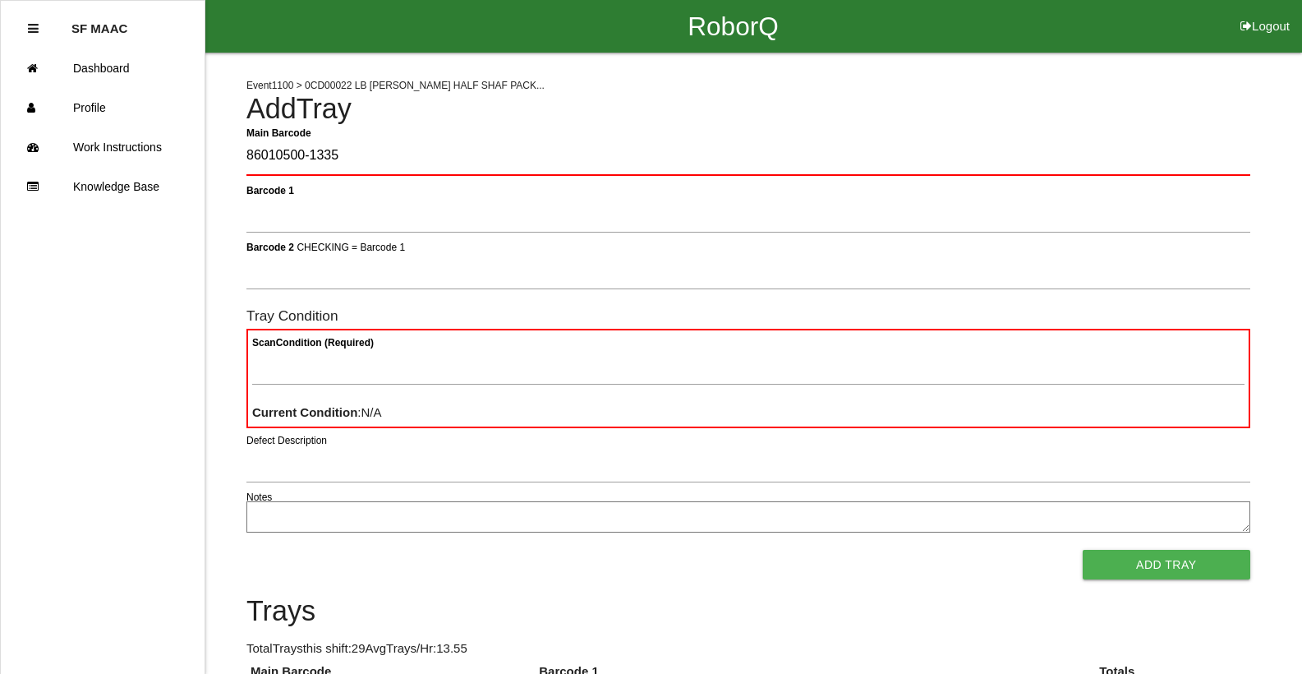
type Barcode "86010500-1335"
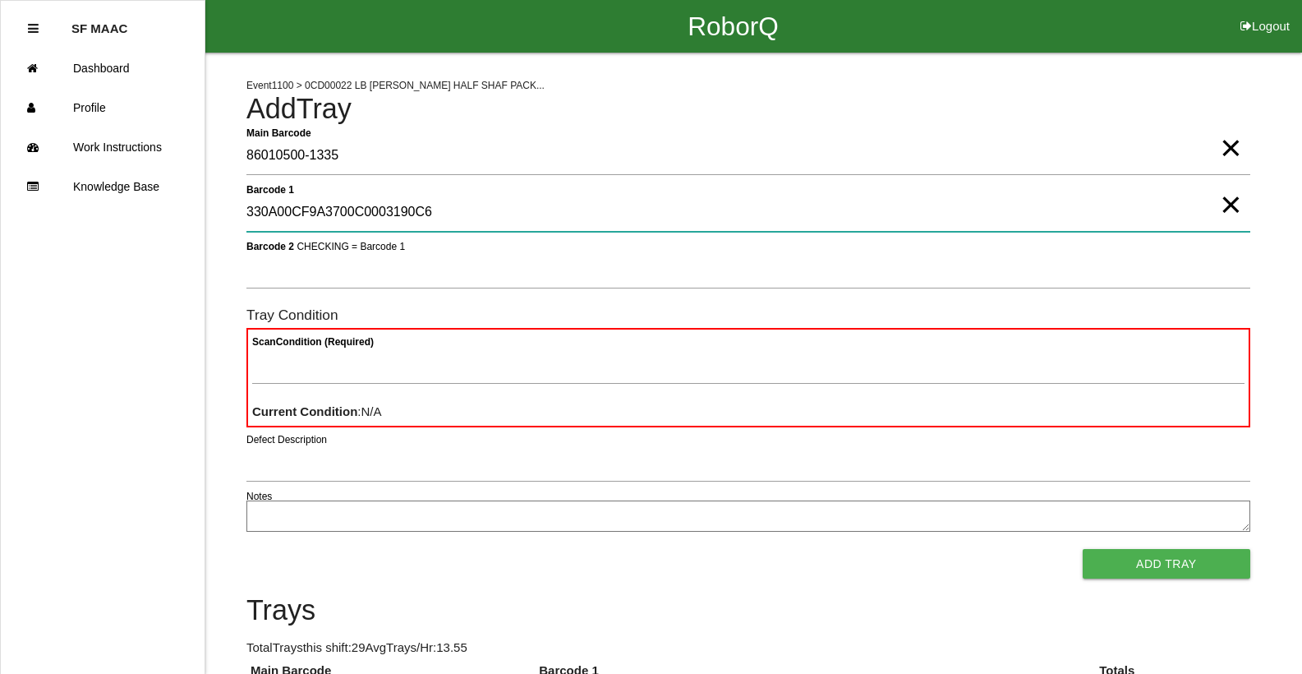
type 1 "330A00CF9A3700C0003190C6"
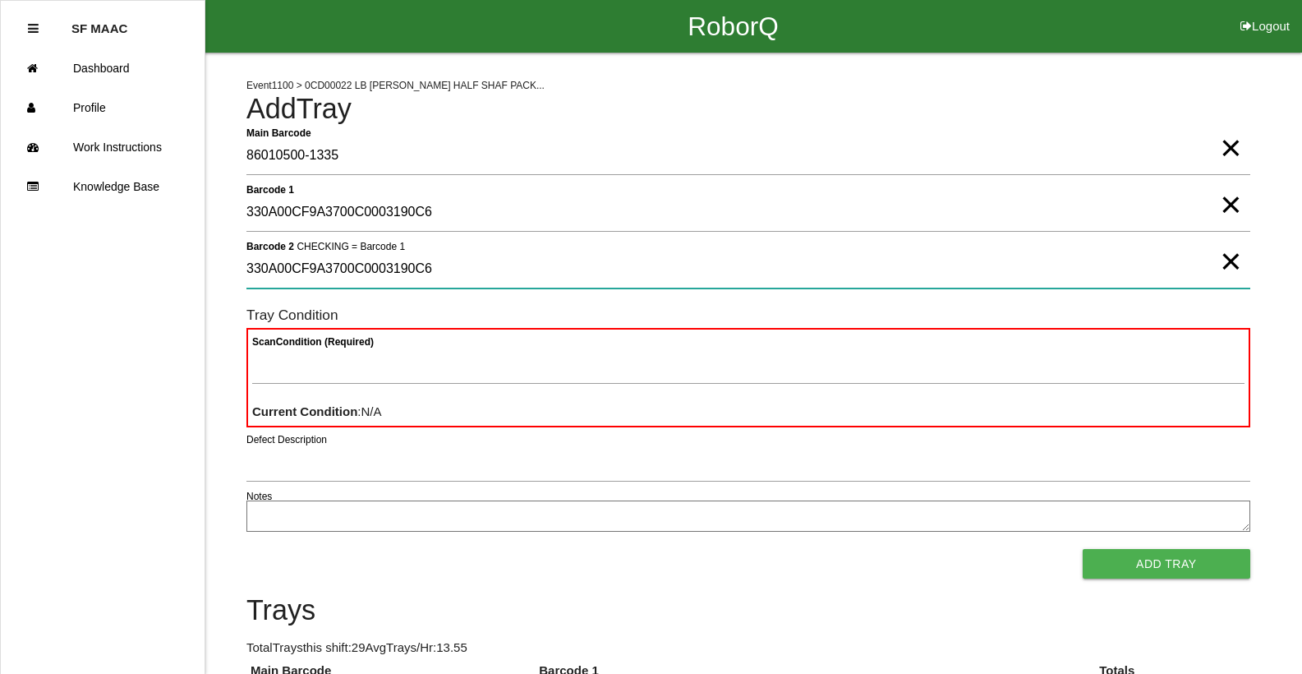
type 2 "330A00CF9A3700C0003190C6"
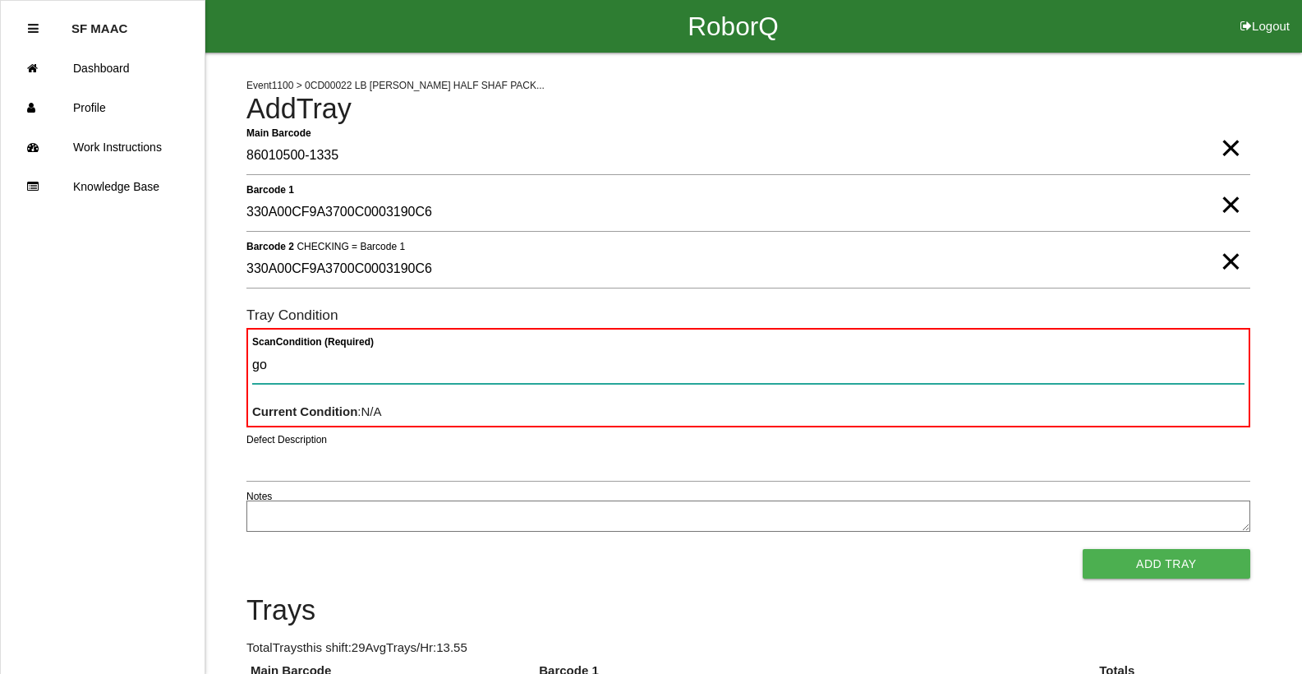
type Condition "goo"
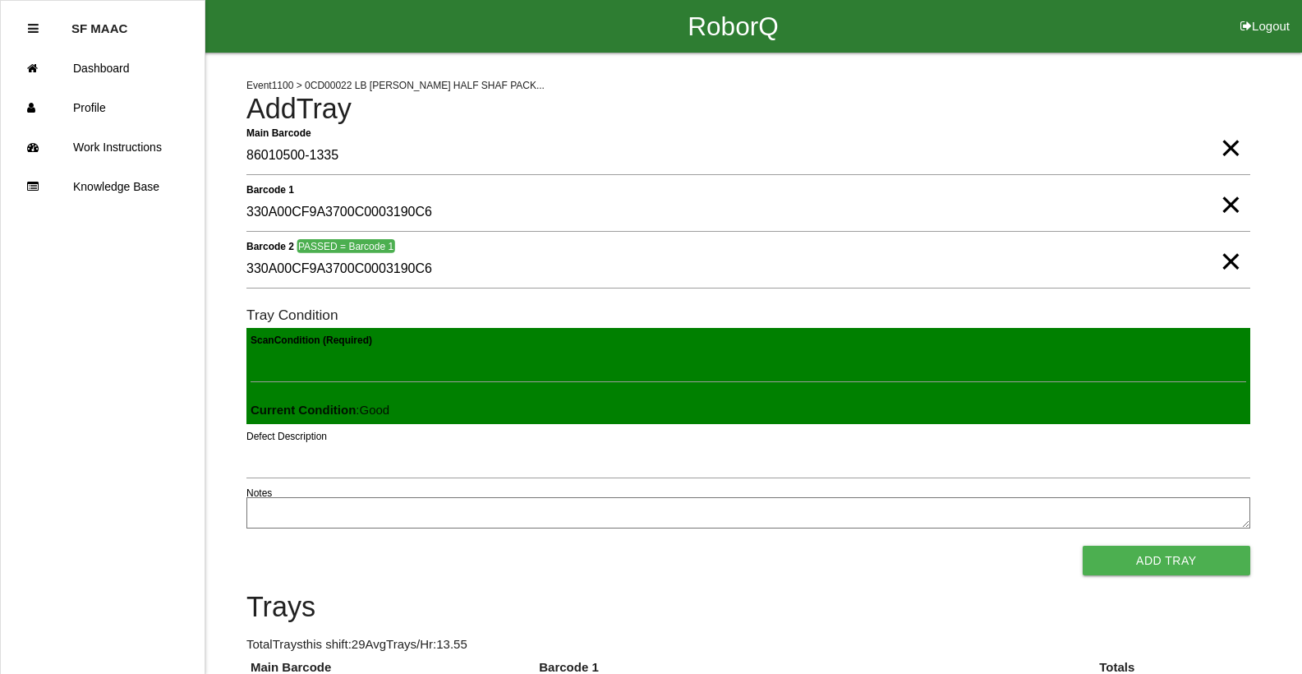
click at [1083, 545] on button "Add Tray" at bounding box center [1167, 560] width 168 height 30
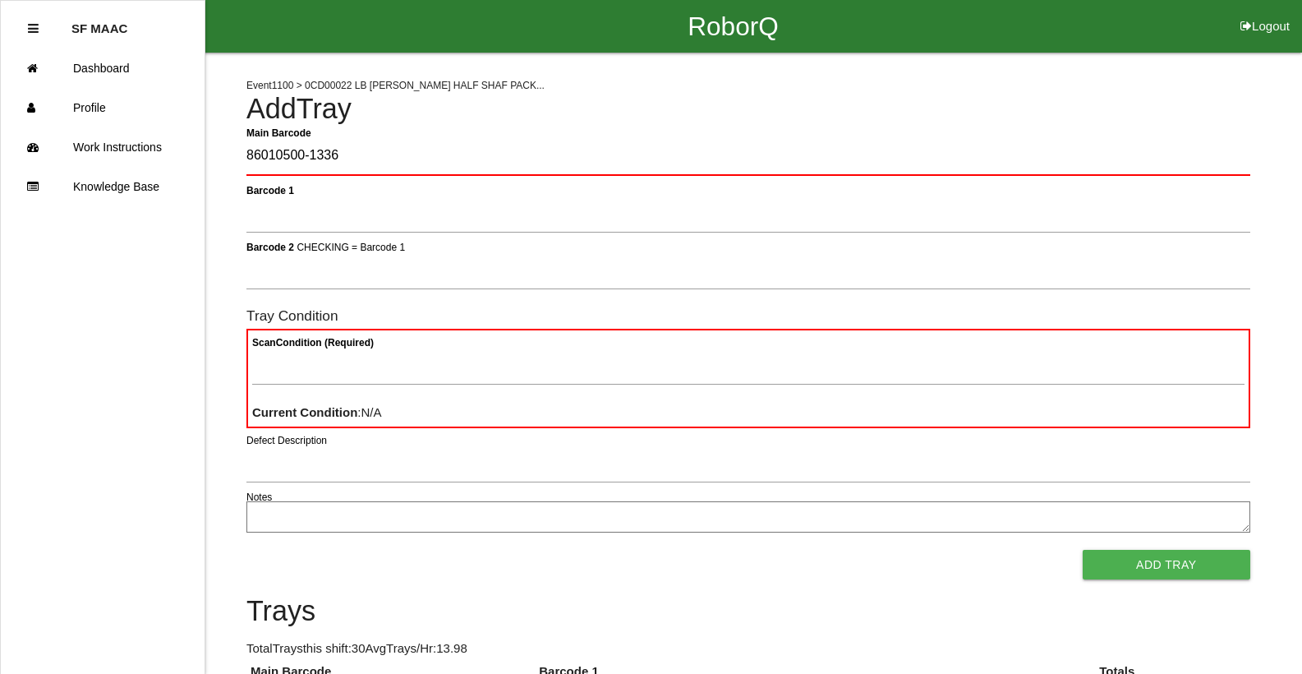
type Barcode "86010500-1336"
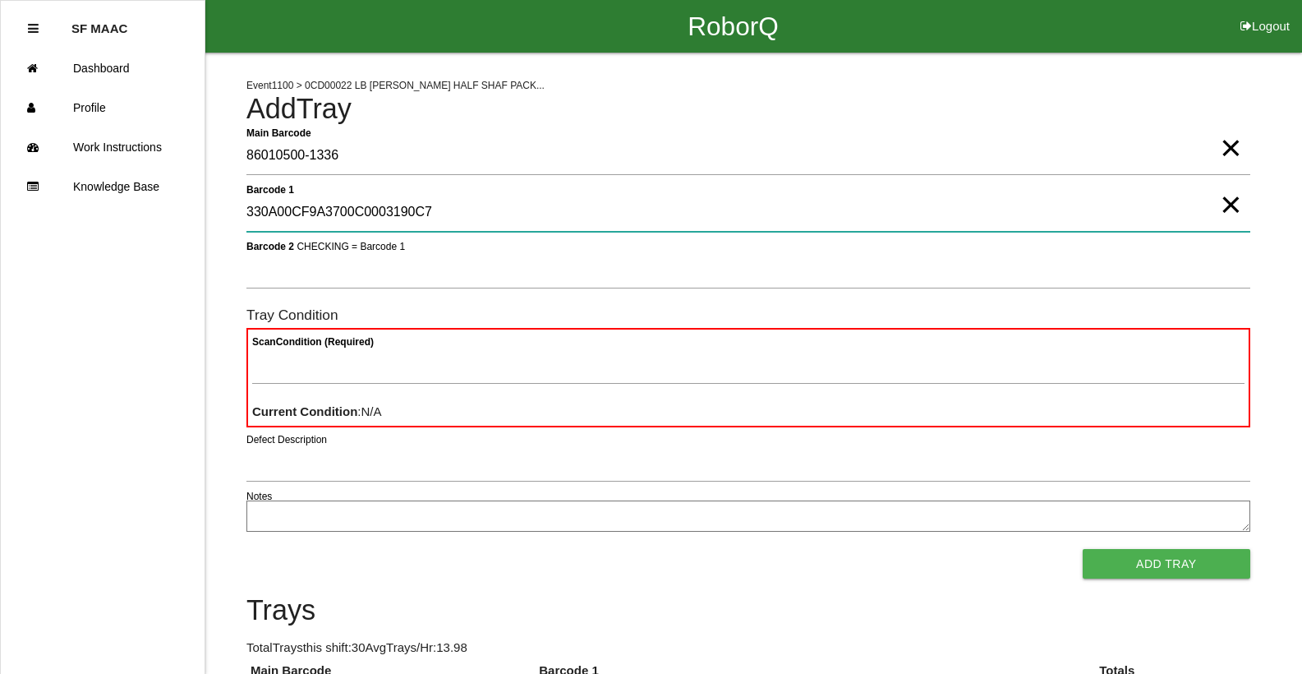
type 1 "330A00CF9A3700C0003190C7"
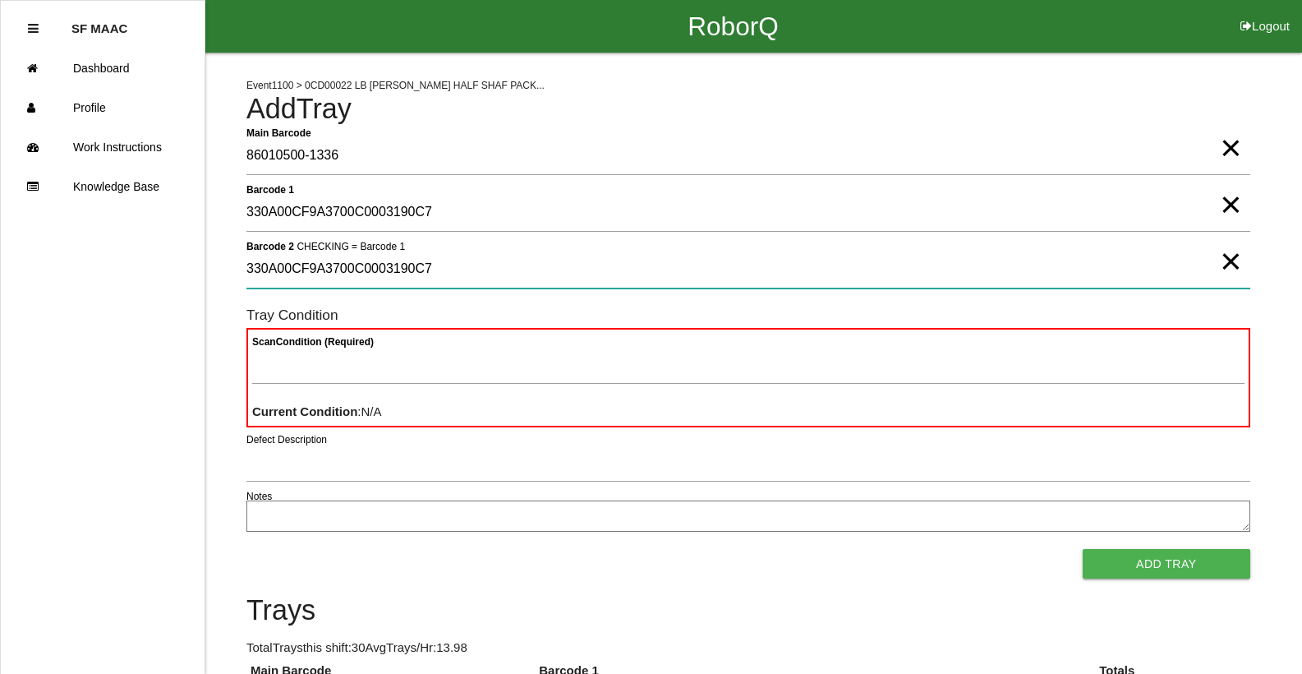
type 2 "330A00CF9A3700C0003190C7"
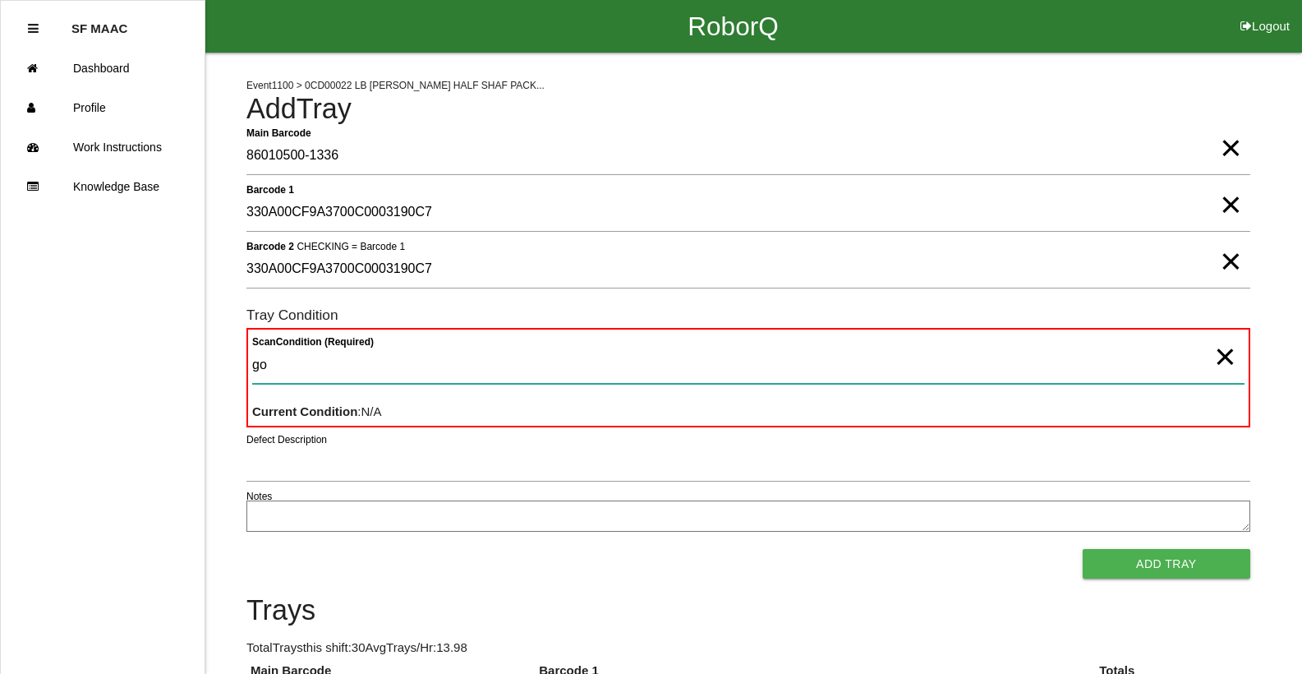
type Condition "goo"
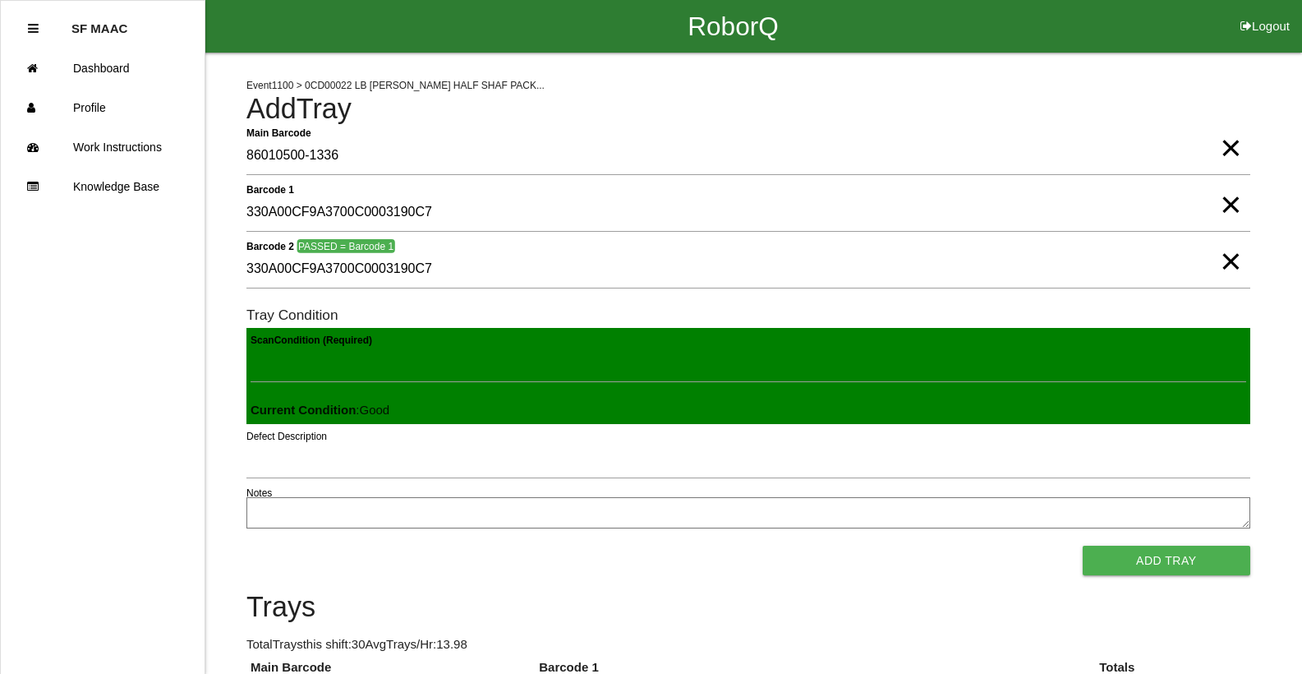
click button "Add Tray" at bounding box center [1167, 560] width 168 height 30
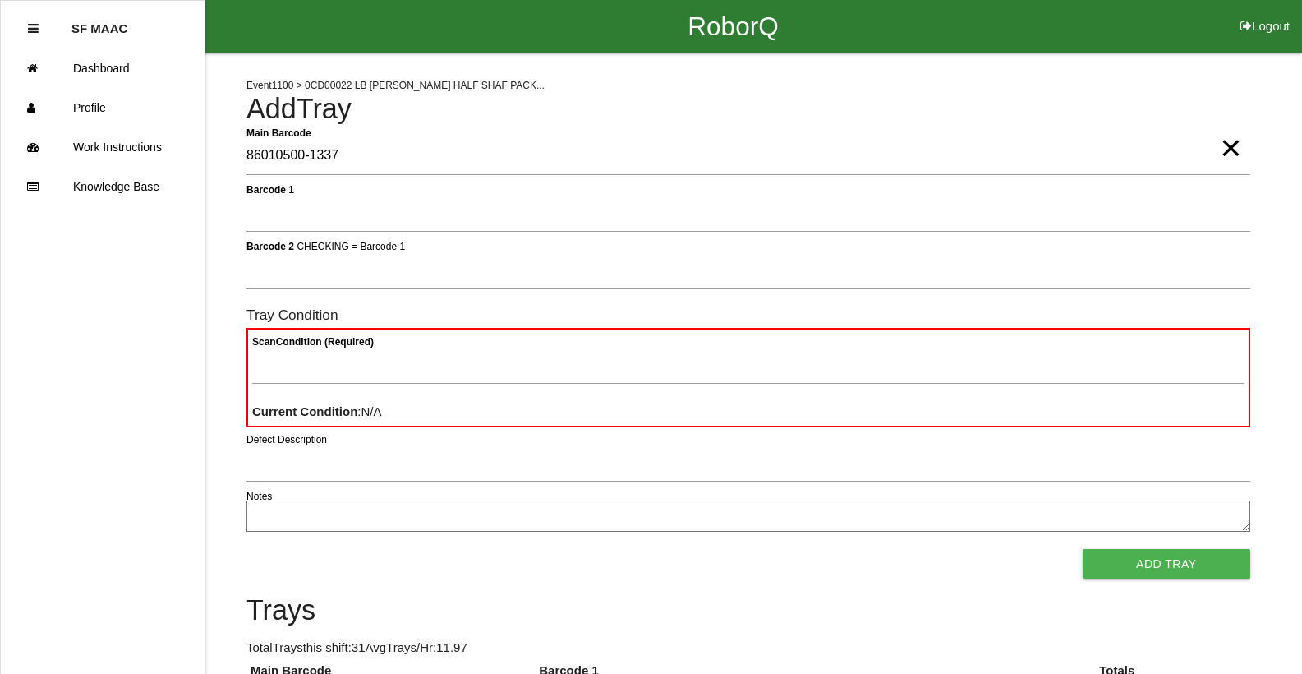
type Barcode "86010500-1337"
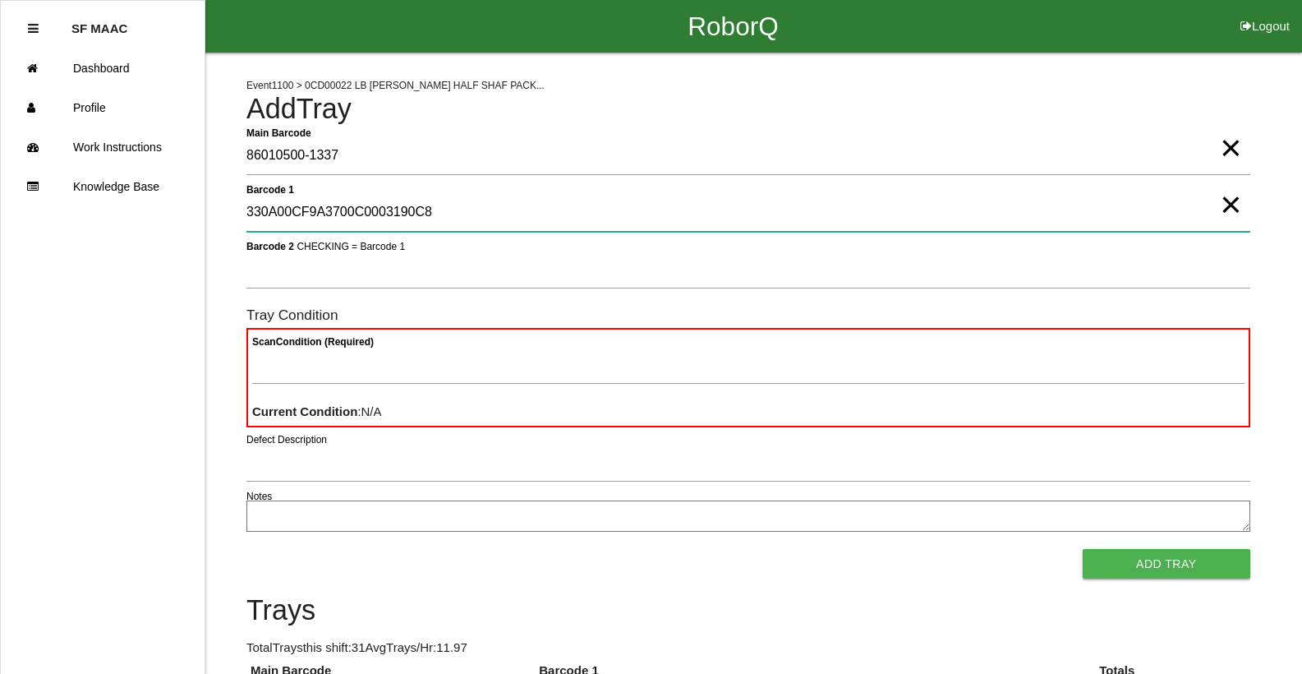
type 1 "330A00CF9A3700C0003190C8"
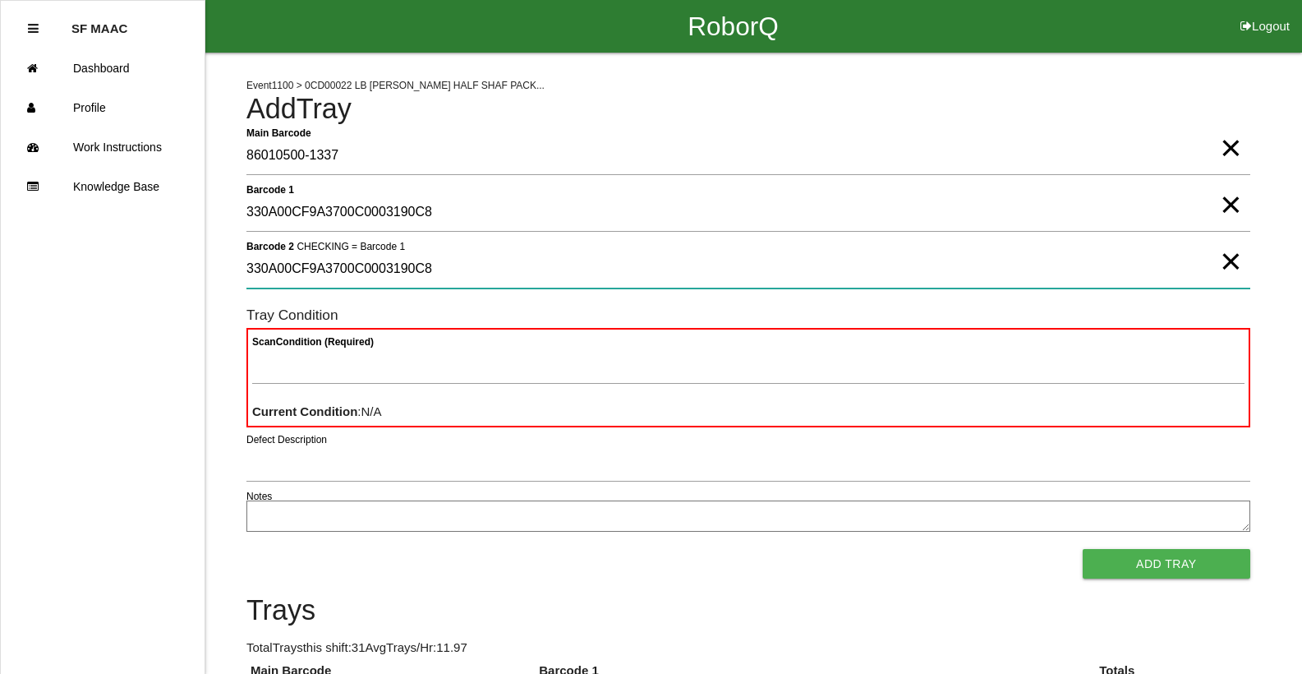
type 2 "330A00CF9A3700C0003190C8"
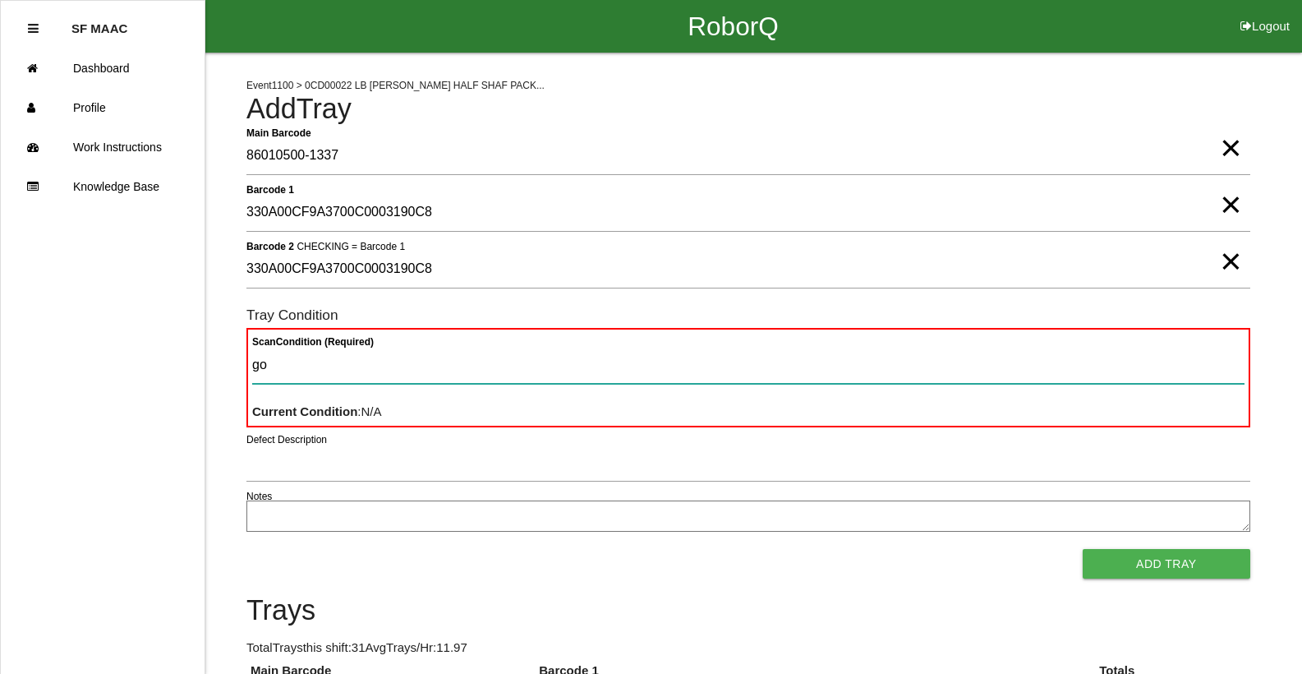
type Condition "goo"
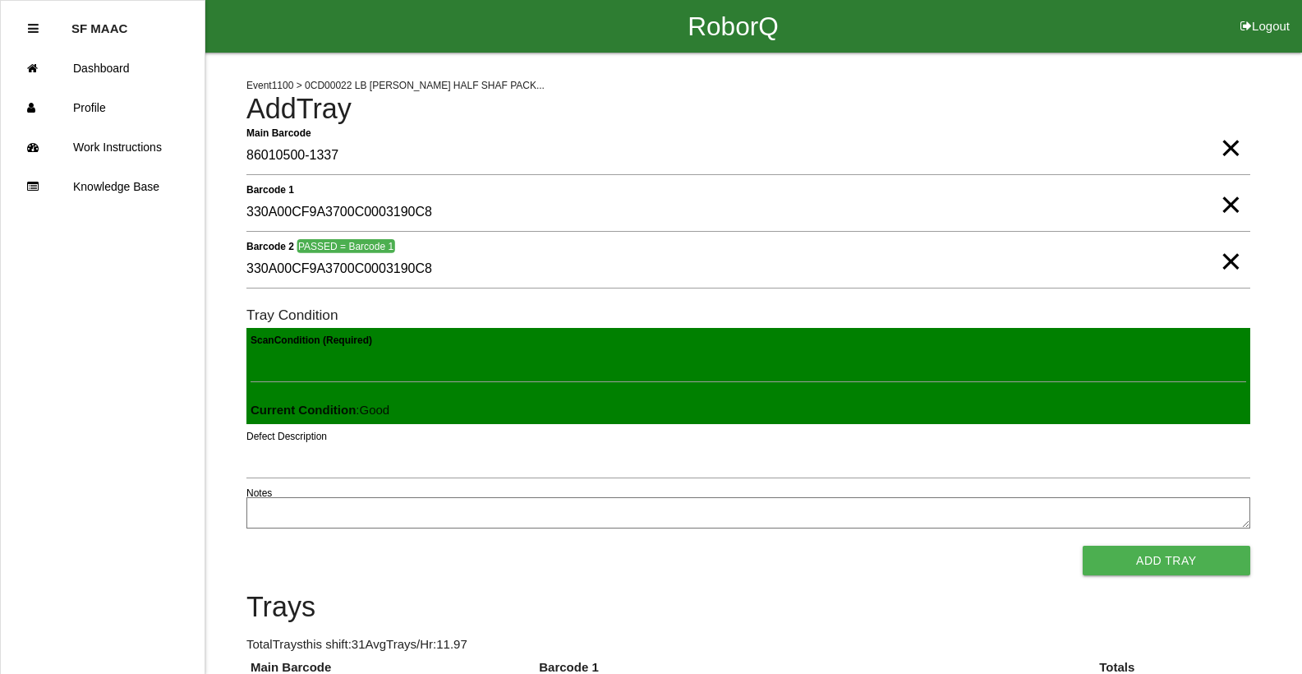
click at [1083, 545] on button "Add Tray" at bounding box center [1167, 560] width 168 height 30
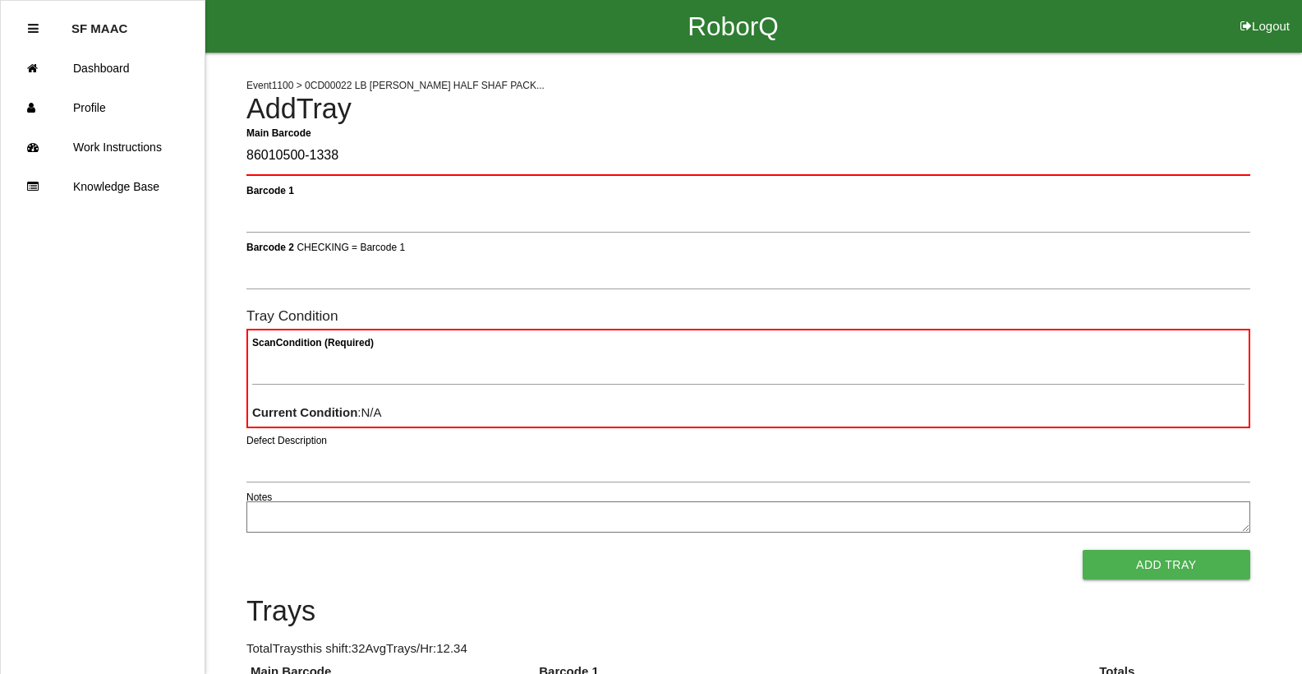
type Barcode "86010500-1338"
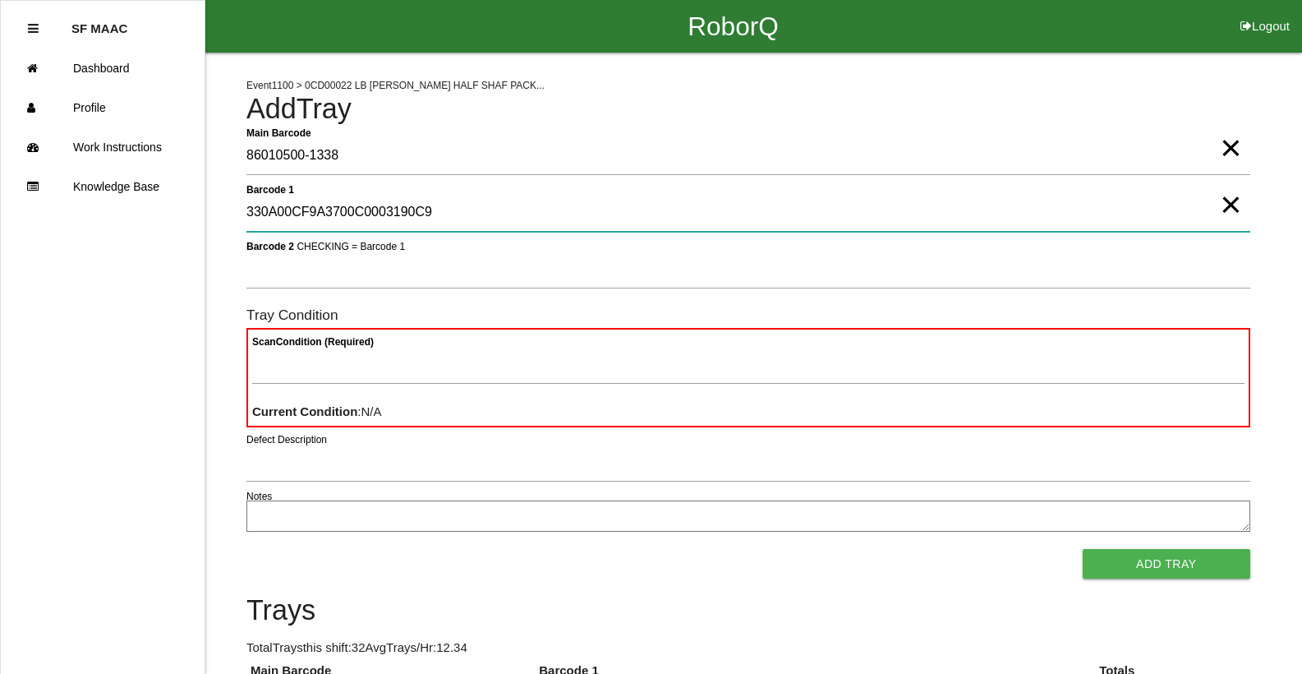
type 1 "330A00CF9A3700C0003190C9"
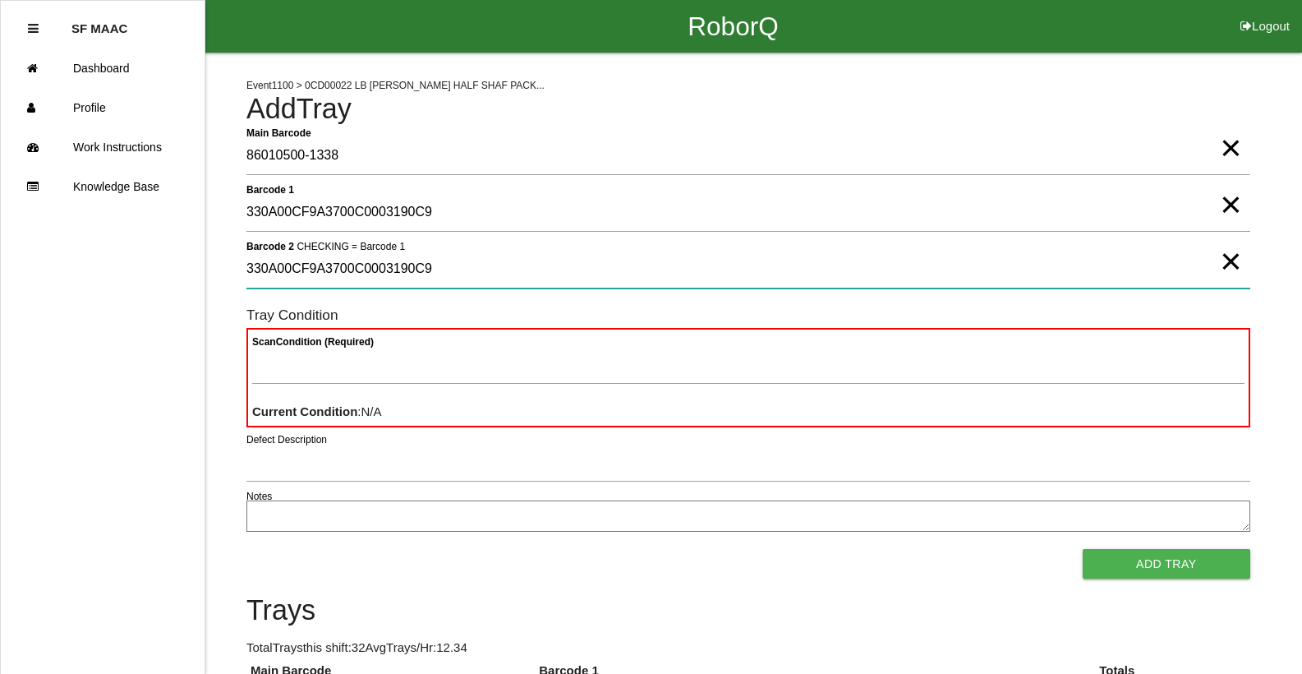
type 2 "330A00CF9A3700C0003190C9"
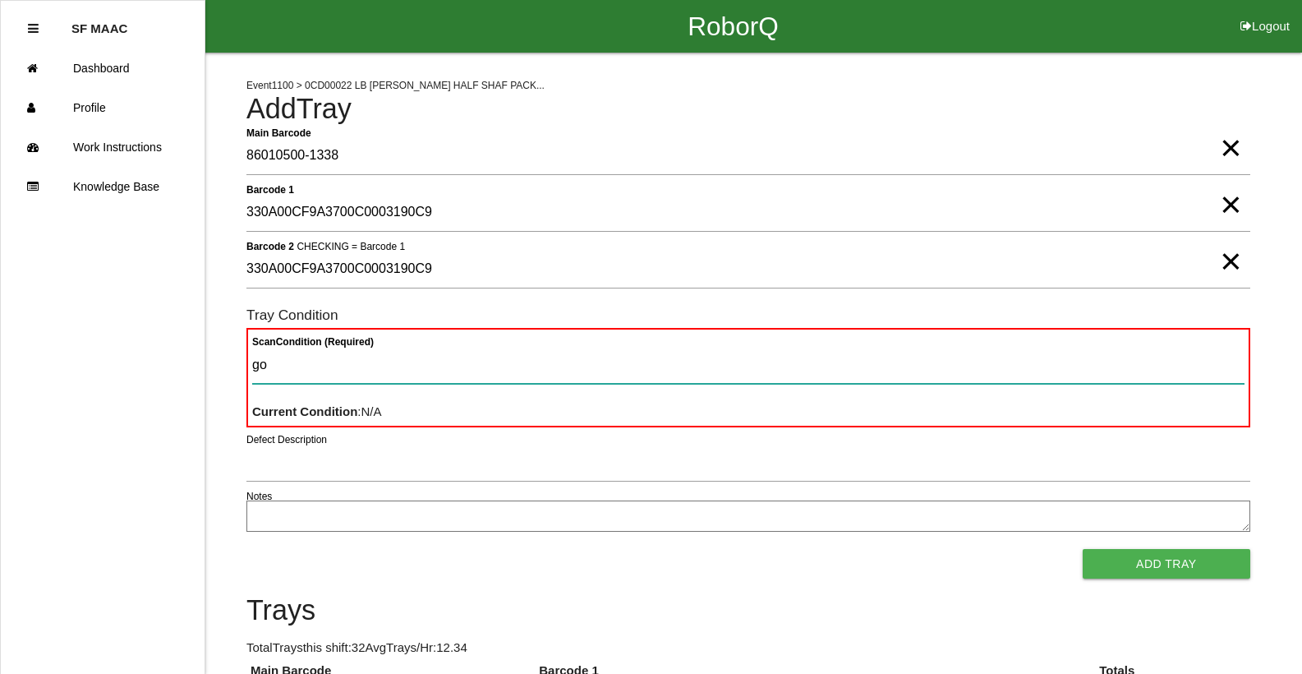
type Condition "goo"
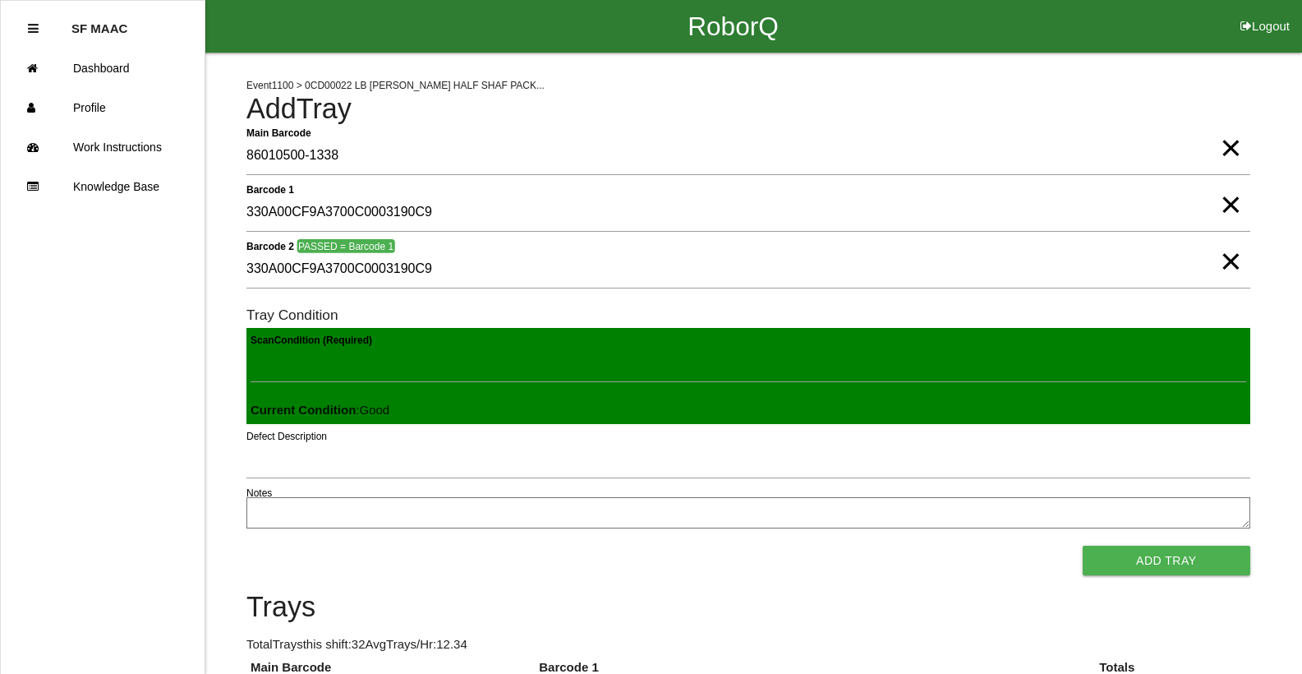
click button "Add Tray" at bounding box center [1167, 560] width 168 height 30
